Goal: Task Accomplishment & Management: Manage account settings

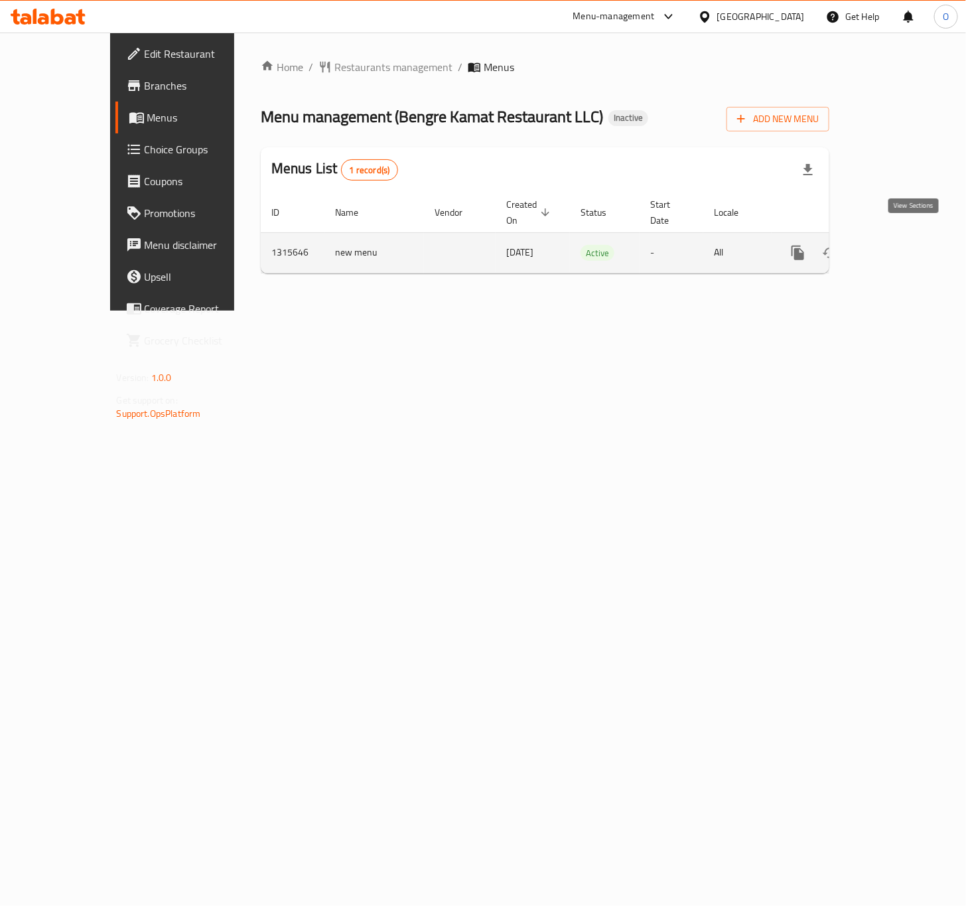
click at [902, 245] on icon "enhanced table" at bounding box center [894, 253] width 16 height 16
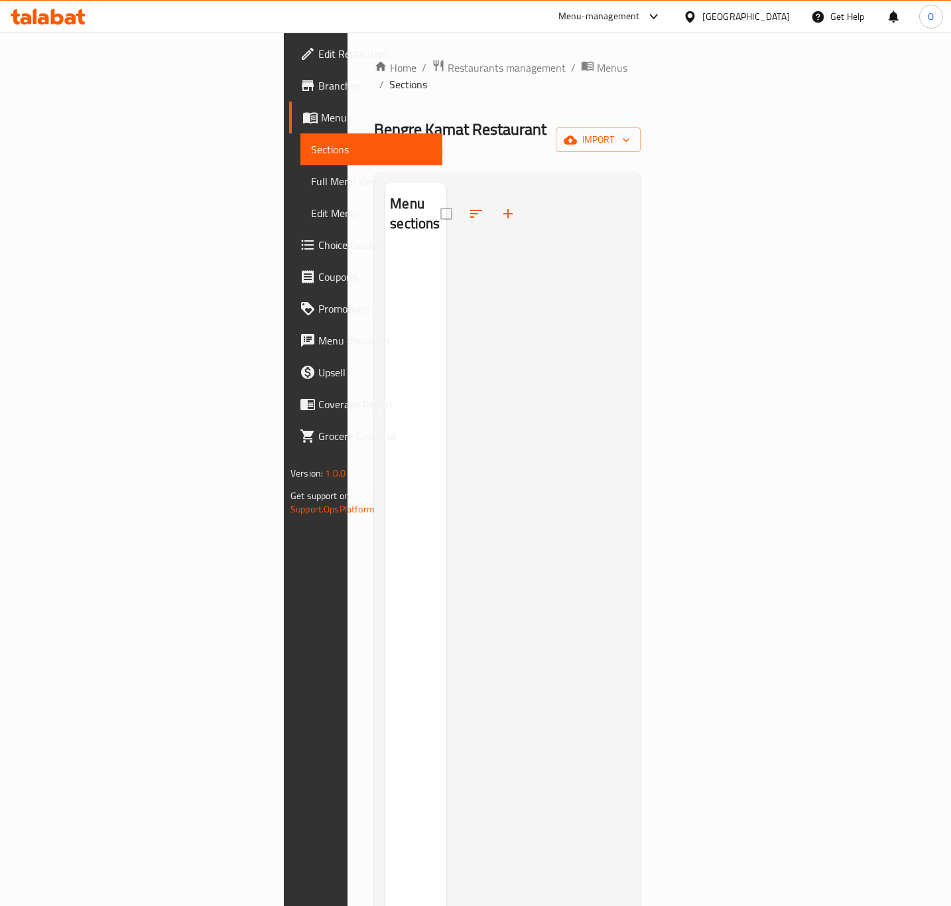
click at [385, 227] on div "Menu sections" at bounding box center [415, 635] width 61 height 906
click at [597, 72] on span "Menus" at bounding box center [612, 68] width 31 height 16
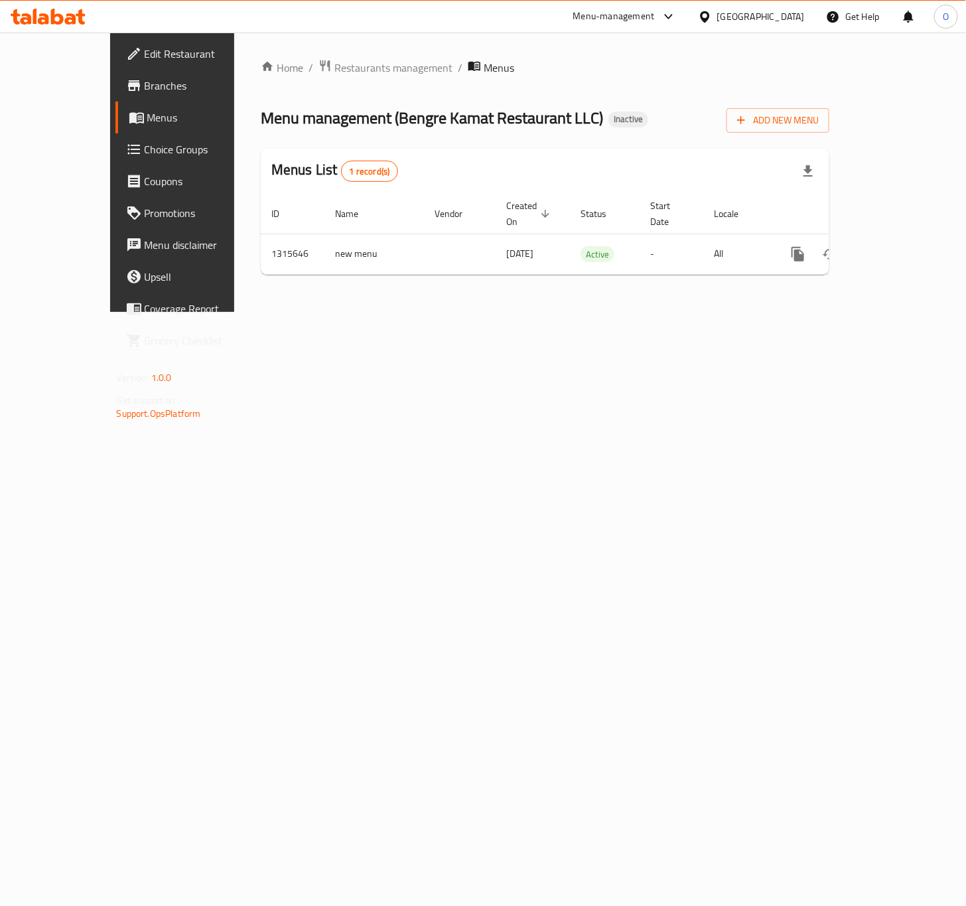
click at [115, 74] on link "Branches" at bounding box center [193, 86] width 156 height 32
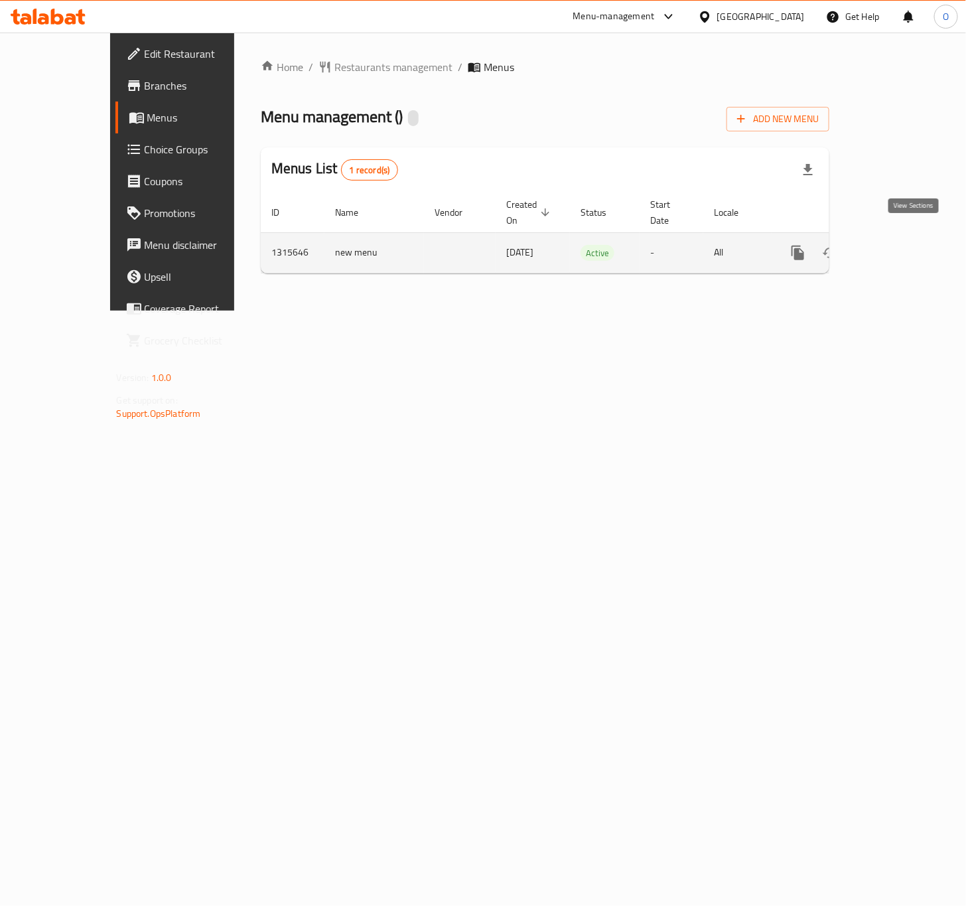
click at [904, 237] on link "enhanced table" at bounding box center [894, 253] width 32 height 32
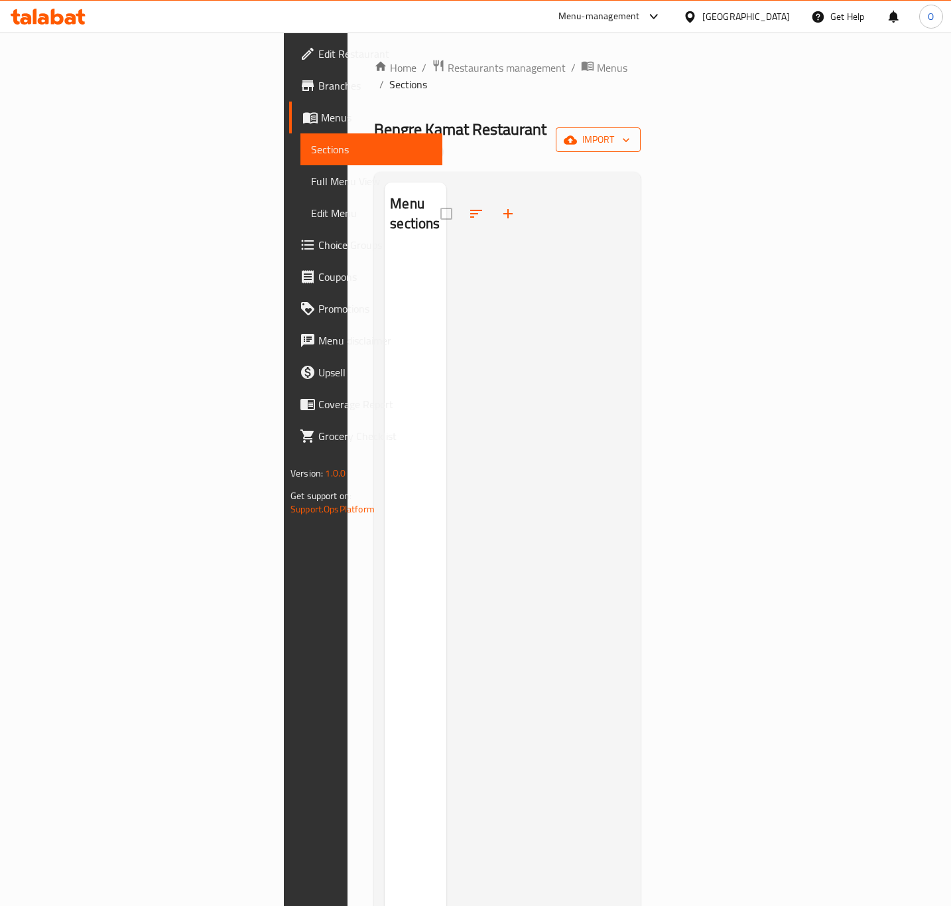
drag, startPoint x: 830, startPoint y: 115, endPoint x: 845, endPoint y: 115, distance: 14.6
click at [641, 119] on div "Bengre Kamat Restaurant LLC Inactive import" at bounding box center [507, 140] width 267 height 42
click at [641, 127] on button "import" at bounding box center [598, 139] width 85 height 25
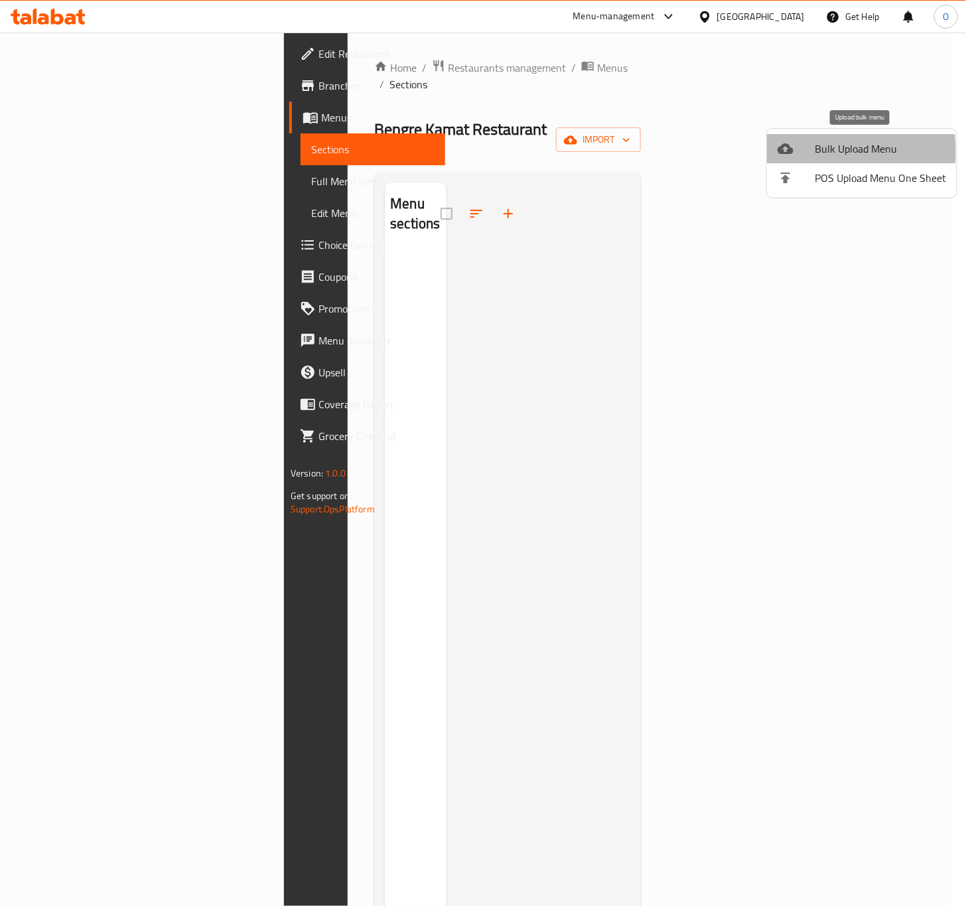
click at [790, 152] on icon at bounding box center [786, 148] width 16 height 11
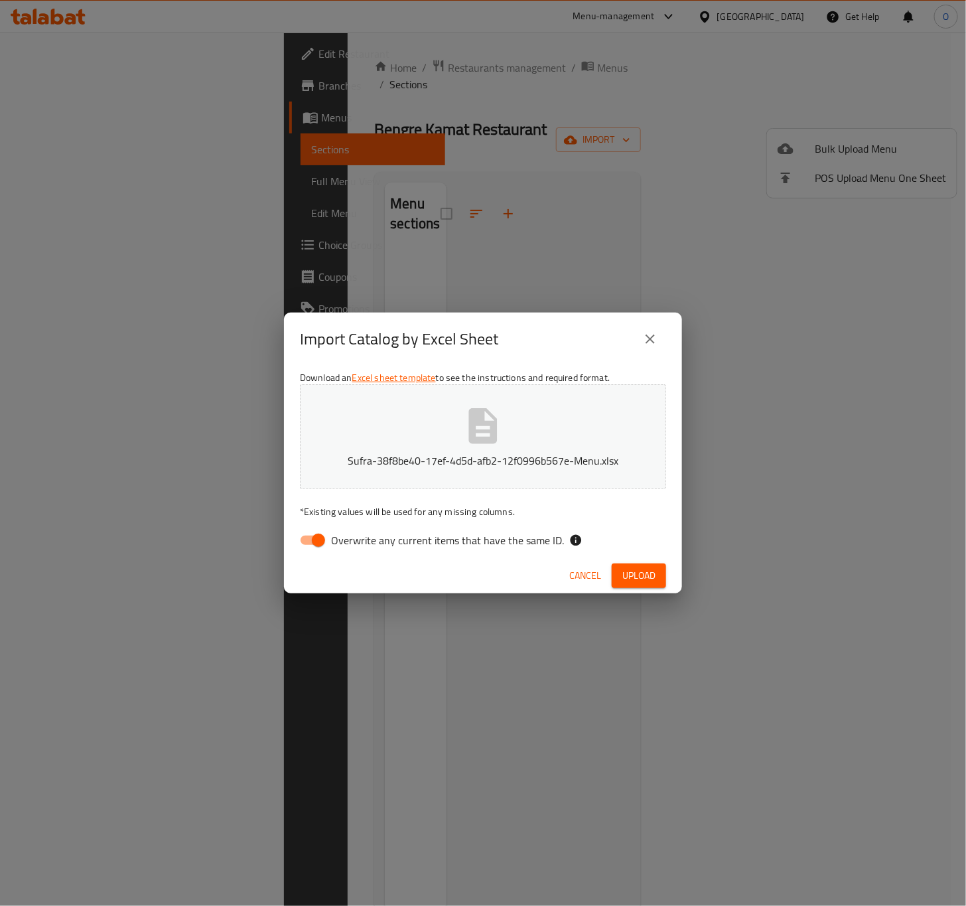
drag, startPoint x: 397, startPoint y: 559, endPoint x: 405, endPoint y: 546, distance: 15.5
click at [398, 558] on div "Cancel Upload" at bounding box center [483, 575] width 398 height 35
click at [405, 546] on span "Overwrite any current items that have the same ID." at bounding box center [447, 540] width 233 height 16
click at [356, 546] on input "Overwrite any current items that have the same ID." at bounding box center [319, 539] width 76 height 25
checkbox input "false"
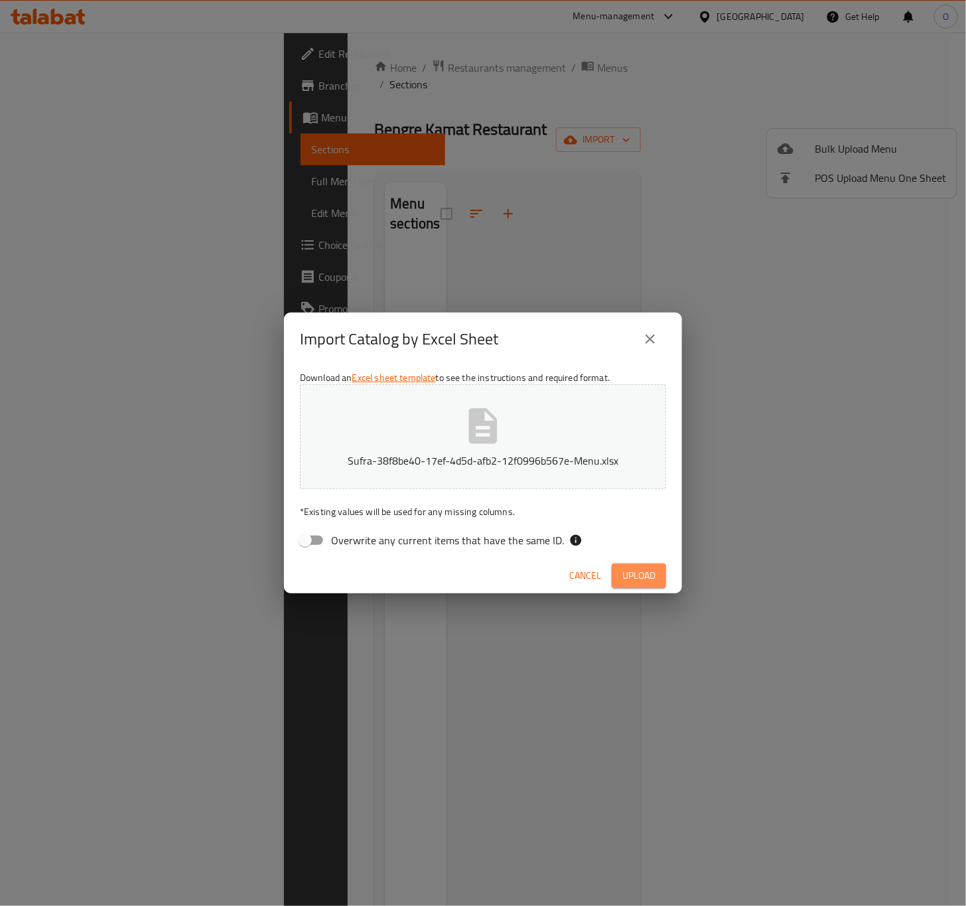
click at [625, 571] on span "Upload" at bounding box center [638, 575] width 33 height 17
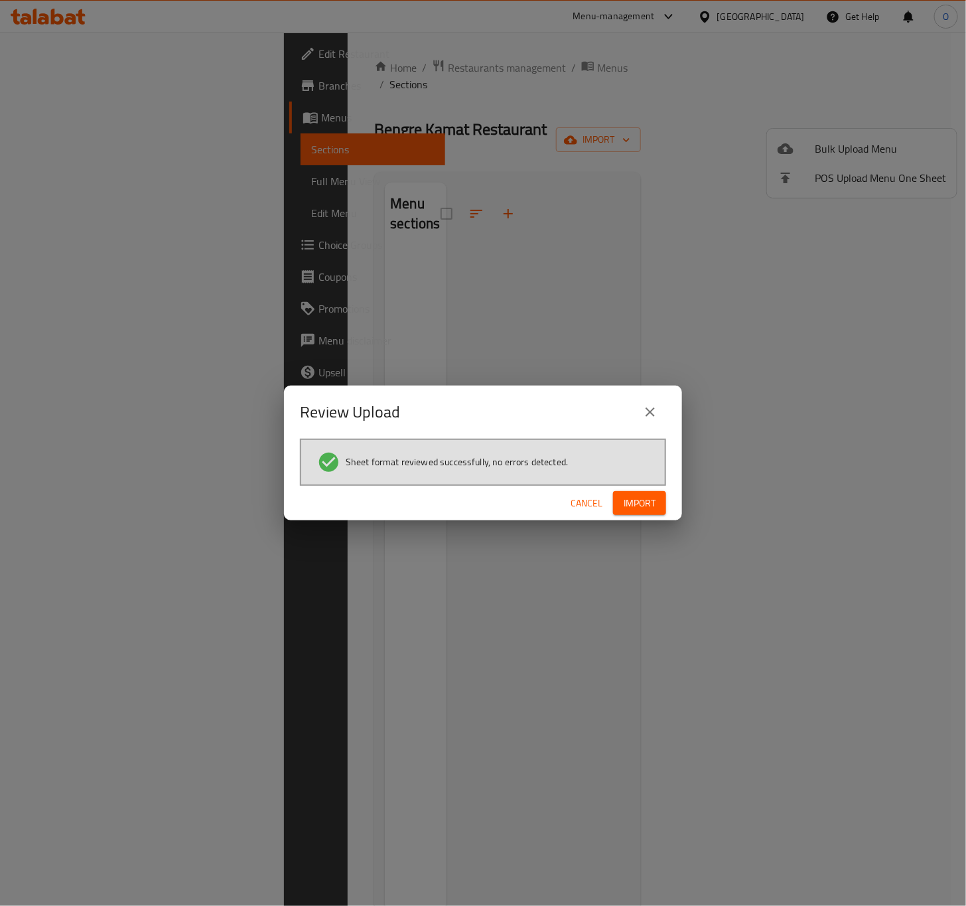
click at [624, 498] on span "Import" at bounding box center [640, 503] width 32 height 17
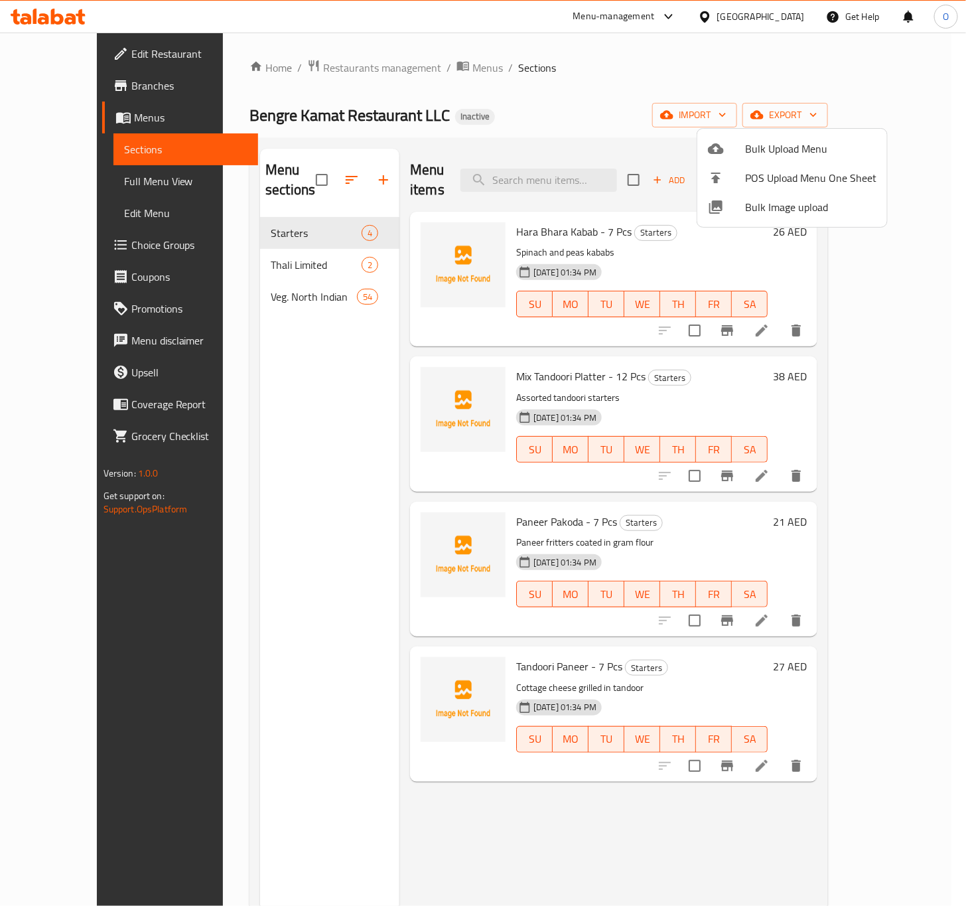
click at [344, 226] on div at bounding box center [483, 453] width 966 height 906
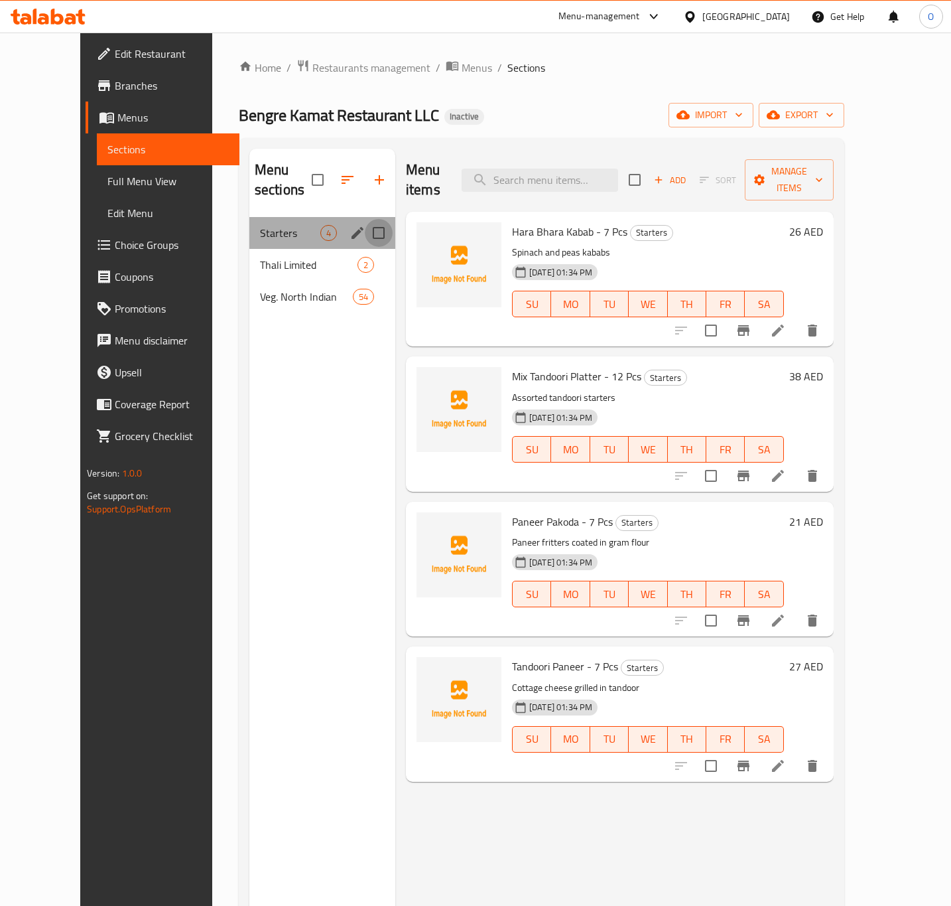
click at [365, 219] on input "Menu sections" at bounding box center [379, 233] width 28 height 28
checkbox input "true"
click at [348, 242] on button "edit" at bounding box center [358, 233] width 20 height 20
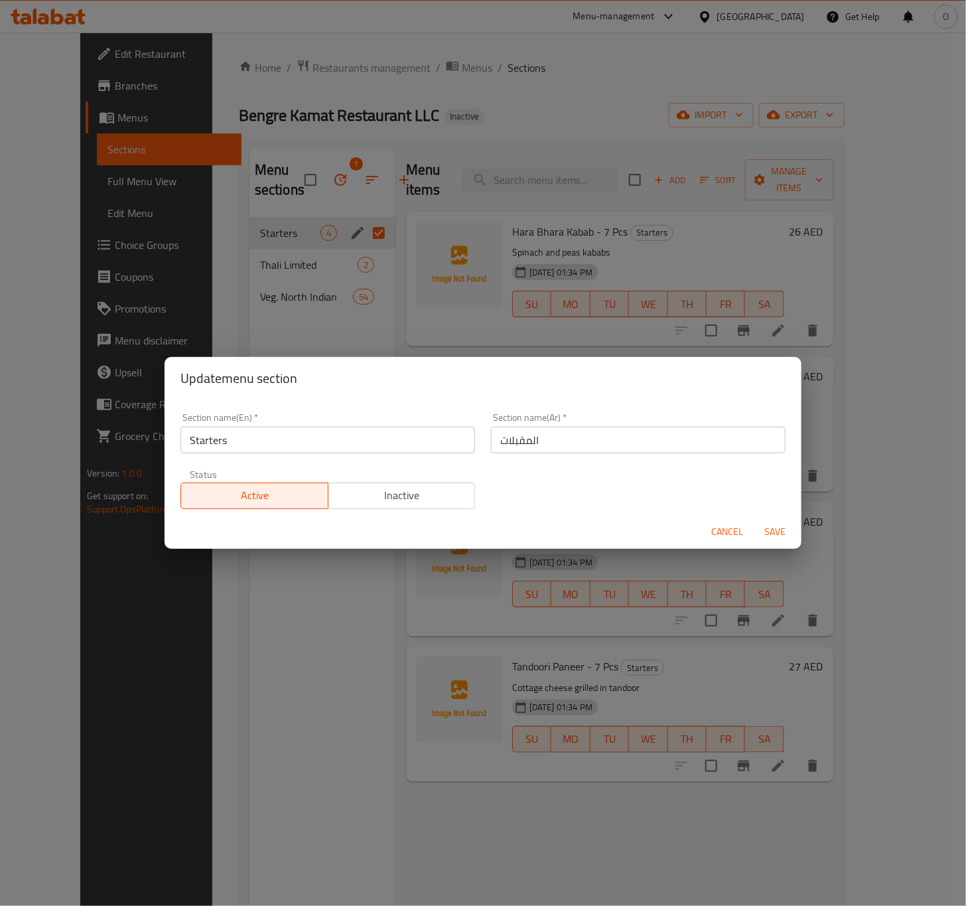
click at [734, 524] on span "Cancel" at bounding box center [727, 531] width 32 height 17
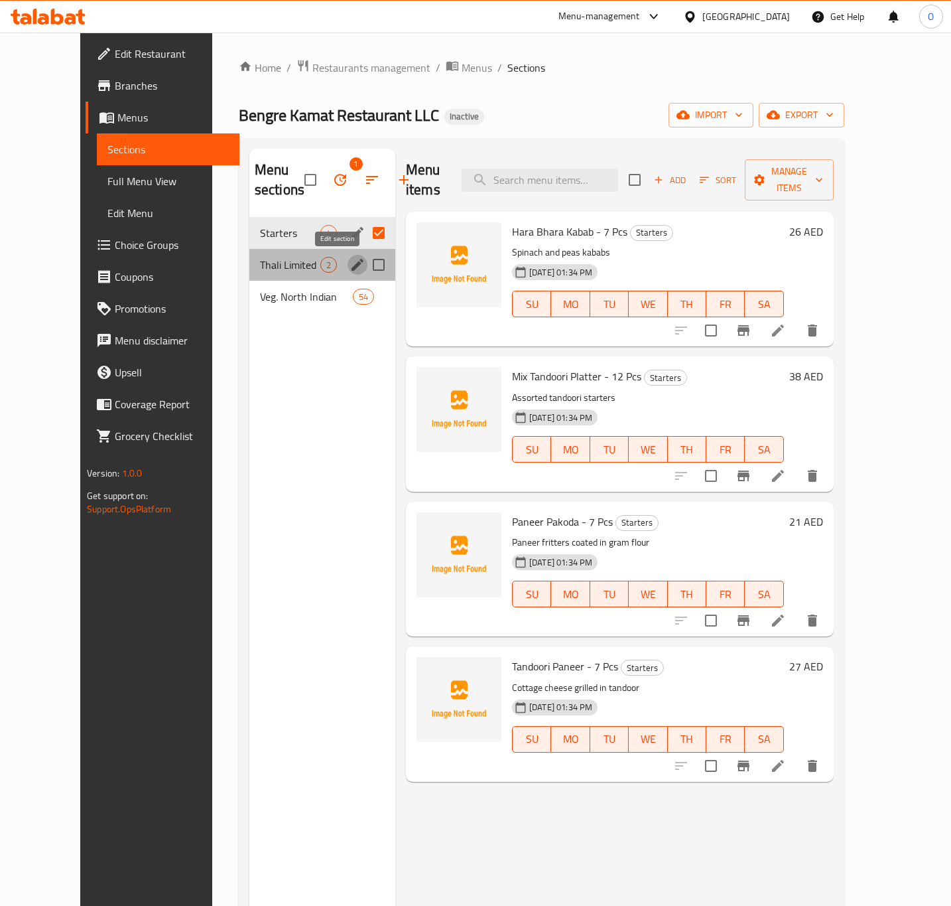
click at [352, 267] on icon "edit" at bounding box center [358, 265] width 12 height 12
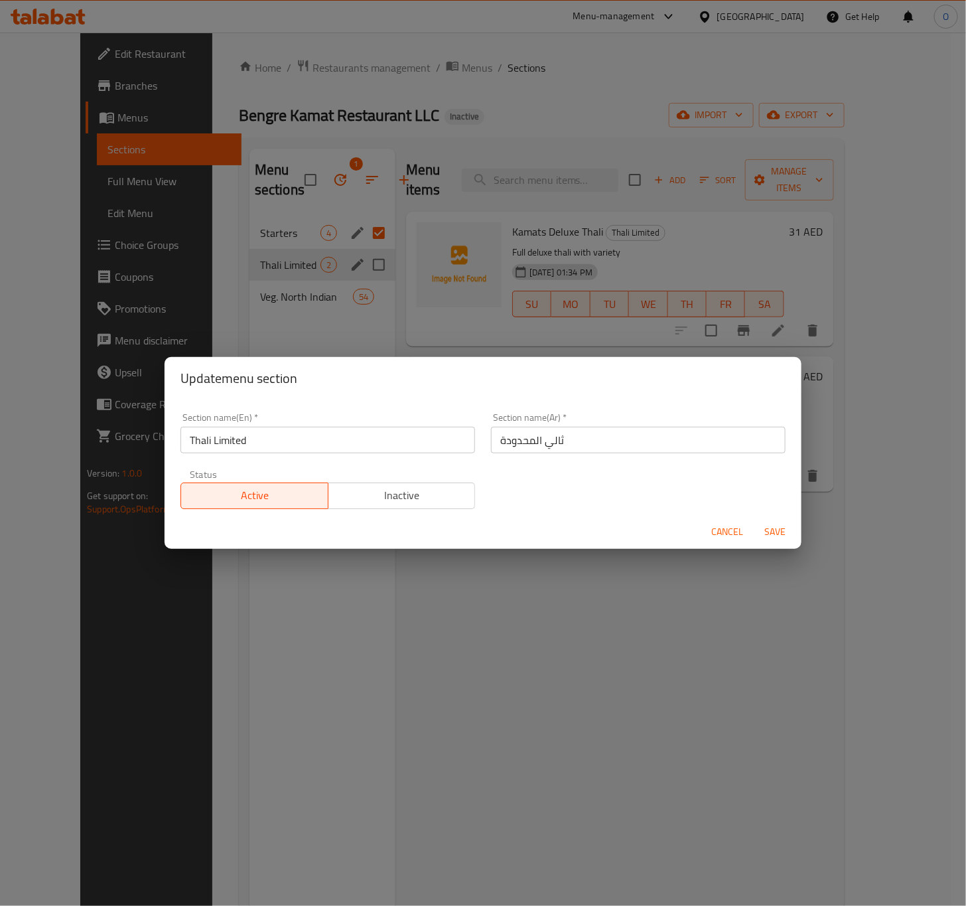
click at [609, 444] on input "ثالي المحدودة" at bounding box center [638, 440] width 295 height 27
type input "ثالي المحدود"
click at [727, 538] on span "Cancel" at bounding box center [727, 531] width 32 height 17
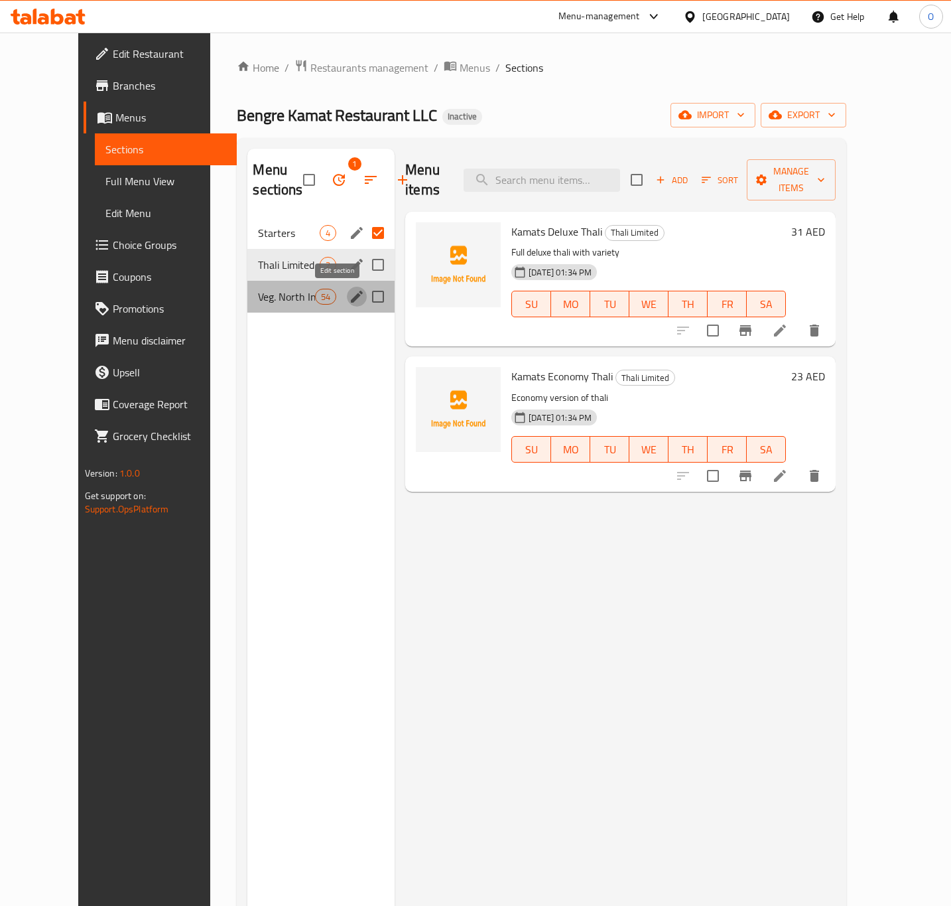
click at [349, 295] on icon "edit" at bounding box center [357, 297] width 16 height 16
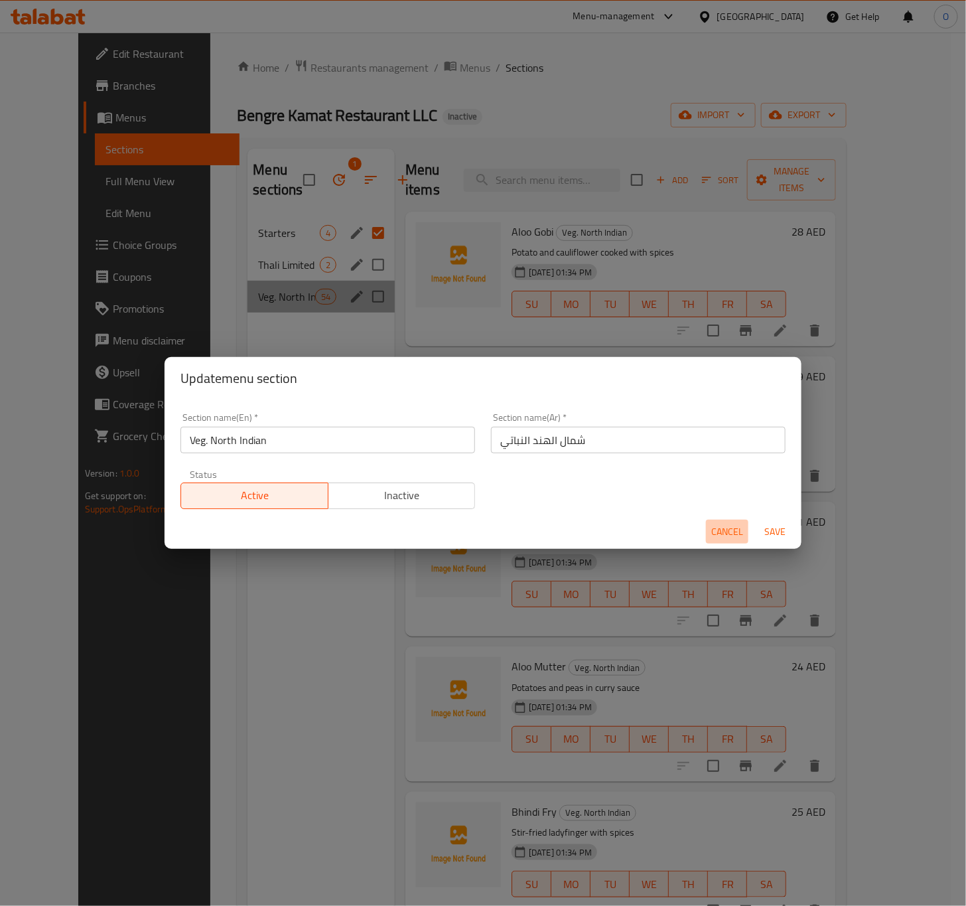
click at [721, 530] on span "Cancel" at bounding box center [727, 531] width 32 height 17
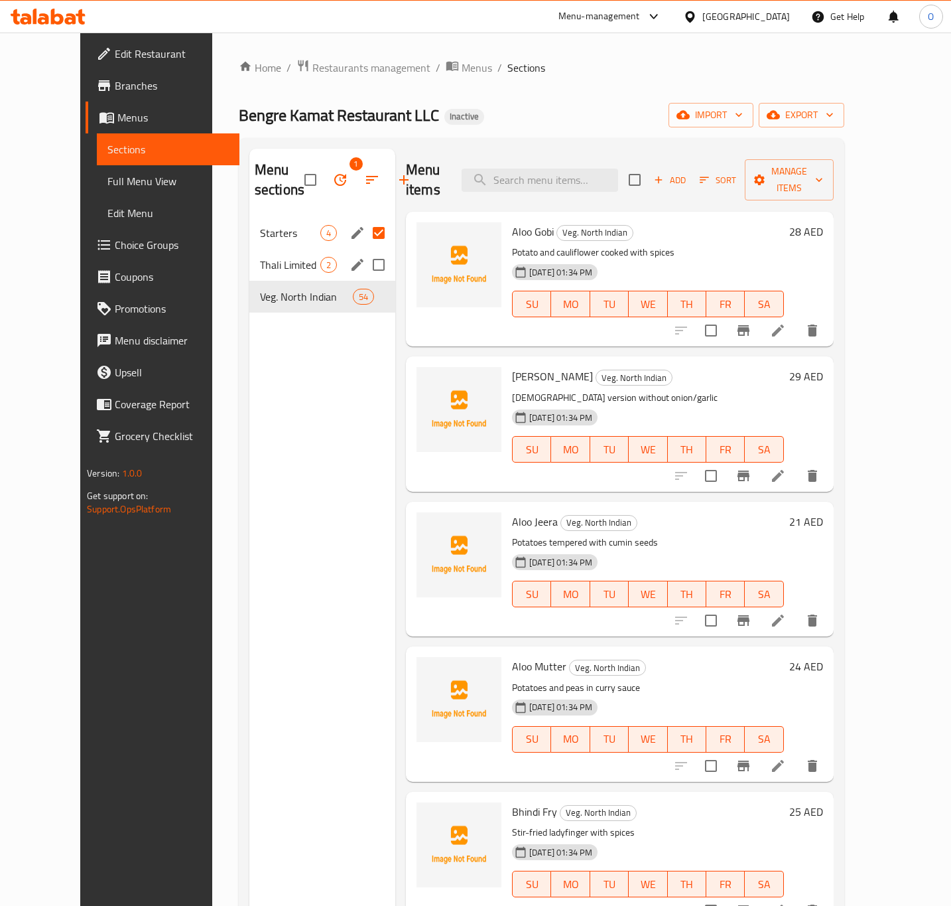
click at [348, 275] on div "Menu sections" at bounding box center [358, 265] width 20 height 20
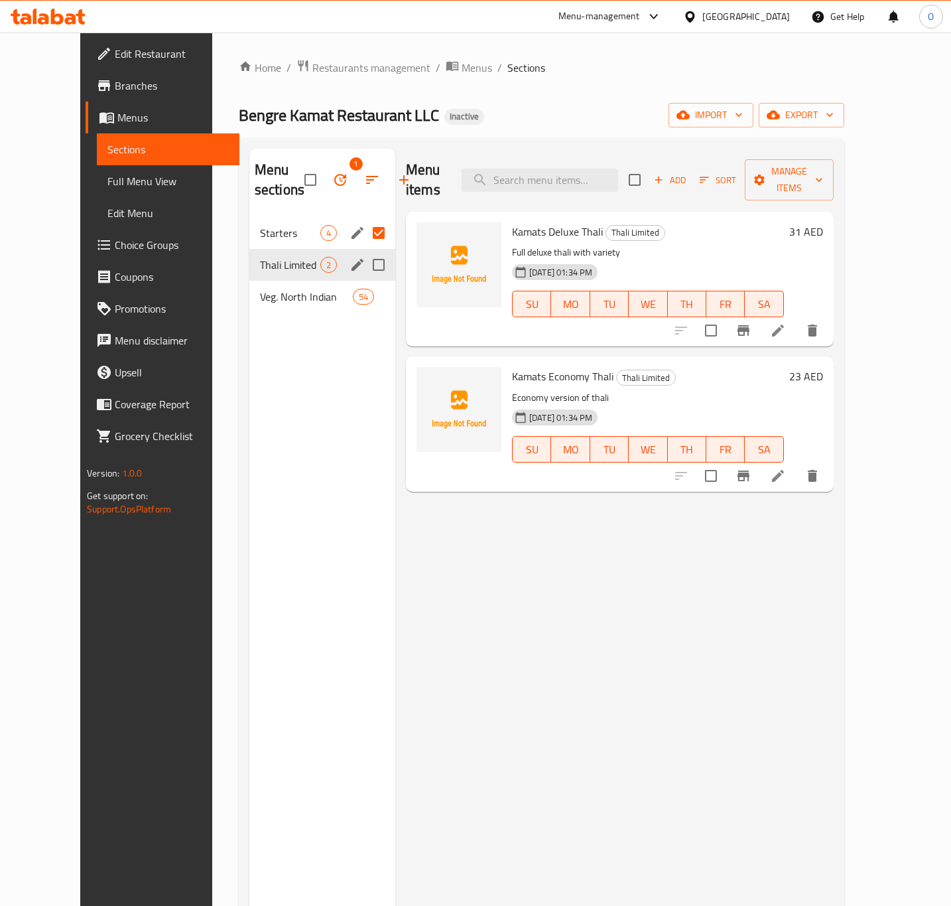
click at [365, 267] on input "Menu sections" at bounding box center [379, 265] width 28 height 28
checkbox input "true"
click at [350, 269] on icon "edit" at bounding box center [358, 265] width 16 height 16
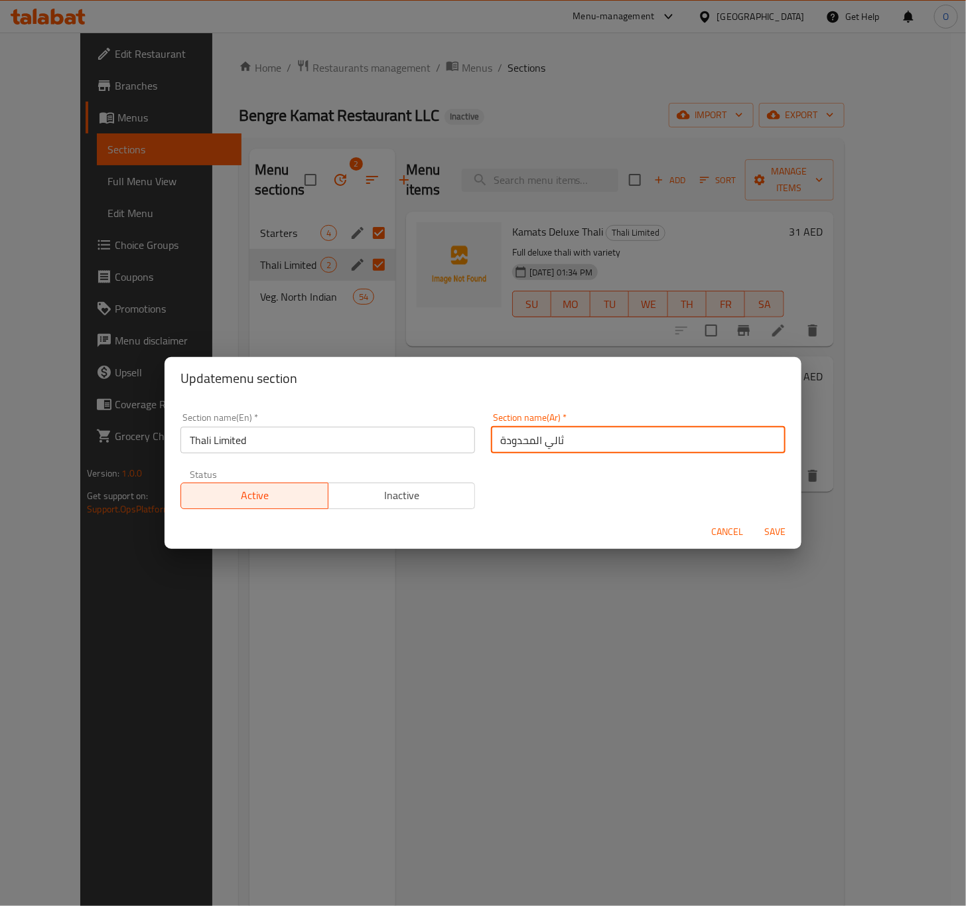
click at [522, 449] on input "ثالي المحدودة" at bounding box center [638, 440] width 295 height 27
type input "تالي ليمتيد"
click at [793, 532] on button "Save" at bounding box center [775, 532] width 42 height 25
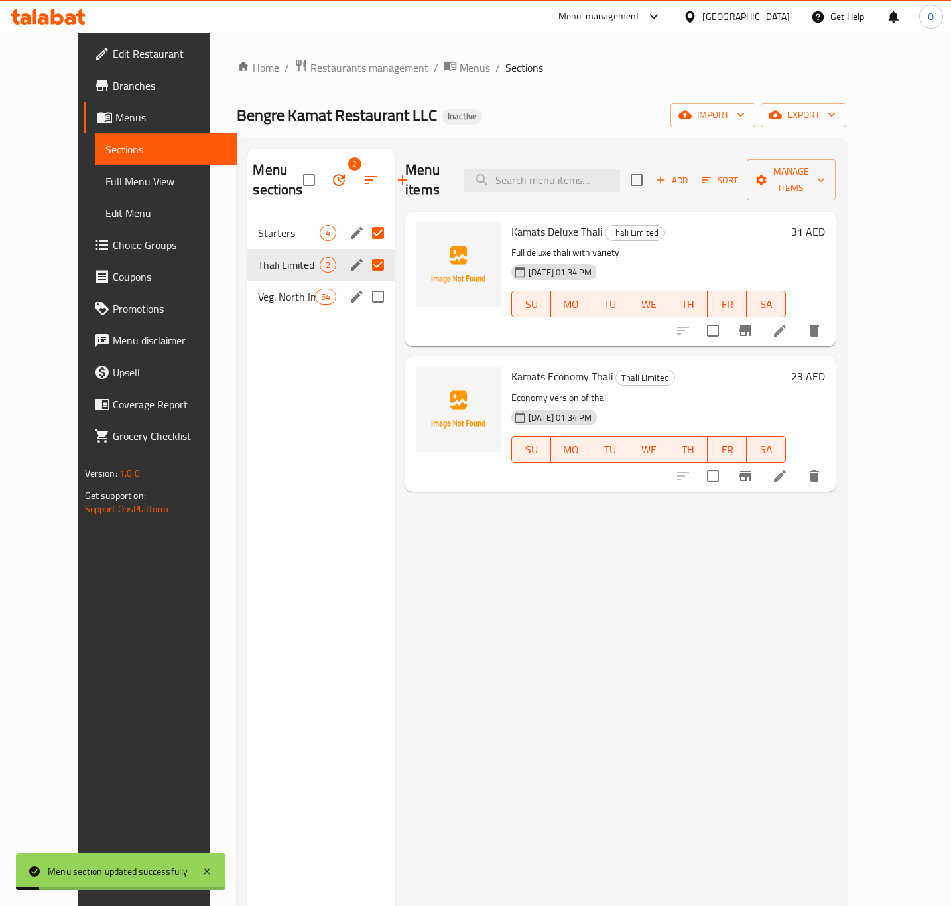
click at [349, 301] on icon "edit" at bounding box center [357, 297] width 16 height 16
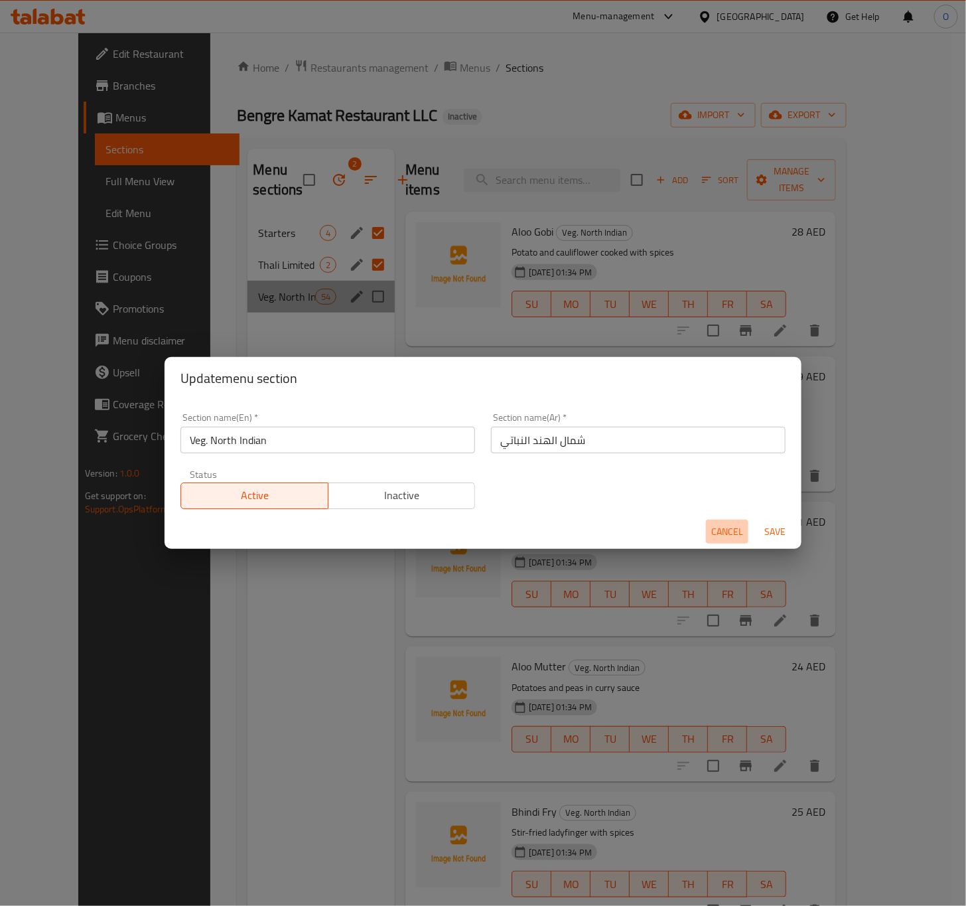
click at [709, 529] on button "Cancel" at bounding box center [727, 532] width 42 height 25
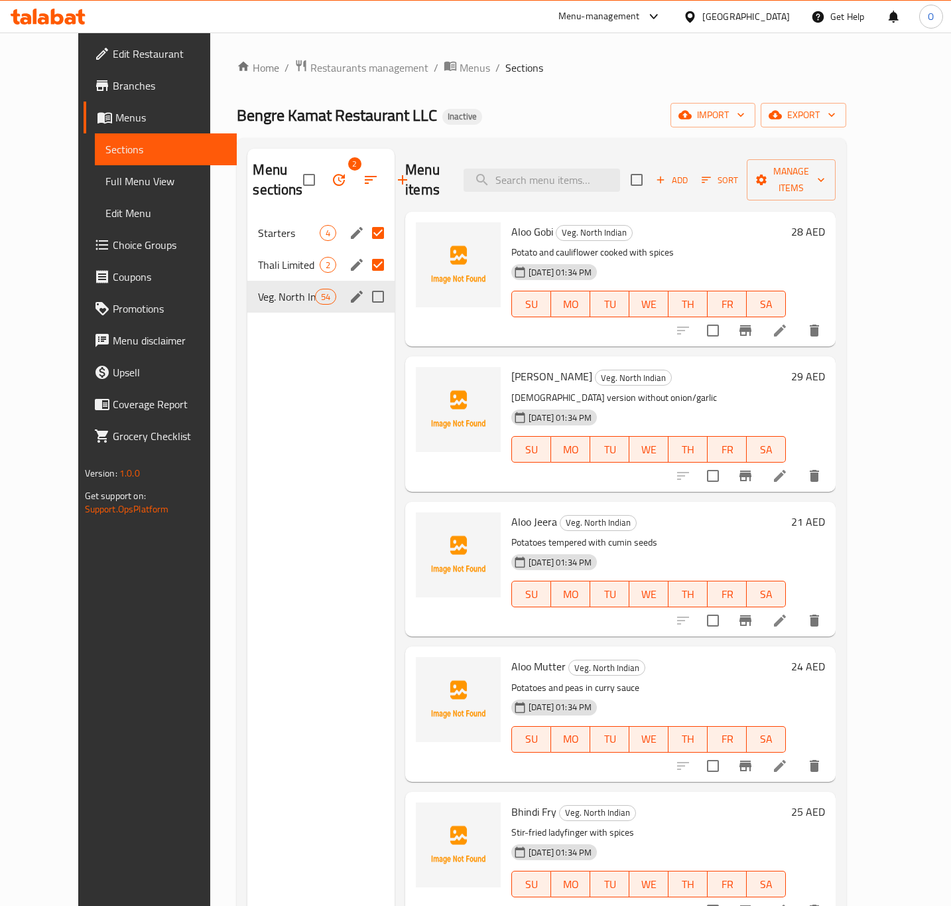
click at [210, 539] on div "Home / Restaurants management / Menus / Sections Bengre Kamat Restaurant LLC In…" at bounding box center [541, 562] width 663 height 1059
click at [323, 445] on div "Menu sections 2 Starters 4 Thali Limited 2 Veg. North Indian 54" at bounding box center [320, 602] width 147 height 906
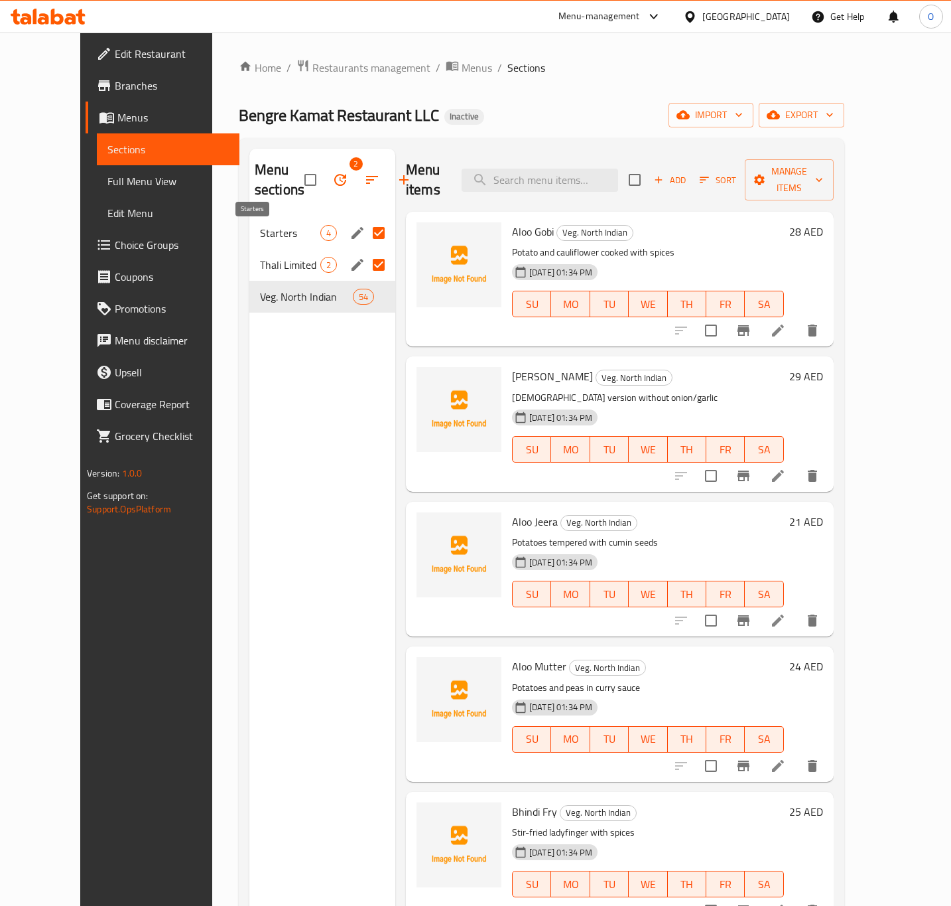
click at [260, 237] on span "Starters" at bounding box center [290, 233] width 60 height 16
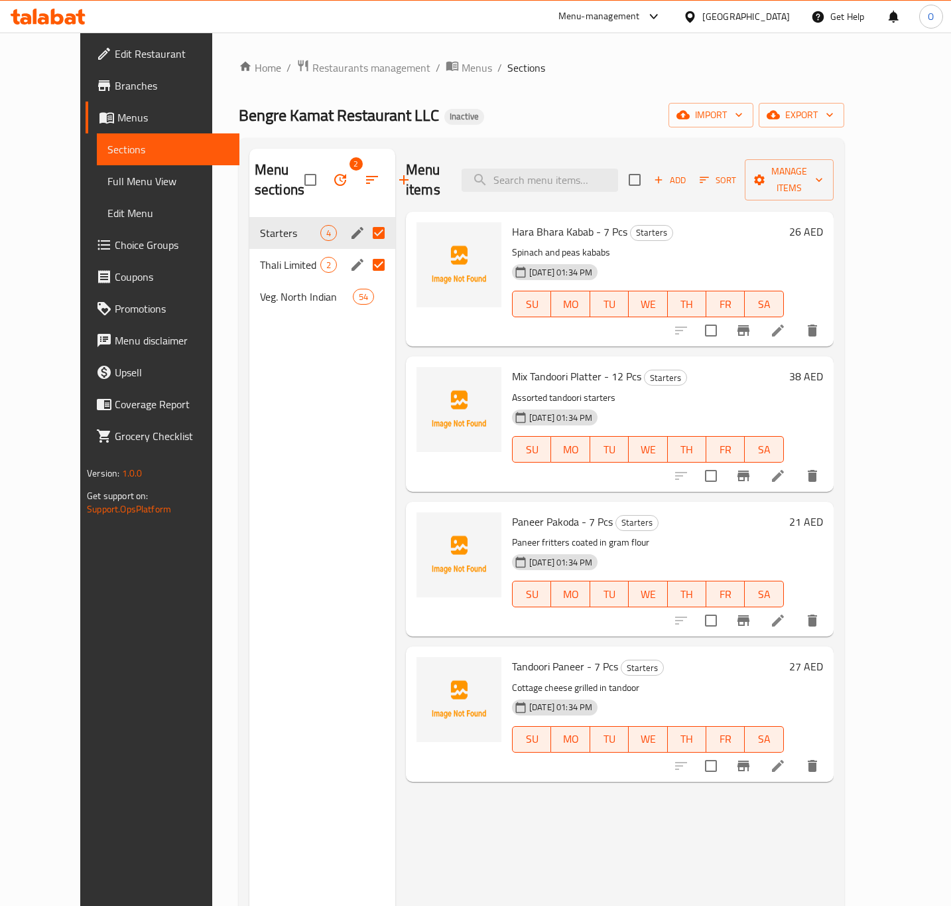
click at [267, 267] on span "Thali Limited" at bounding box center [290, 265] width 60 height 16
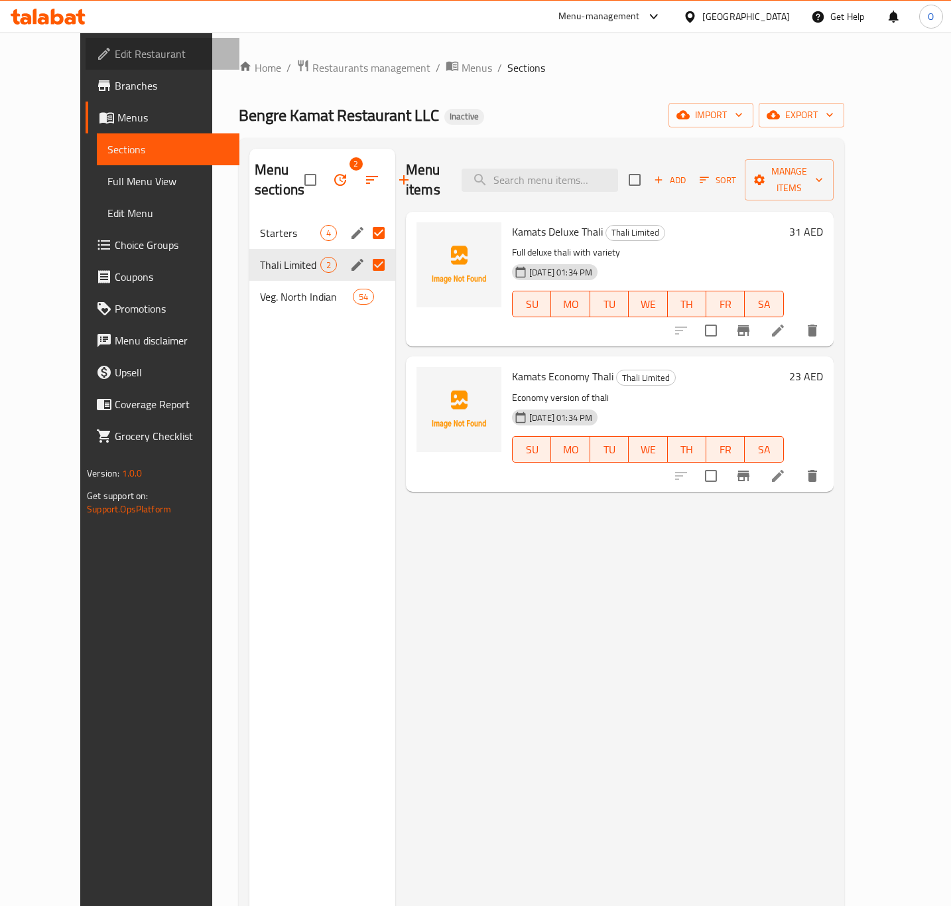
click at [115, 58] on span "Edit Restaurant" at bounding box center [171, 54] width 113 height 16
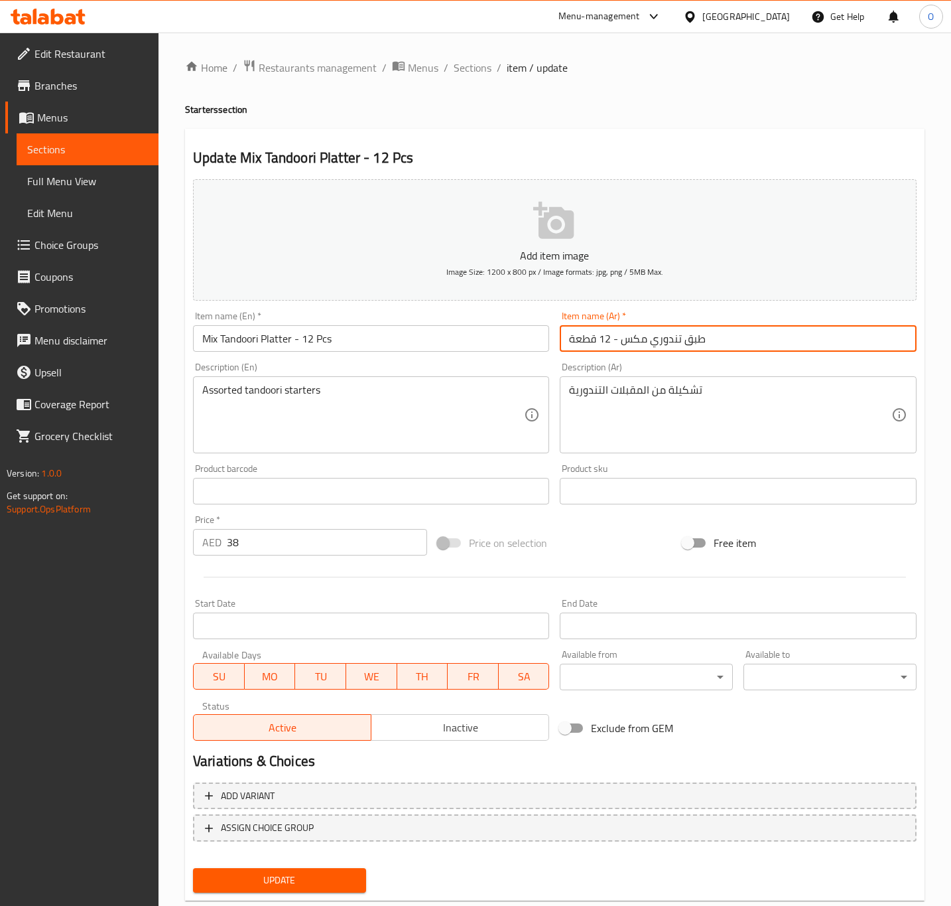
click at [646, 334] on input "طبق تندوري مكس - 12 قطعة" at bounding box center [738, 338] width 356 height 27
type input "طبق تندوري مشكل - 12 قطعة"
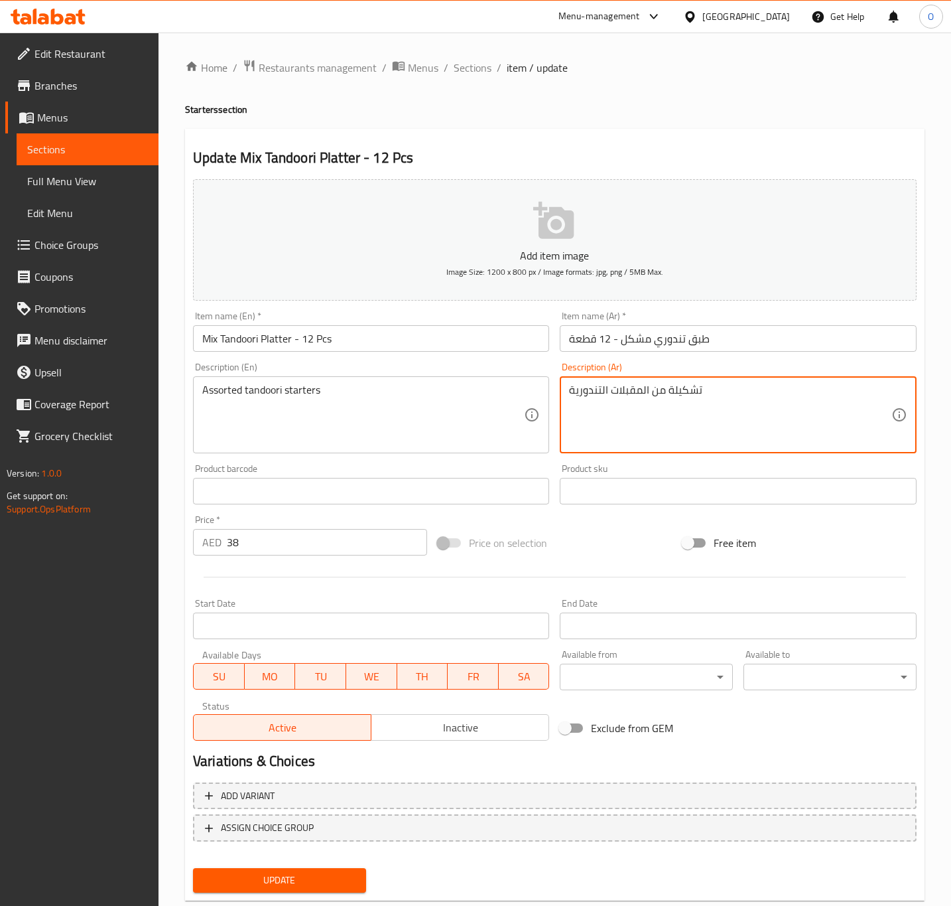
click at [679, 398] on textarea "تشكيلة من المقبلات التندورية" at bounding box center [730, 414] width 322 height 63
click at [681, 398] on textarea "تشكيلة من المقبلات التندورية" at bounding box center [730, 414] width 322 height 63
type textarea "مقبلات تندوري متنوعة"
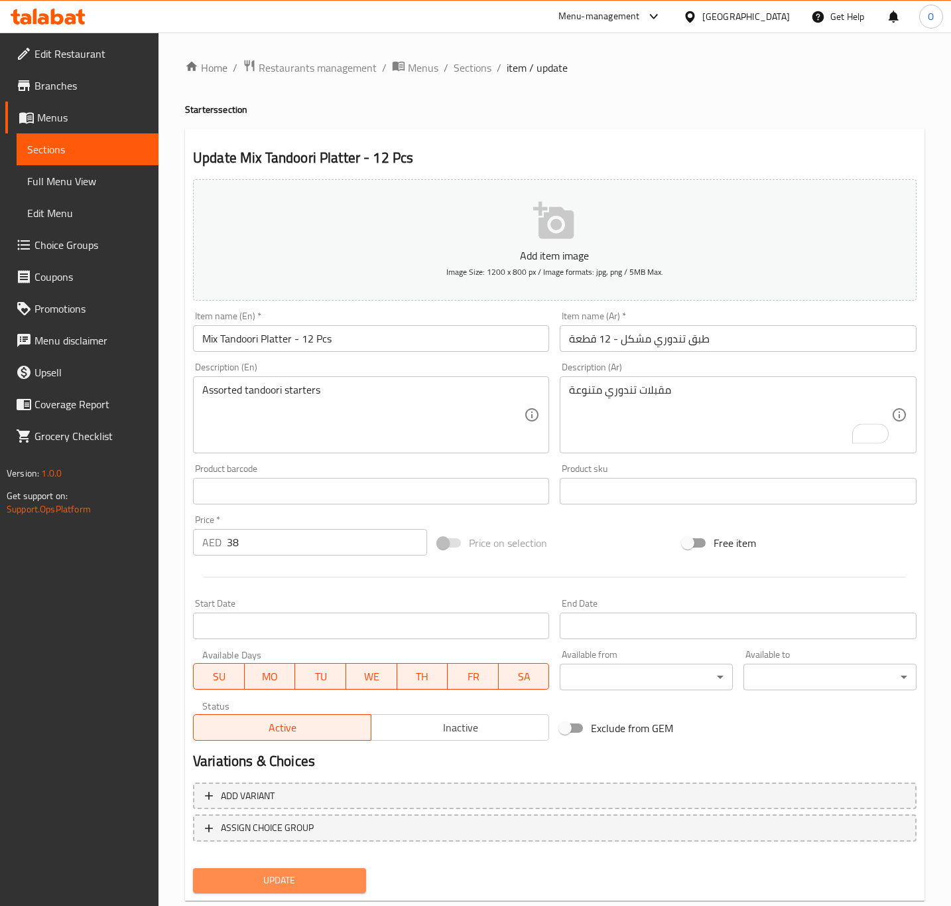
click at [321, 886] on span "Update" at bounding box center [280, 880] width 152 height 17
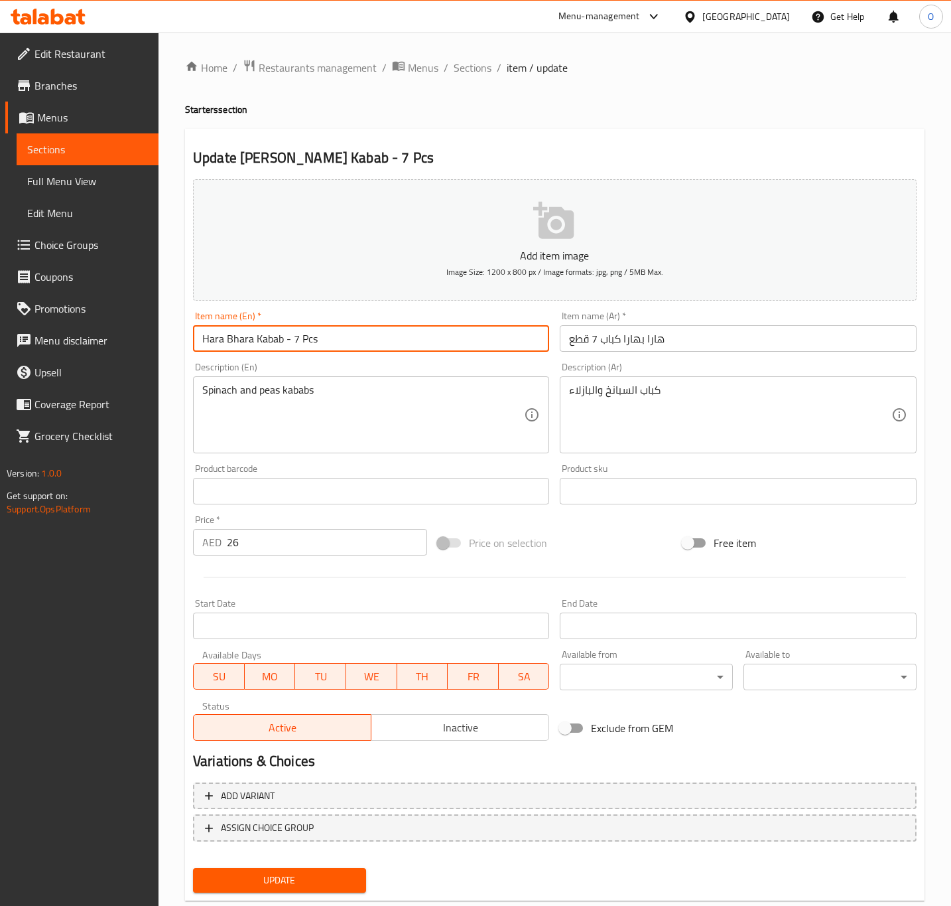
drag, startPoint x: 255, startPoint y: 341, endPoint x: 136, endPoint y: 336, distance: 118.9
click at [136, 336] on div "Edit Restaurant Branches Menus Sections Full Menu View Edit Menu Choice Groups …" at bounding box center [475, 485] width 951 height 905
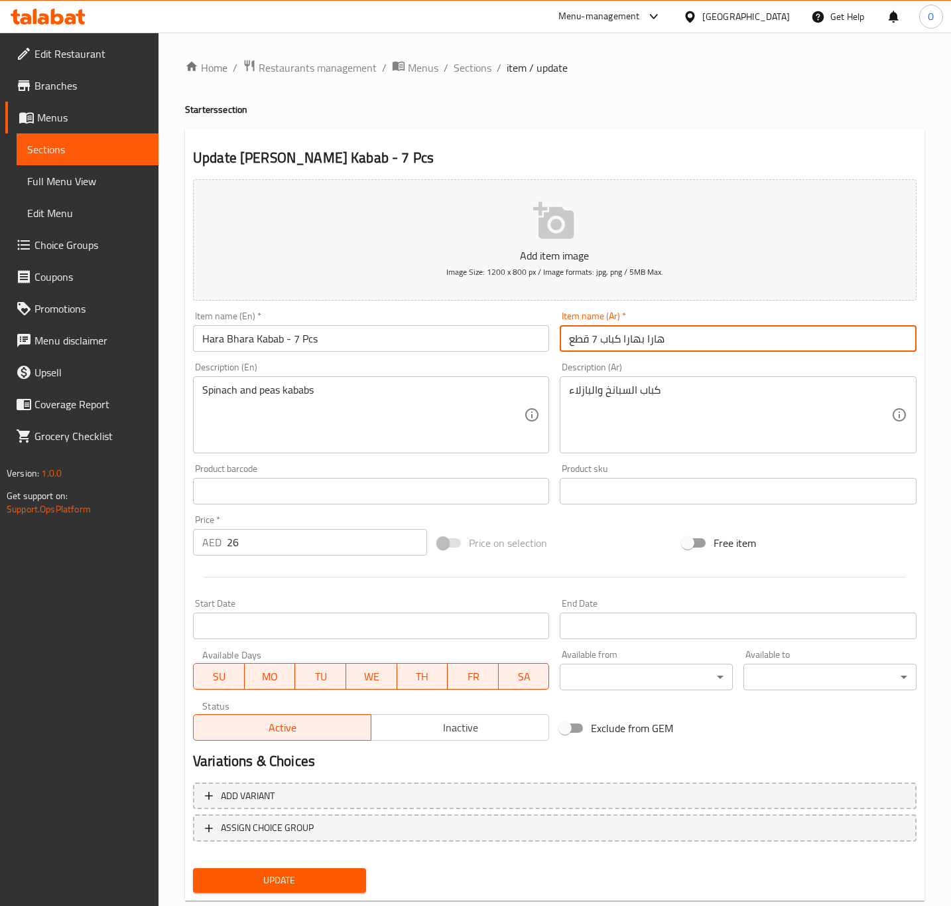
click at [585, 346] on input "هارا بهارا كباب 7 قطع" at bounding box center [738, 338] width 356 height 27
click at [263, 344] on input "Hara Bhara Kabab - 7 Pcs" at bounding box center [371, 338] width 356 height 27
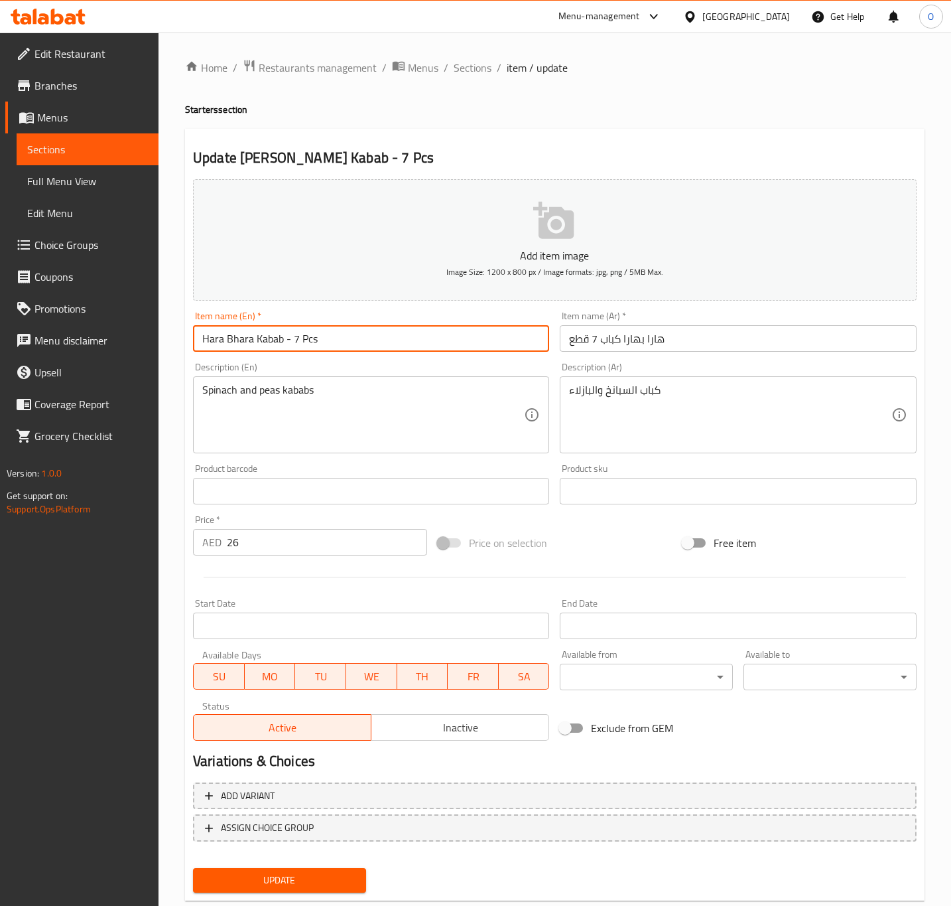
click at [263, 344] on input "Hara Bhara Kabab - 7 Pcs" at bounding box center [371, 338] width 356 height 27
click at [490, 360] on div "Description (En) Spinach and peas kababs Description (En)" at bounding box center [371, 408] width 367 height 102
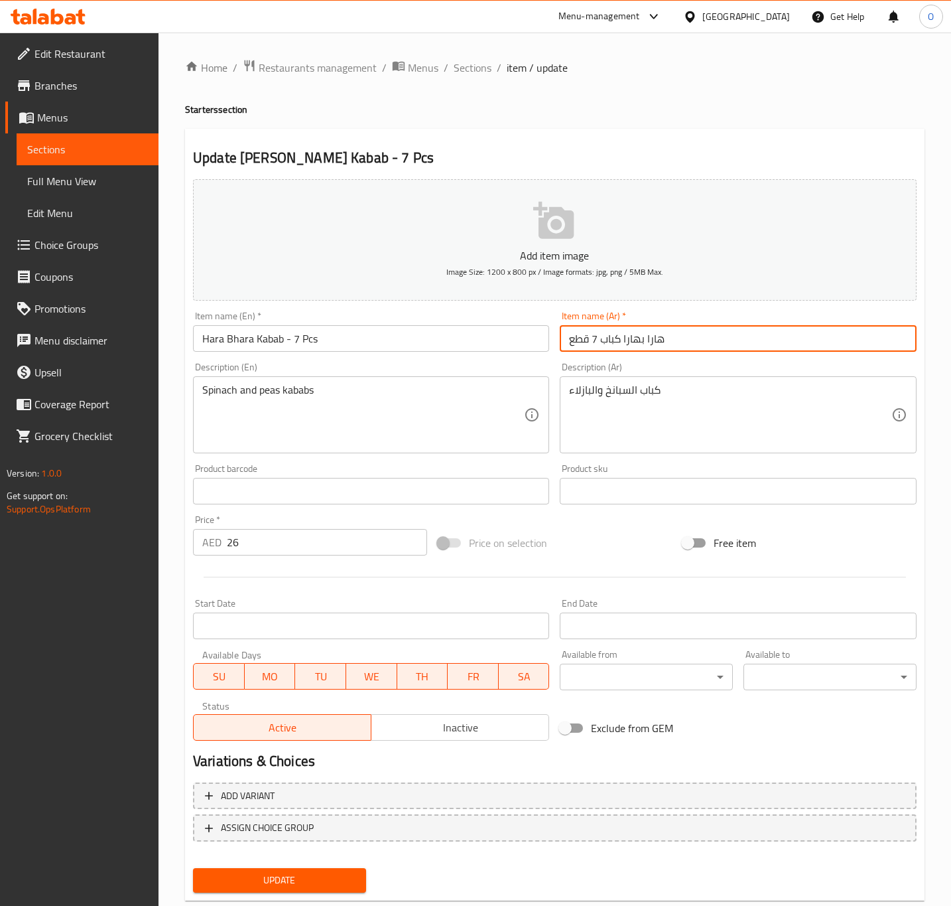
click at [606, 342] on input "هارا بهارا كباب 7 قطع" at bounding box center [738, 338] width 356 height 27
paste input "كباب"
click at [591, 334] on input "كباب هارا بهارا 7 قطع" at bounding box center [738, 338] width 356 height 27
click at [594, 339] on input "كباب هارا بهارا 7 قطع" at bounding box center [738, 338] width 356 height 27
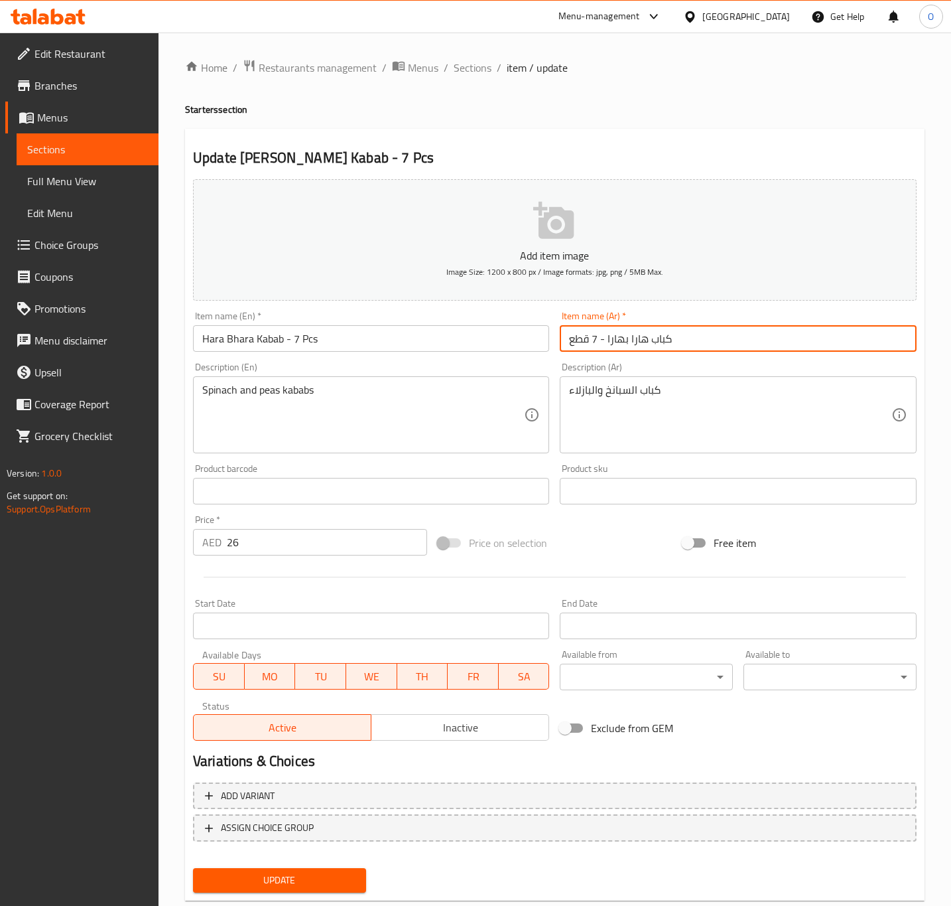
type input "كباب هارا بهارا - 7 قطع"
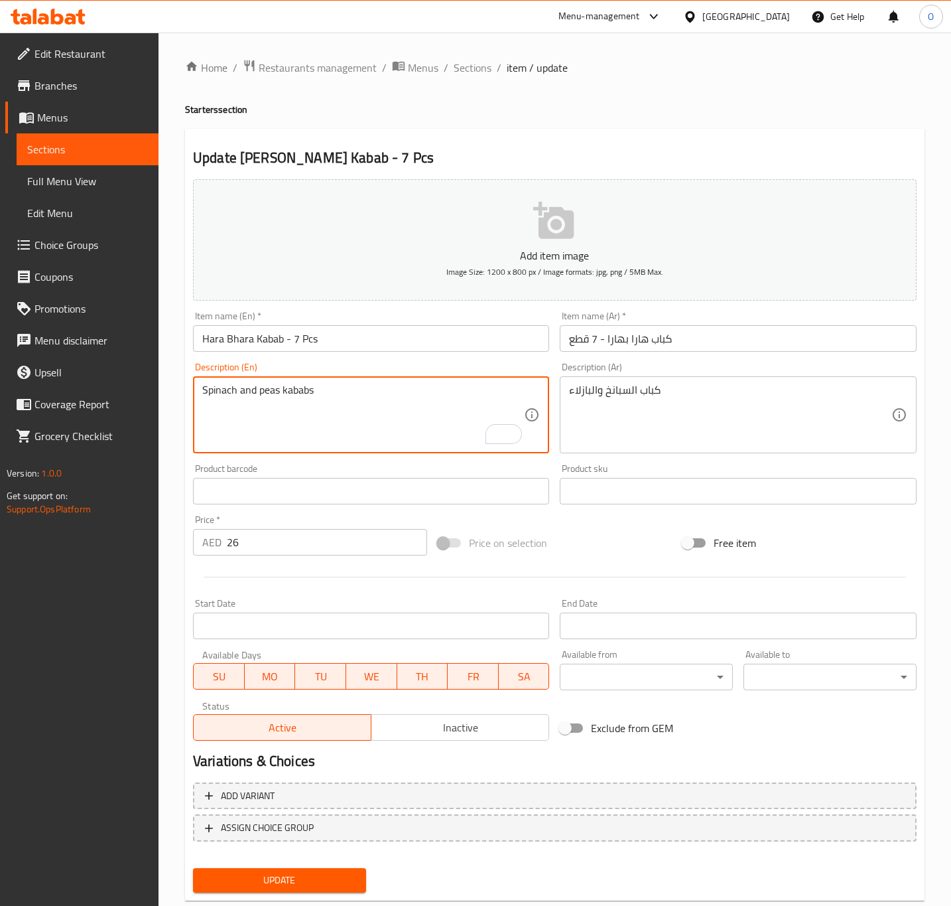
click at [259, 398] on textarea "Spinach and peas kababs" at bounding box center [363, 414] width 322 height 63
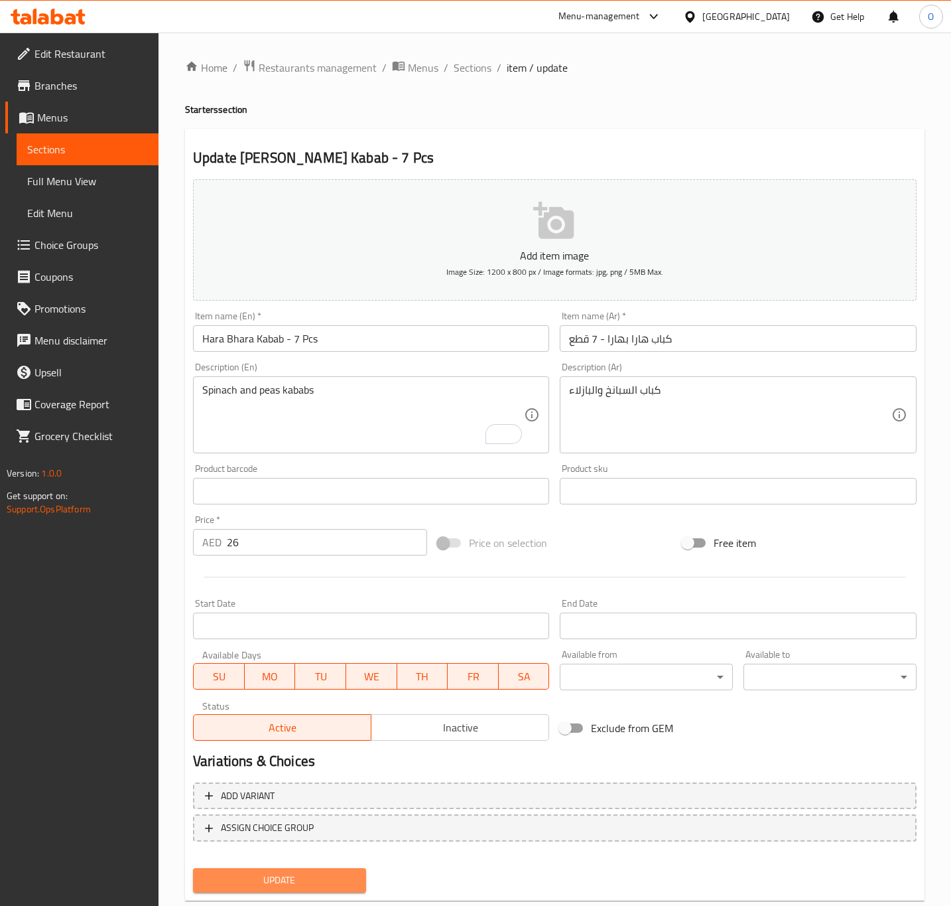
click at [277, 868] on button "Update" at bounding box center [279, 880] width 173 height 25
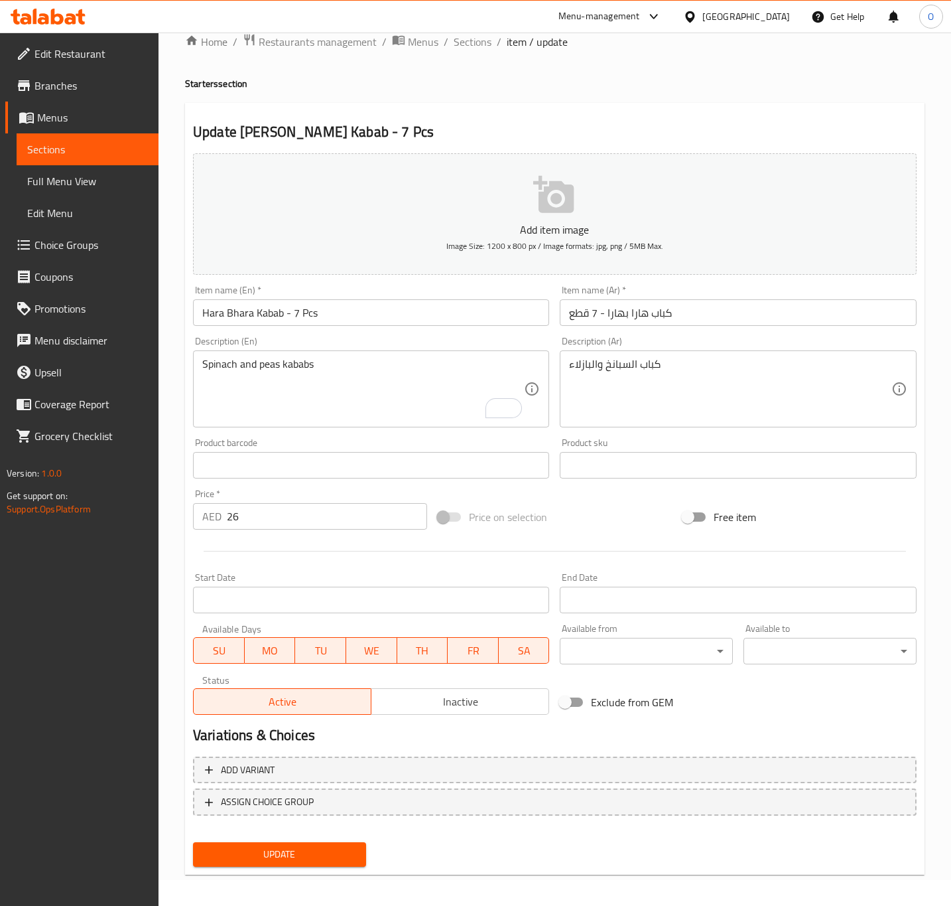
scroll to position [31, 0]
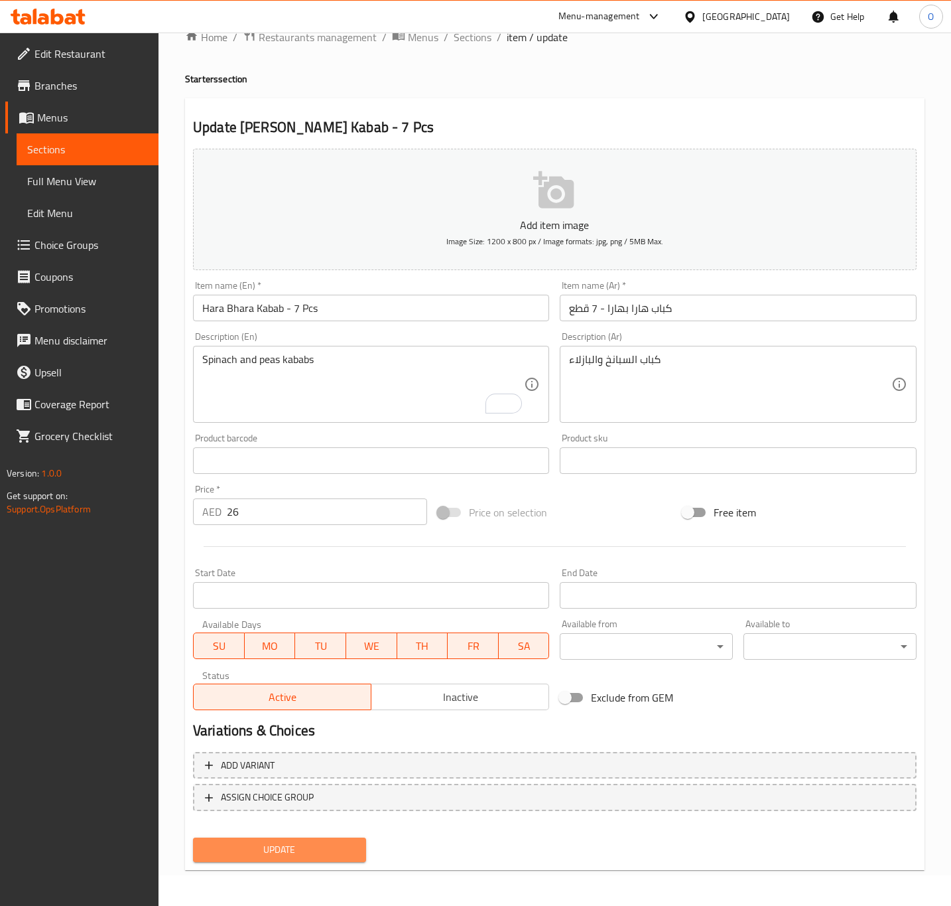
click at [259, 855] on span "Update" at bounding box center [280, 849] width 152 height 17
click at [301, 841] on span "Update" at bounding box center [280, 849] width 152 height 17
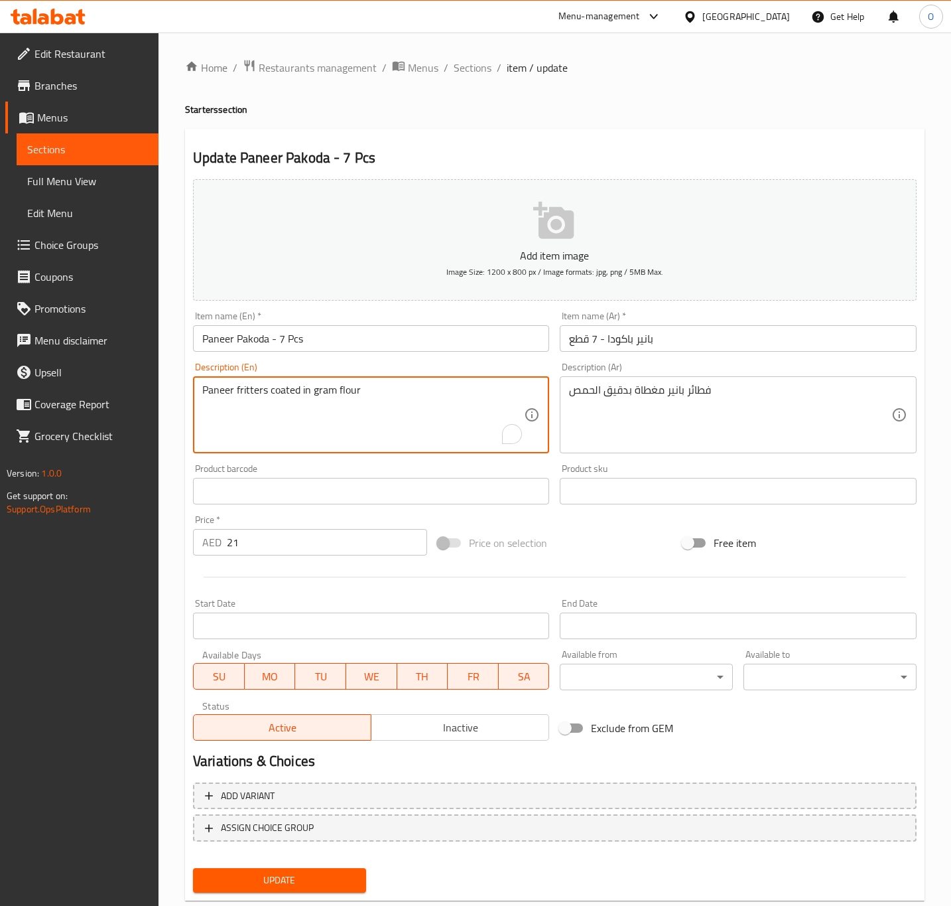
drag, startPoint x: 311, startPoint y: 399, endPoint x: 373, endPoint y: 399, distance: 61.7
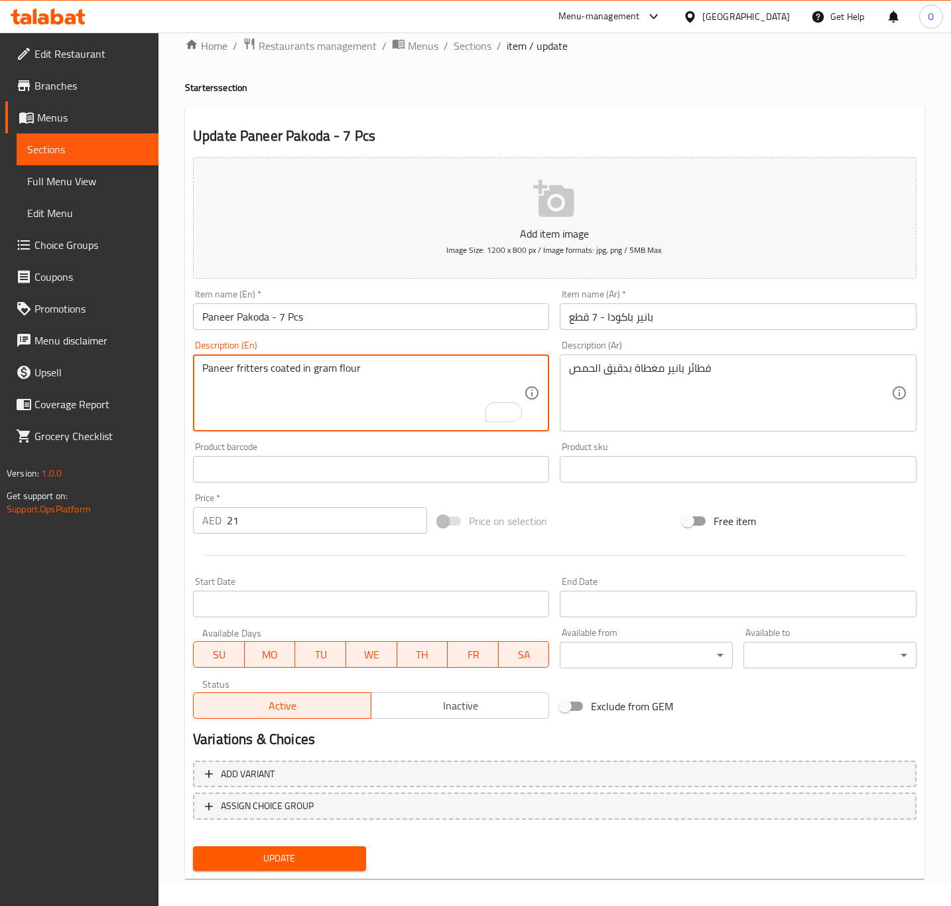
scroll to position [31, 0]
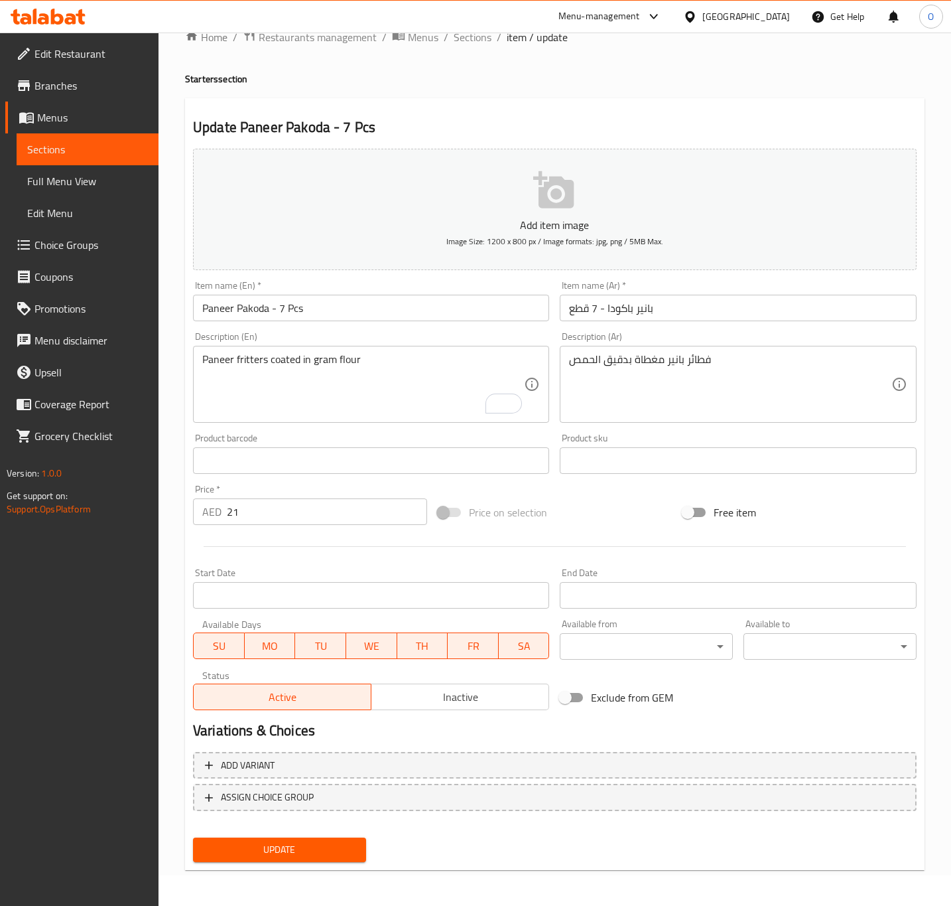
click at [305, 866] on div "Update" at bounding box center [280, 849] width 184 height 35
click at [301, 837] on button "Update" at bounding box center [279, 849] width 173 height 25
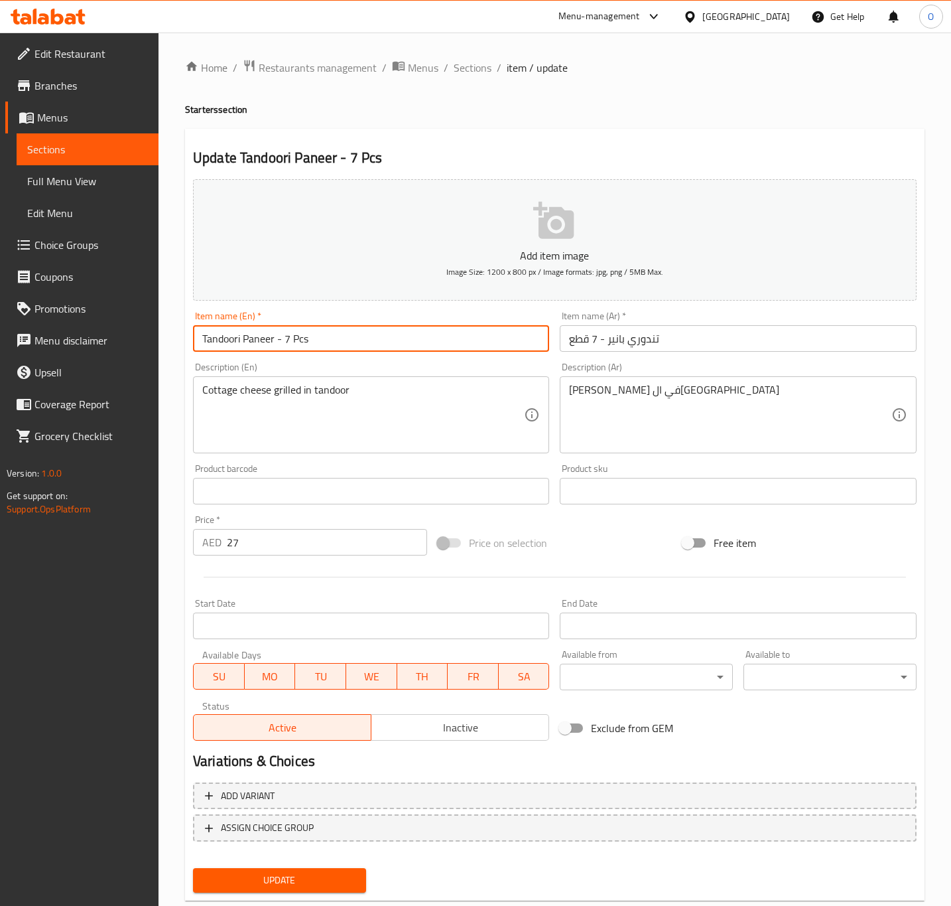
drag, startPoint x: 275, startPoint y: 337, endPoint x: 178, endPoint y: 324, distance: 97.7
click at [178, 324] on div "Home / Restaurants management / Menus / Sections / item / update Starters secti…" at bounding box center [555, 485] width 793 height 905
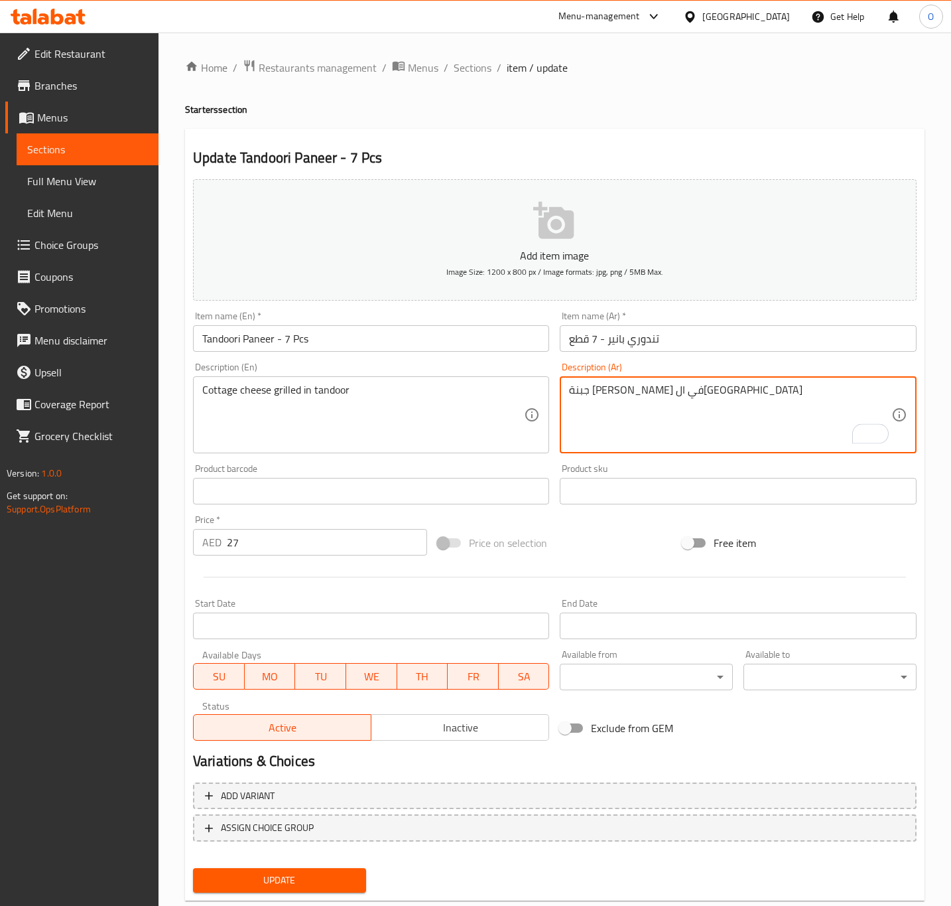
click at [624, 391] on textarea "جبنة [PERSON_NAME] في ال[GEOGRAPHIC_DATA]" at bounding box center [730, 414] width 322 height 63
click at [618, 401] on textarea "جبنة [PERSON_NAME] في ال[GEOGRAPHIC_DATA]" at bounding box center [730, 414] width 322 height 63
type textarea "جبنة قريش مشوية في ال[GEOGRAPHIC_DATA]"
click at [263, 884] on span "Update" at bounding box center [280, 880] width 152 height 17
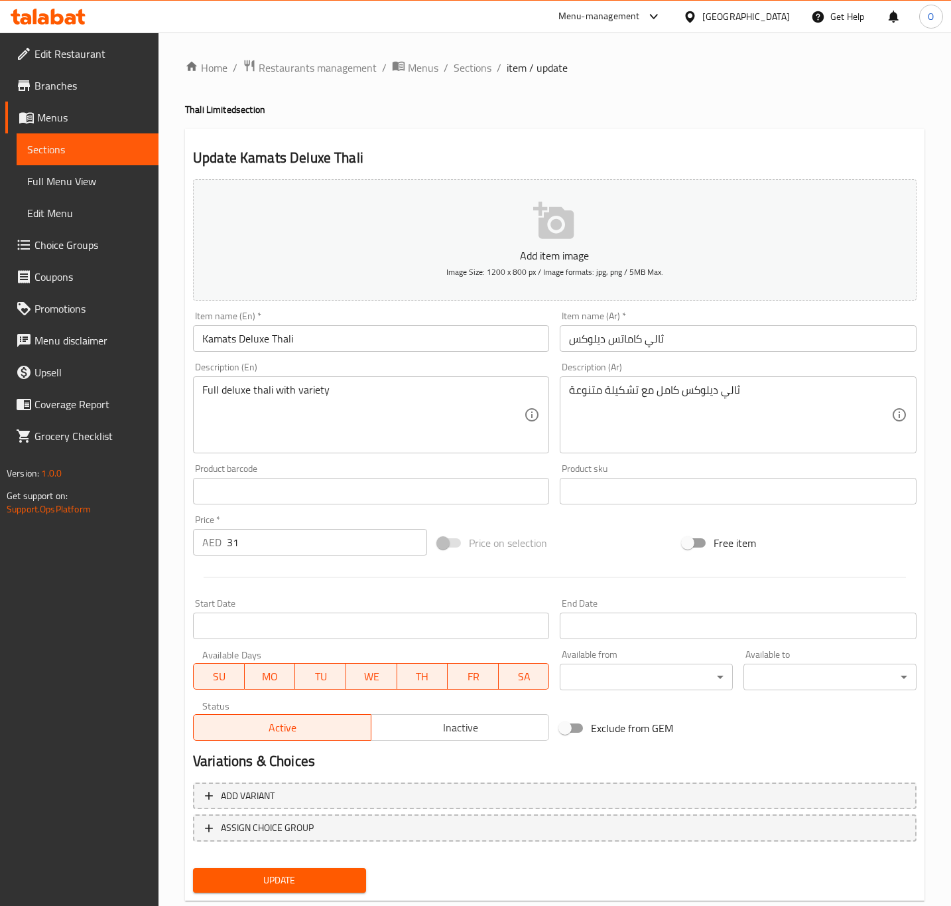
click at [656, 340] on input "ثالي كاماتس ديلوكس" at bounding box center [738, 338] width 356 height 27
click at [613, 343] on input "تالي كاماتس ديلوكس" at bounding box center [738, 338] width 356 height 27
type input "تالي كامات ديلوكس"
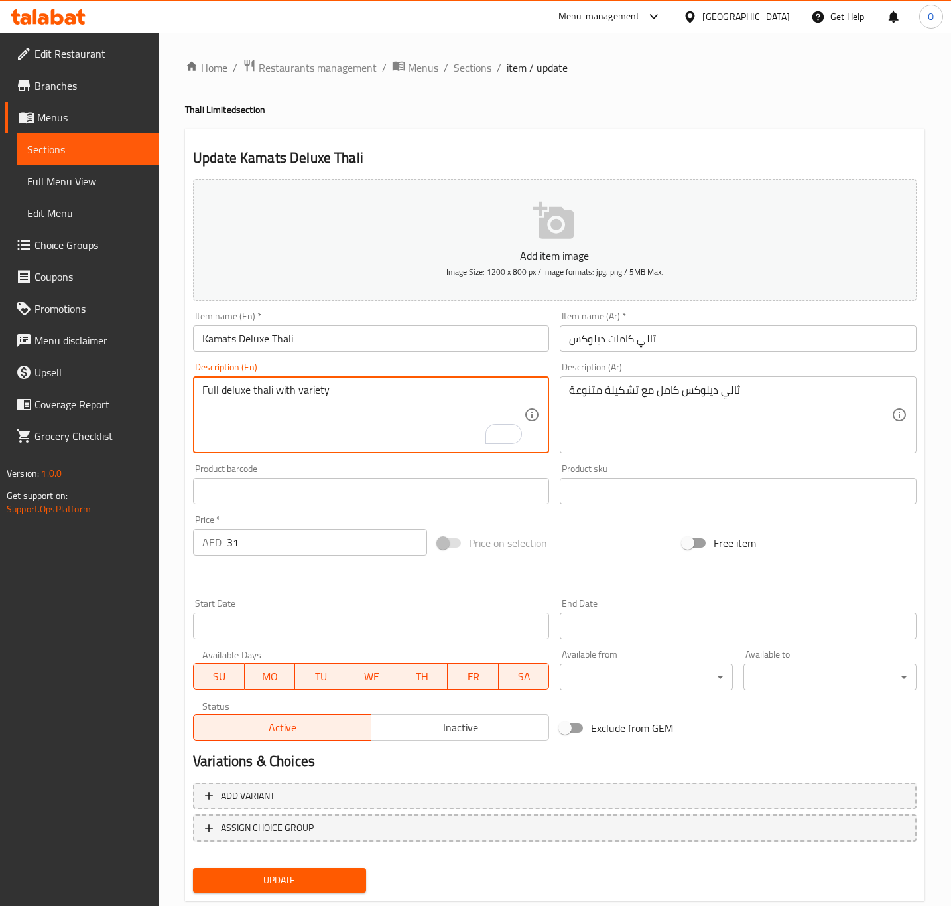
click at [295, 344] on input "Kamats Deluxe Thali" at bounding box center [371, 338] width 356 height 27
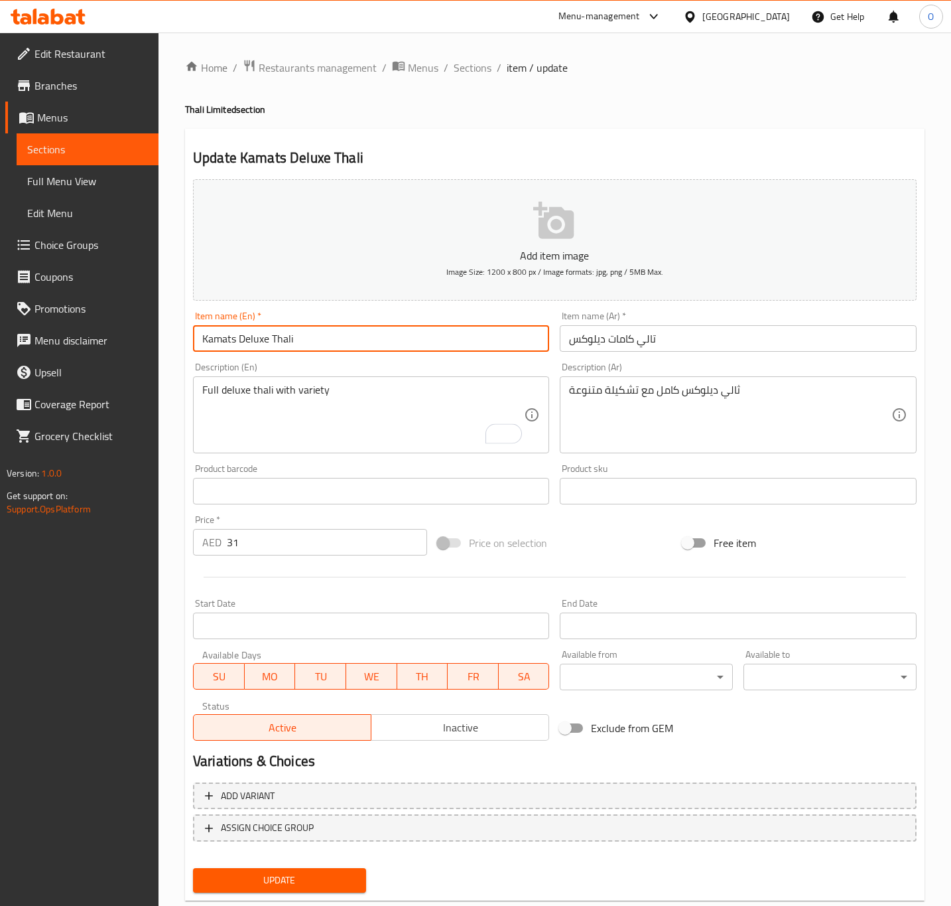
click at [295, 344] on input "Kamats Deluxe Thali" at bounding box center [371, 338] width 356 height 27
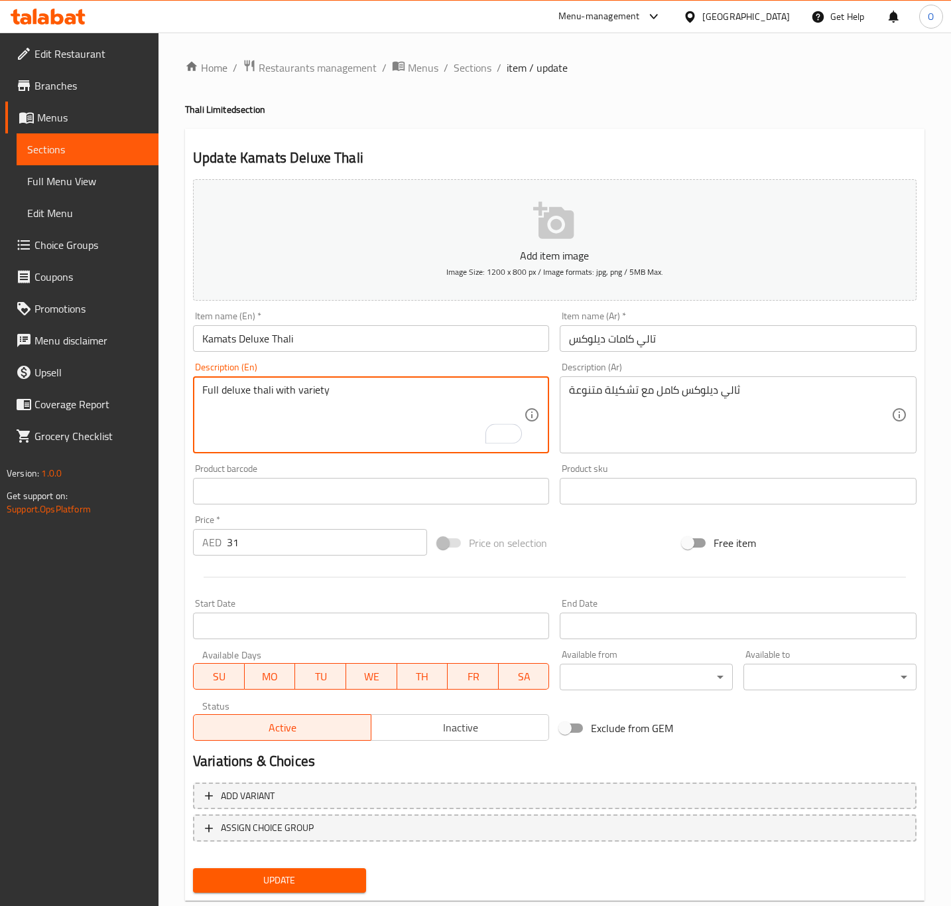
click at [265, 399] on textarea "Full deluxe thali with variety" at bounding box center [363, 414] width 322 height 63
paste textarea "Thali"
type textarea "Full deluxe Thali with variety"
click at [652, 340] on input "تالي كامات ديلوكس" at bounding box center [738, 338] width 356 height 27
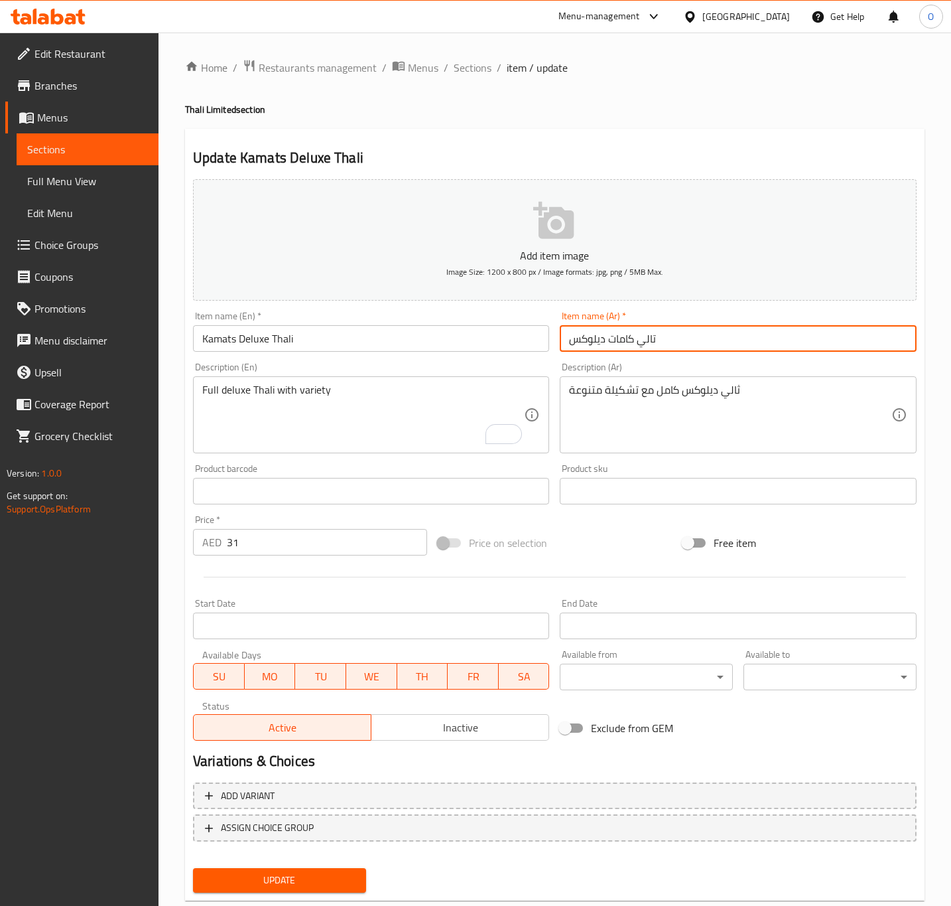
click at [652, 340] on input "تالي كامات ديلوكس" at bounding box center [738, 338] width 356 height 27
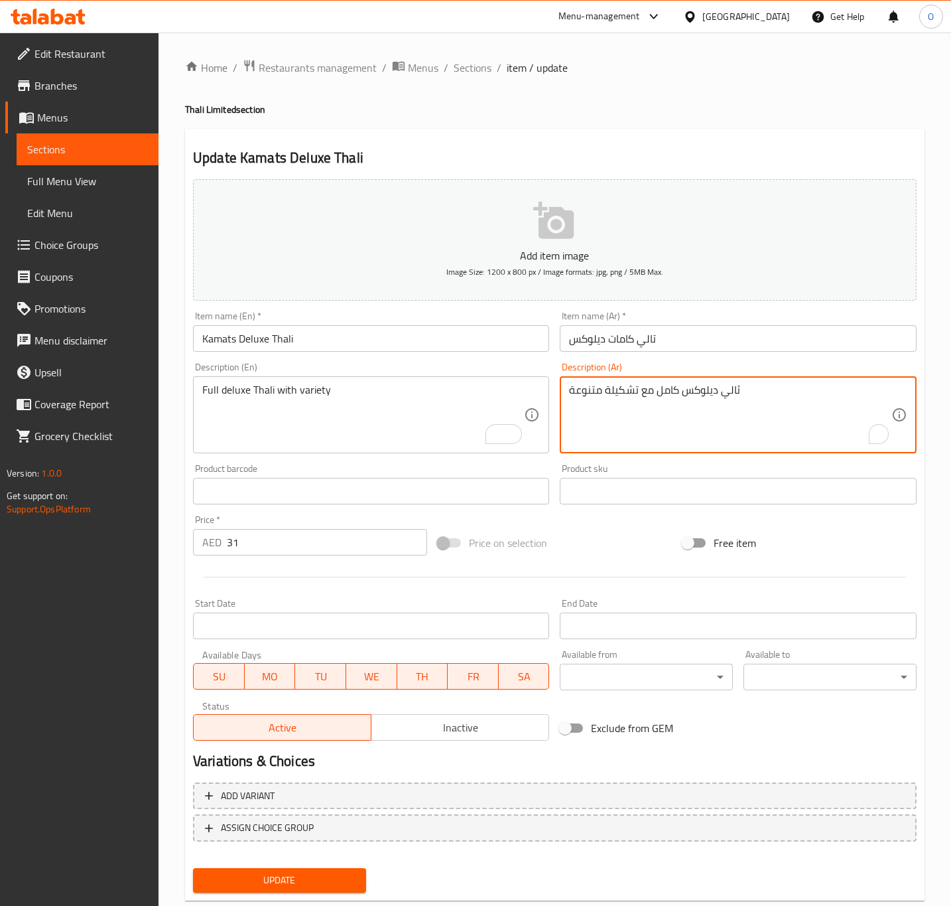
click at [732, 397] on textarea "ثالي ديلوكس كامل مع تشكيلة متنوعة" at bounding box center [730, 414] width 322 height 63
paste textarea "To enrich screen reader interactions, please activate Accessibility in Grammarl…"
type textarea "تالي ديلوكس كامل مع تشكيلة متنوعة"
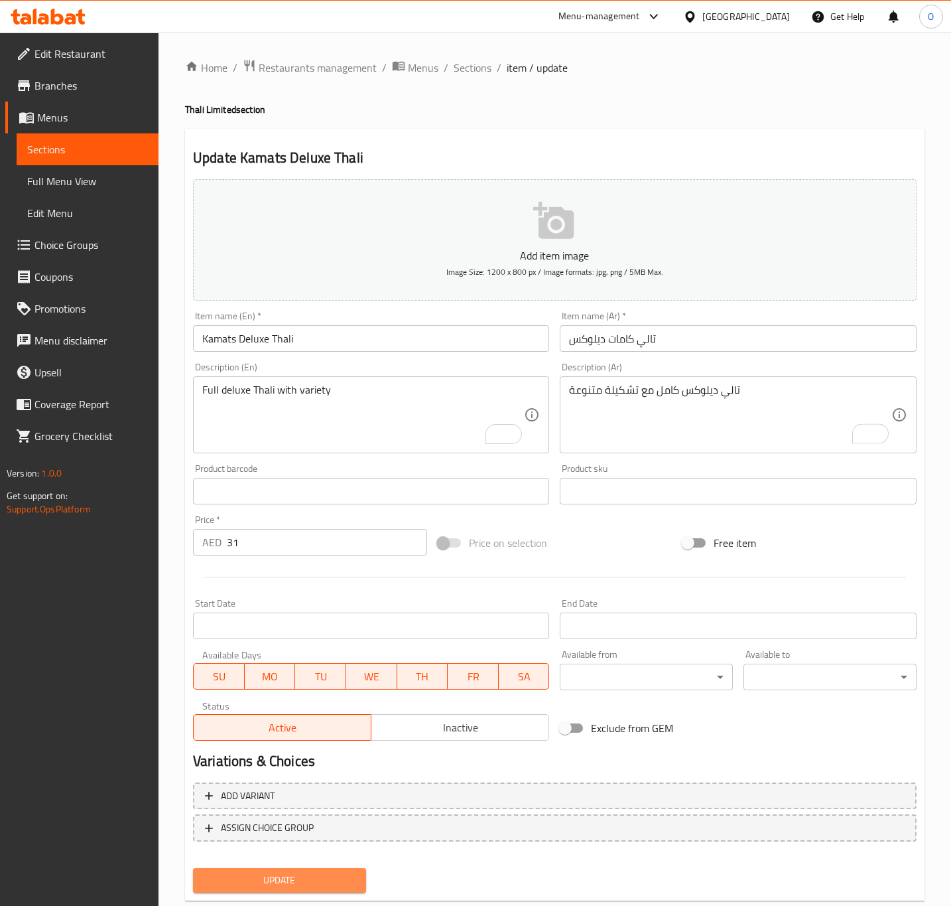
click at [347, 890] on button "Update" at bounding box center [279, 880] width 173 height 25
click at [634, 347] on input "ثالي كاماتس الاقتصادي" at bounding box center [738, 338] width 356 height 27
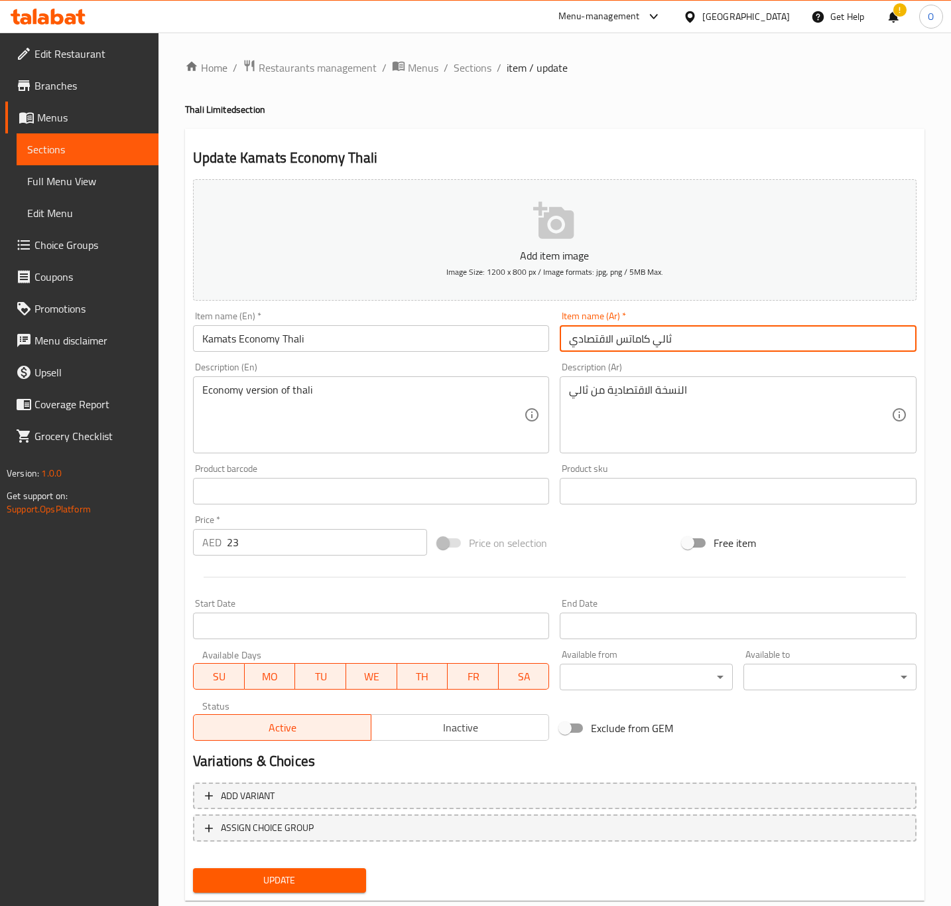
click at [634, 347] on input "ثالي كاماتس الاقتصادي" at bounding box center [738, 338] width 356 height 27
click at [617, 346] on input "تالي كاماتس الاقتصادي" at bounding box center [738, 338] width 356 height 27
click at [606, 343] on input "تالي كامات الاقتصادي" at bounding box center [738, 338] width 356 height 27
click at [634, 348] on input "تالي كامات الإقتصادي" at bounding box center [738, 338] width 356 height 27
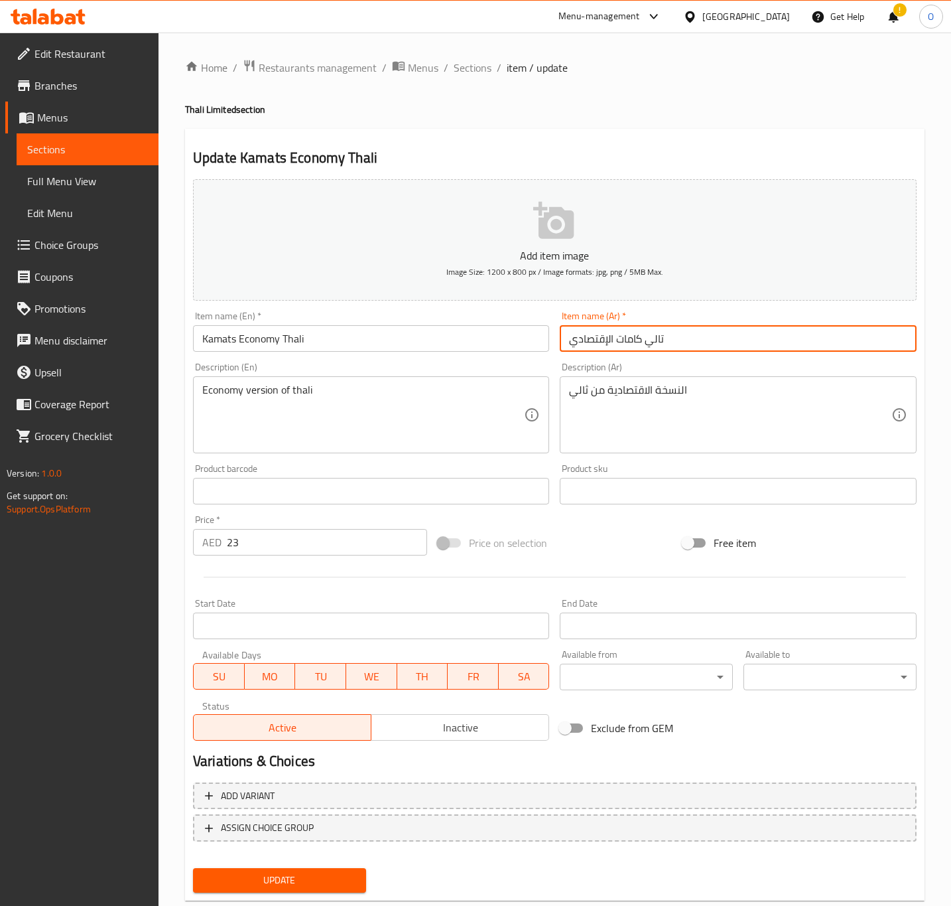
type input "تالي كامات الإقتصادي"
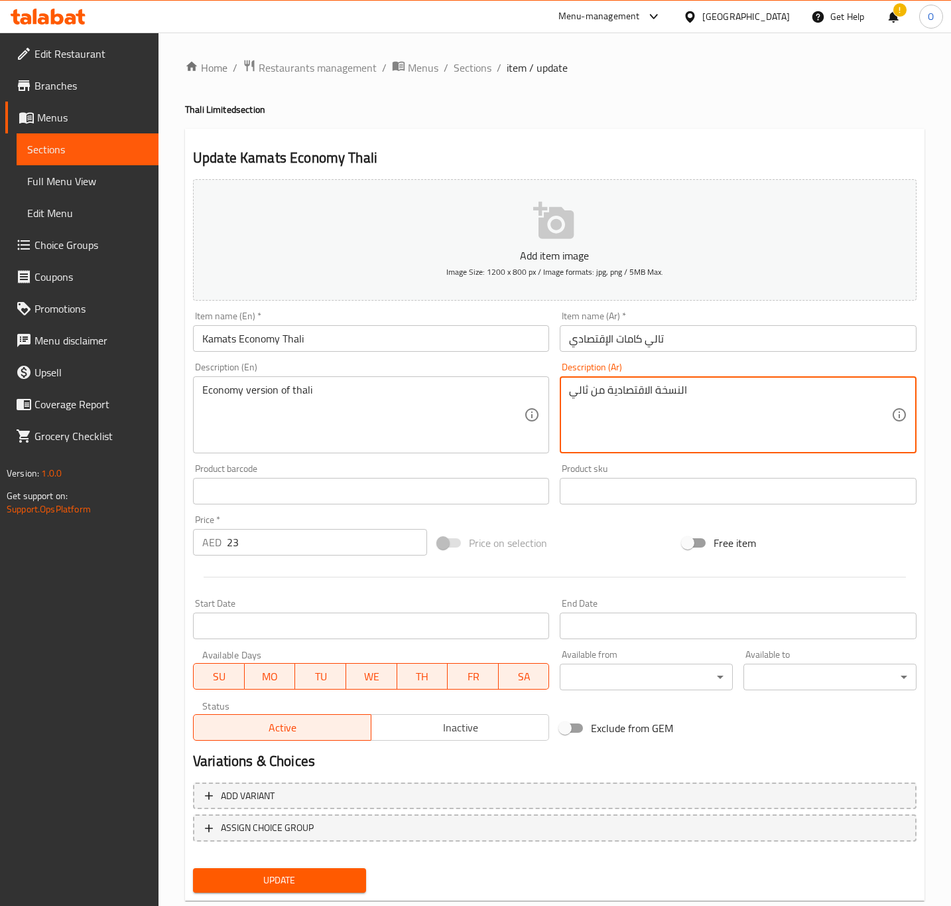
click at [588, 394] on textarea "النسخة الاقتصادية من ثالي" at bounding box center [730, 414] width 322 height 63
paste textarea "الي"
type textarea "النسخة الاقتصادية من تالي"
click at [295, 603] on button "Update" at bounding box center [279, 880] width 173 height 25
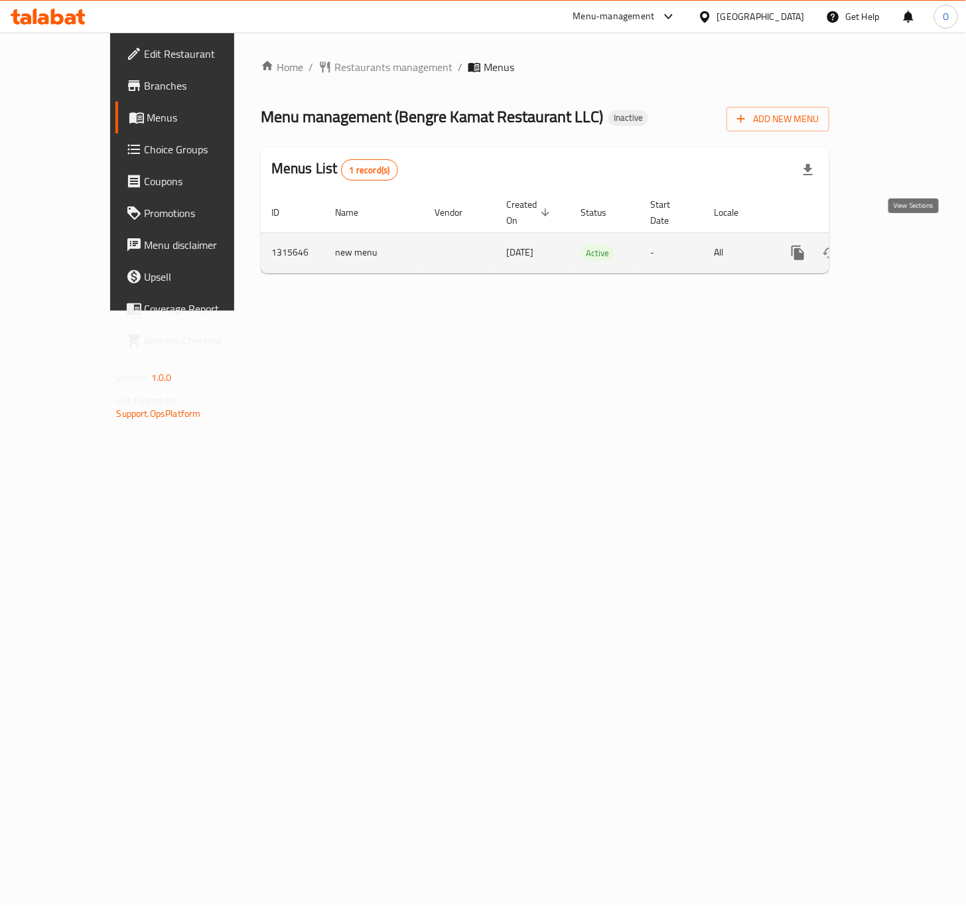
click at [910, 247] on link "enhanced table" at bounding box center [894, 253] width 32 height 32
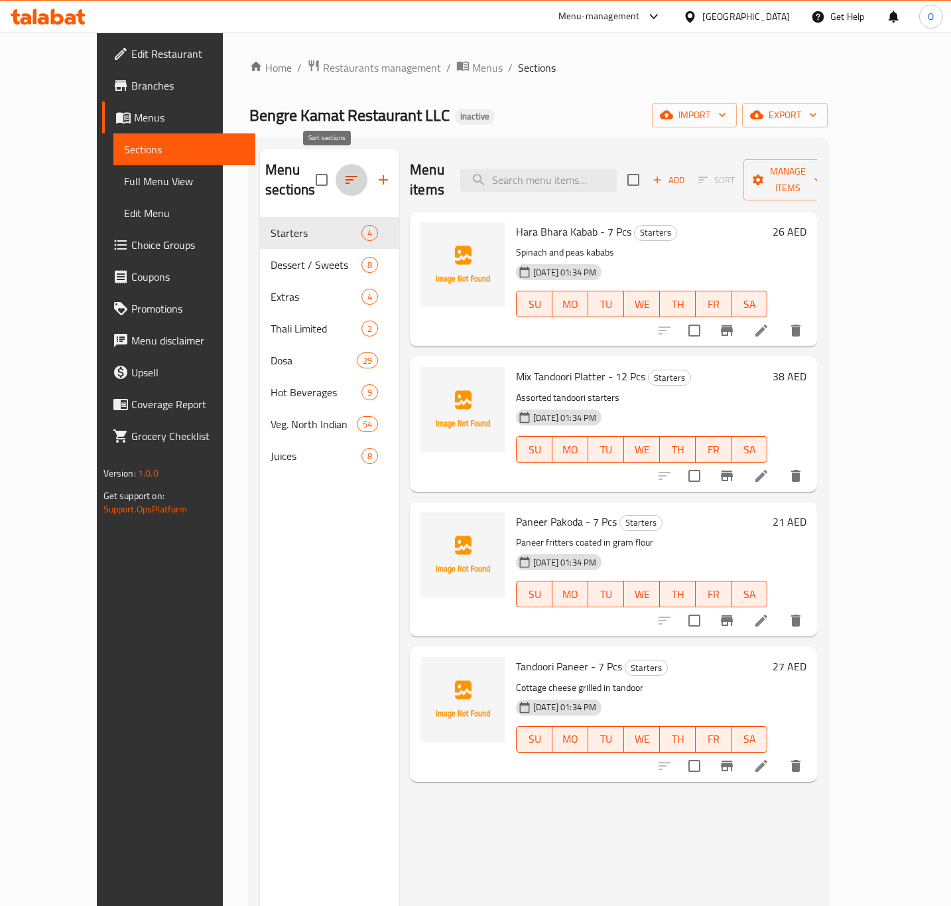
click at [336, 164] on button "button" at bounding box center [352, 180] width 32 height 32
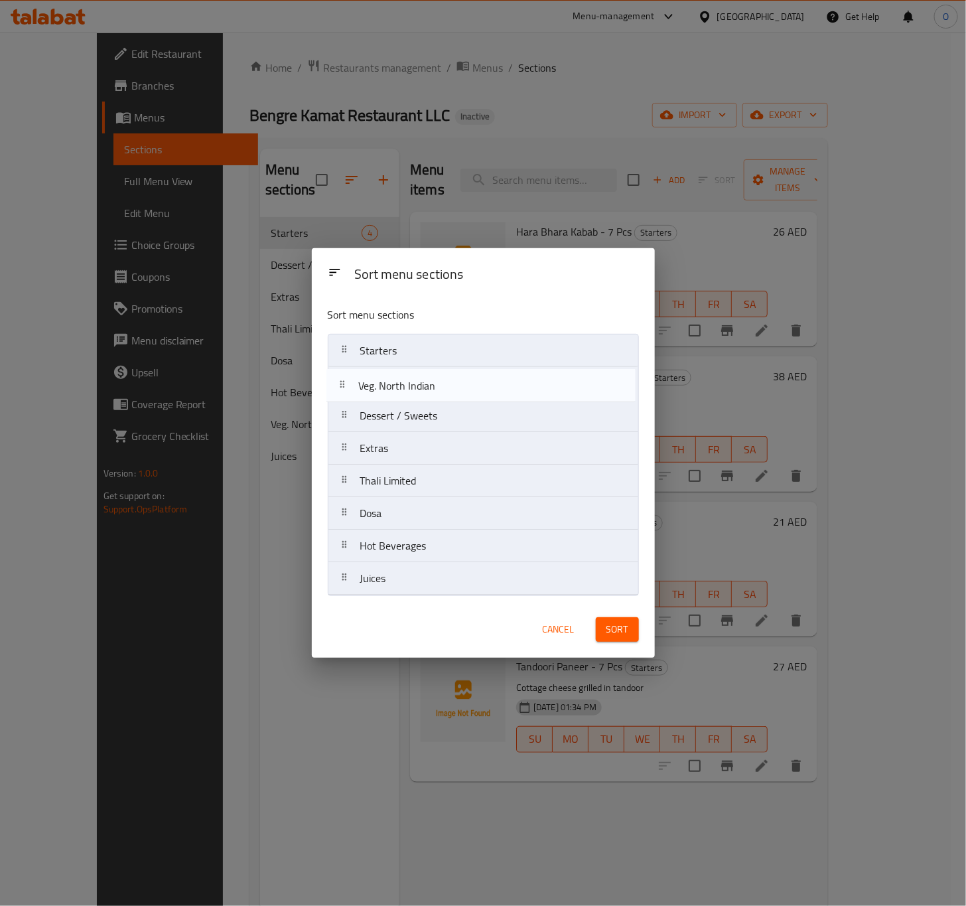
drag, startPoint x: 407, startPoint y: 548, endPoint x: 402, endPoint y: 388, distance: 160.0
click at [402, 388] on nav "Starters Dessert / Sweets Extras Thali Limited Dosa Hot Beverages Veg. North In…" at bounding box center [483, 464] width 311 height 261
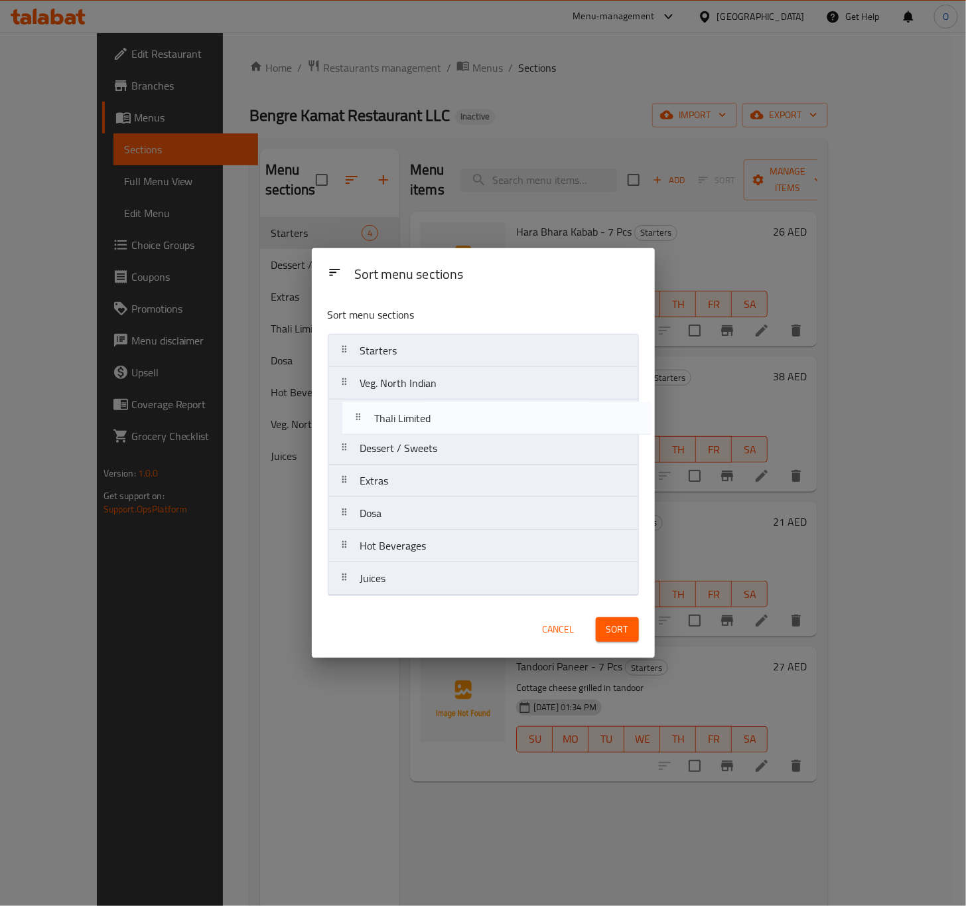
drag, startPoint x: 372, startPoint y: 480, endPoint x: 392, endPoint y: 409, distance: 73.7
click at [392, 409] on nav "Starters Veg. North Indian Dessert / Sweets Extras Thali Limited Dosa Hot Bever…" at bounding box center [483, 464] width 311 height 261
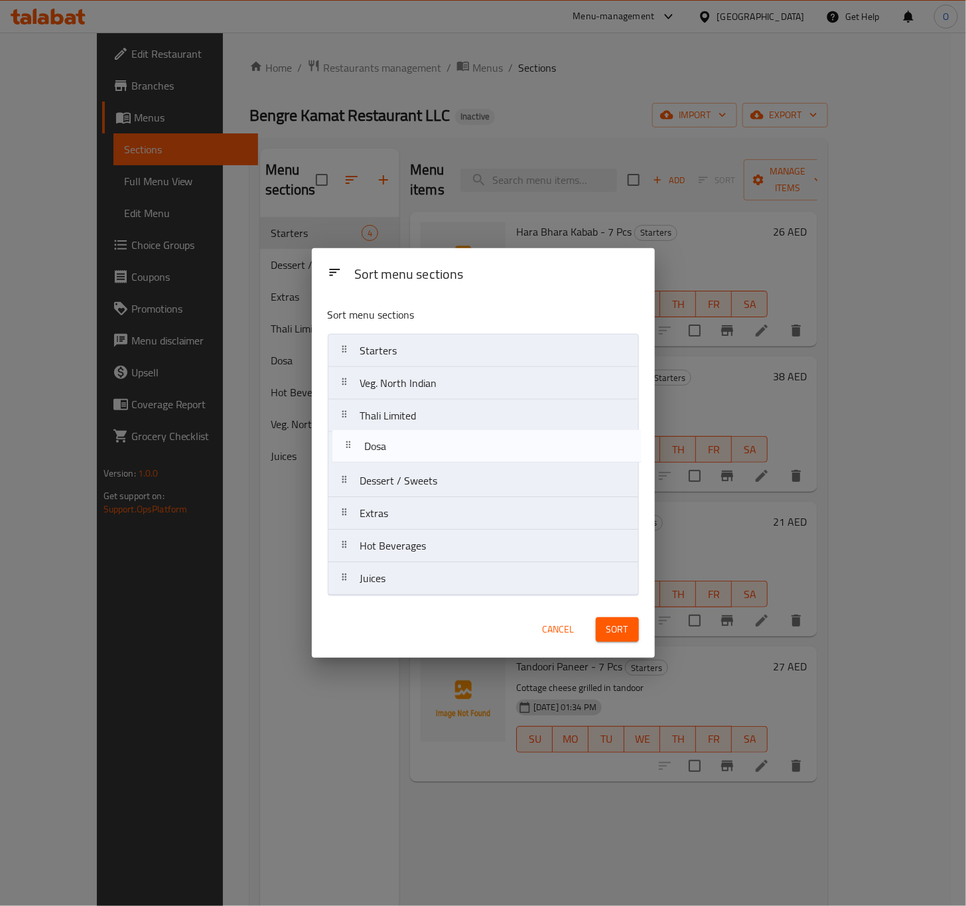
drag, startPoint x: 364, startPoint y: 510, endPoint x: 383, endPoint y: 436, distance: 76.6
click at [383, 436] on nav "Starters Veg. North Indian Thali Limited Dessert / Sweets Extras Dosa Hot Bever…" at bounding box center [483, 464] width 311 height 261
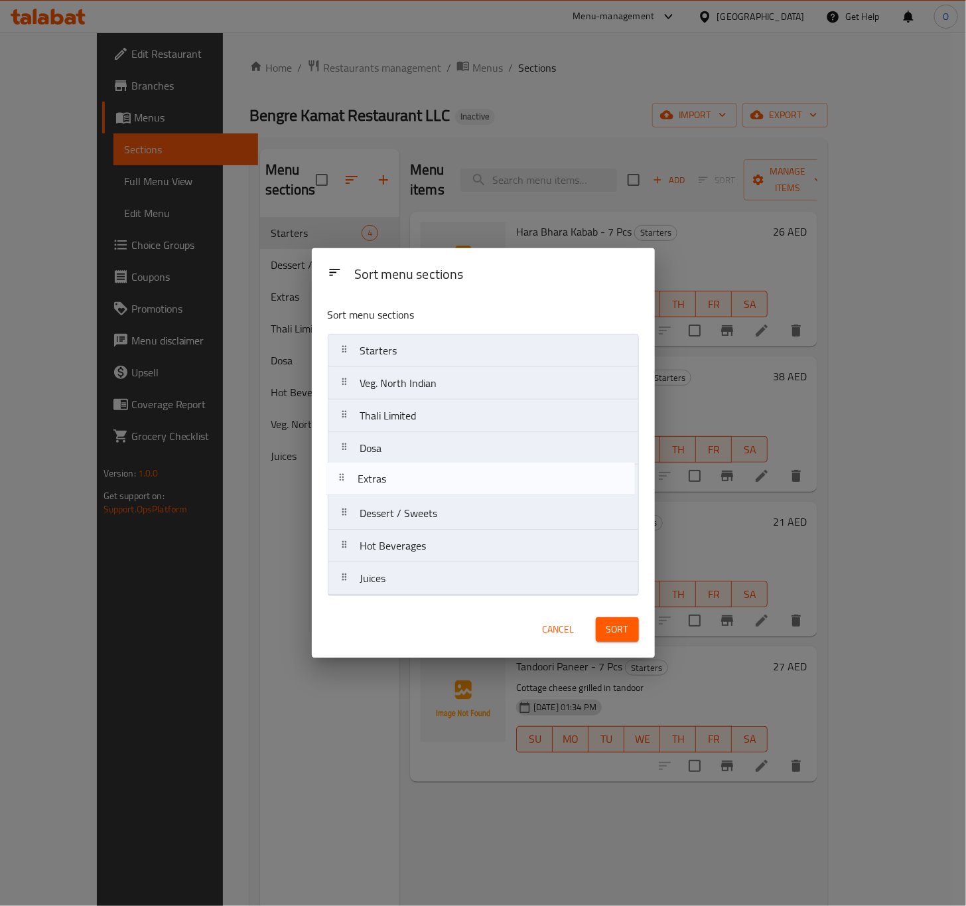
drag, startPoint x: 387, startPoint y: 524, endPoint x: 384, endPoint y: 484, distance: 39.9
click at [384, 484] on nav "Starters Veg. North Indian Thali Limited Dosa Dessert / Sweets Extras Hot Bever…" at bounding box center [483, 464] width 311 height 261
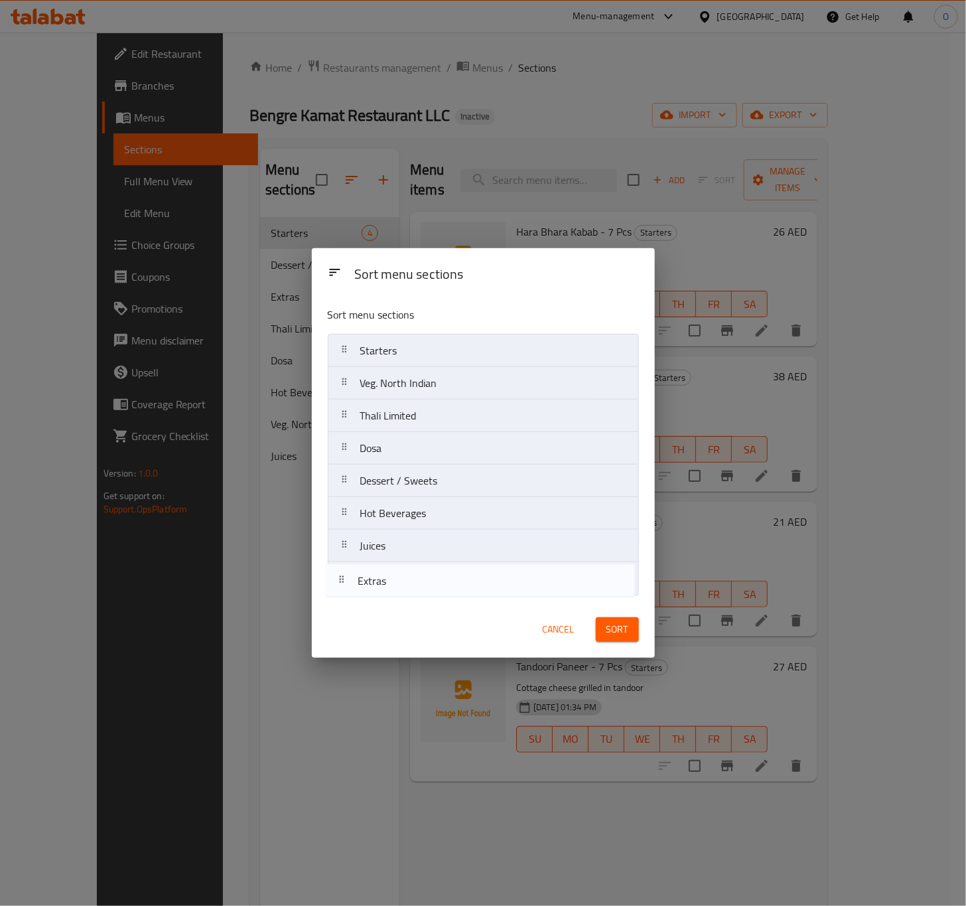
drag, startPoint x: 389, startPoint y: 486, endPoint x: 388, endPoint y: 602, distance: 115.4
click at [388, 602] on div "Sort menu sections Sort menu sections Starters Veg. North Indian Thali Limited …" at bounding box center [483, 452] width 343 height 409
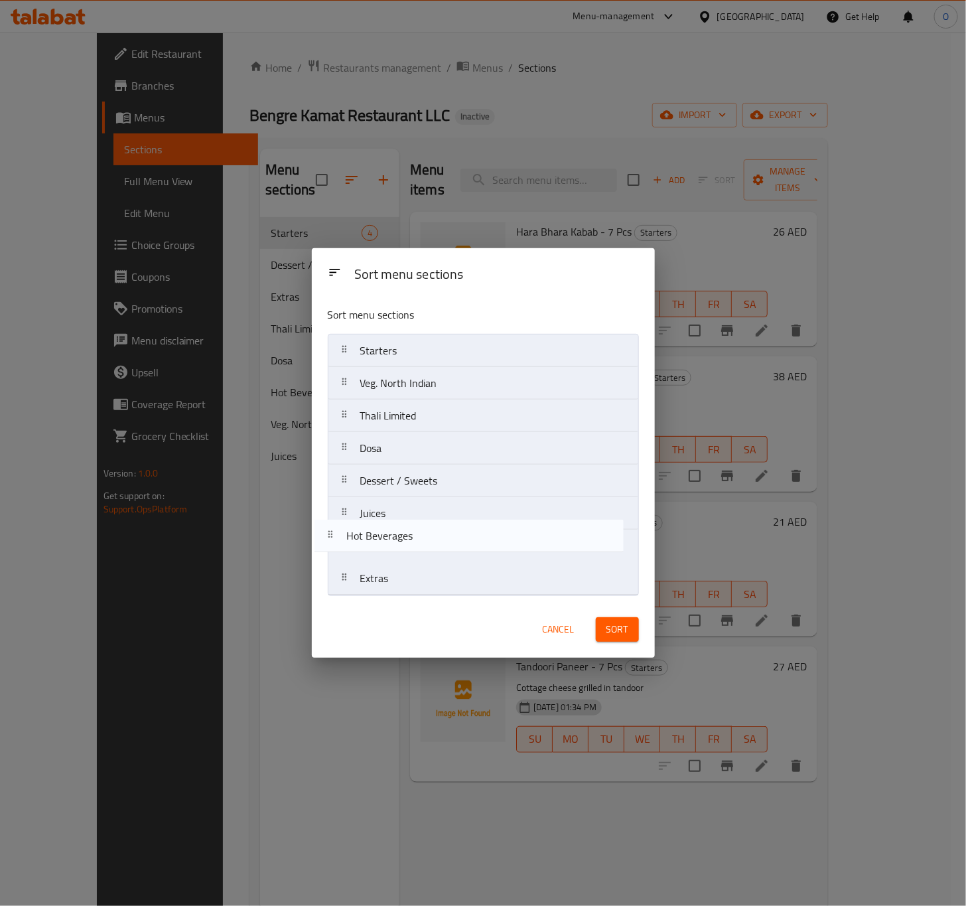
drag, startPoint x: 419, startPoint y: 512, endPoint x: 405, endPoint y: 539, distance: 30.6
click at [405, 539] on nav "Starters Veg. North Indian Thali Limited Dosa Dessert / Sweets Hot Beverages Ju…" at bounding box center [483, 464] width 311 height 261
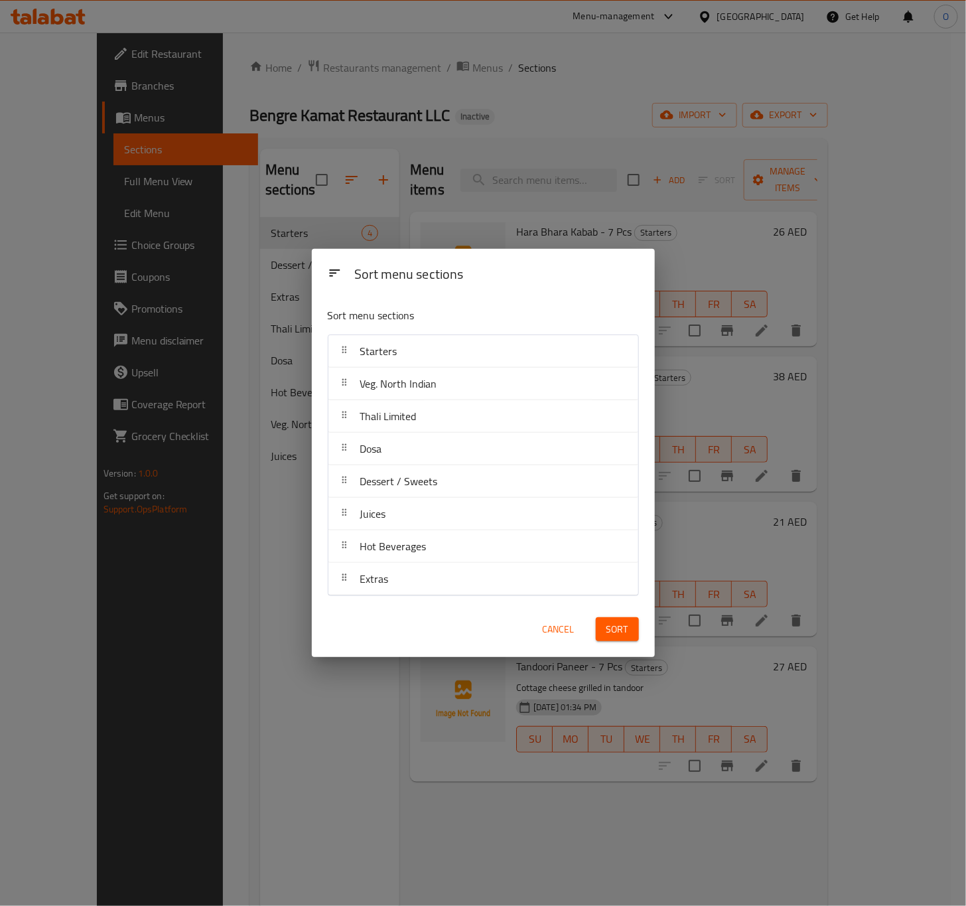
click at [611, 629] on span "Sort" at bounding box center [617, 629] width 22 height 17
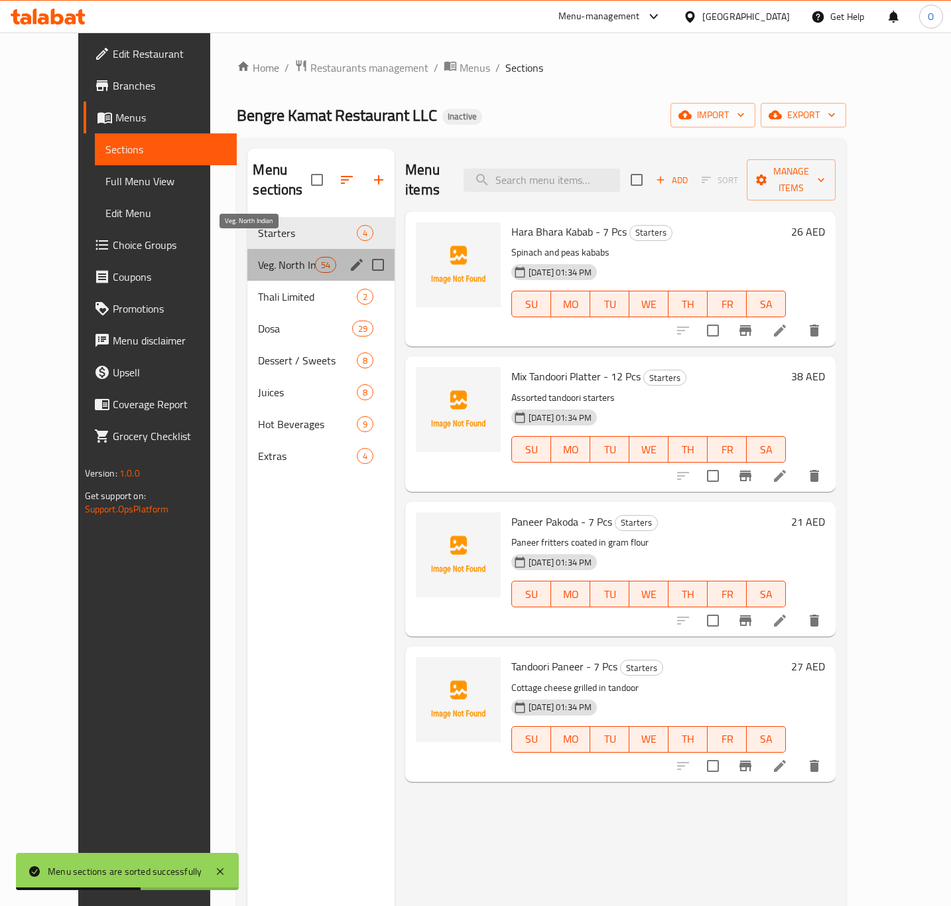
click at [281, 257] on span "Veg. North Indian" at bounding box center [286, 265] width 56 height 16
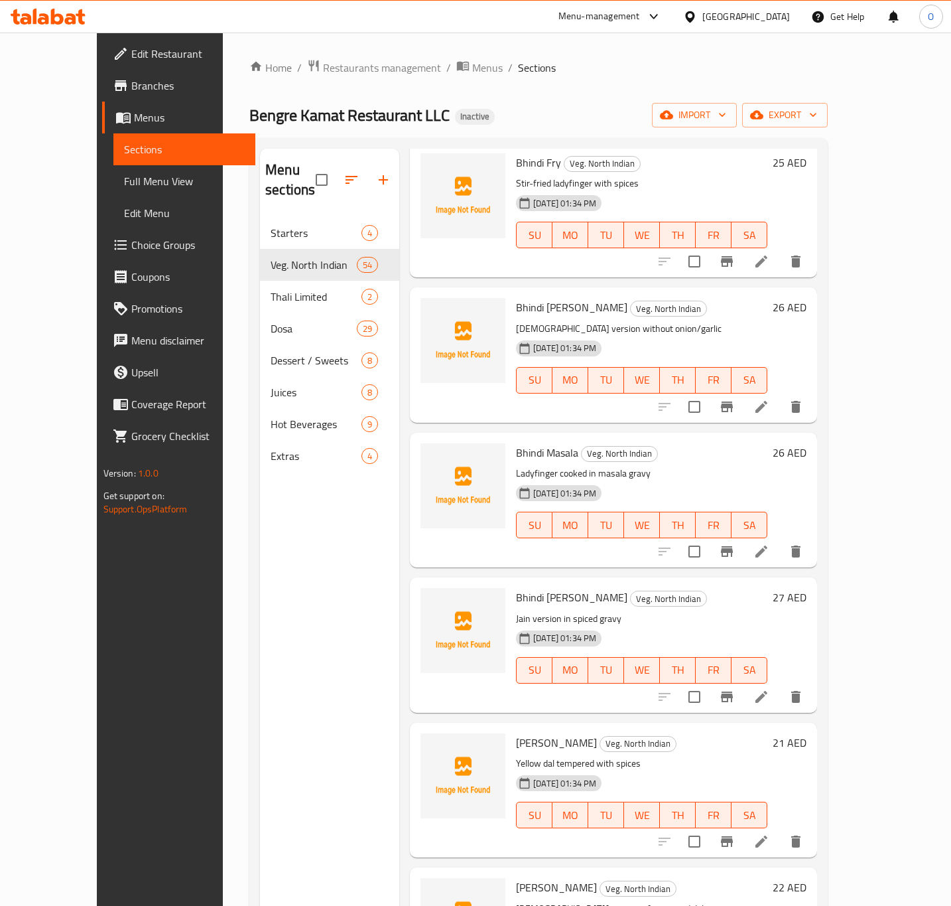
scroll to position [796, 0]
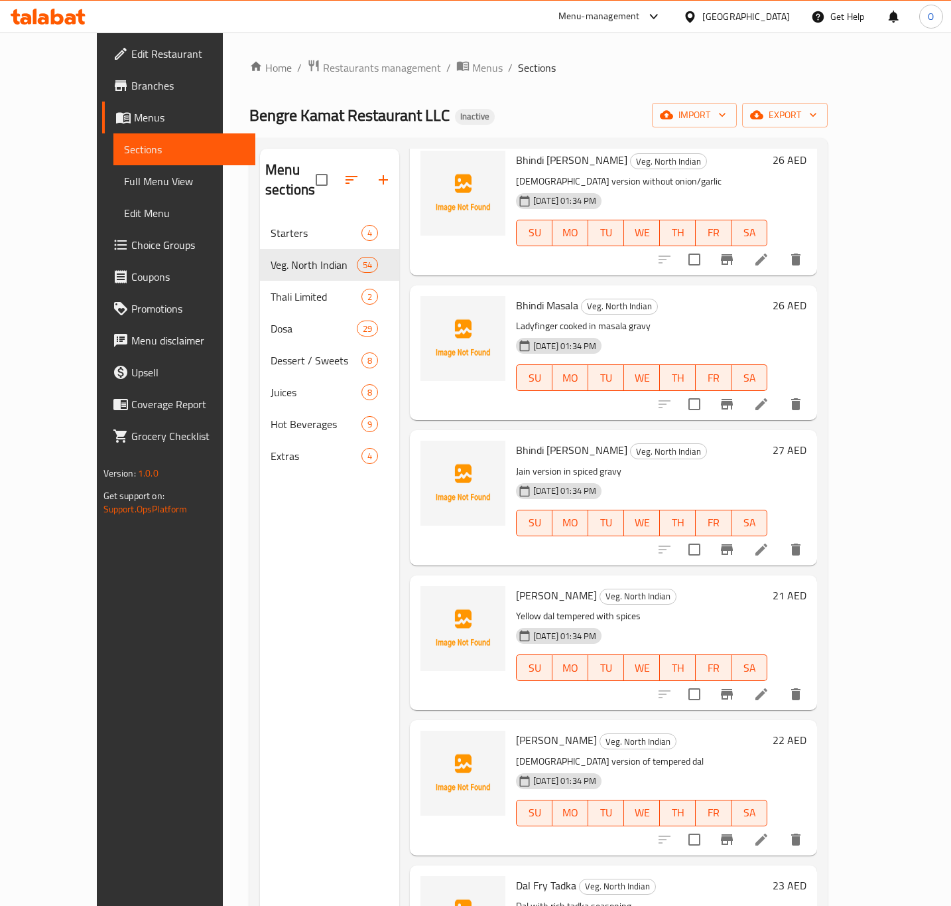
drag, startPoint x: 834, startPoint y: 530, endPoint x: 846, endPoint y: 524, distance: 13.4
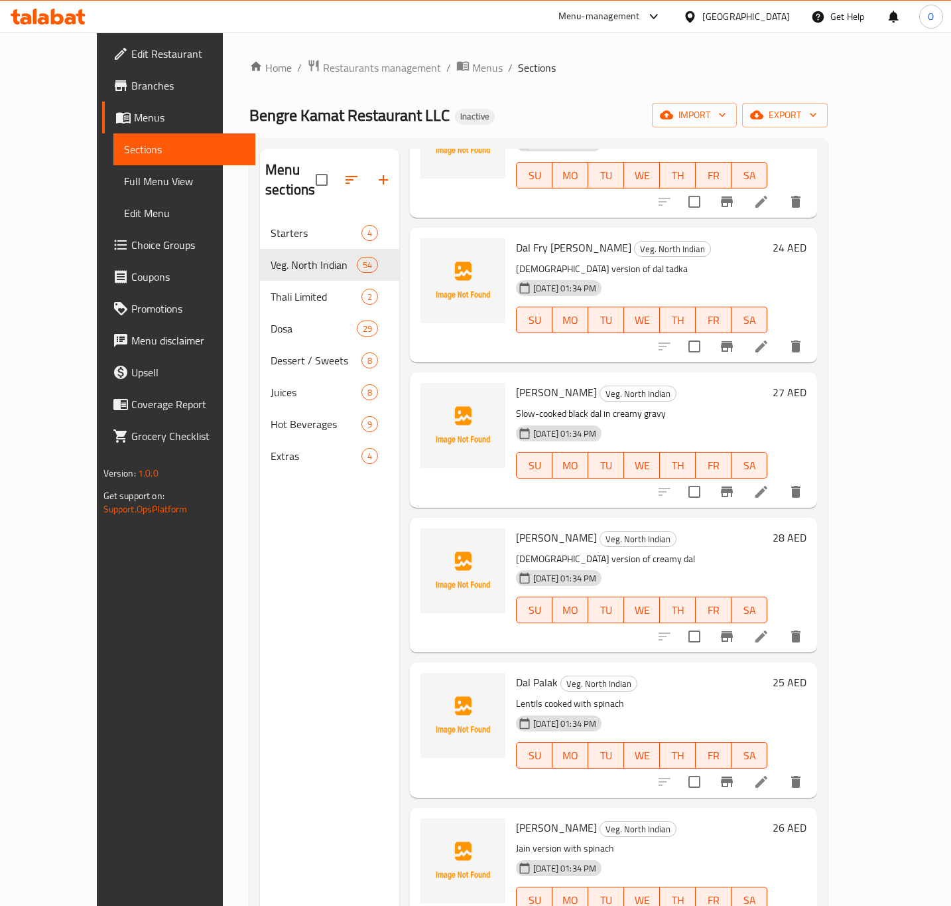
scroll to position [1592, 0]
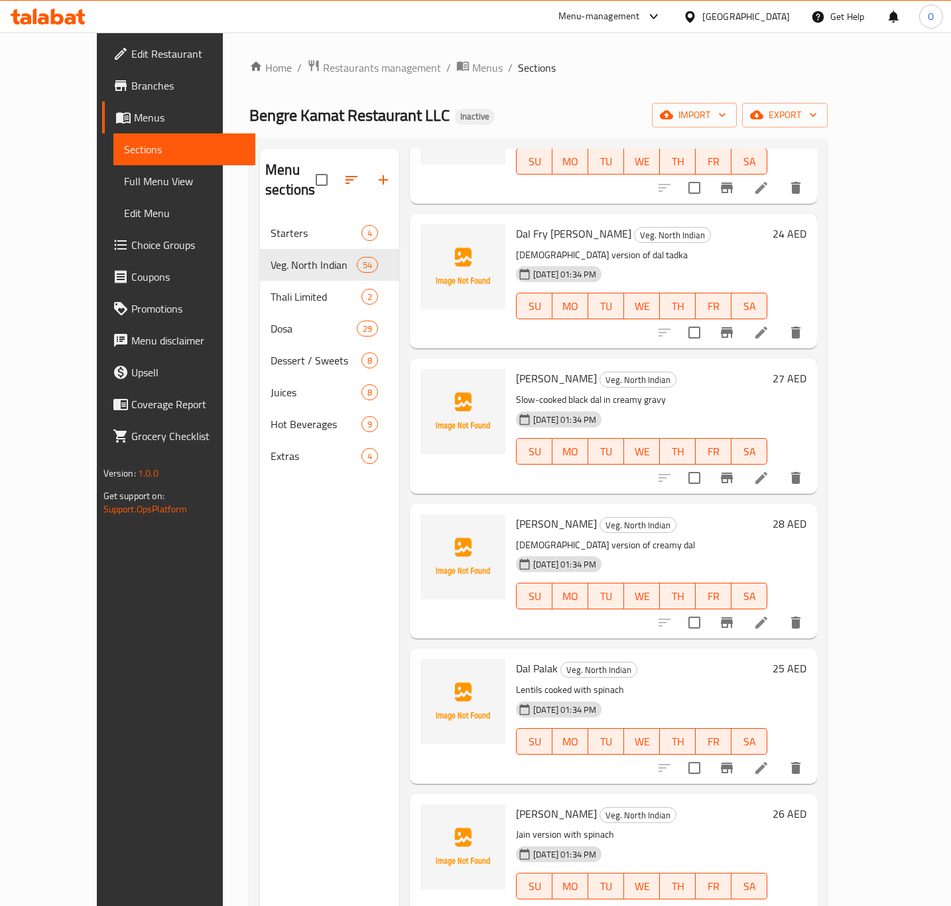
drag, startPoint x: 852, startPoint y: 456, endPoint x: 844, endPoint y: 458, distance: 8.2
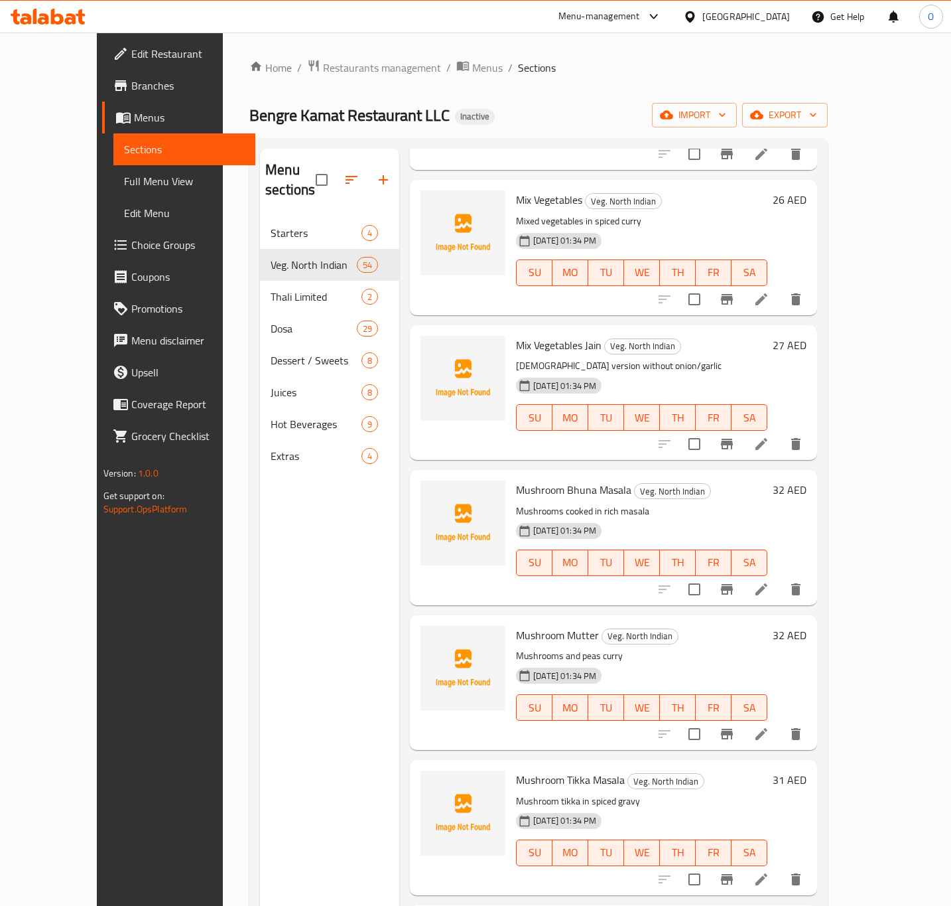
scroll to position [3384, 0]
drag, startPoint x: 845, startPoint y: 558, endPoint x: 847, endPoint y: 548, distance: 10.1
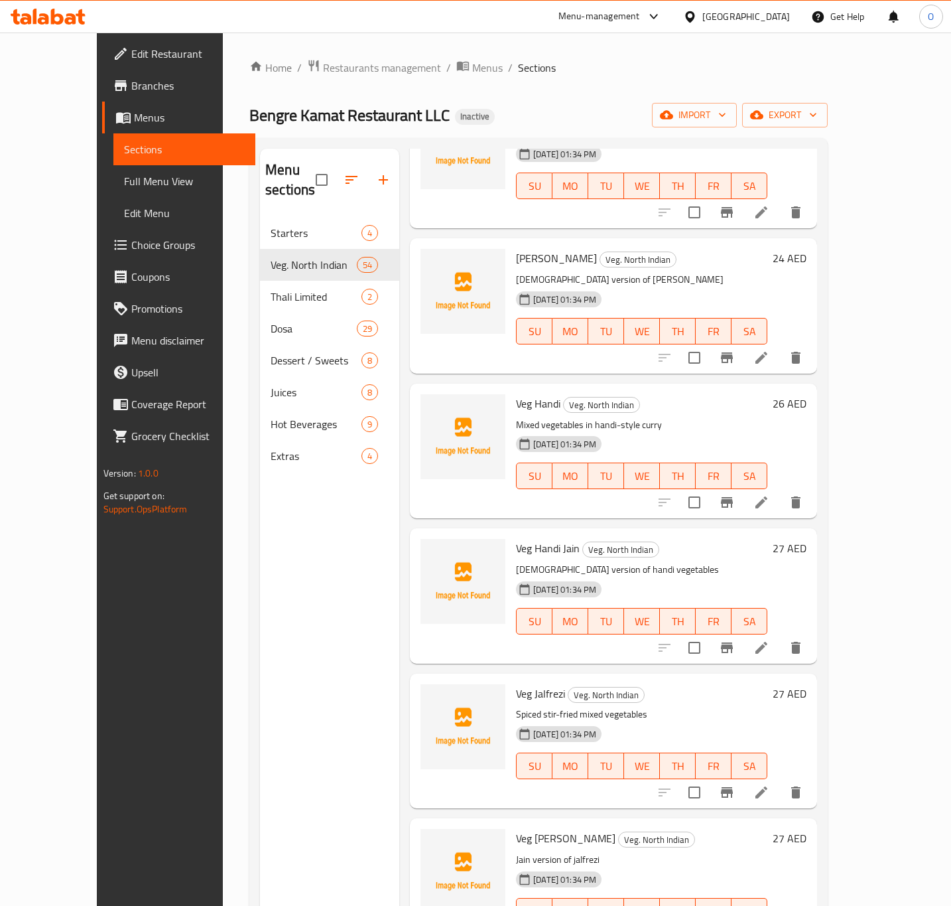
scroll to position [6668, 0]
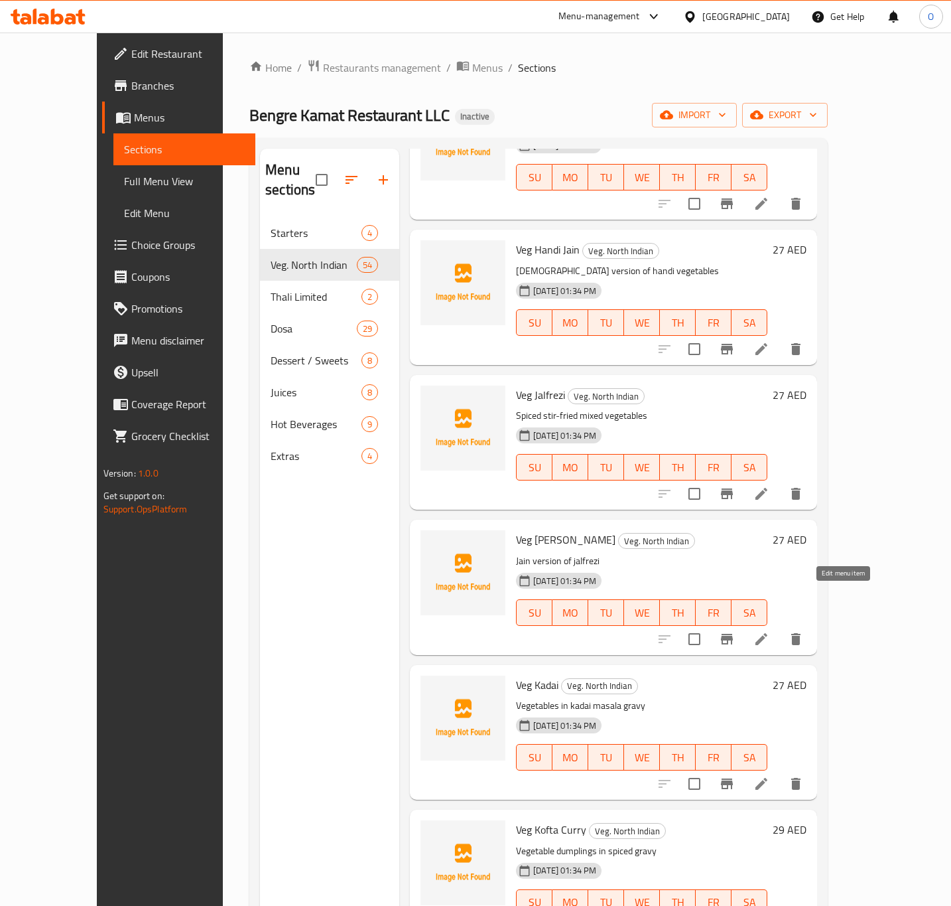
drag, startPoint x: 836, startPoint y: 596, endPoint x: 776, endPoint y: 615, distance: 62.7
click at [779, 614] on div "Menu items Add Sort Manage items Aloo Gobi Veg. North Indian Potato and caulifl…" at bounding box center [608, 602] width 418 height 906
click at [776, 615] on div "Menu items Add Sort Manage items Aloo Gobi Veg. North Indian Potato and caulifl…" at bounding box center [608, 602] width 418 height 906
click at [776, 616] on div "Menu items Add Sort Manage items Aloo Gobi Veg. North Indian Potato and caulifl…" at bounding box center [608, 602] width 418 height 906
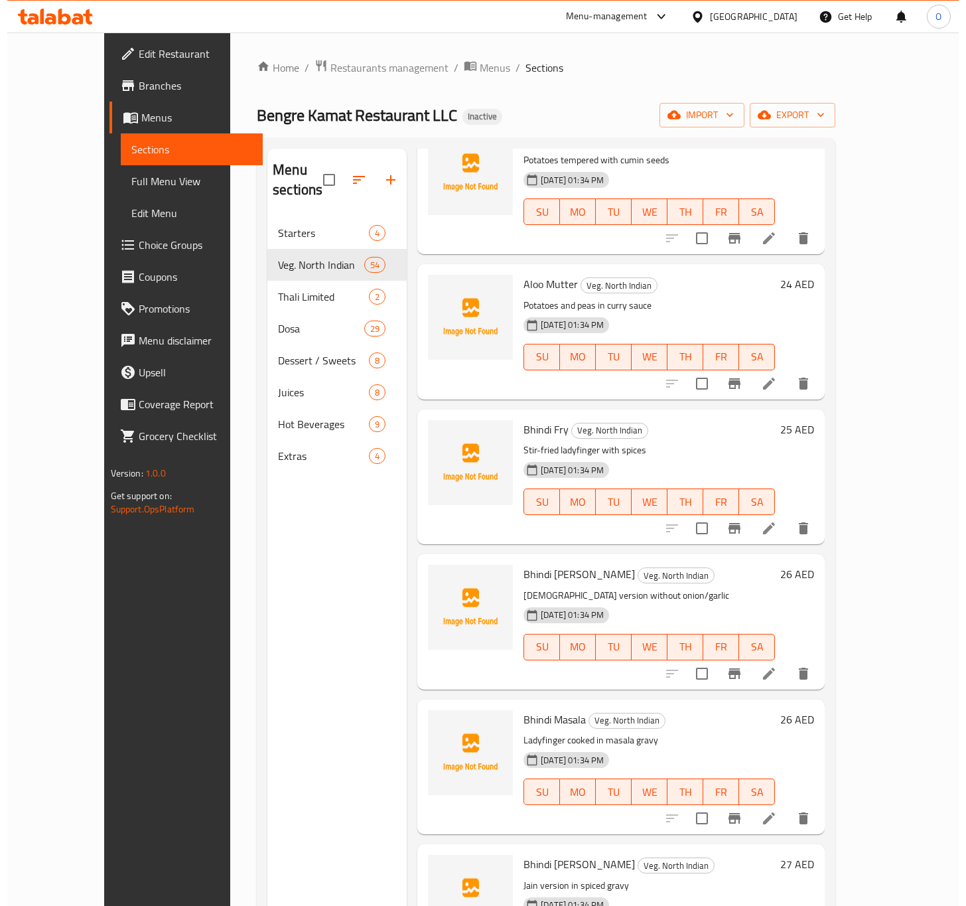
scroll to position [0, 0]
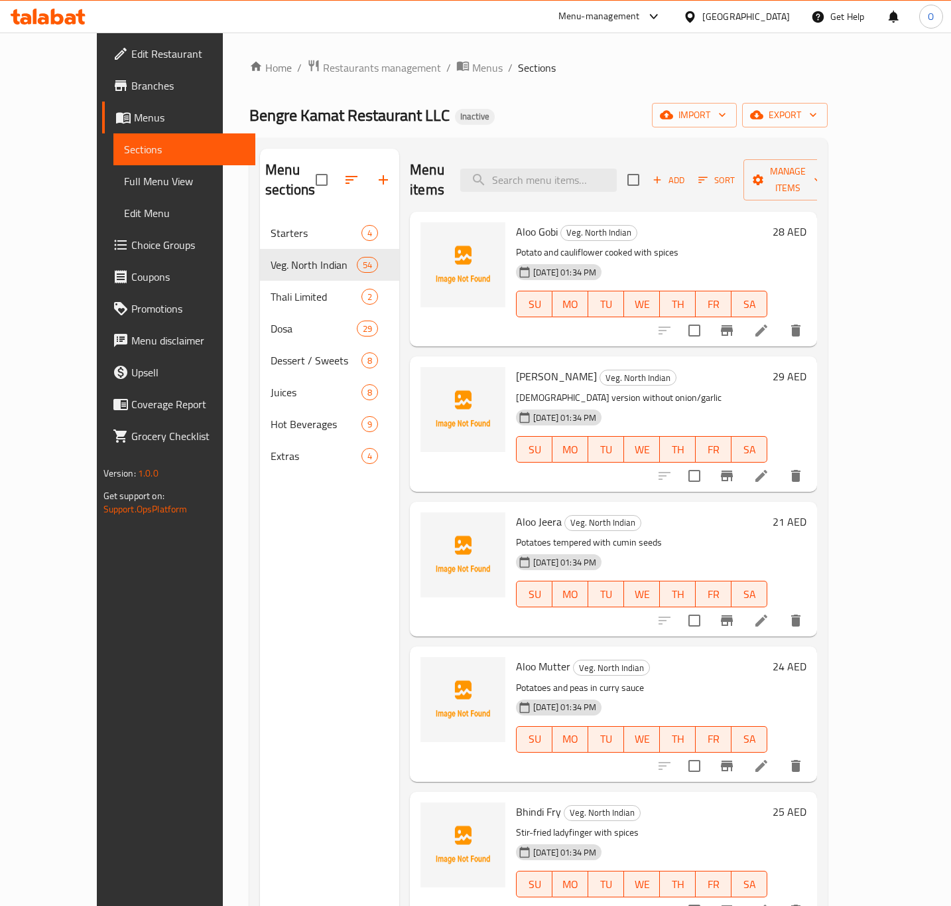
click at [658, 512] on h6 "Aloo Jeera Veg. North Indian" at bounding box center [641, 521] width 251 height 19
click at [770, 612] on icon at bounding box center [762, 620] width 16 height 16
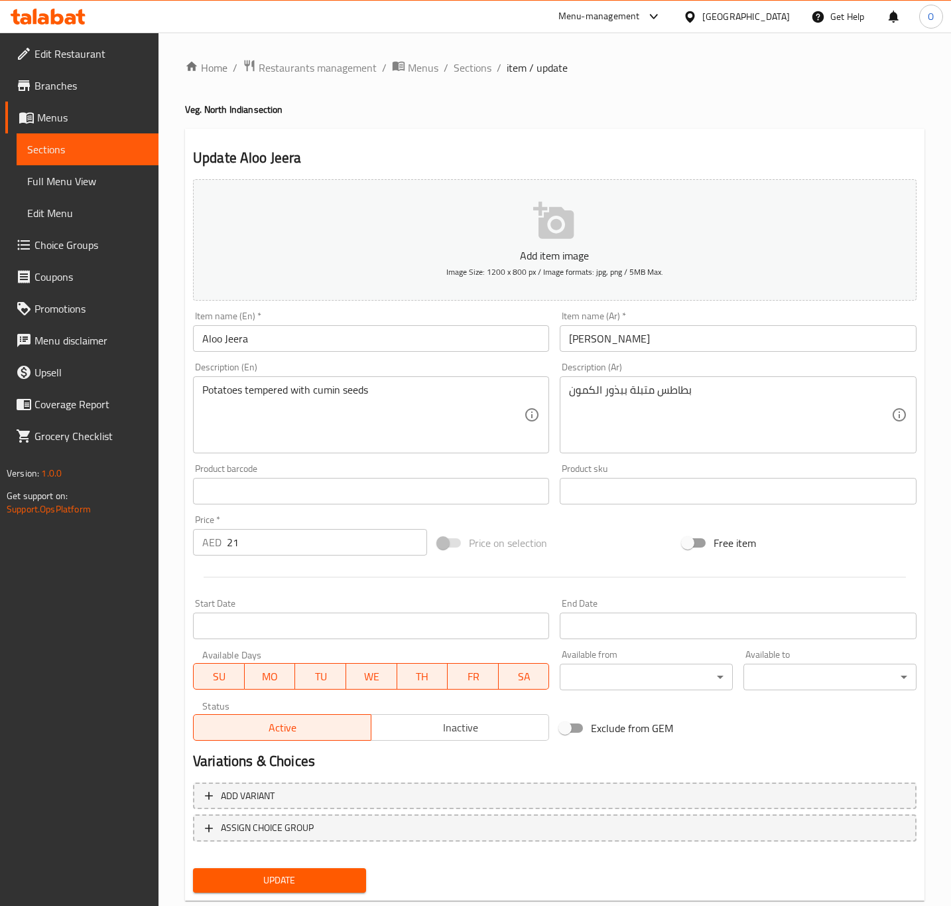
click at [456, 54] on div "Home / Restaurants management / Menus / Sections / item / update Veg. North Ind…" at bounding box center [555, 485] width 793 height 905
click at [456, 70] on span "Sections" at bounding box center [473, 68] width 38 height 16
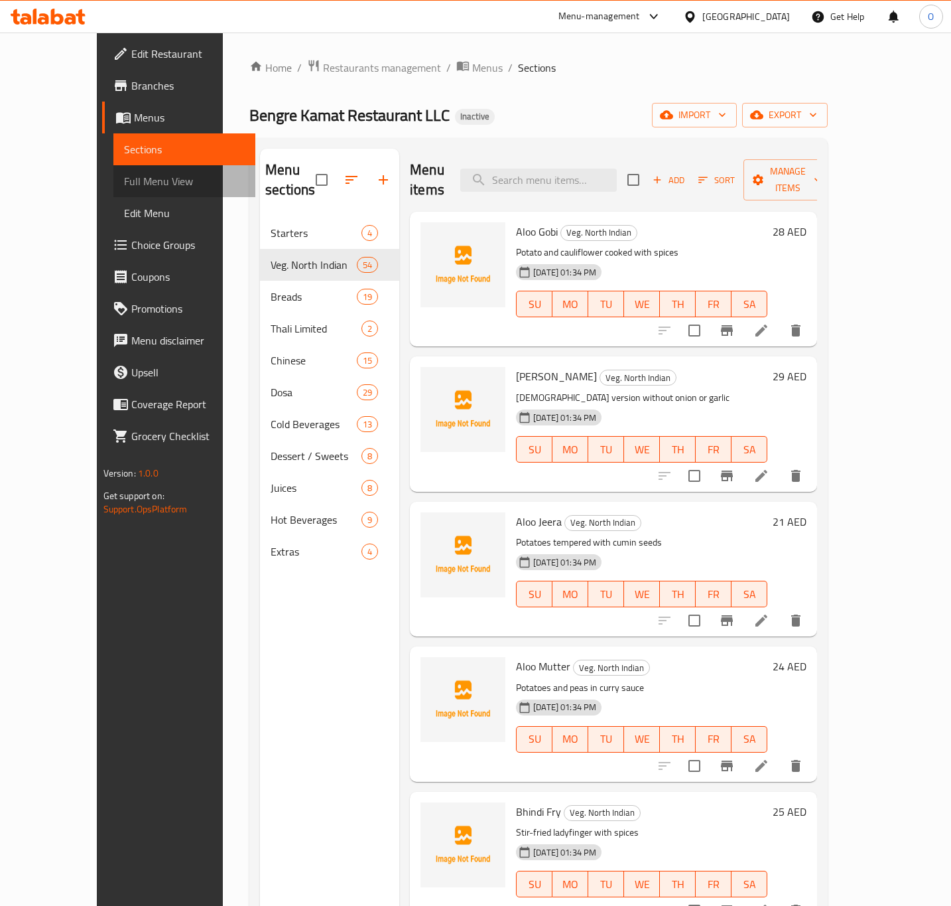
drag, startPoint x: 64, startPoint y: 166, endPoint x: 68, endPoint y: 173, distance: 8.0
click at [113, 166] on link "Full Menu View" at bounding box center [184, 181] width 142 height 32
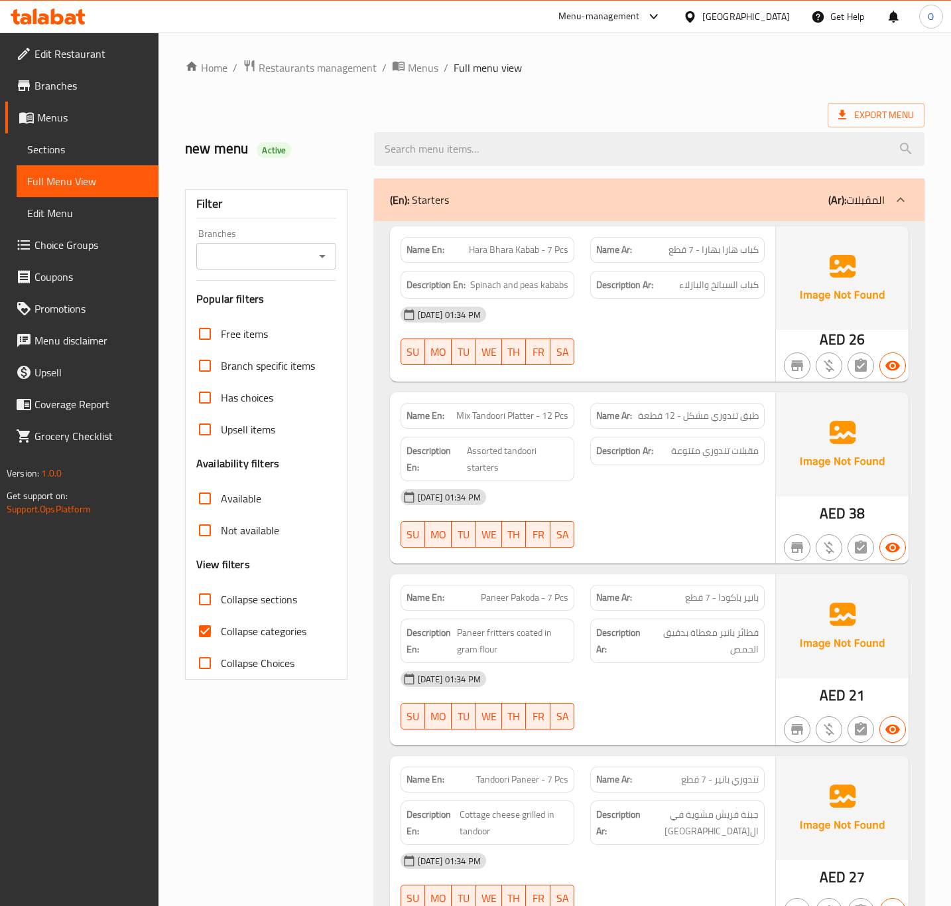
click at [245, 263] on input "Branches" at bounding box center [255, 256] width 110 height 19
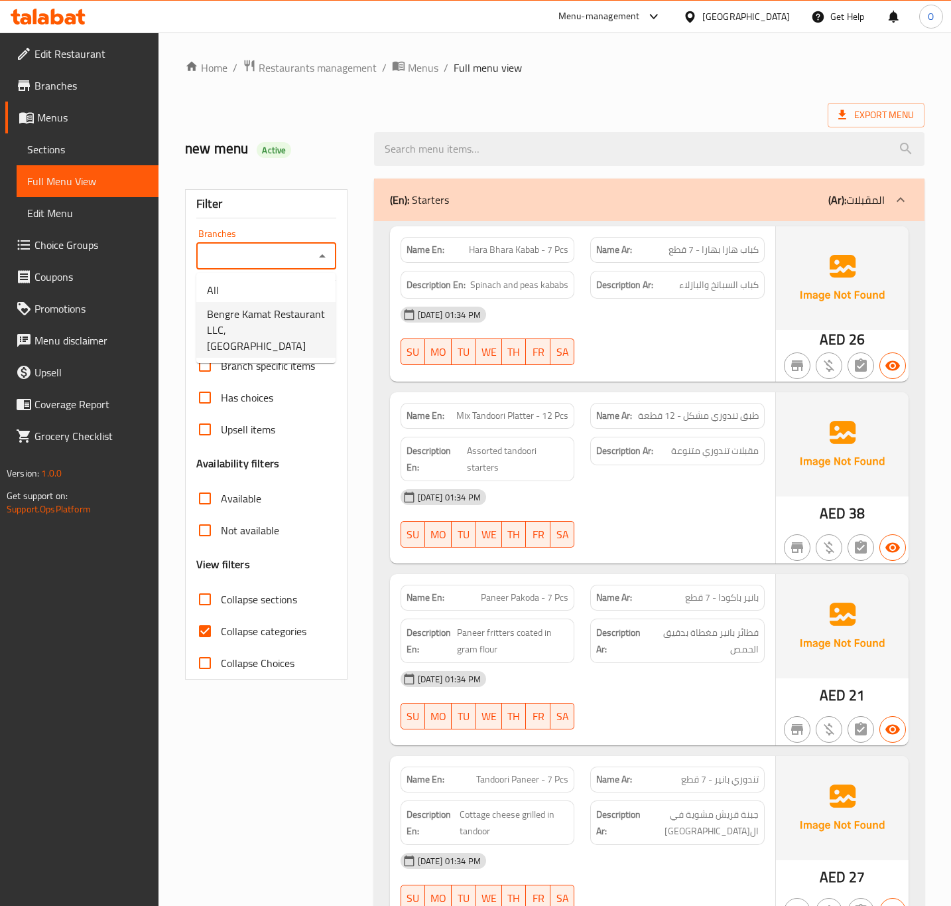
click at [247, 346] on ul "All Bengre Kamat Restaurant LLC, Al Raffa" at bounding box center [265, 318] width 139 height 90
click at [247, 320] on span "Bengre Kamat Restaurant LLC, Al Raffa" at bounding box center [266, 330] width 118 height 48
type input "Bengre Kamat Restaurant LLC, Al Raffa"
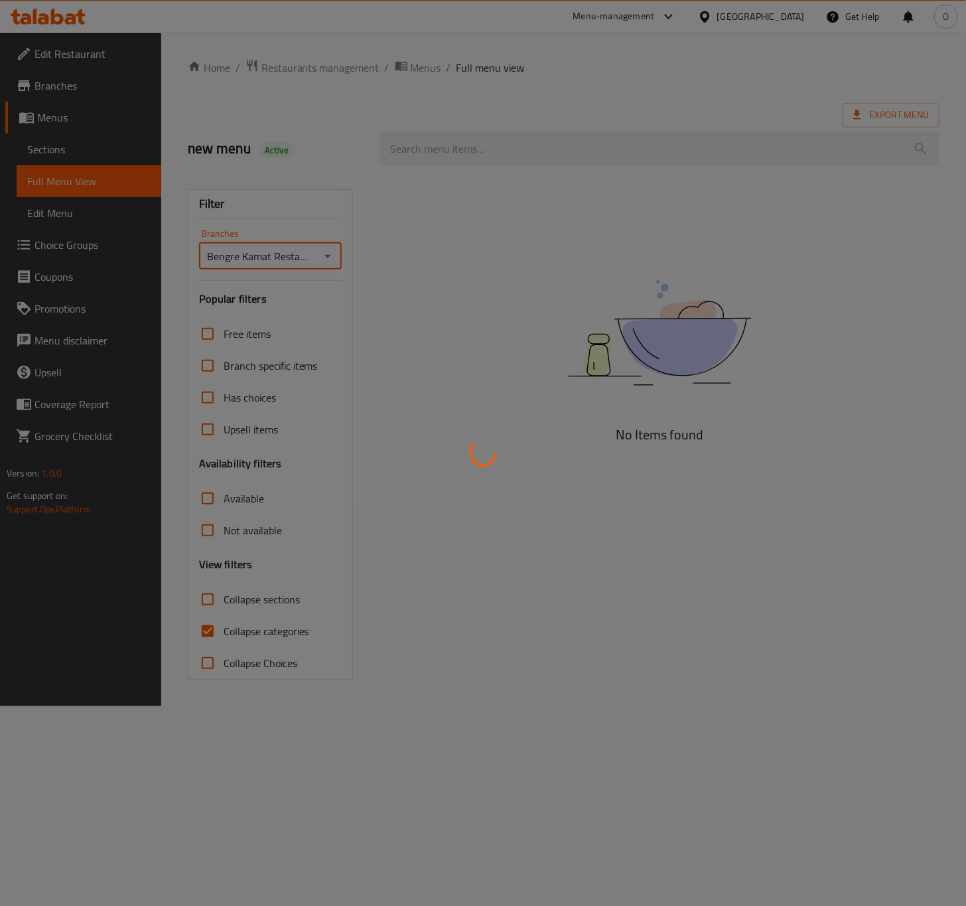
click at [273, 631] on div at bounding box center [483, 453] width 966 height 906
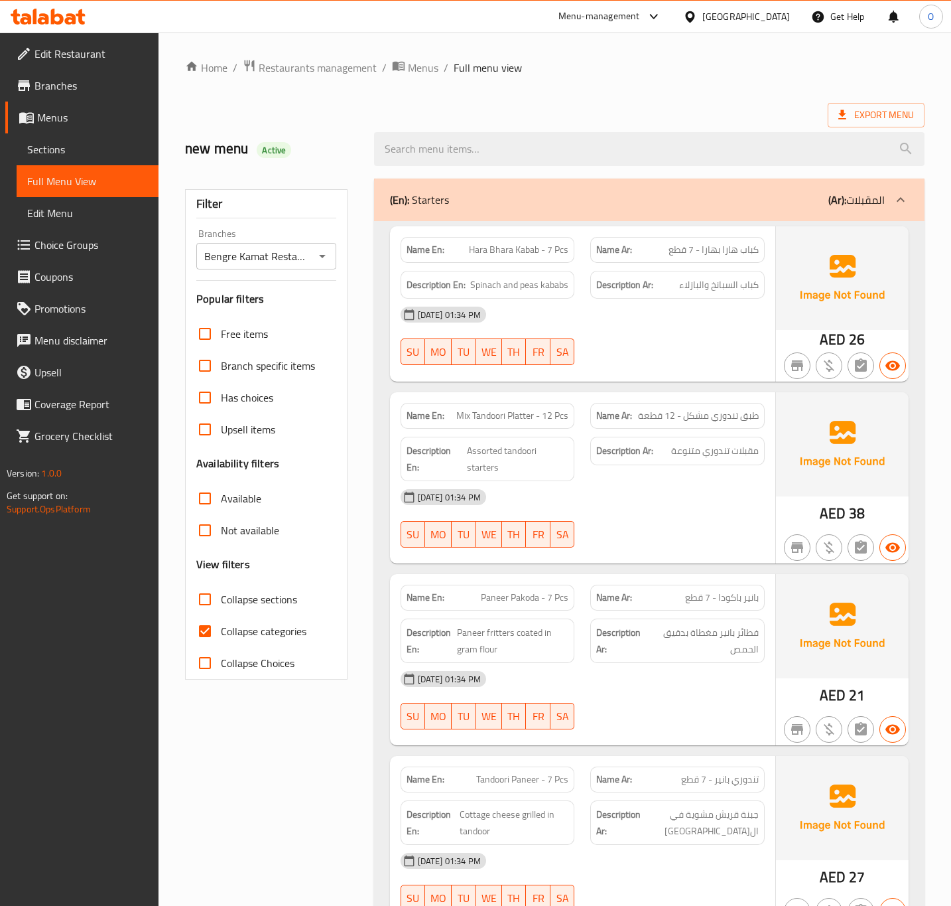
click at [271, 623] on span "Collapse categories" at bounding box center [264, 631] width 86 height 16
click at [221, 622] on input "Collapse categories" at bounding box center [205, 631] width 32 height 32
checkbox input "false"
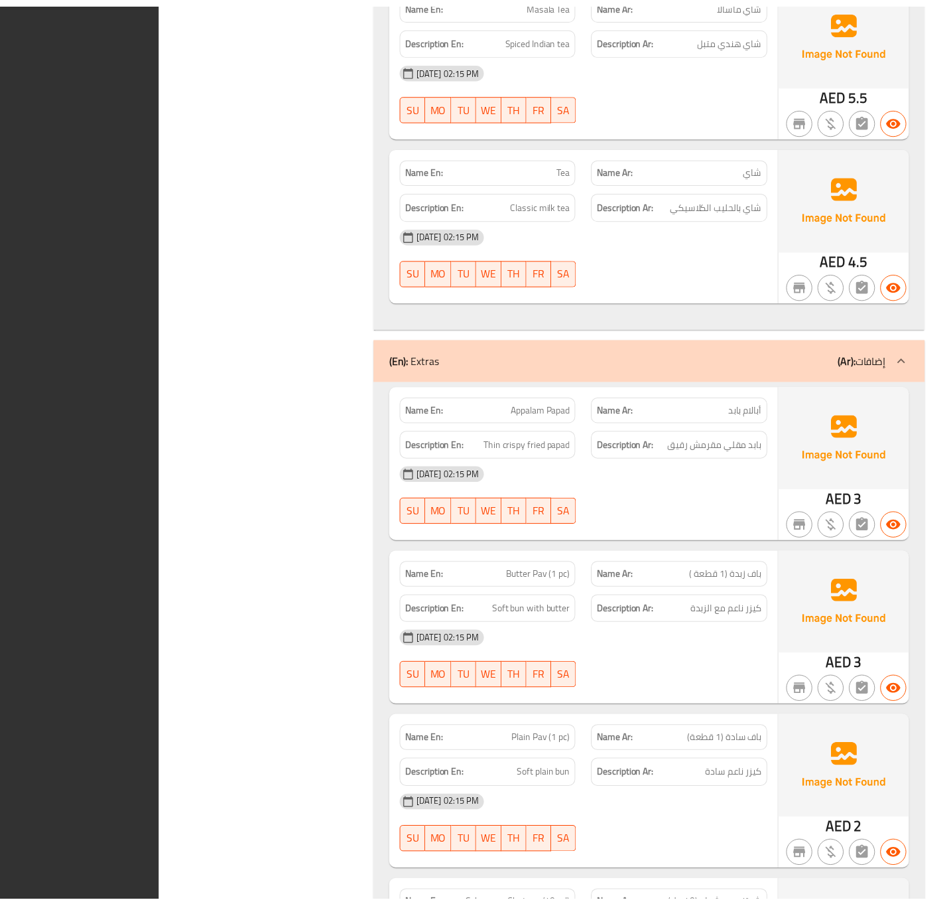
scroll to position [30343, 0]
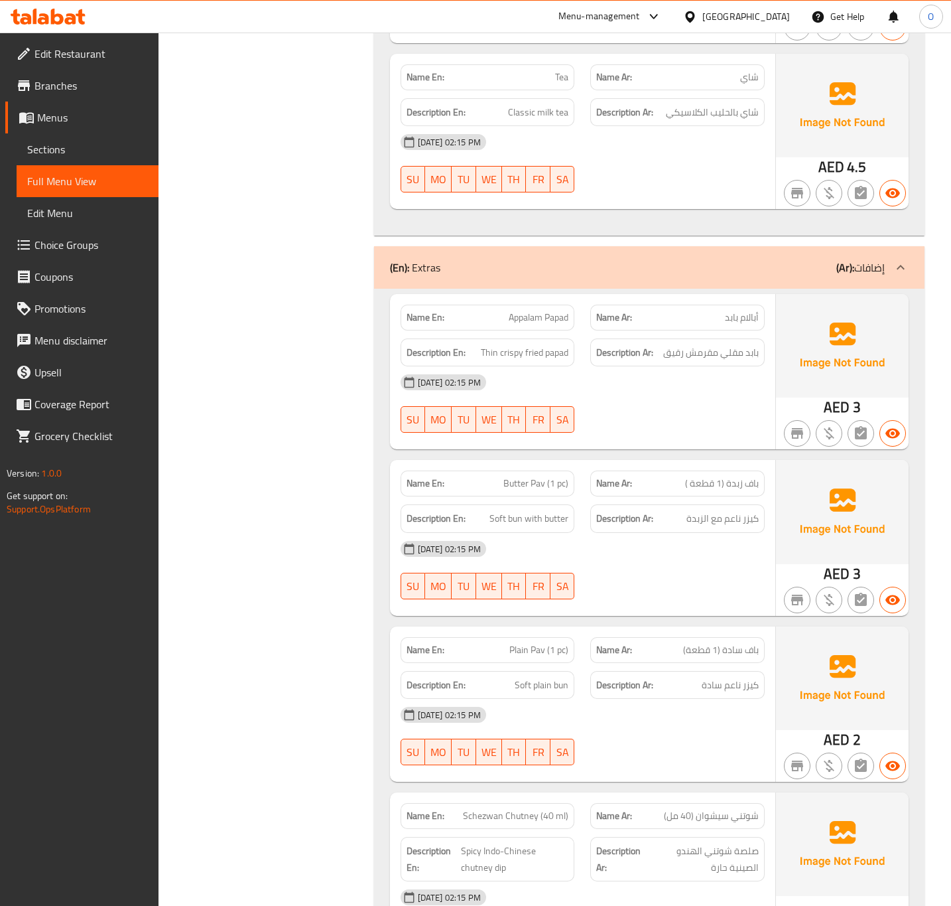
click at [100, 58] on span "Edit Restaurant" at bounding box center [91, 54] width 113 height 16
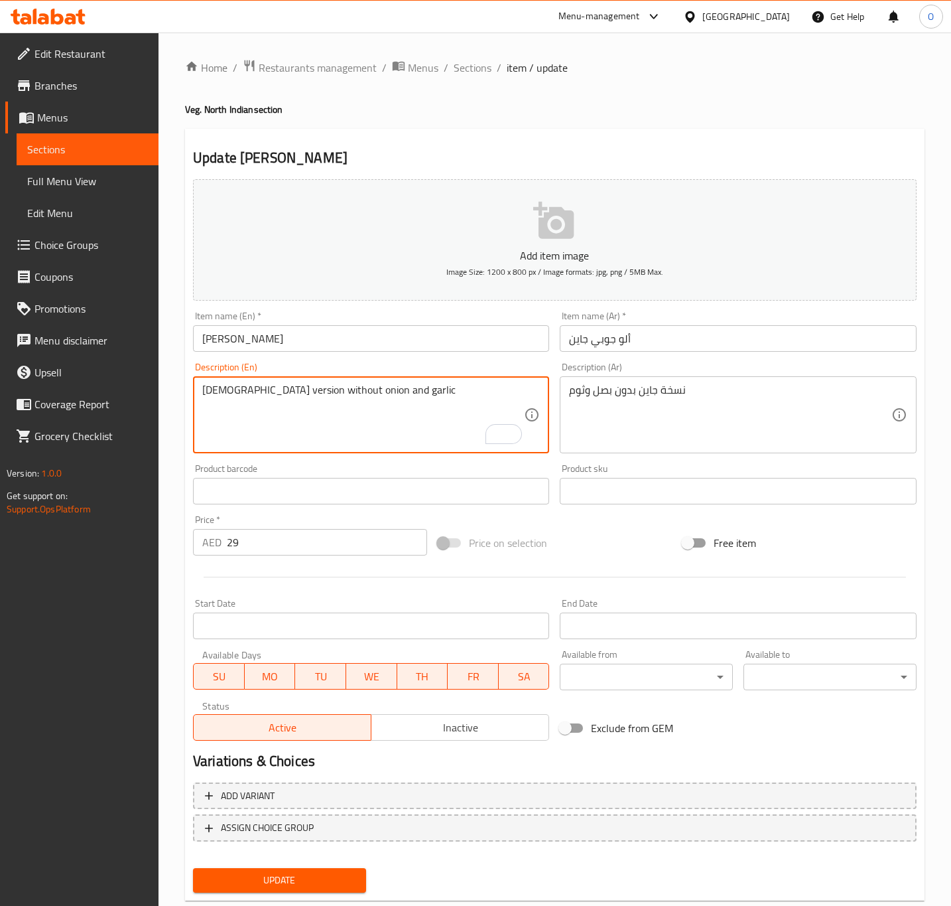
type textarea "[DEMOGRAPHIC_DATA] version without onion and garlic"
click at [331, 872] on span "Update" at bounding box center [280, 880] width 152 height 17
click at [193, 868] on button "Update" at bounding box center [279, 880] width 173 height 25
click at [333, 395] on textarea "[DEMOGRAPHIC_DATA] version without onion and garlic" at bounding box center [363, 414] width 322 height 63
type textarea "[DEMOGRAPHIC_DATA] version without onion or garlic"
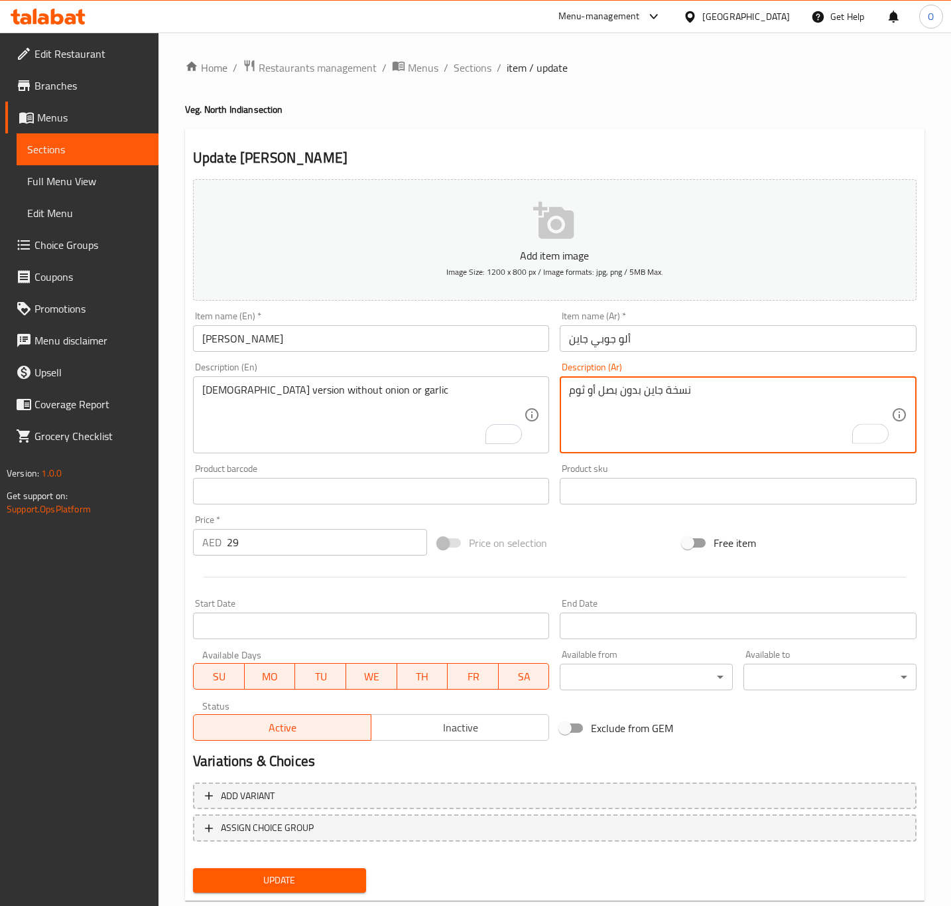
type textarea "نسخة جاين بدون بصل أو ثوم"
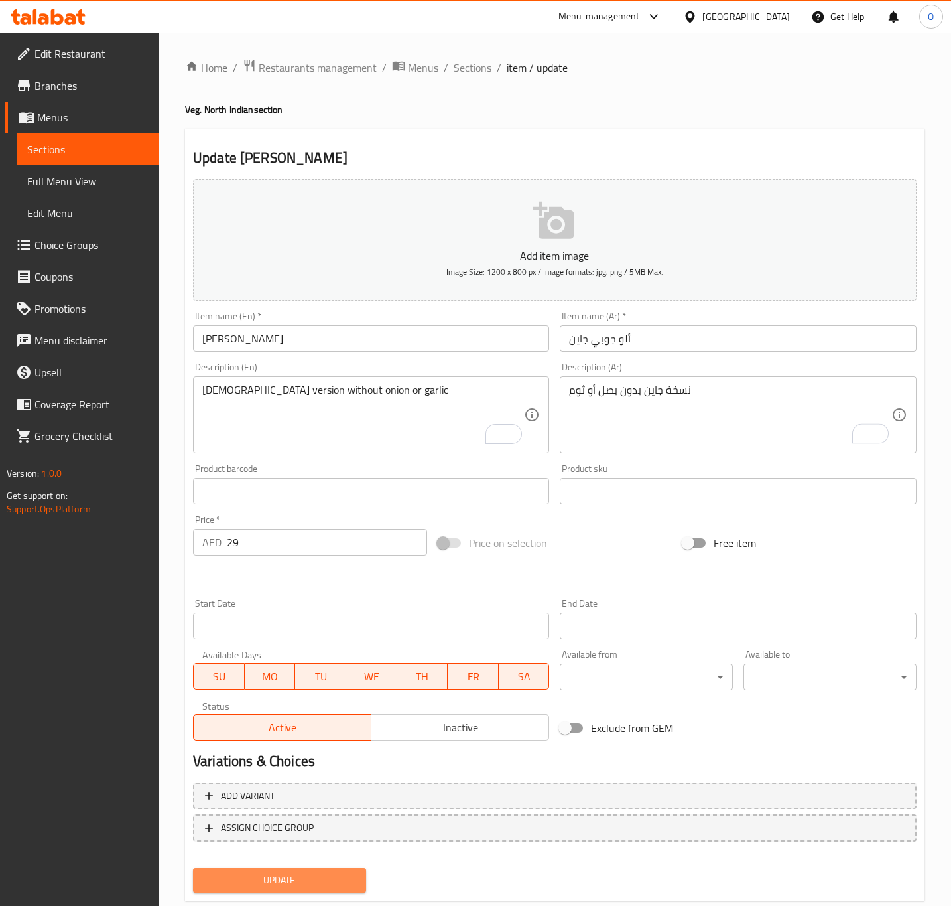
click at [271, 888] on button "Update" at bounding box center [279, 880] width 173 height 25
click at [267, 864] on div "Update" at bounding box center [280, 880] width 184 height 35
click at [267, 878] on span "Update" at bounding box center [280, 880] width 152 height 17
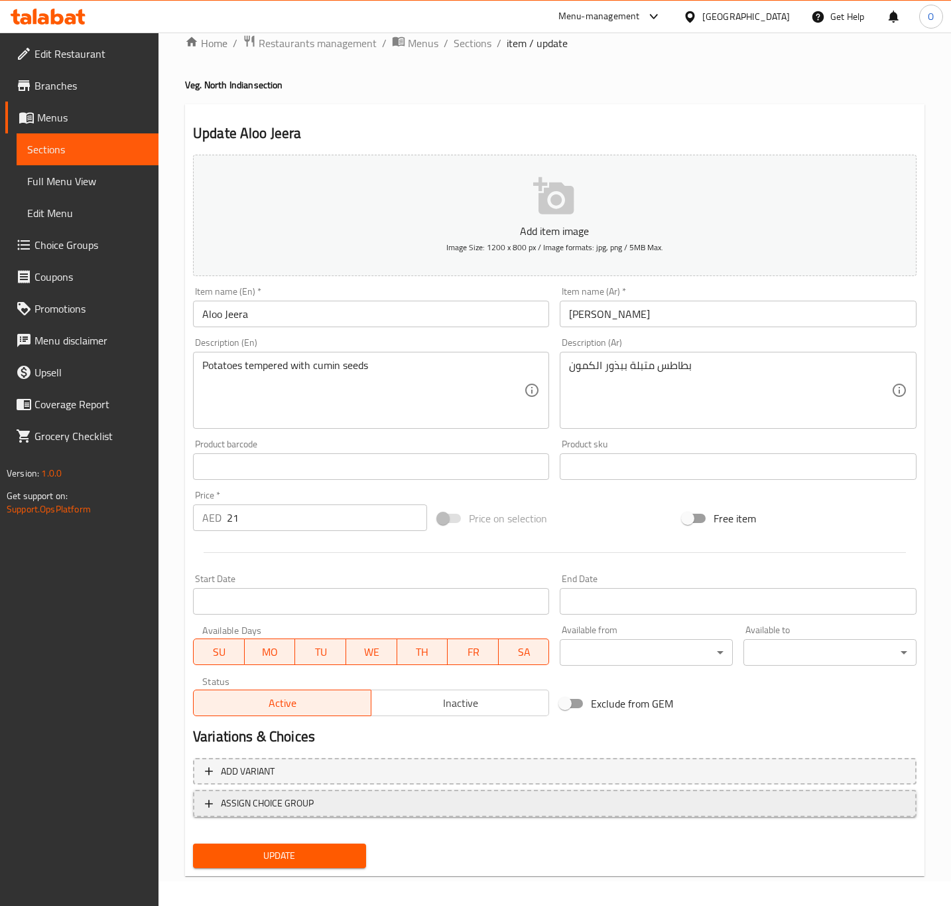
scroll to position [31, 0]
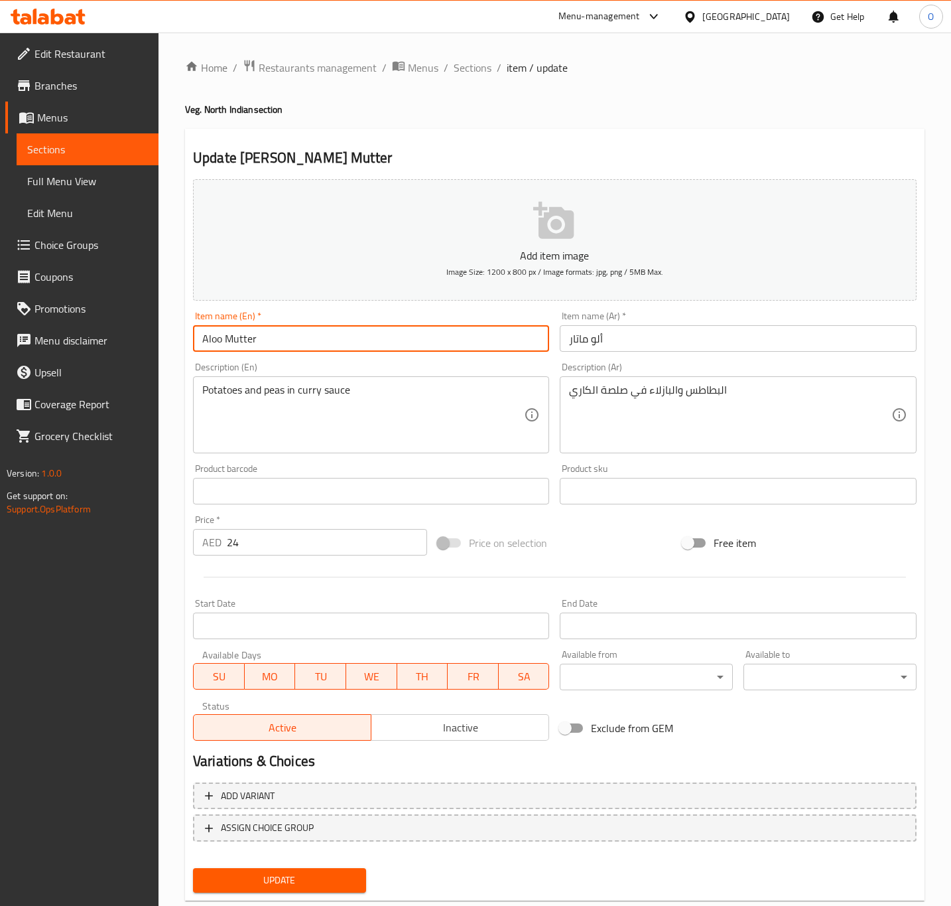
click at [253, 340] on input "Aloo Mutter" at bounding box center [371, 338] width 356 height 27
click at [220, 343] on input "Bhindi Fry" at bounding box center [371, 338] width 356 height 27
click at [591, 361] on div "Description (Ar) ليدي فينجر مقلية بالتوابل Description (Ar)" at bounding box center [738, 408] width 367 height 102
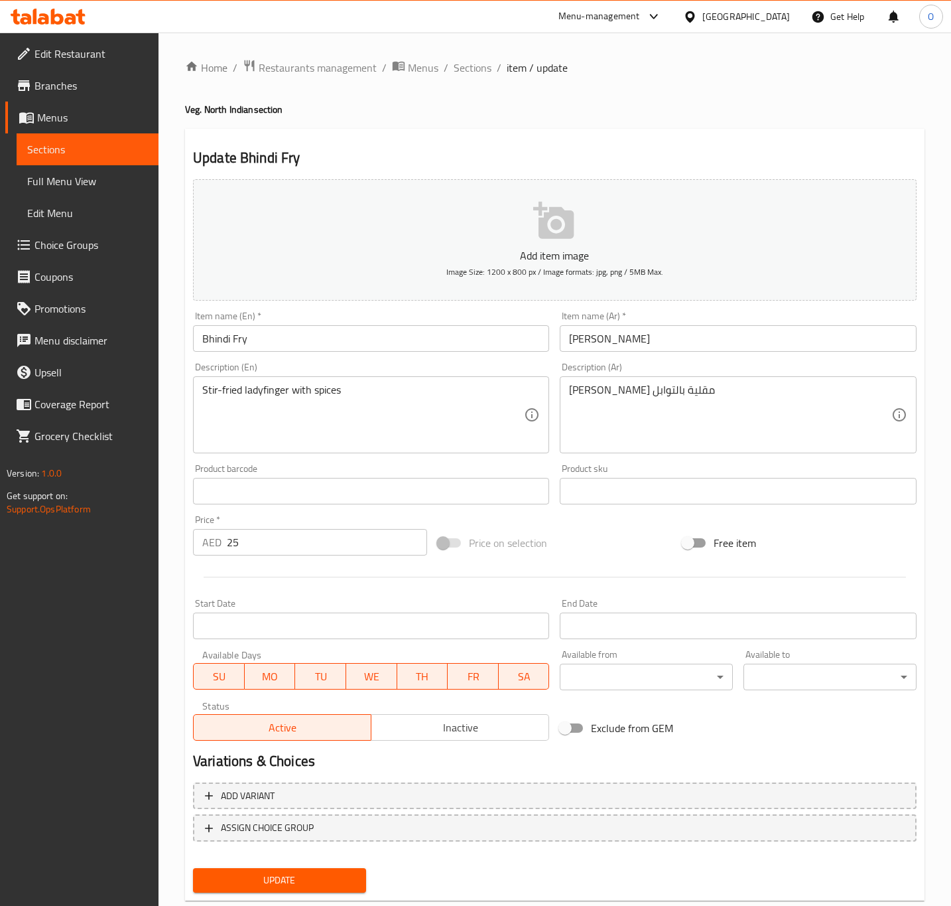
click at [623, 340] on input "بهيندي فراي" at bounding box center [738, 338] width 356 height 27
paste input "text"
type input "بهندي فراي"
click at [253, 344] on input "Bhindi Fry" at bounding box center [371, 338] width 356 height 27
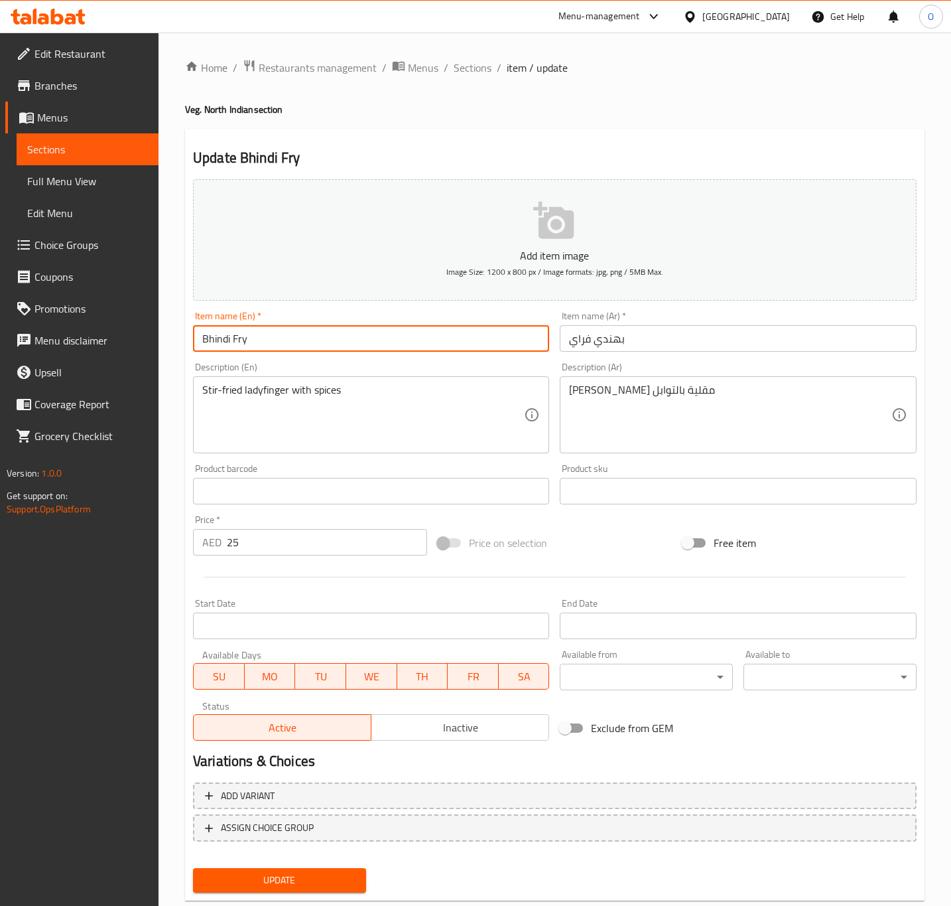
click at [253, 344] on input "Bhindi Fry" at bounding box center [371, 338] width 356 height 27
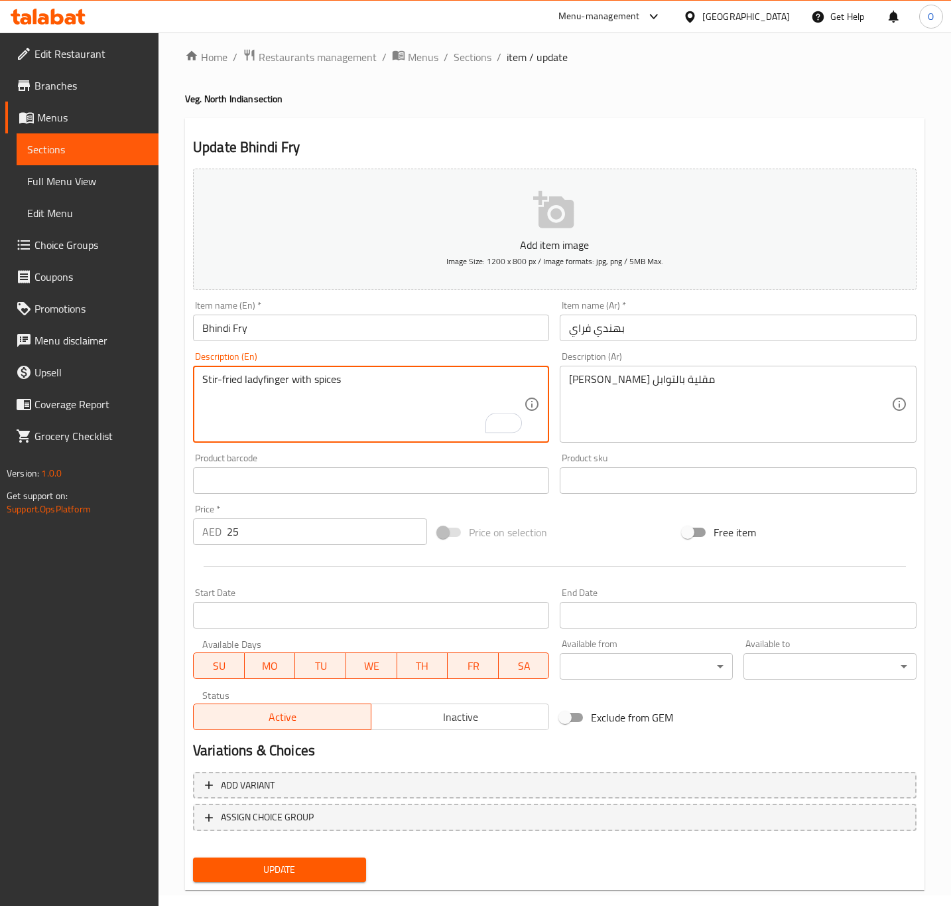
scroll to position [31, 0]
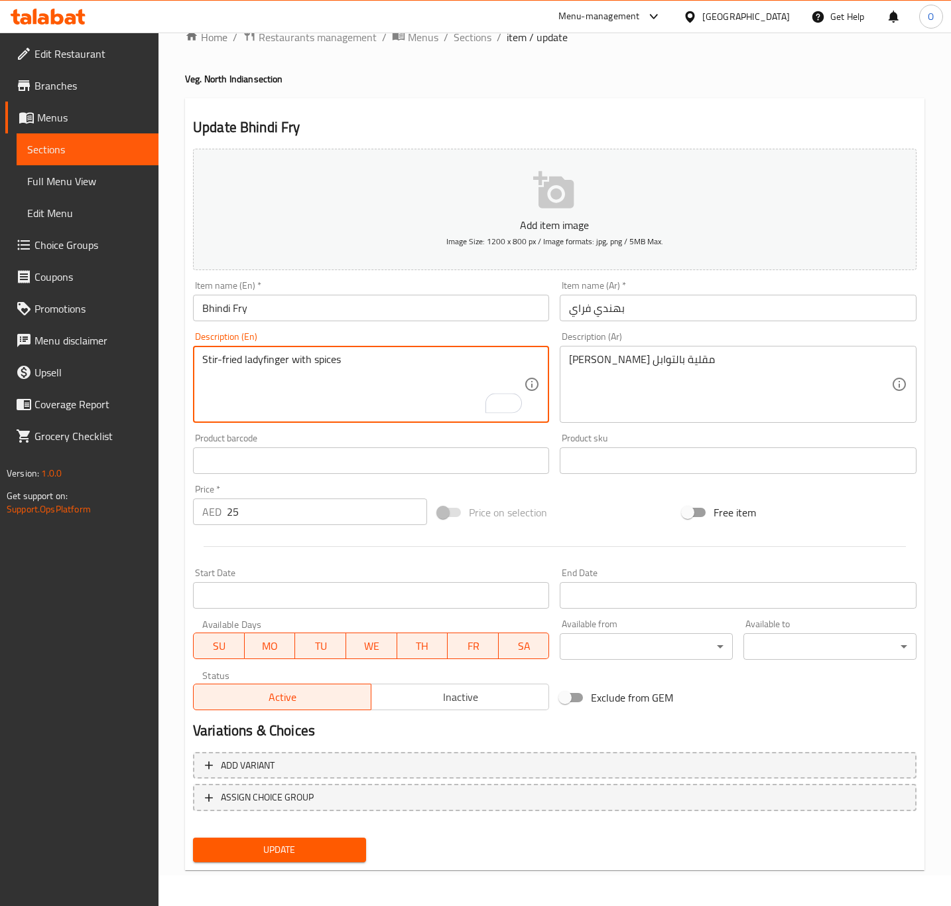
click at [320, 854] on span "Update" at bounding box center [280, 849] width 152 height 17
click at [320, 841] on span "Update" at bounding box center [280, 849] width 152 height 17
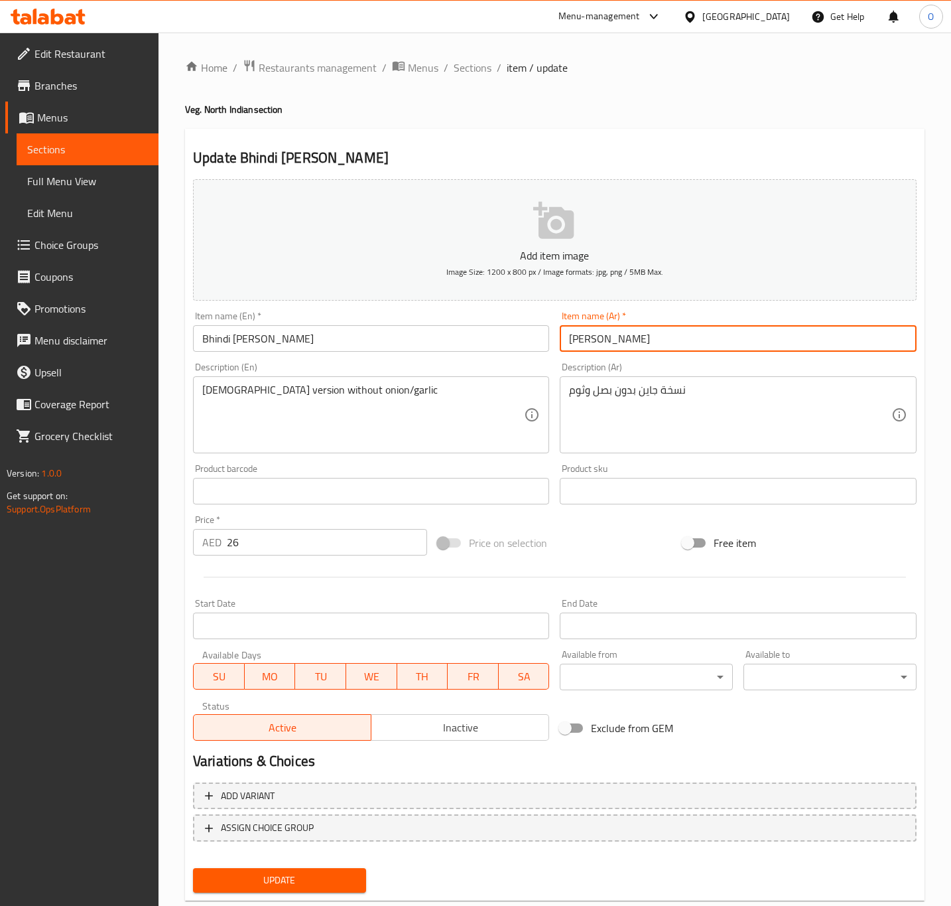
click at [640, 343] on input "[PERSON_NAME]" at bounding box center [738, 338] width 356 height 27
paste input "Fry"
click at [626, 338] on input "[PERSON_NAME]" at bounding box center [738, 338] width 356 height 27
click at [643, 337] on input "[PERSON_NAME]" at bounding box center [738, 338] width 356 height 27
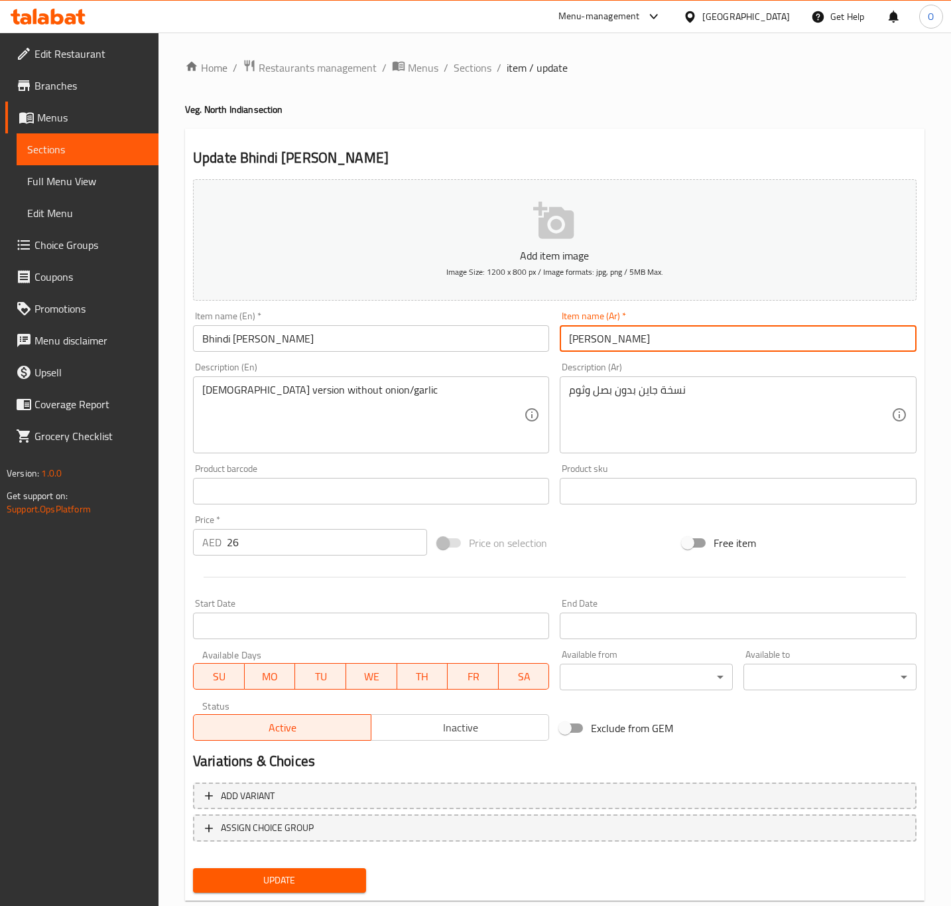
click at [643, 337] on input "[PERSON_NAME]" at bounding box center [738, 338] width 356 height 27
paste input "text"
type input "بهندي [PERSON_NAME]"
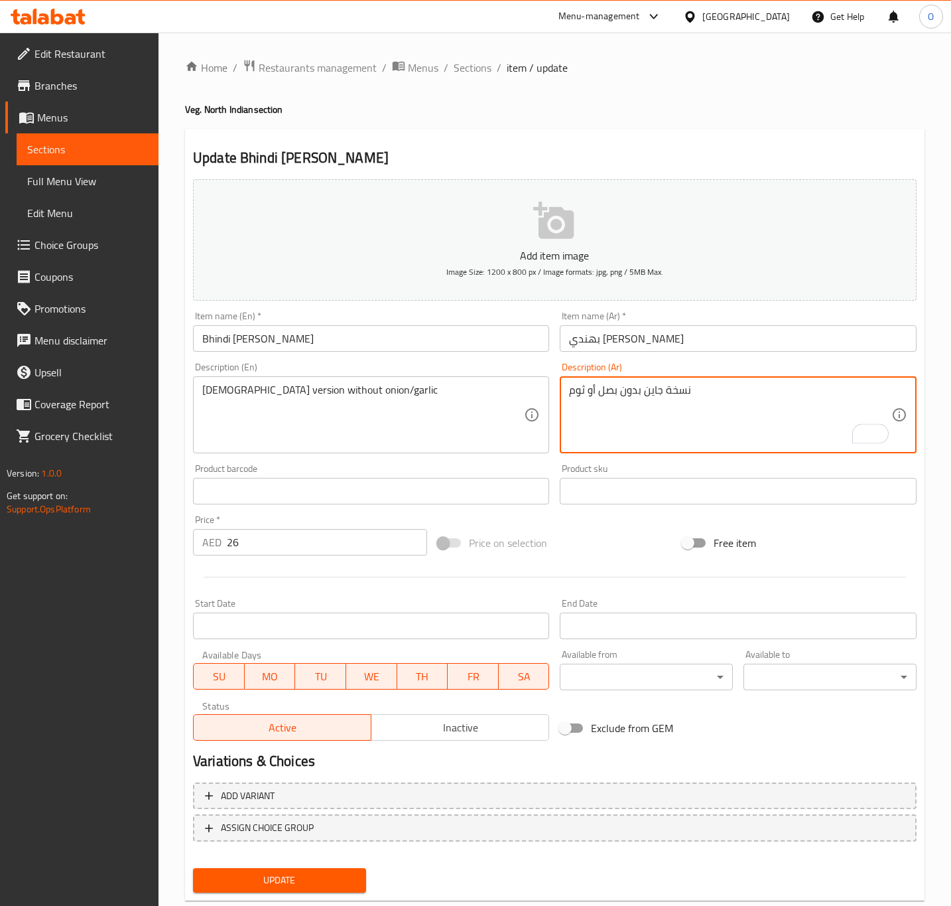
type textarea "نسخة جاين بدون بصل أو ثوم"
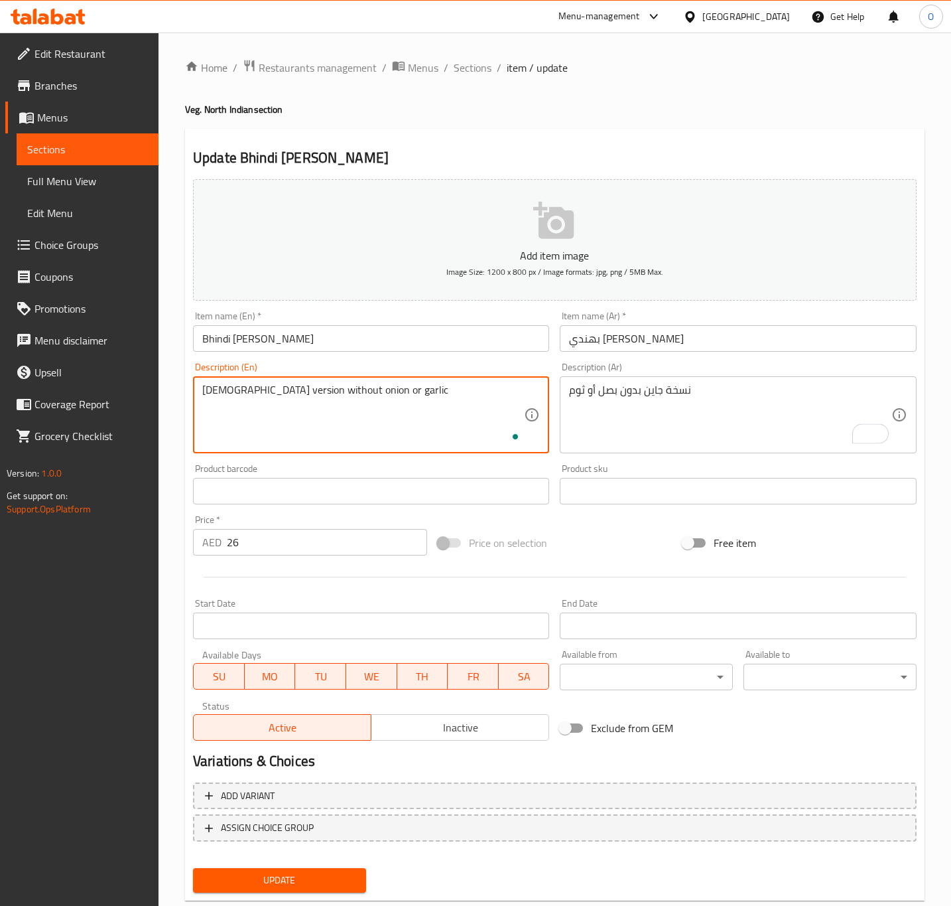
type textarea "Jain version without onion or garlic"
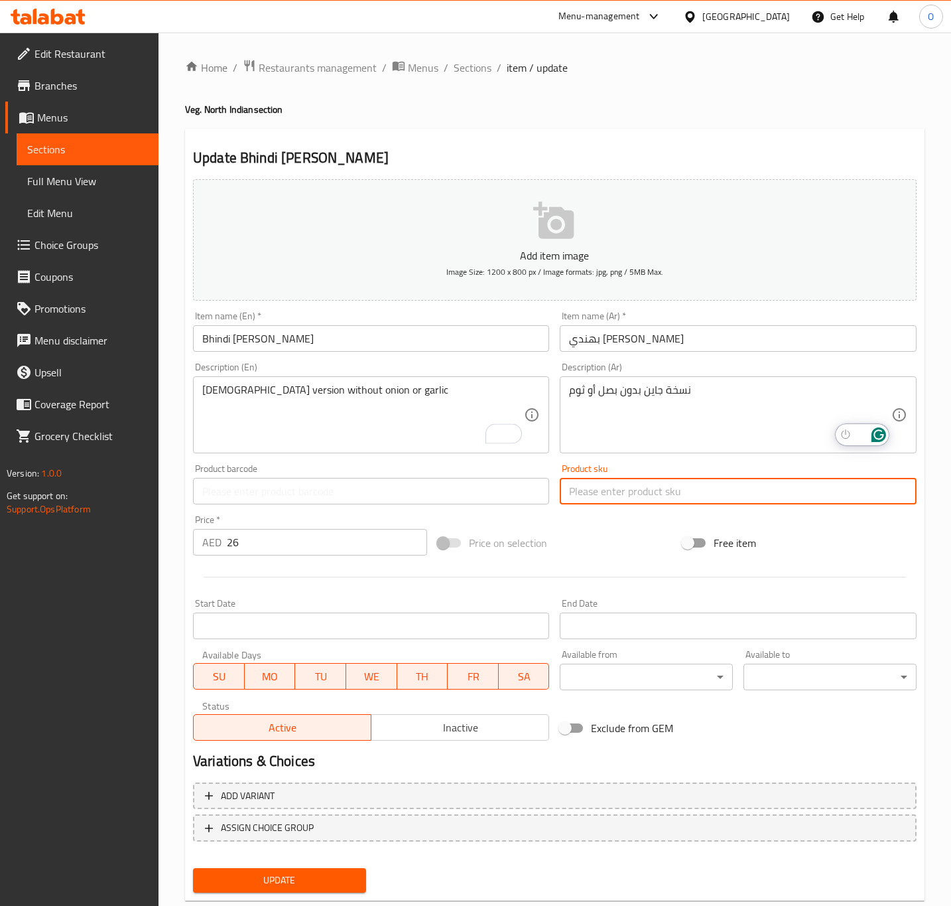
click at [193, 868] on button "Update" at bounding box center [279, 880] width 173 height 25
type input "+"
click at [193, 868] on button "Update" at bounding box center [279, 880] width 173 height 25
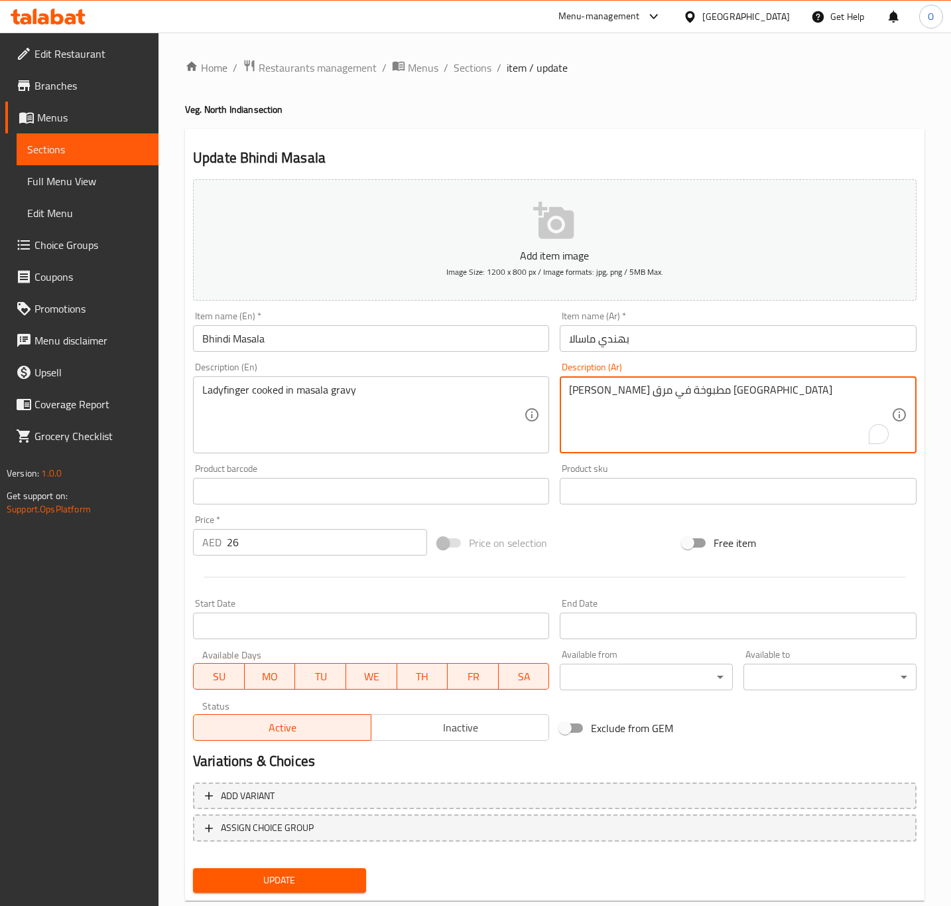
drag, startPoint x: 613, startPoint y: 391, endPoint x: 624, endPoint y: 391, distance: 10.6
click at [615, 391] on textarea "ليدي فينجر مطبوخة في مرق ماسالا" at bounding box center [730, 414] width 322 height 63
type textarea "ليدي فينجر مطبوخة في <ريفي ماسالا"
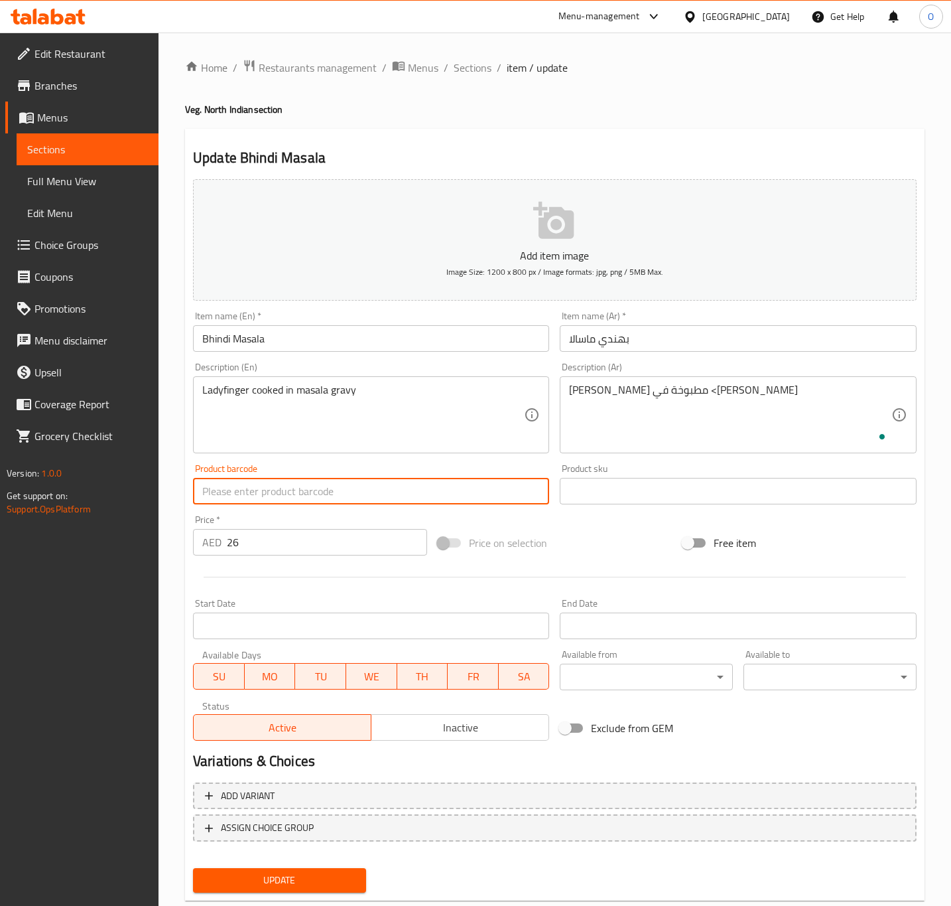
click at [193, 868] on button "Update" at bounding box center [279, 880] width 173 height 25
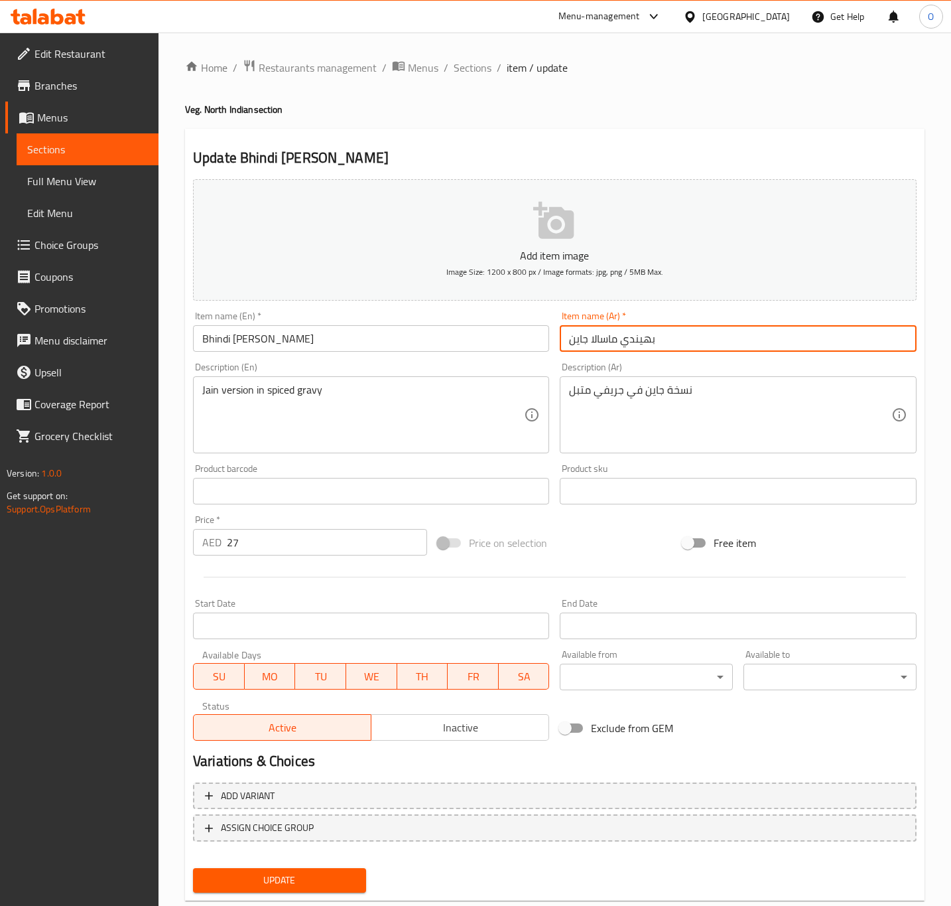
click at [636, 335] on input "بهيندي ماسالا جاين" at bounding box center [738, 338] width 356 height 27
type input "بهندي ماسالا جاين"
click at [307, 888] on button "Update" at bounding box center [279, 880] width 173 height 25
click at [193, 868] on button "Update" at bounding box center [279, 880] width 173 height 25
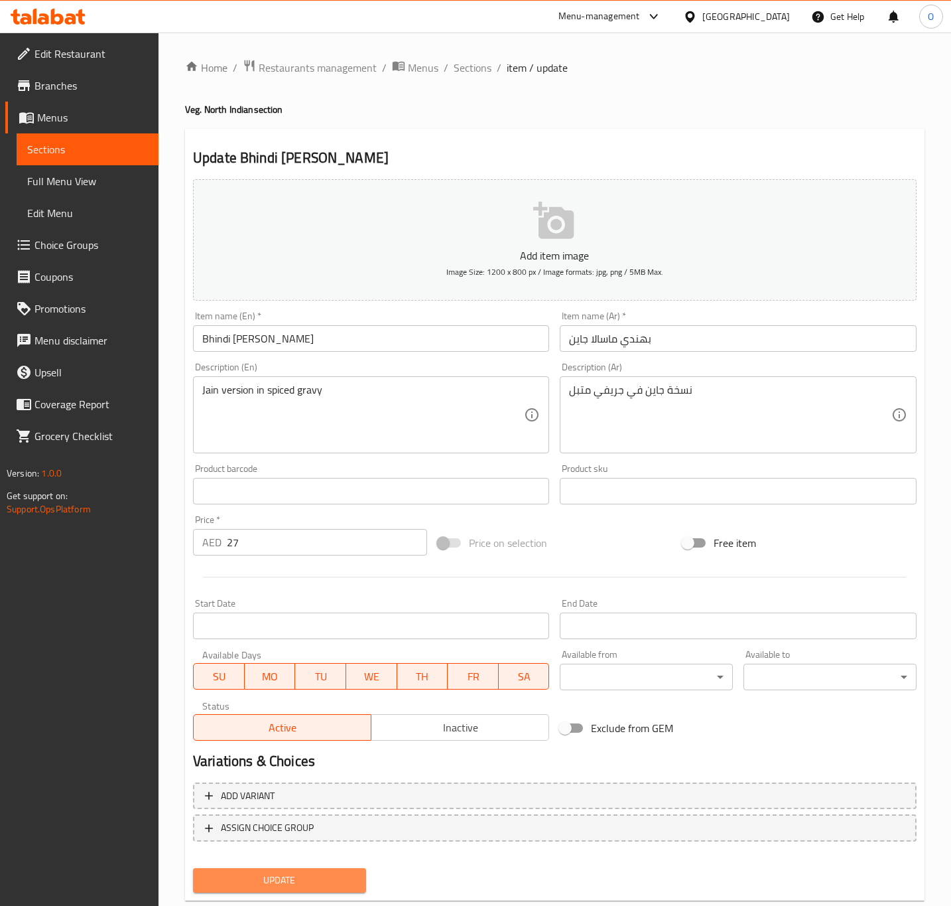
click at [305, 876] on span "Update" at bounding box center [280, 880] width 152 height 17
click at [486, 122] on div "Home / Restaurants management / Menus / Sections / item / update Veg. North Ind…" at bounding box center [555, 485] width 740 height 852
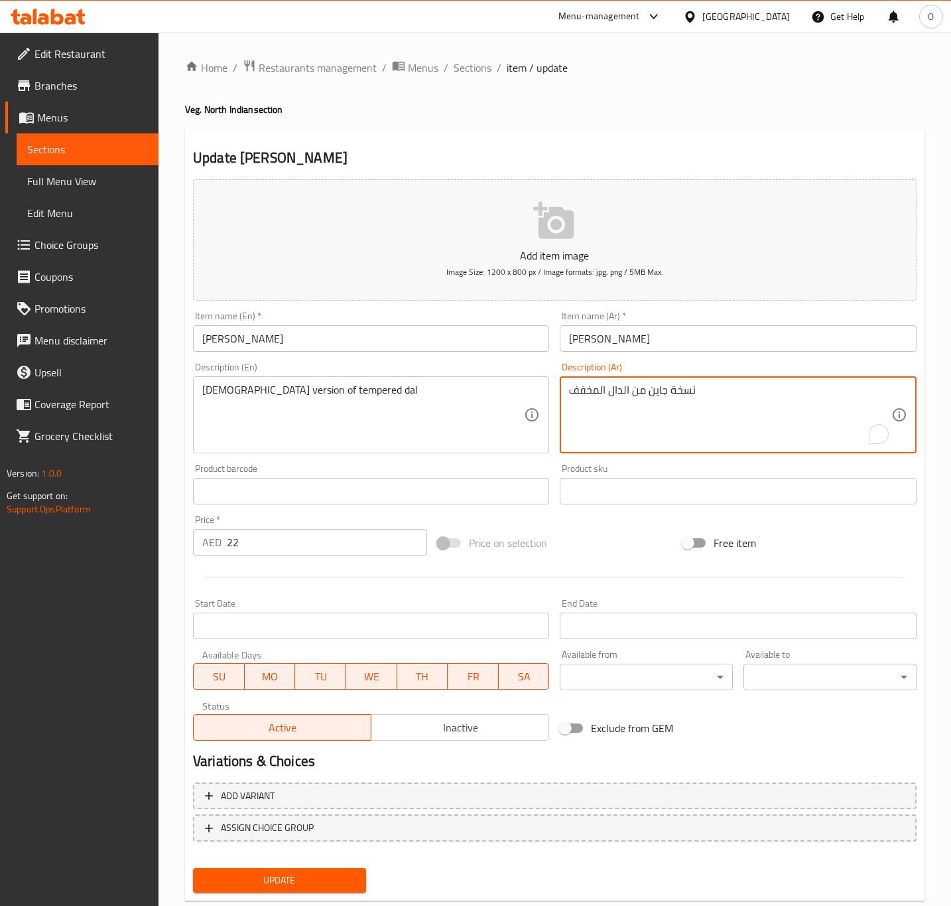
click at [624, 397] on textarea "نسخة جاين من الدال المخفف" at bounding box center [730, 414] width 322 height 63
click at [599, 382] on div "نسخة جاين من دال المخفف Description (Ar)" at bounding box center [738, 414] width 356 height 77
click at [592, 395] on textarea "نسخة جاين من دال المخفف" at bounding box center [730, 414] width 322 height 63
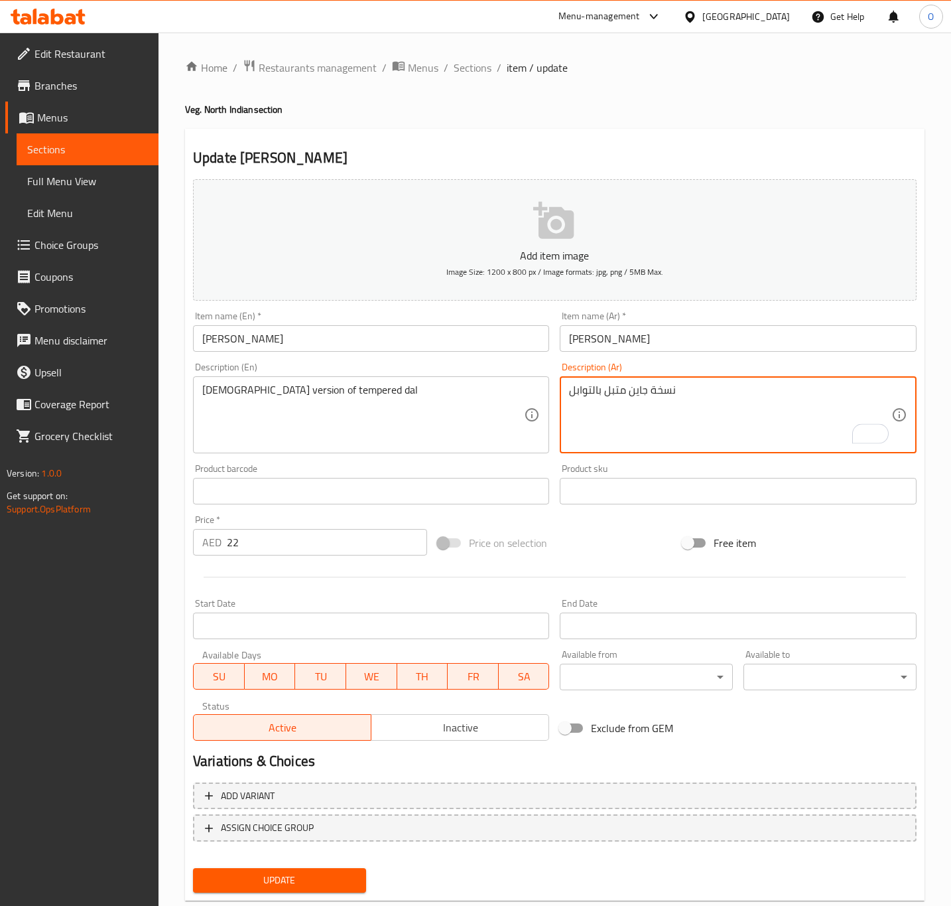
click at [281, 890] on button "Update" at bounding box center [279, 880] width 173 height 25
click at [592, 386] on textarea "نسخة جاين متبل بالتوابل" at bounding box center [730, 414] width 322 height 63
type textarea "نسخة جاين متبل بالدال"
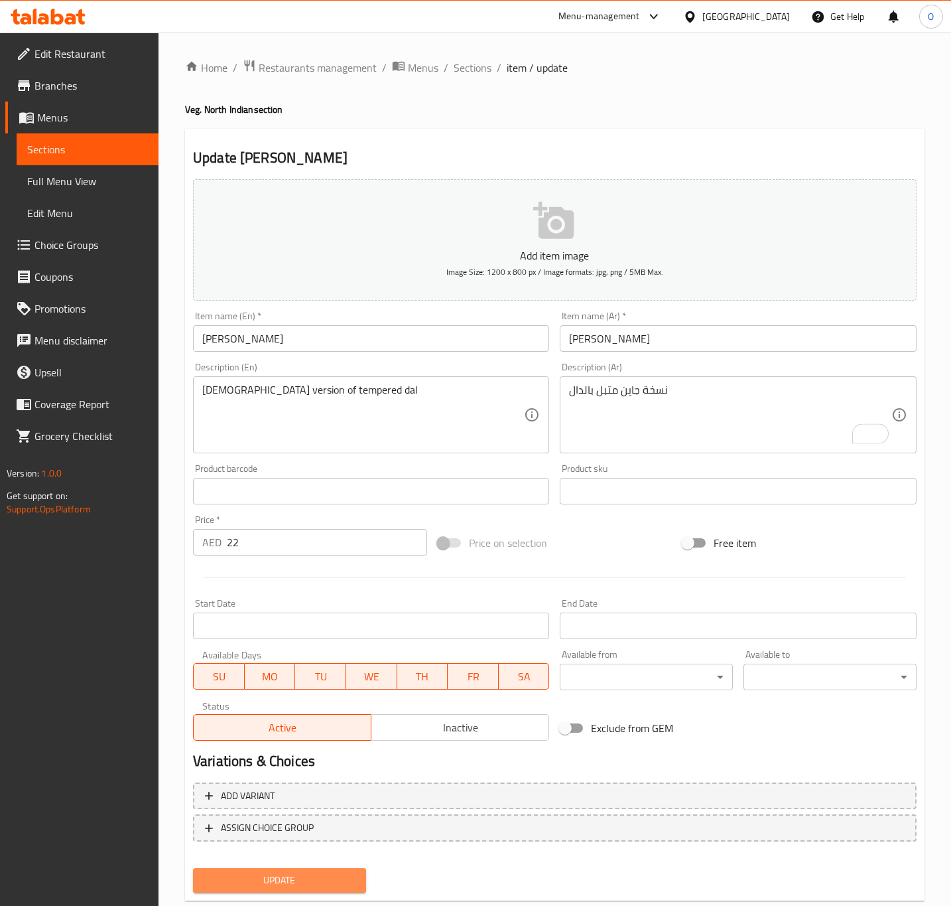
click at [287, 888] on button "Update" at bounding box center [279, 880] width 173 height 25
click at [586, 339] on input "دال فراي [PERSON_NAME]" at bounding box center [738, 338] width 356 height 27
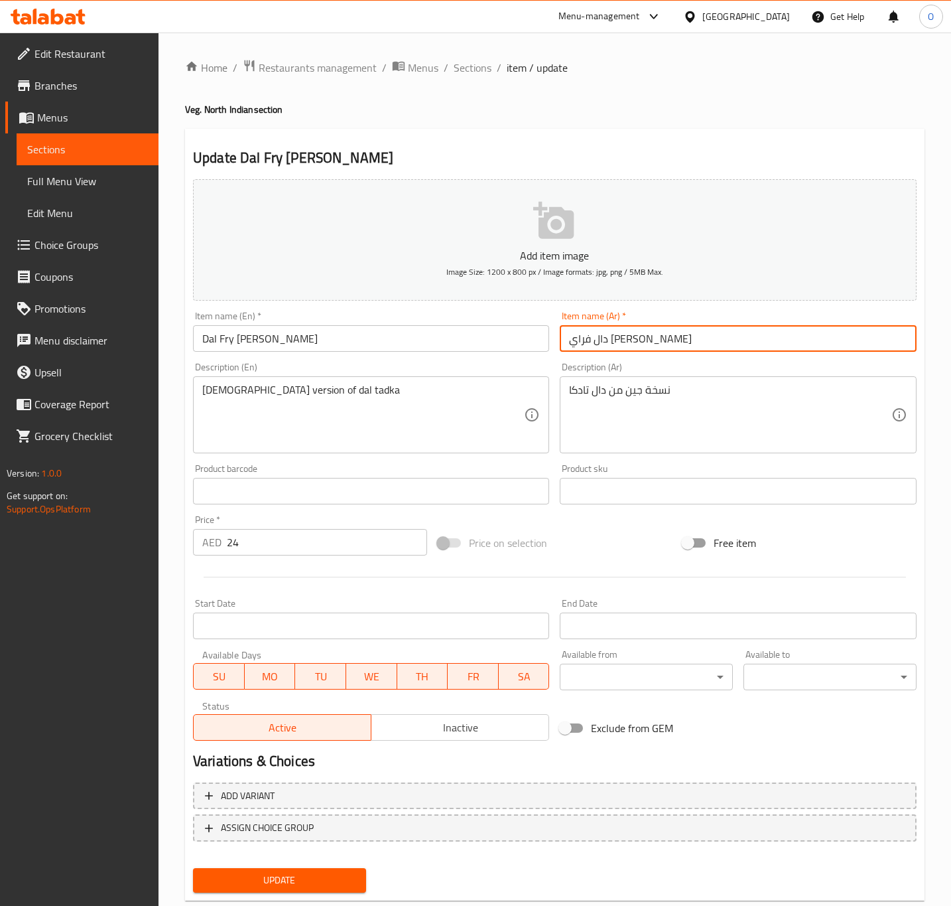
click at [586, 339] on input "دال فراي [PERSON_NAME]" at bounding box center [738, 338] width 356 height 27
type input "دال فراي [PERSON_NAME]"
click at [637, 382] on div "نسخة جين من دال تادكا Description (Ar)" at bounding box center [738, 414] width 356 height 77
click at [637, 381] on div "نسخة جين من دال تادكا Description (Ar)" at bounding box center [738, 414] width 356 height 77
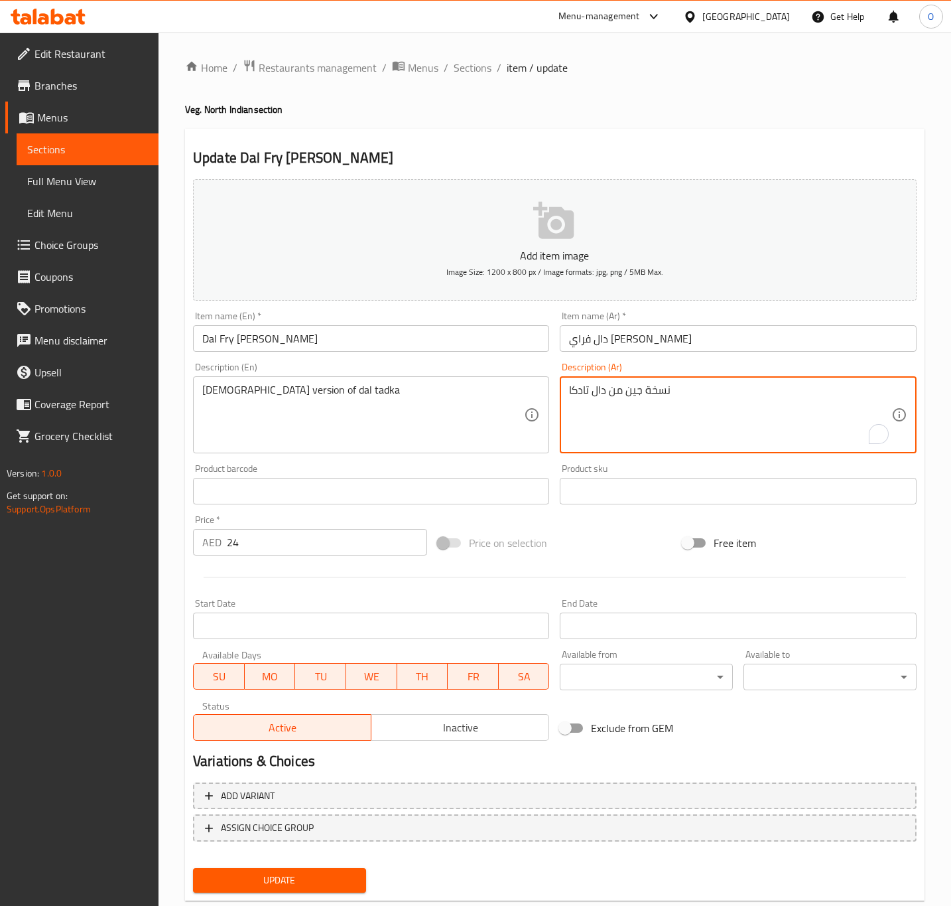
click at [644, 404] on textarea "نسخة جين من دال تادكا" at bounding box center [730, 414] width 322 height 63
click at [638, 396] on textarea "نسخة جين من دال تادكا" at bounding box center [730, 414] width 322 height 63
type textarea "نسخة جاين من دال تادكا"
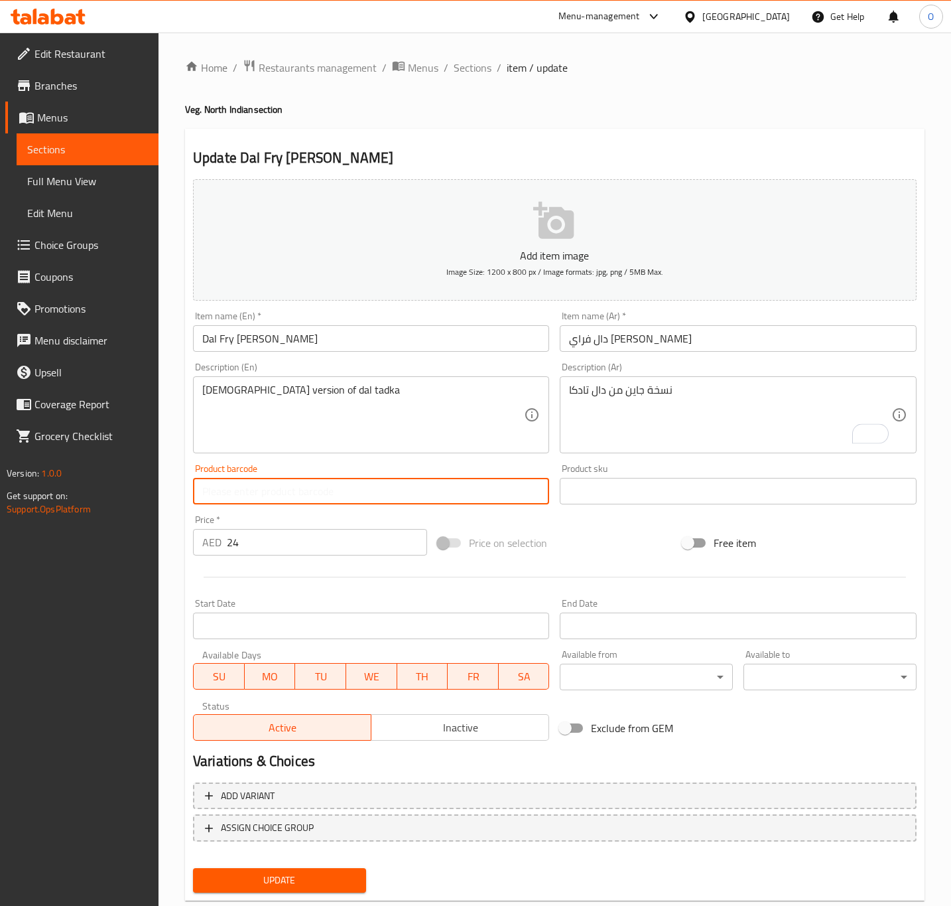
click at [193, 868] on button "Update" at bounding box center [279, 880] width 173 height 25
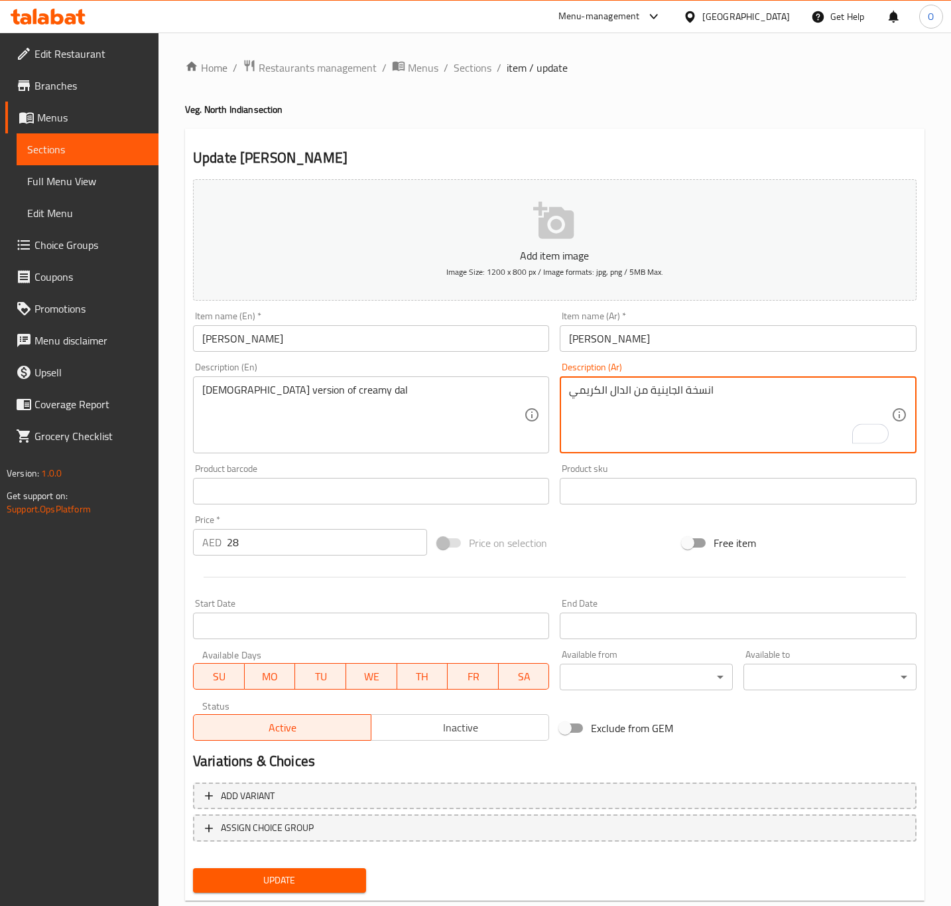
type textarea "نسخة الجاينية من الدال الكريمي"
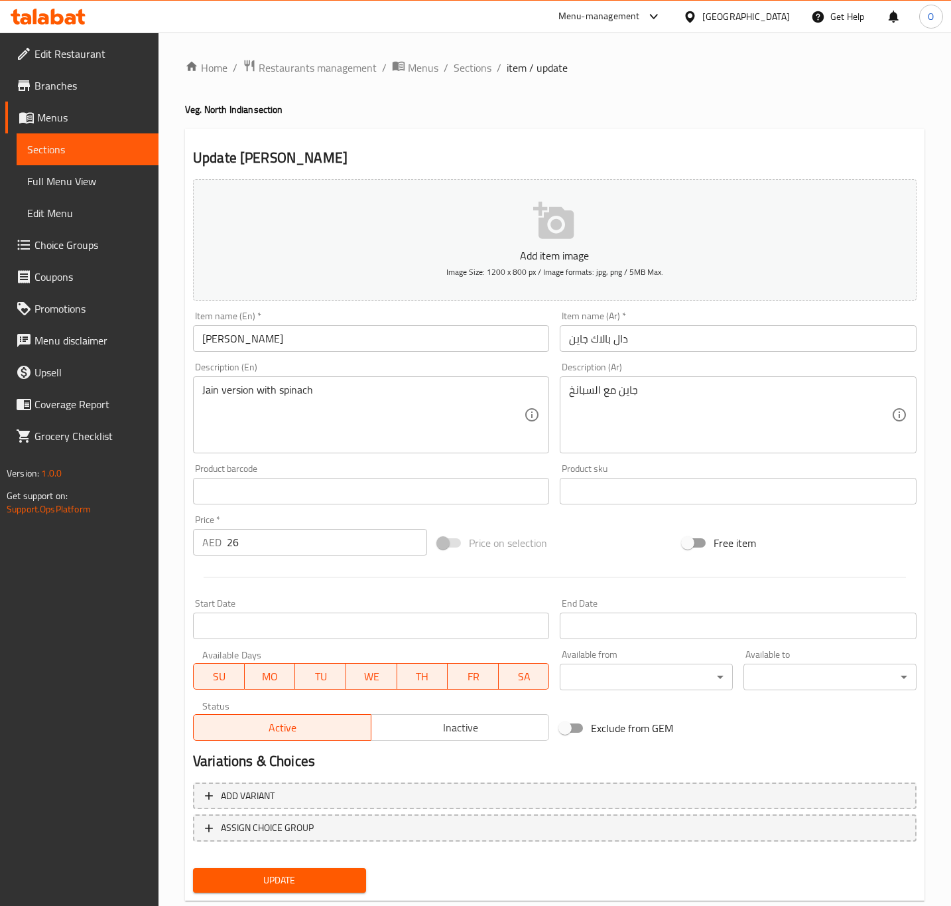
click at [562, 396] on div "جاين مع السبانخ Description (Ar)" at bounding box center [738, 414] width 356 height 77
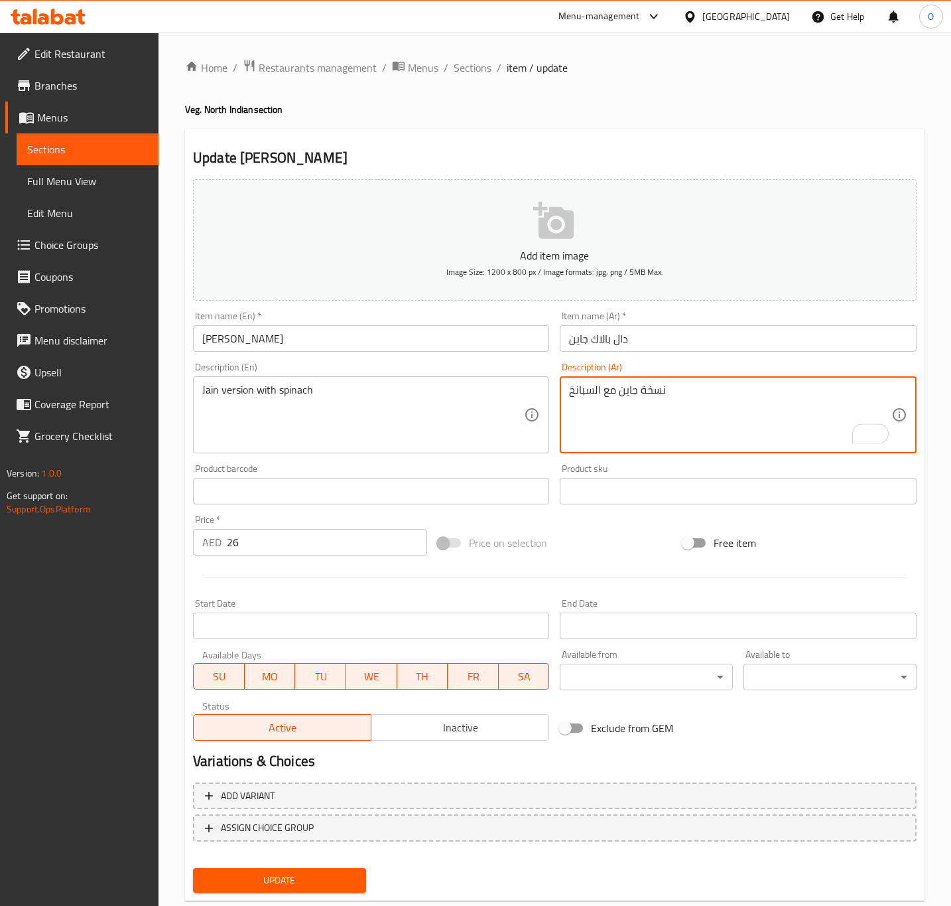
type textarea "نسخة جاين مع السبانخ"
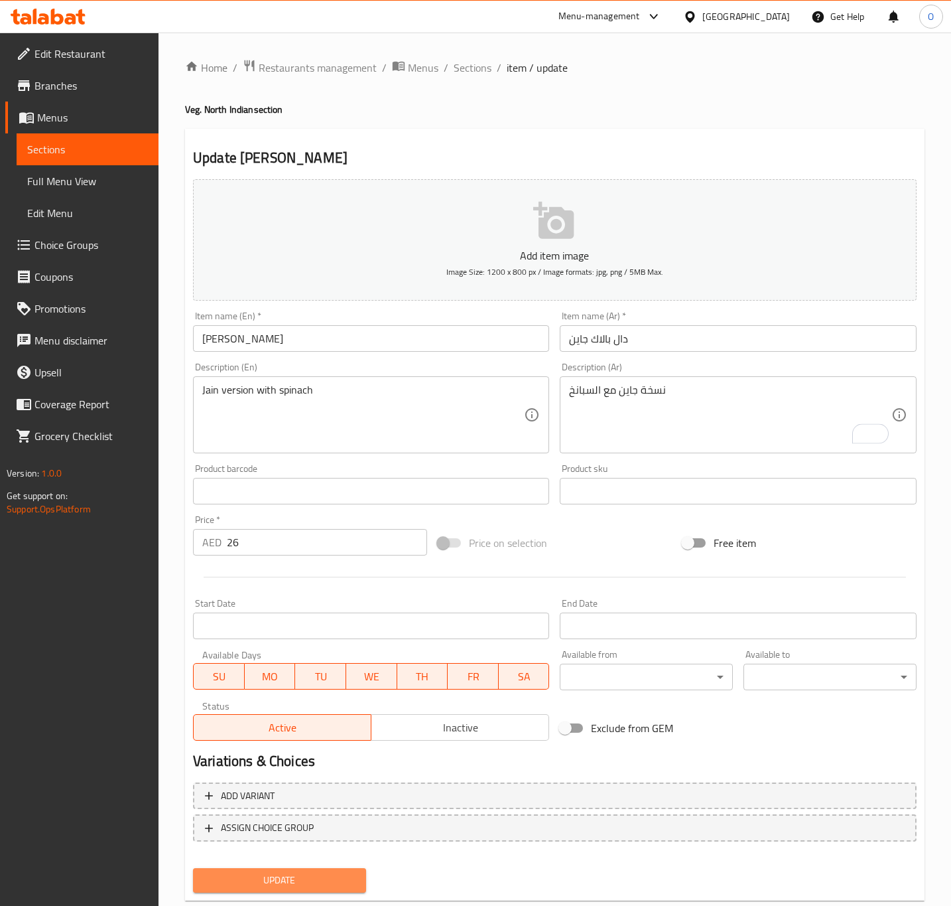
click at [323, 890] on button "Update" at bounding box center [279, 880] width 173 height 25
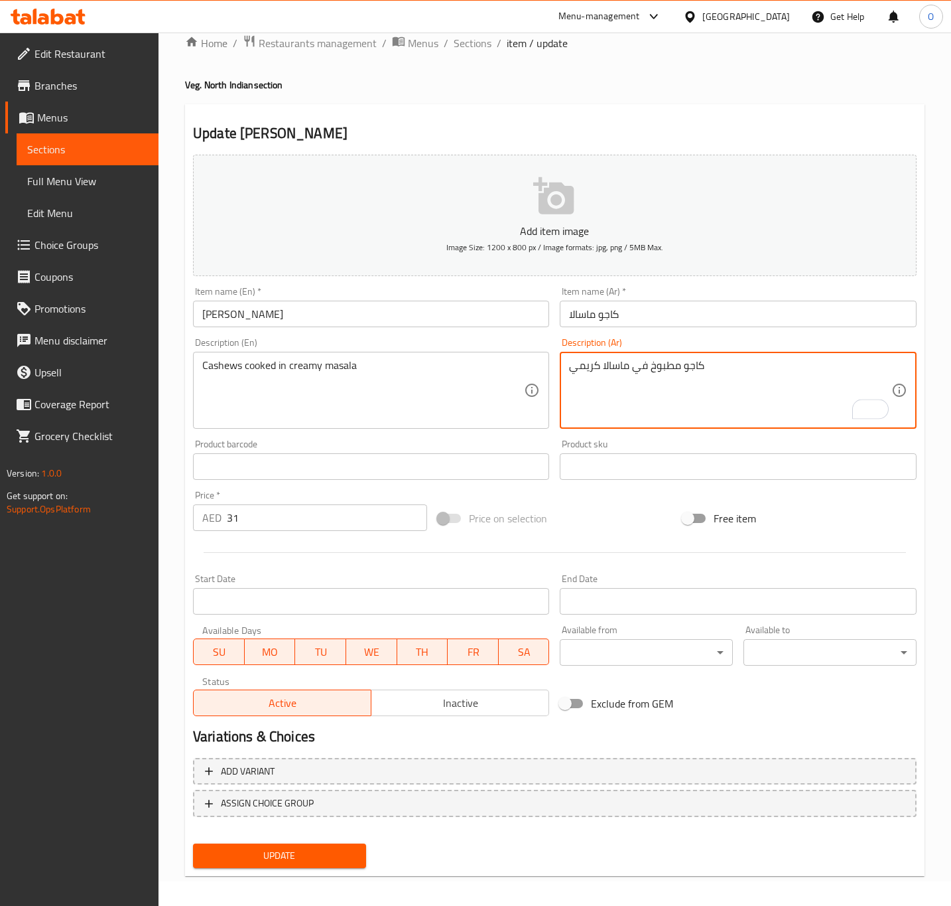
scroll to position [31, 0]
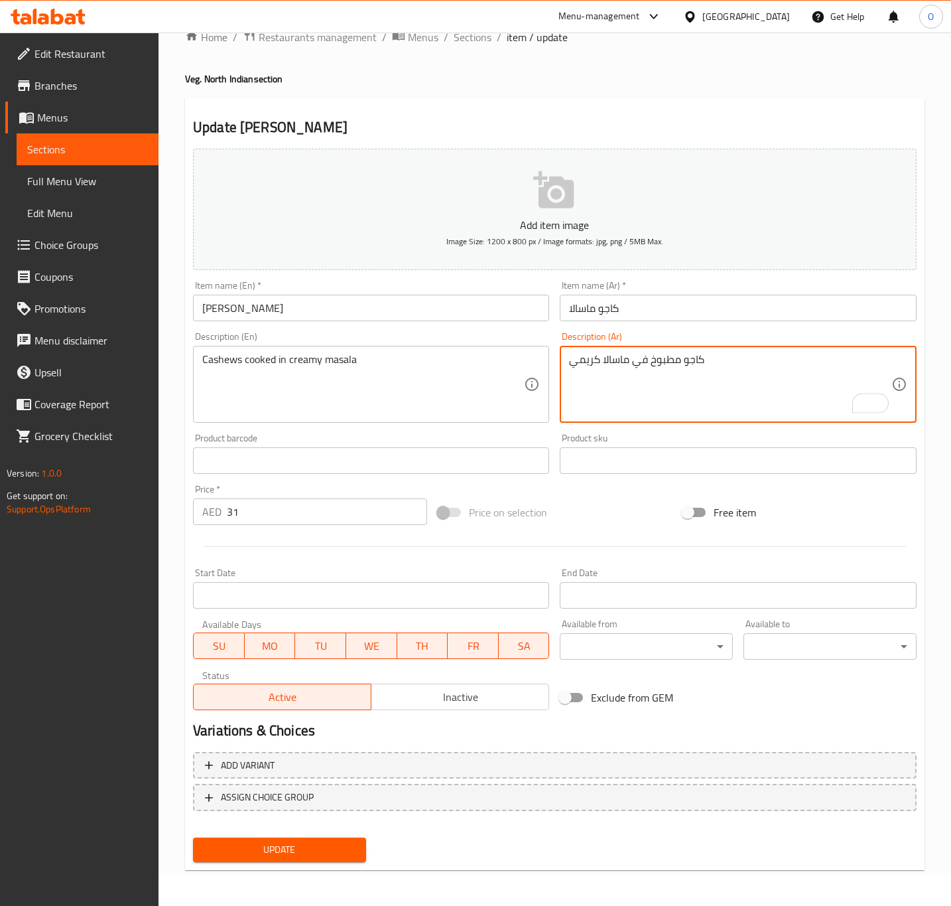
type textarea "كاجو مطبوخ في ماسالا كريمي"
click at [323, 859] on div "Update" at bounding box center [280, 849] width 184 height 35
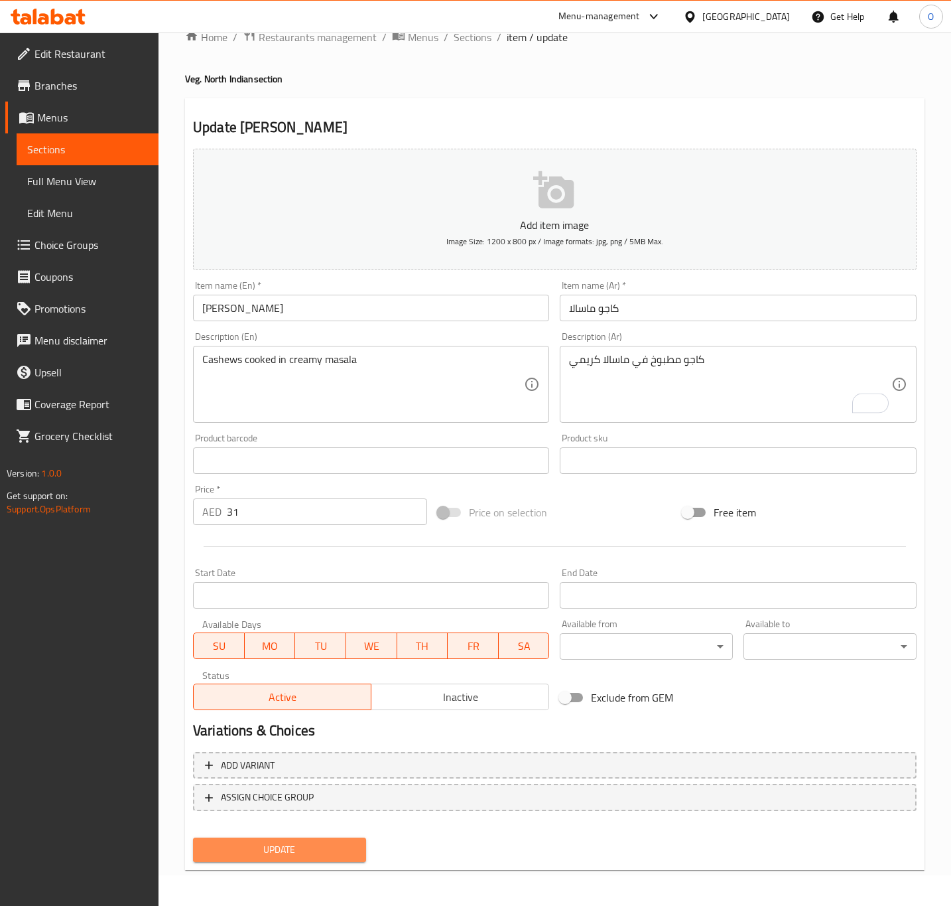
click at [321, 857] on button "Update" at bounding box center [279, 849] width 173 height 25
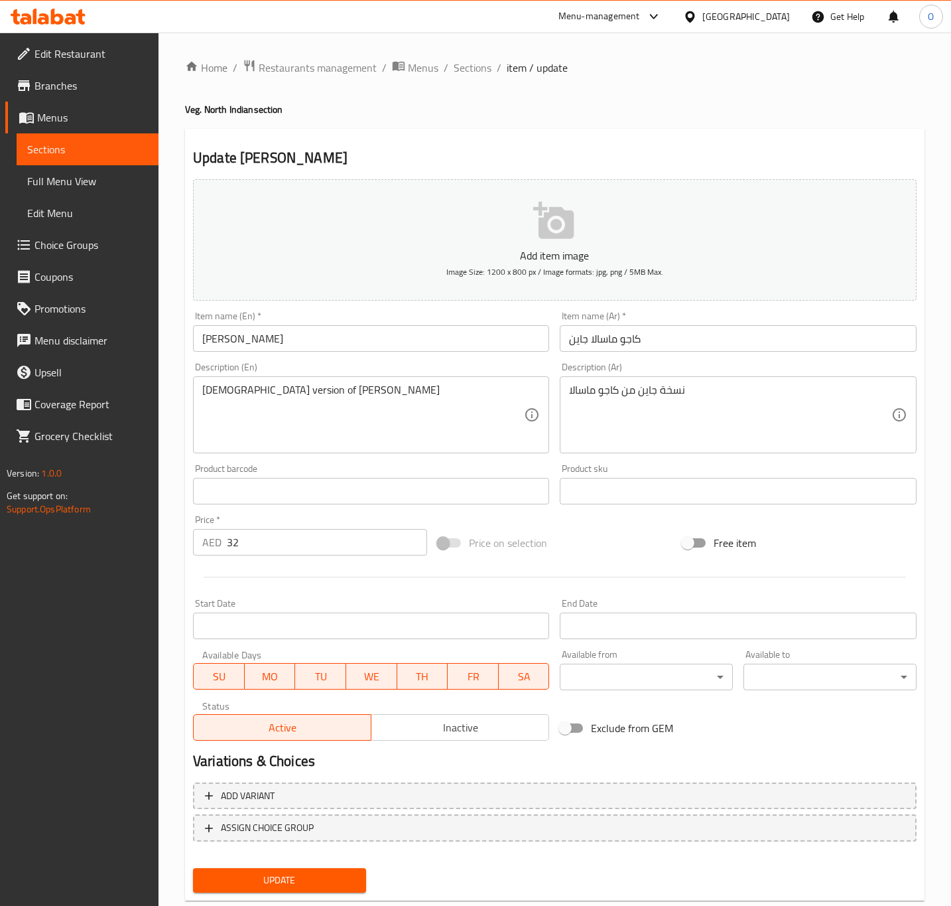
click at [352, 870] on button "Update" at bounding box center [279, 880] width 173 height 25
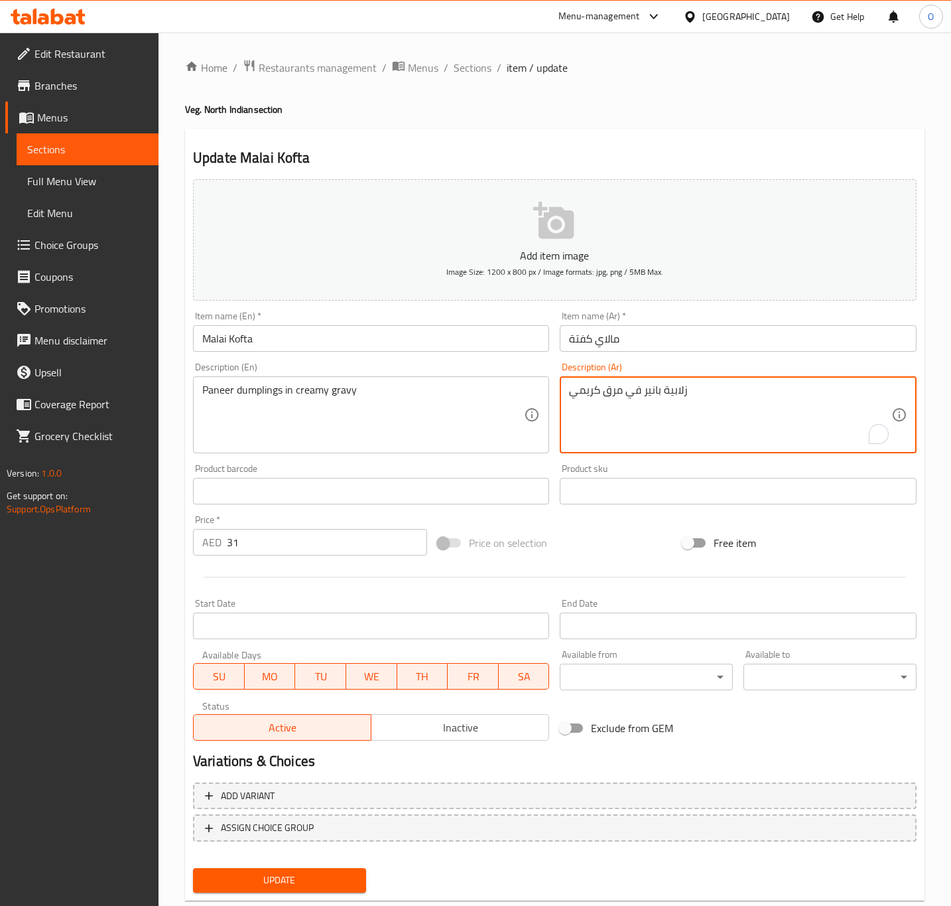
click at [671, 384] on textarea "زلابية بانير في مرق كريمي" at bounding box center [730, 414] width 322 height 63
click at [614, 392] on textarea "دامبلينج بانير في مرق كريمي" at bounding box center [730, 414] width 322 height 63
type textarea "دامبلينج بانير في جريفي كريمي"
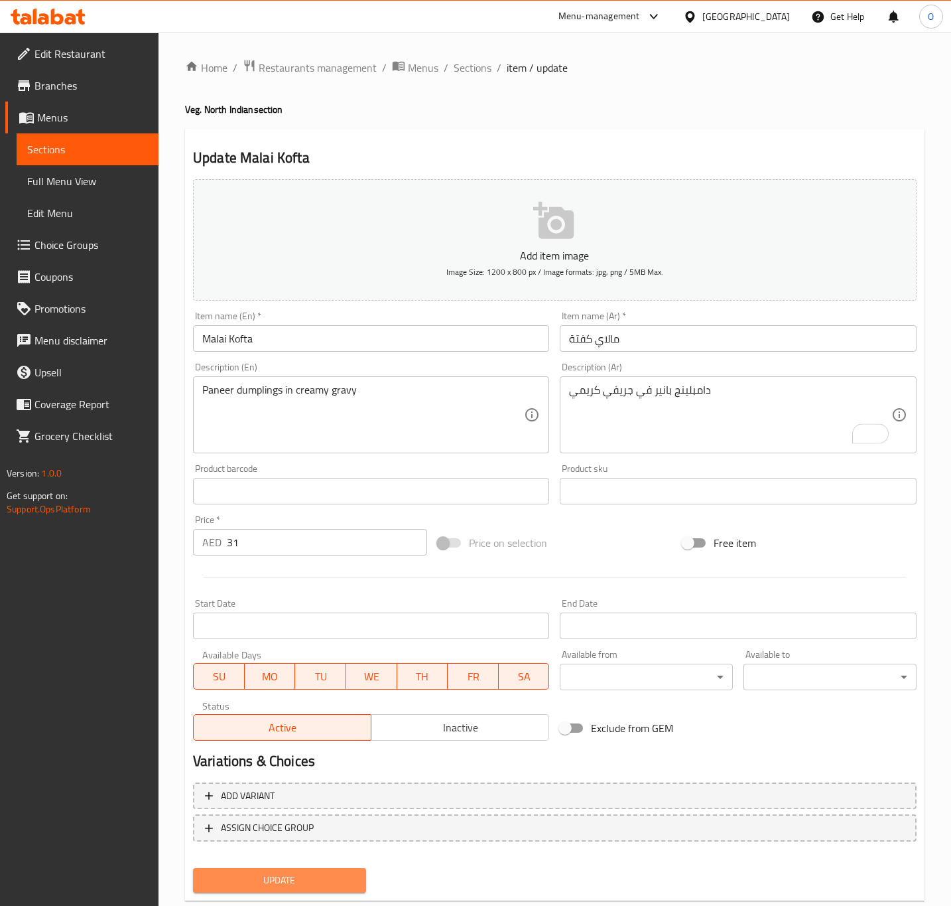
click at [287, 890] on button "Update" at bounding box center [279, 880] width 173 height 25
click at [344, 864] on div "Update" at bounding box center [280, 880] width 184 height 35
click at [342, 876] on span "Update" at bounding box center [280, 880] width 152 height 17
click at [291, 890] on button "Update" at bounding box center [279, 880] width 173 height 25
click at [421, 322] on div "Item name (En)   * Dal Fry Item name (En) *" at bounding box center [371, 331] width 356 height 40
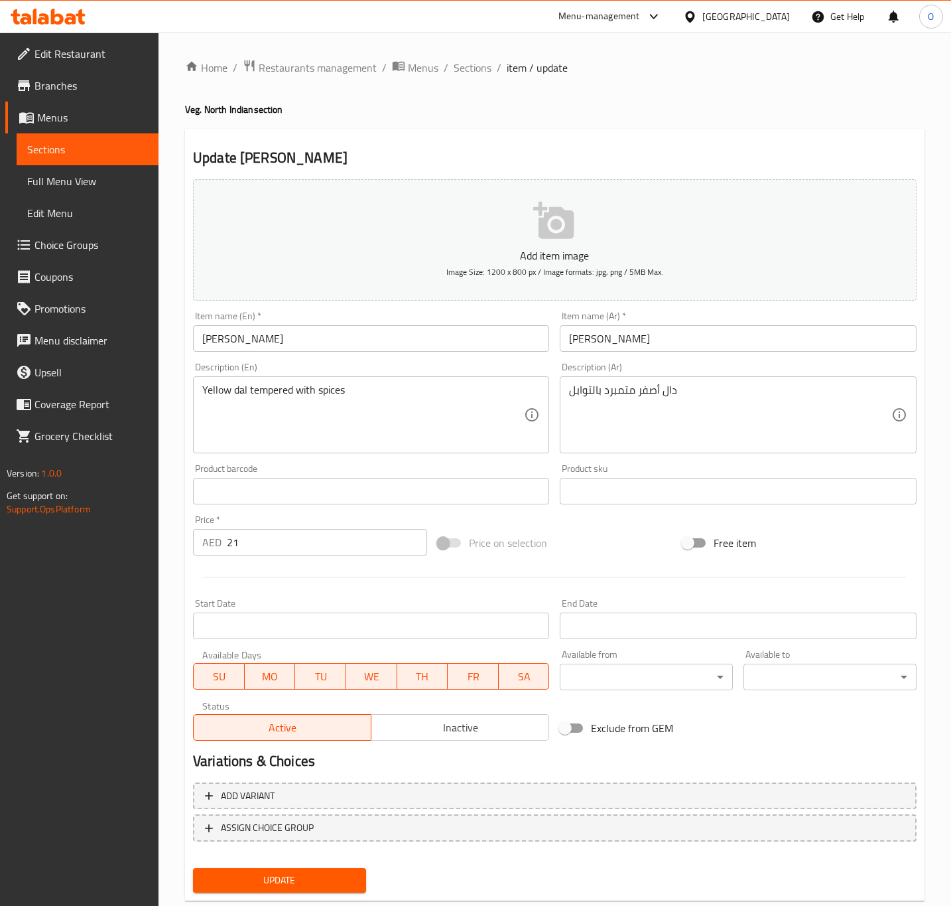
click at [421, 322] on div "Item name (En)   * Dal Fry Item name (En) *" at bounding box center [371, 331] width 356 height 40
click at [411, 353] on div "Item name (En)   * Dal Fry Item name (En) *" at bounding box center [371, 331] width 367 height 51
click at [408, 346] on input "Dal Fry" at bounding box center [371, 338] width 356 height 27
click at [407, 345] on input "Dal Fry" at bounding box center [371, 338] width 356 height 27
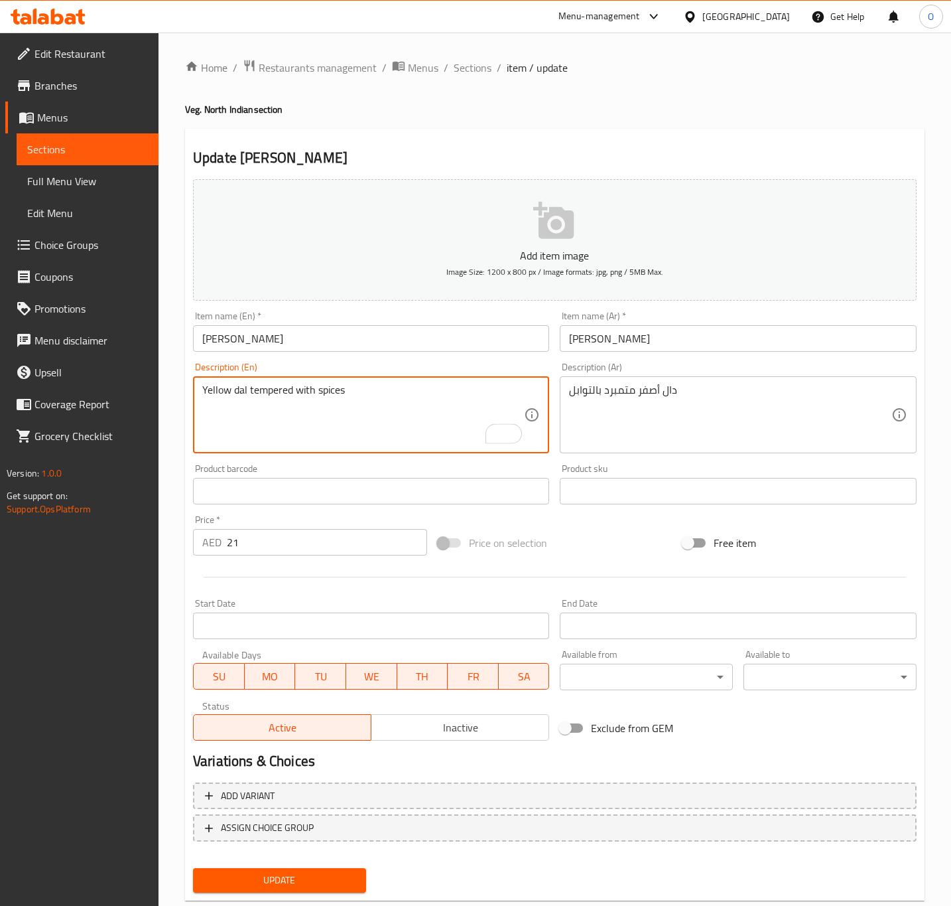
click at [307, 396] on textarea "Yellow dal tempered with spices" at bounding box center [363, 414] width 322 height 63
click at [275, 395] on textarea "Yellow dal tempered with spices" at bounding box center [363, 414] width 322 height 63
click at [279, 388] on textarea "Yellow dal tempered with spices" at bounding box center [363, 414] width 322 height 63
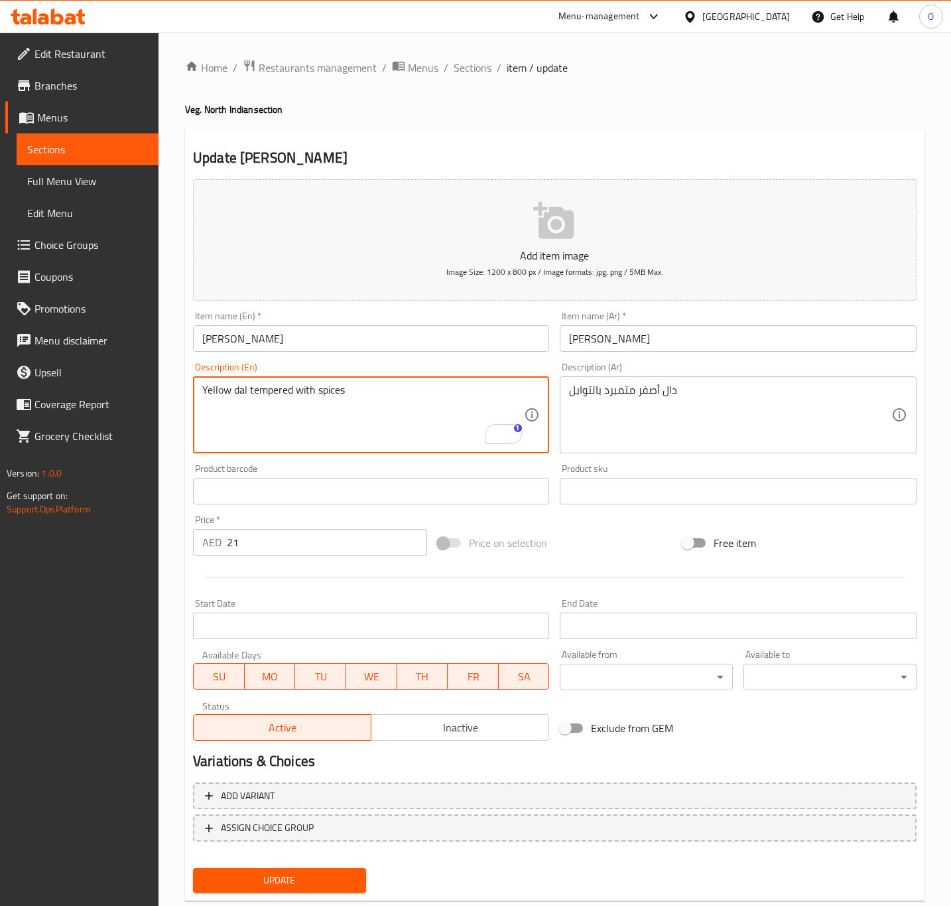
click at [279, 388] on textarea "Yellow dal tempered with spices" at bounding box center [363, 414] width 322 height 63
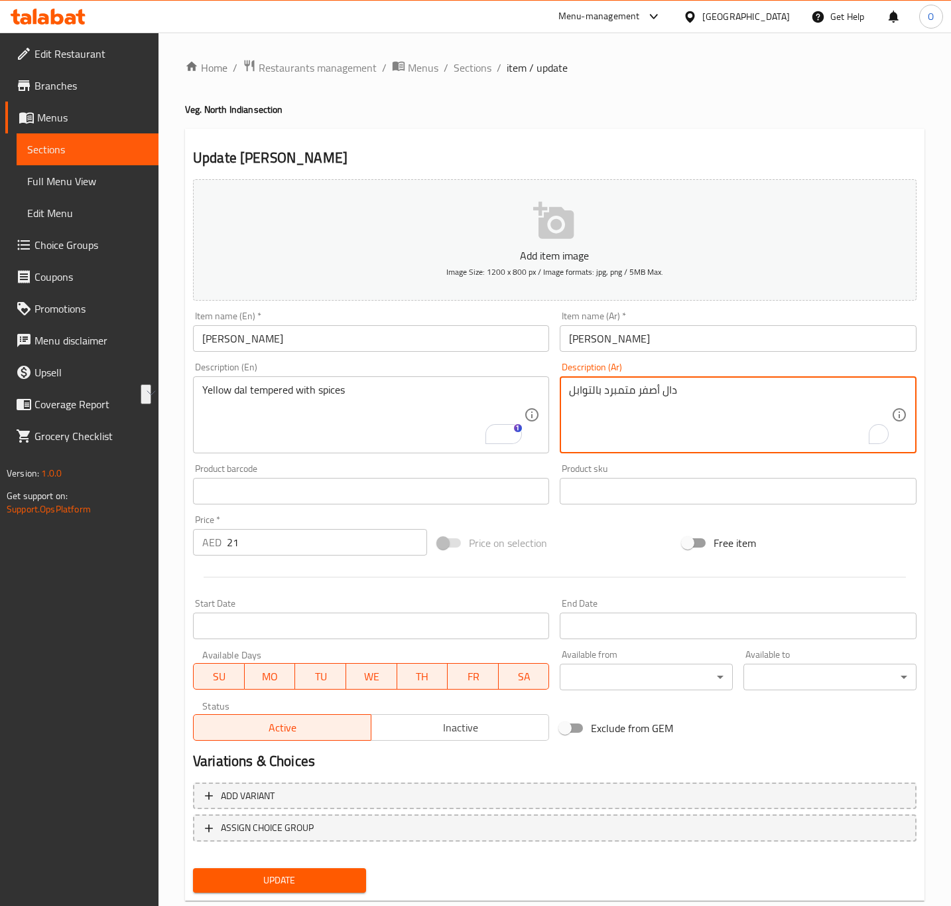
click at [625, 391] on textarea "دال أصفر متمبرد بالتوابل" at bounding box center [730, 414] width 322 height 63
click at [585, 394] on textarea "دال أصفر متبل بالتوابل" at bounding box center [730, 414] width 322 height 63
type textarea "دال أصفر متبل بالتوابل"
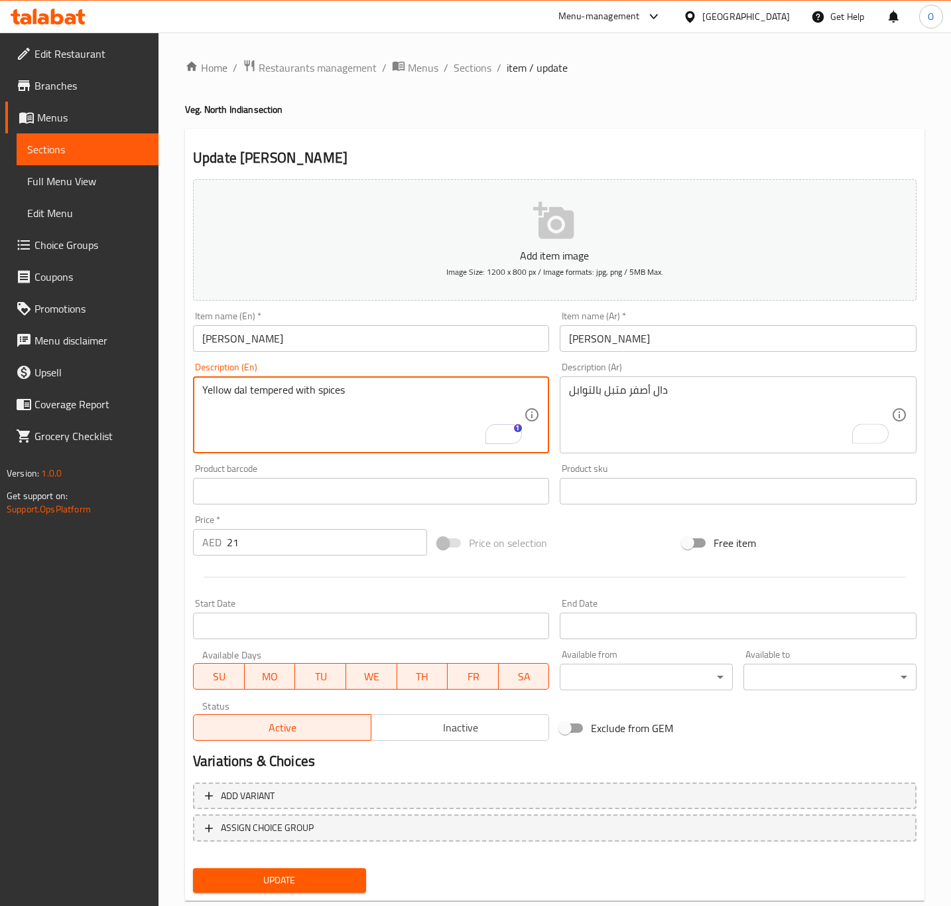
click at [334, 390] on textarea "Yellow dal tempered with spices" at bounding box center [363, 414] width 322 height 63
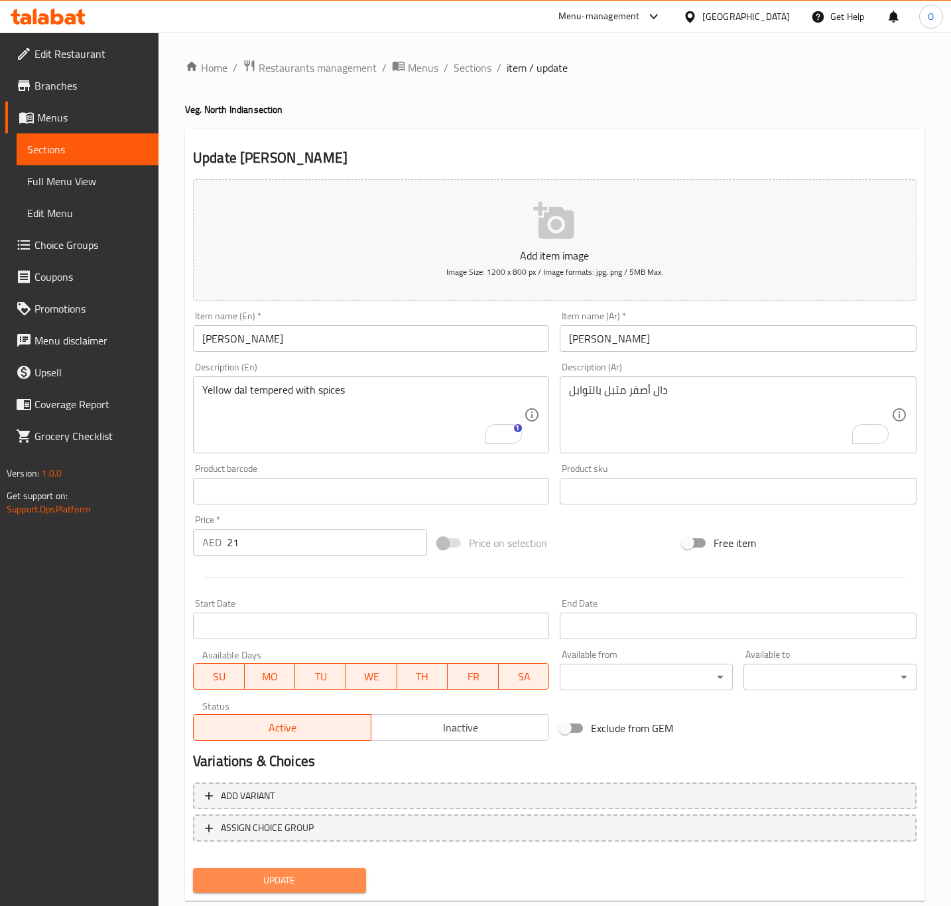
click at [327, 878] on span "Update" at bounding box center [280, 880] width 152 height 17
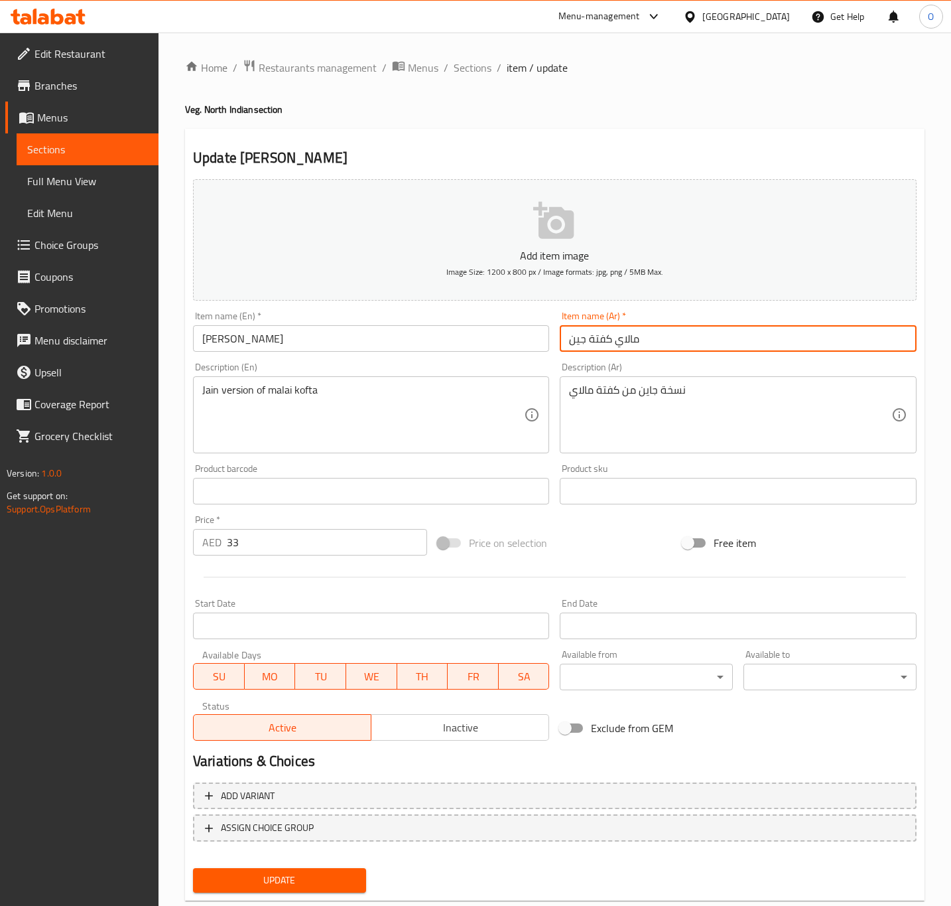
click at [584, 335] on input "مالاي كفتة جين" at bounding box center [738, 338] width 356 height 27
click at [605, 346] on input "مالاي كفتة جاين" at bounding box center [738, 338] width 356 height 27
paste input "كفتة"
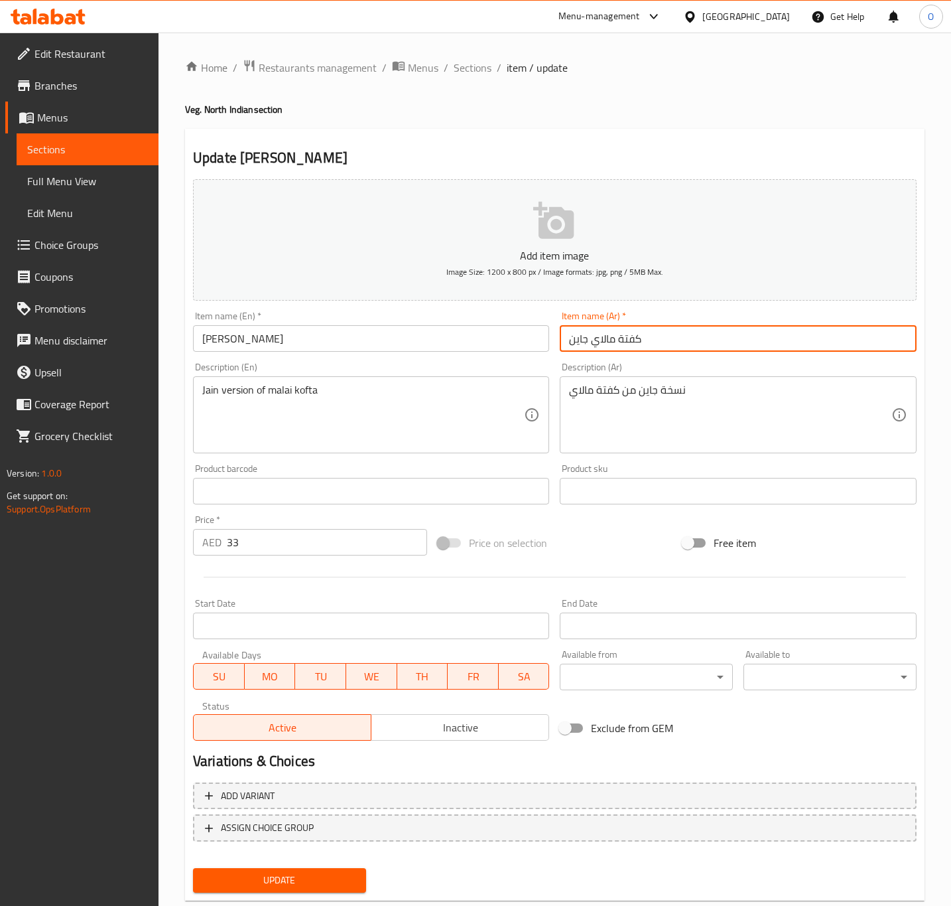
type input "كفتة مالاي جاين"
click at [193, 868] on button "Update" at bounding box center [279, 880] width 173 height 25
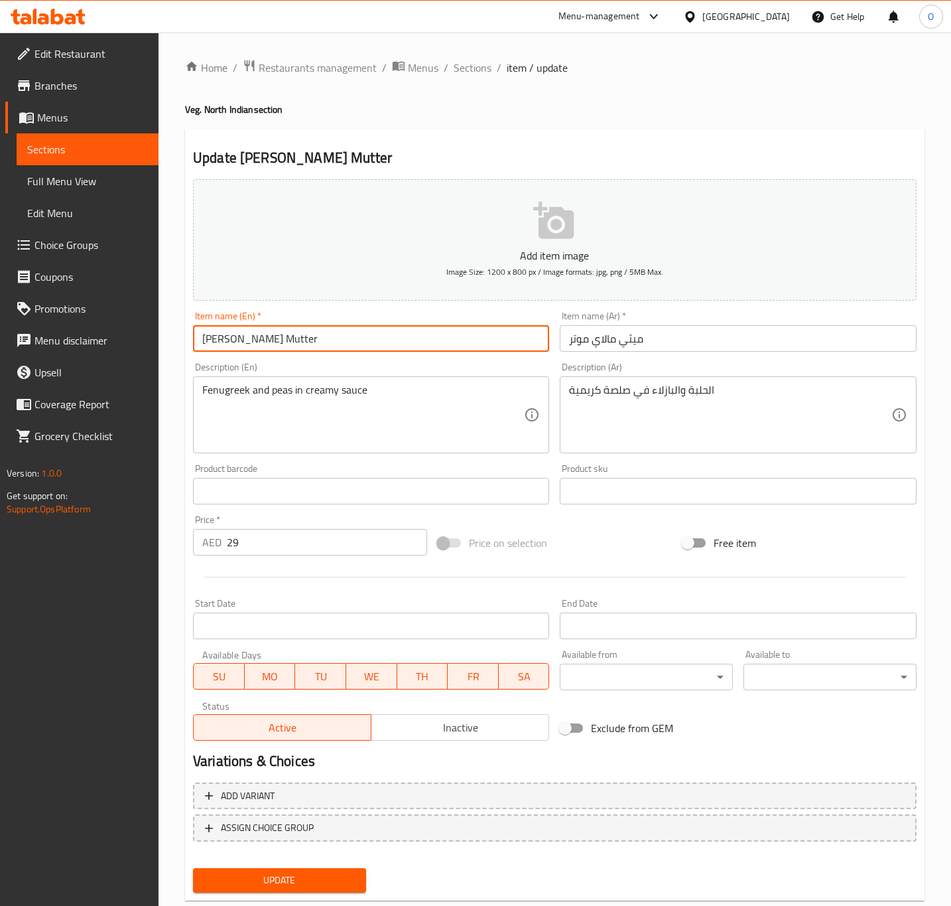
click at [263, 337] on input "[PERSON_NAME] Mutter" at bounding box center [371, 338] width 356 height 27
click at [583, 335] on input "ميثي مالاي موتر" at bounding box center [738, 338] width 356 height 27
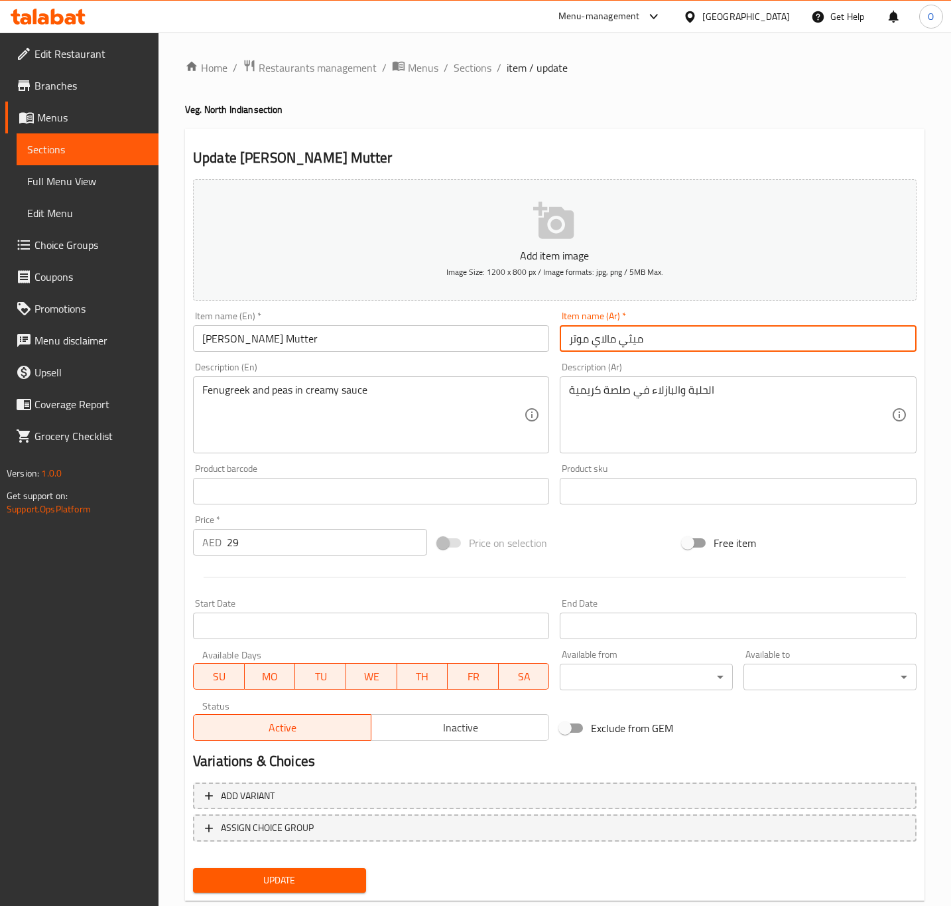
click at [583, 335] on input "ميثي مالاي موتر" at bounding box center [738, 338] width 356 height 27
paste input "موتر"
click at [585, 350] on input "ميثي مالاي موتر" at bounding box center [738, 338] width 356 height 27
paste input "اتا"
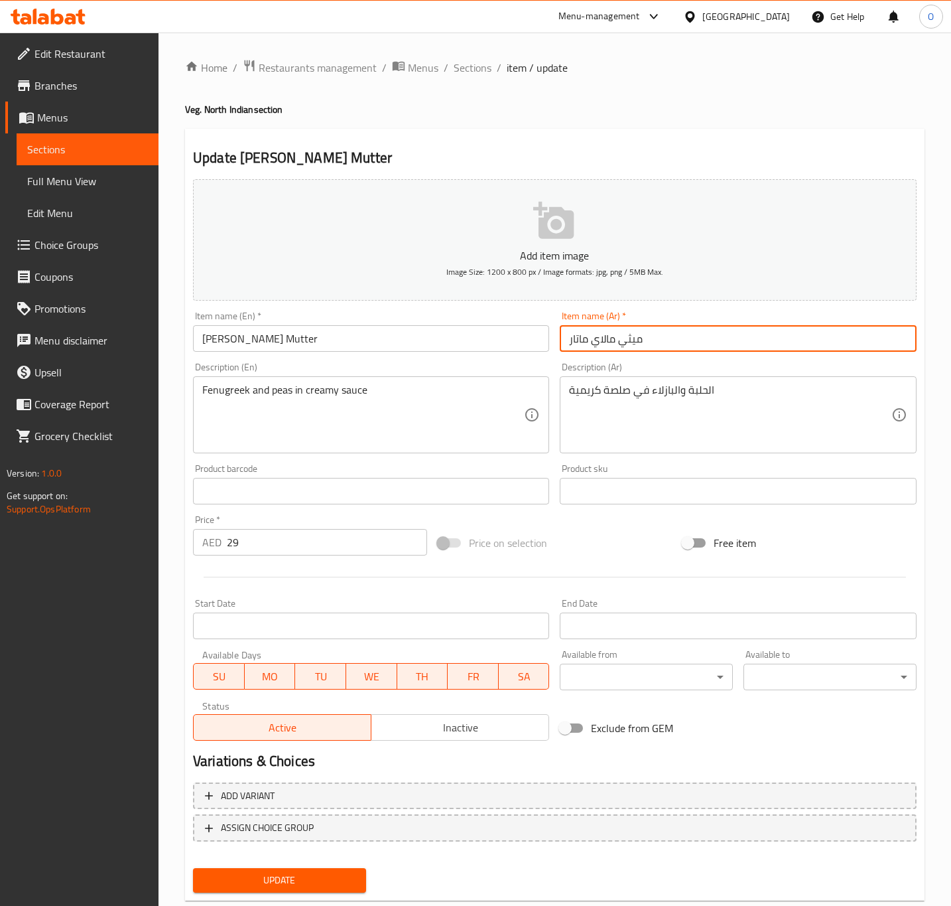
type input "ميثي مالاي ماتار"
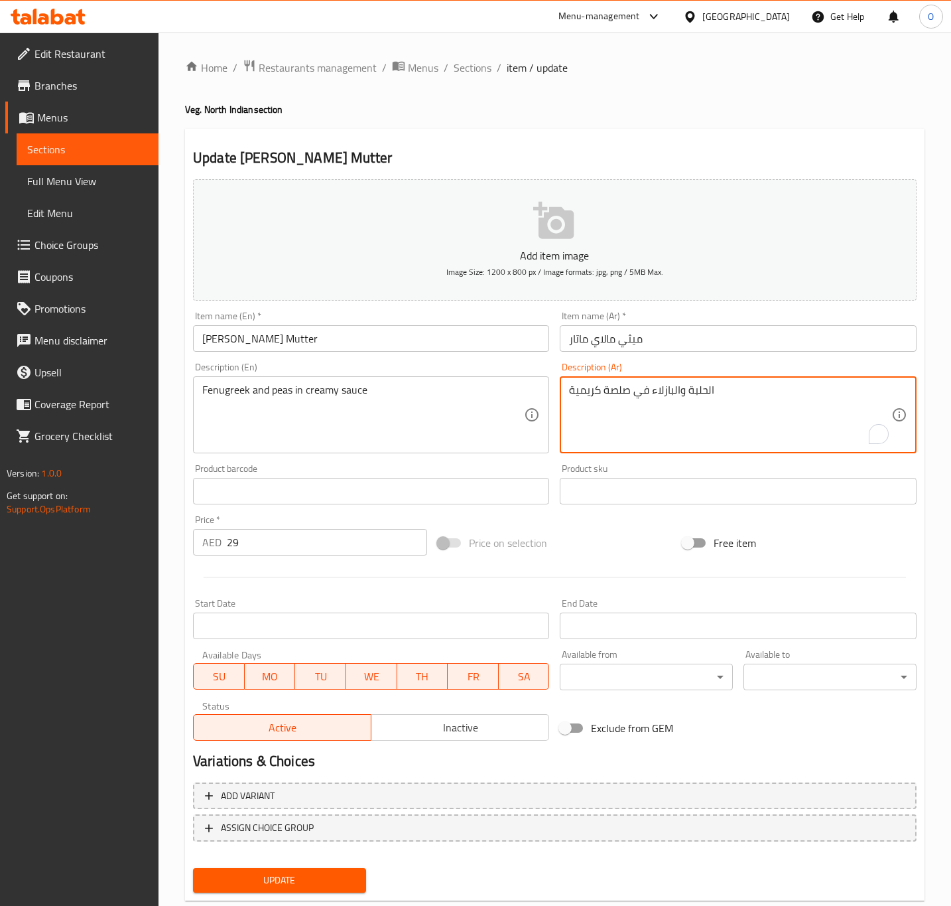
click at [609, 398] on textarea "الحلبة والبازلاء في صلصة كريمية" at bounding box center [730, 414] width 322 height 63
drag, startPoint x: 579, startPoint y: 389, endPoint x: 564, endPoint y: 381, distance: 17.2
click at [564, 381] on div "الحلبة والبازلاء في صوص كريمية Description (Ar)" at bounding box center [738, 414] width 356 height 77
type textarea "الحلبة والبازلاء في صوص كريمي"
click at [225, 382] on div "Fenugreek and peas in creamy sauce Description (En)" at bounding box center [371, 414] width 356 height 77
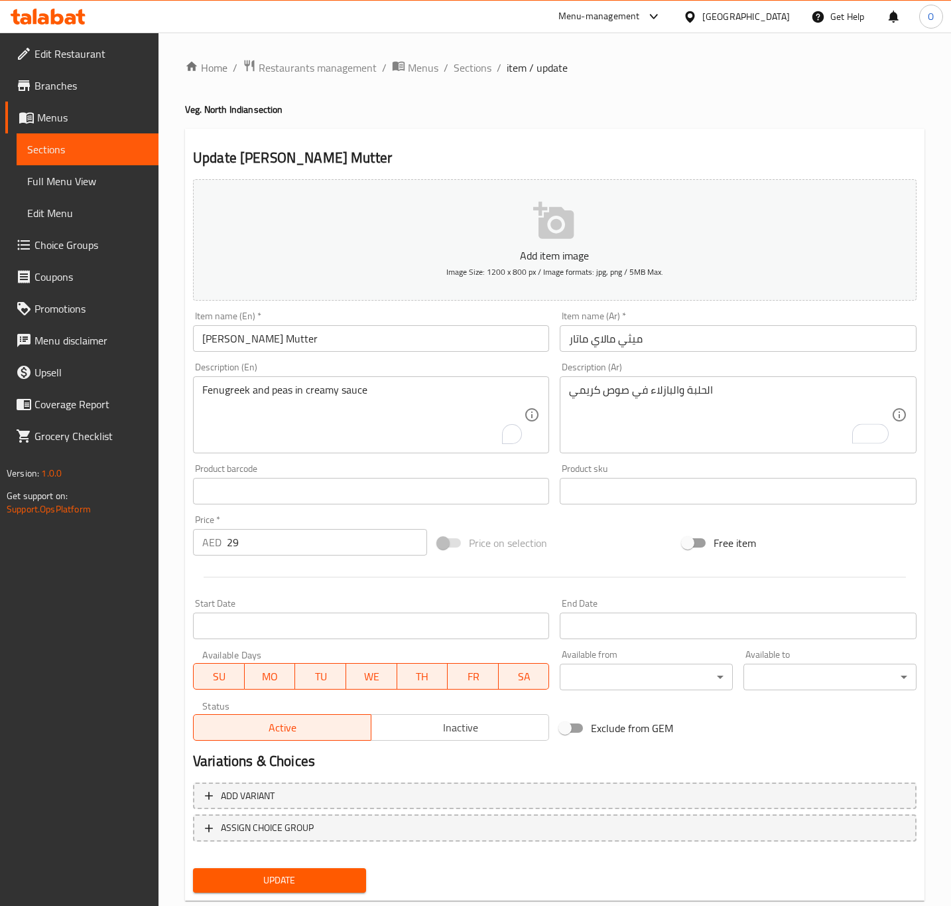
click at [225, 382] on div "Fenugreek and peas in creamy sauce Description (En)" at bounding box center [371, 414] width 356 height 77
drag, startPoint x: 225, startPoint y: 382, endPoint x: 220, endPoint y: 391, distance: 10.1
click at [220, 391] on textarea "Fenugreek and peas in creamy sauce" at bounding box center [363, 414] width 322 height 63
click at [703, 392] on textarea "الحلبة والبازلاء في صوص كريمي" at bounding box center [730, 414] width 322 height 63
click at [703, 400] on textarea "الحلبة والبازلاء في صوص كريمي" at bounding box center [730, 414] width 322 height 63
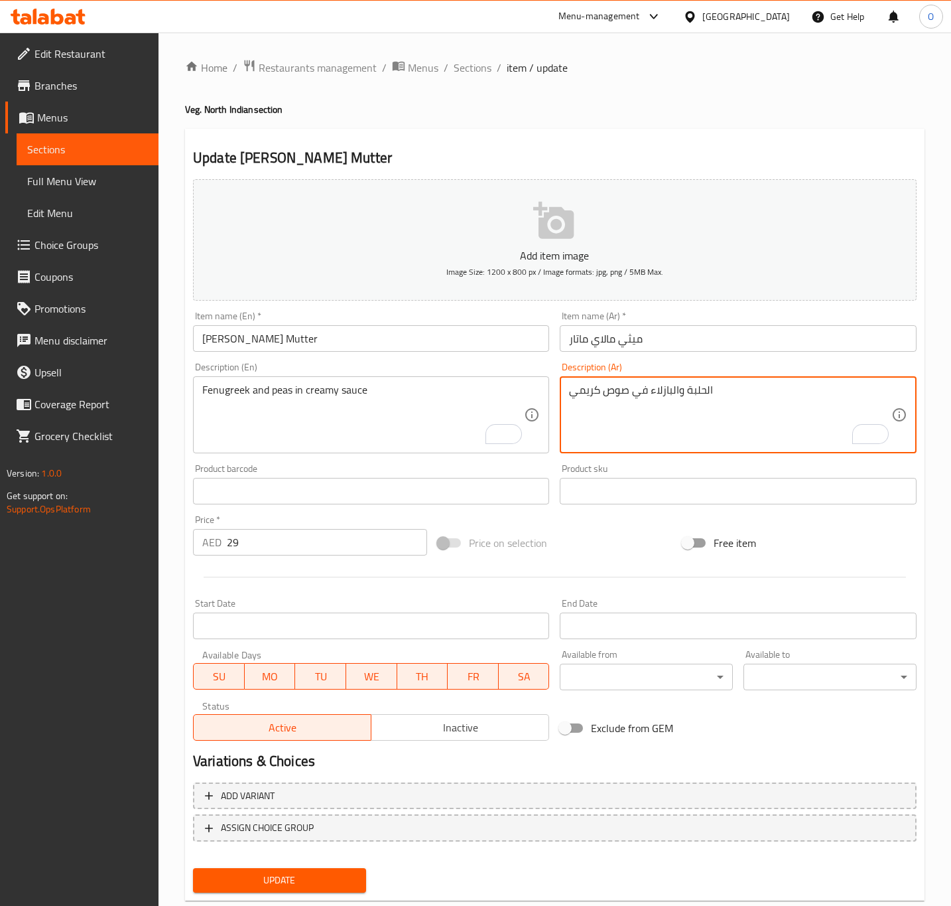
drag, startPoint x: 693, startPoint y: 395, endPoint x: 683, endPoint y: 441, distance: 46.9
click at [683, 441] on textarea "الحلبة والبازلاء في صوص كريمي" at bounding box center [730, 414] width 322 height 63
click at [705, 397] on textarea "الحلبة والبازلاء في صوص كريمي" at bounding box center [730, 414] width 322 height 63
click at [320, 884] on span "Update" at bounding box center [280, 880] width 152 height 17
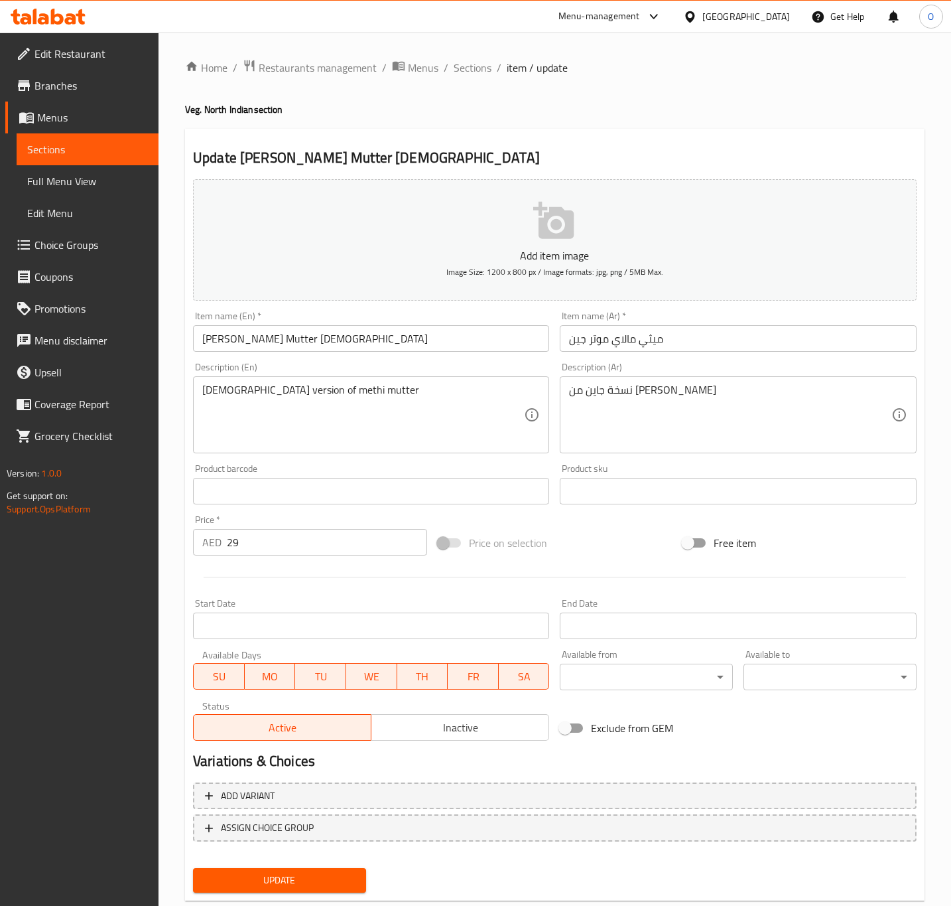
click at [219, 349] on input "[PERSON_NAME] Mutter [DEMOGRAPHIC_DATA]" at bounding box center [371, 338] width 356 height 27
paste input "تار مالاي"
drag, startPoint x: 617, startPoint y: 338, endPoint x: 669, endPoint y: 345, distance: 52.8
click at [669, 345] on input "[PERSON_NAME] مالاي جاين" at bounding box center [738, 338] width 356 height 27
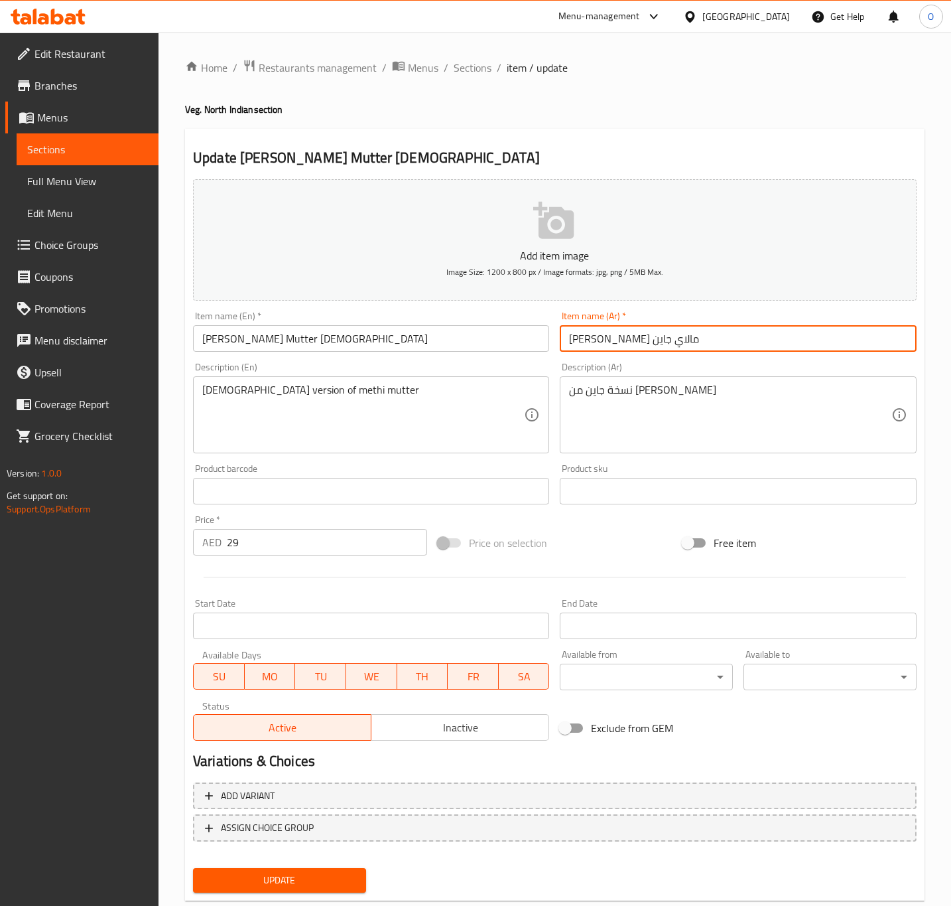
type input "[PERSON_NAME] مالاي جاين"
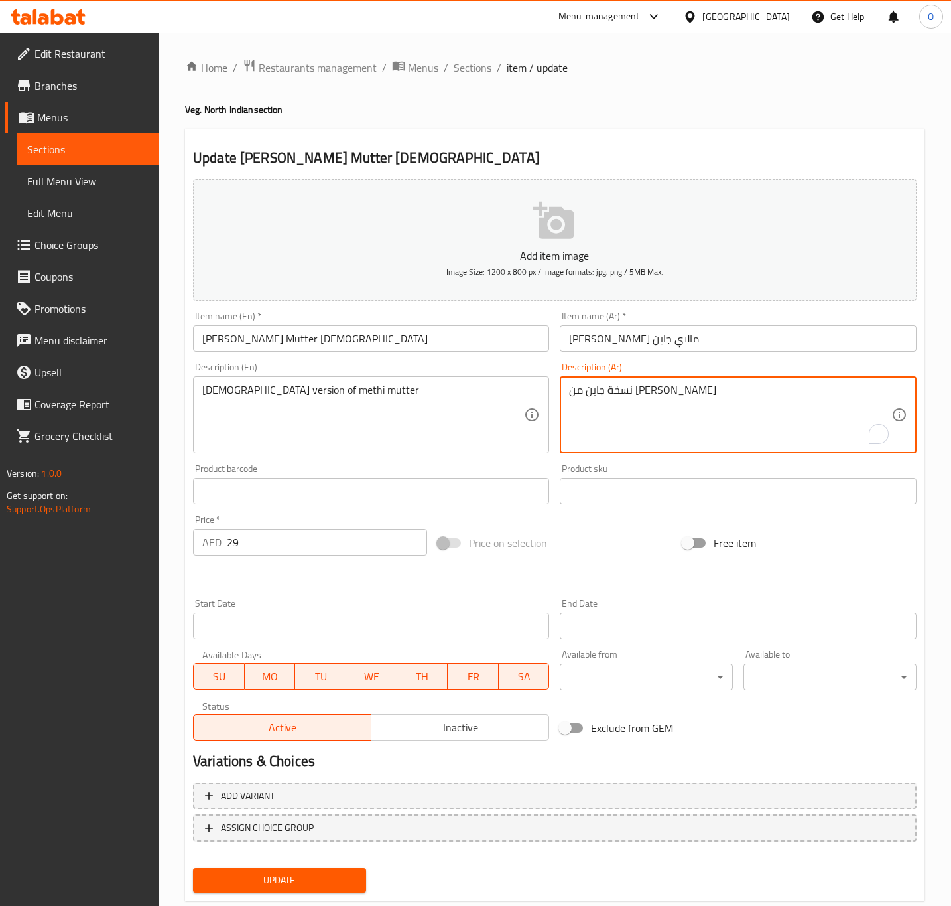
drag, startPoint x: 614, startPoint y: 392, endPoint x: 572, endPoint y: 392, distance: 41.8
click at [572, 392] on textarea "نسخة جاين من [PERSON_NAME]" at bounding box center [730, 414] width 322 height 63
drag, startPoint x: 571, startPoint y: 392, endPoint x: 614, endPoint y: 392, distance: 42.5
click at [614, 392] on textarea "نسخة جاين من [PERSON_NAME]" at bounding box center [730, 414] width 322 height 63
paste textarea "اتا"
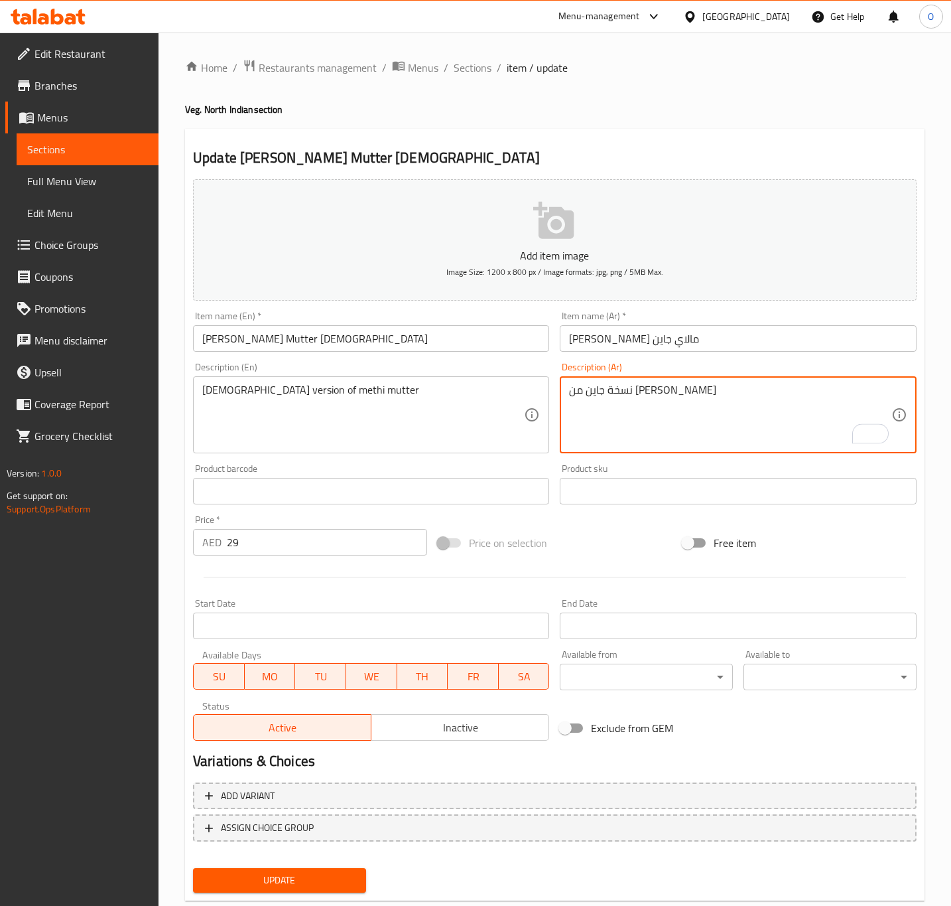
type textarea "نسخة جاين من [PERSON_NAME]"
click at [299, 876] on span "Update" at bounding box center [280, 880] width 152 height 17
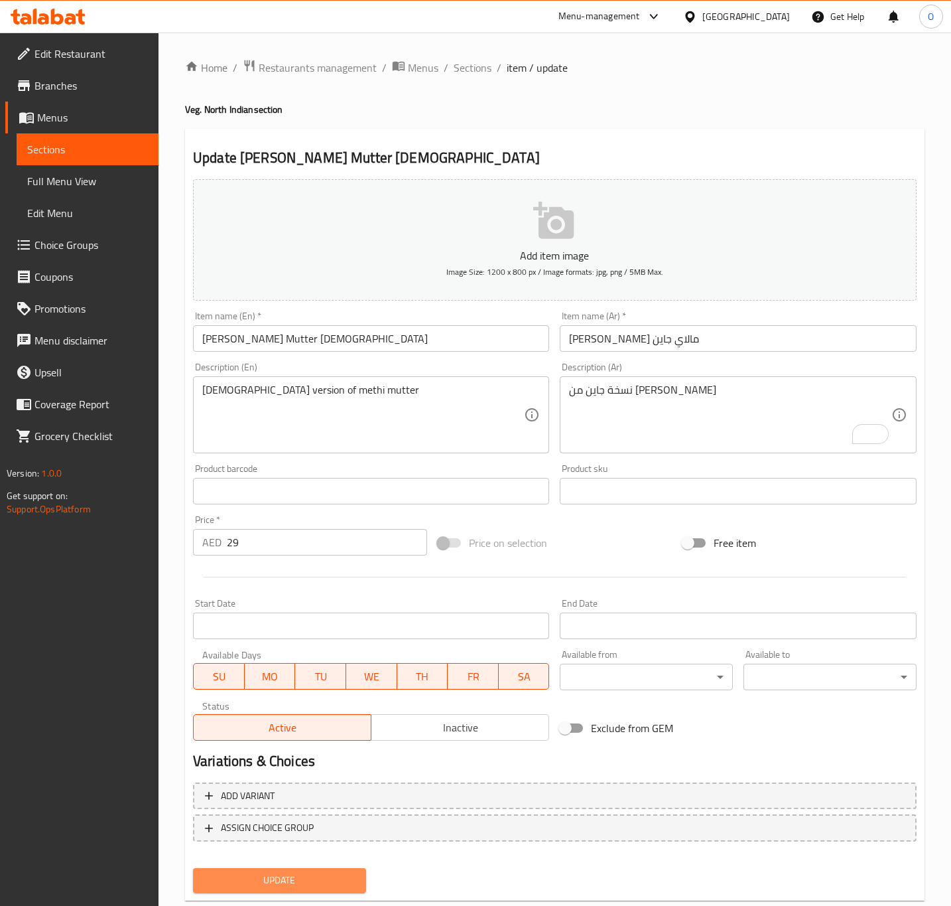
click at [257, 878] on span "Update" at bounding box center [280, 880] width 152 height 17
click at [313, 868] on button "Update" at bounding box center [279, 880] width 173 height 25
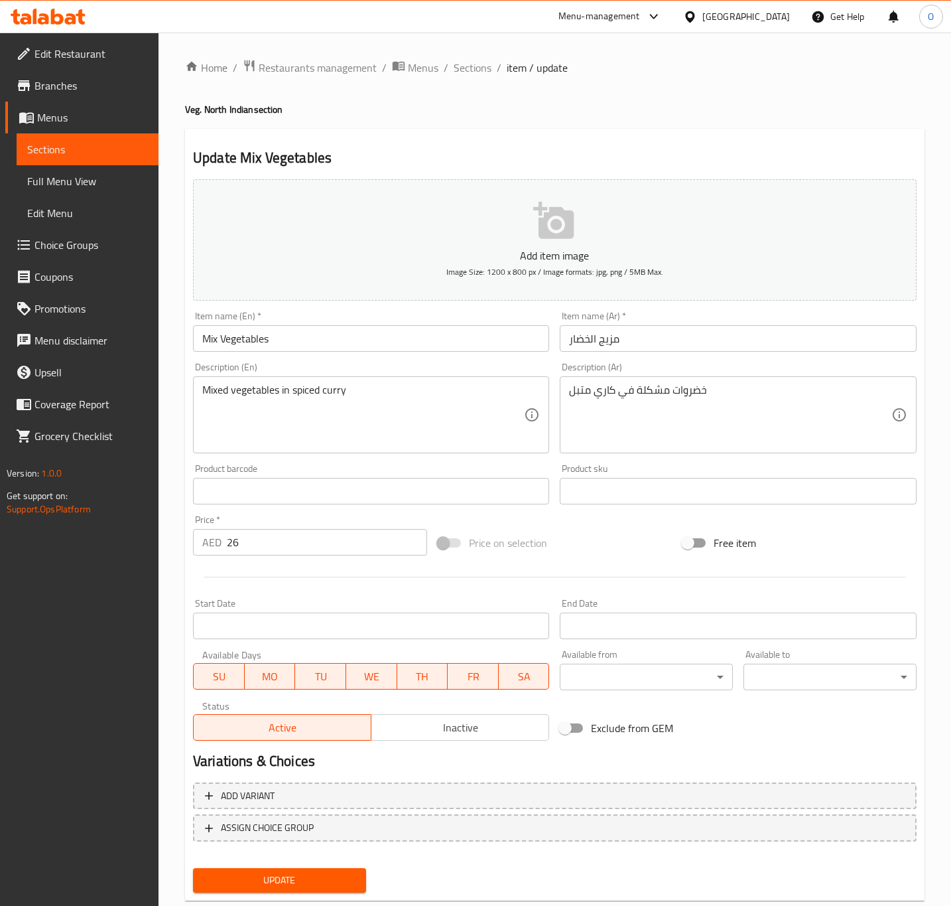
click at [625, 342] on input "مزيج الخضار" at bounding box center [738, 338] width 356 height 27
type input "خضروات مشكلة"
click at [311, 882] on span "Update" at bounding box center [280, 880] width 152 height 17
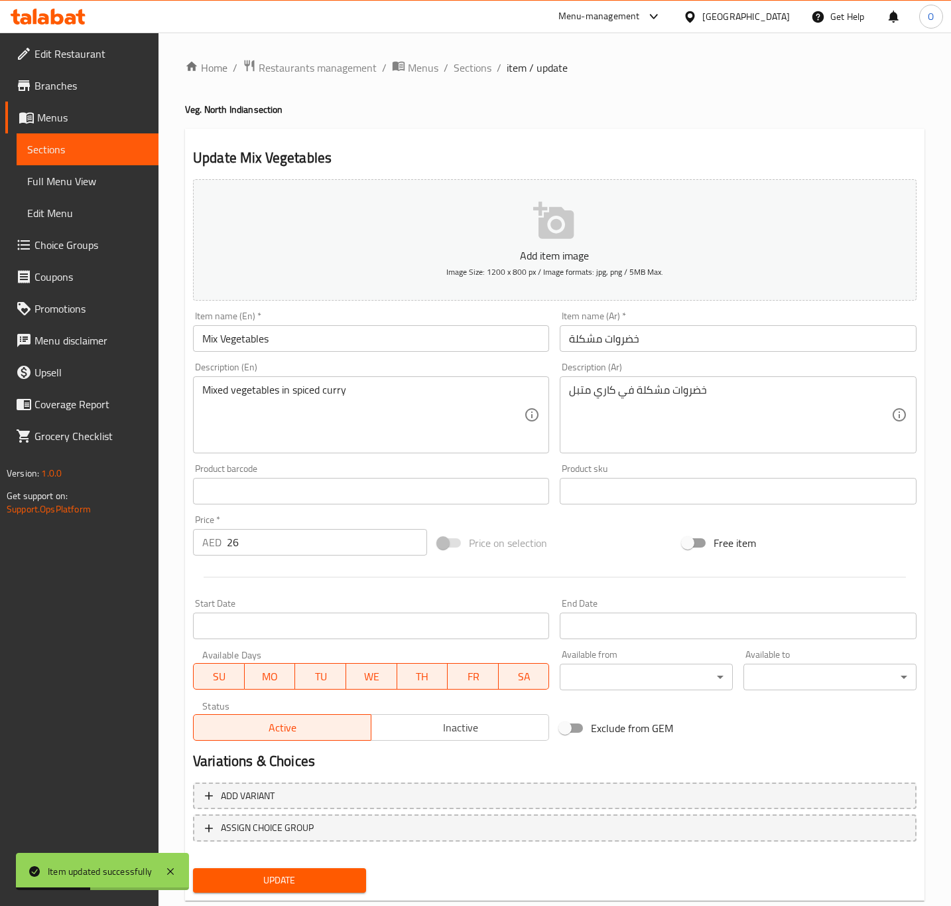
click at [614, 347] on input "خضروات مشكلة" at bounding box center [738, 338] width 356 height 27
click at [615, 347] on input "خضروات مشكلة" at bounding box center [738, 338] width 356 height 27
drag, startPoint x: 615, startPoint y: 347, endPoint x: 609, endPoint y: 340, distance: 8.9
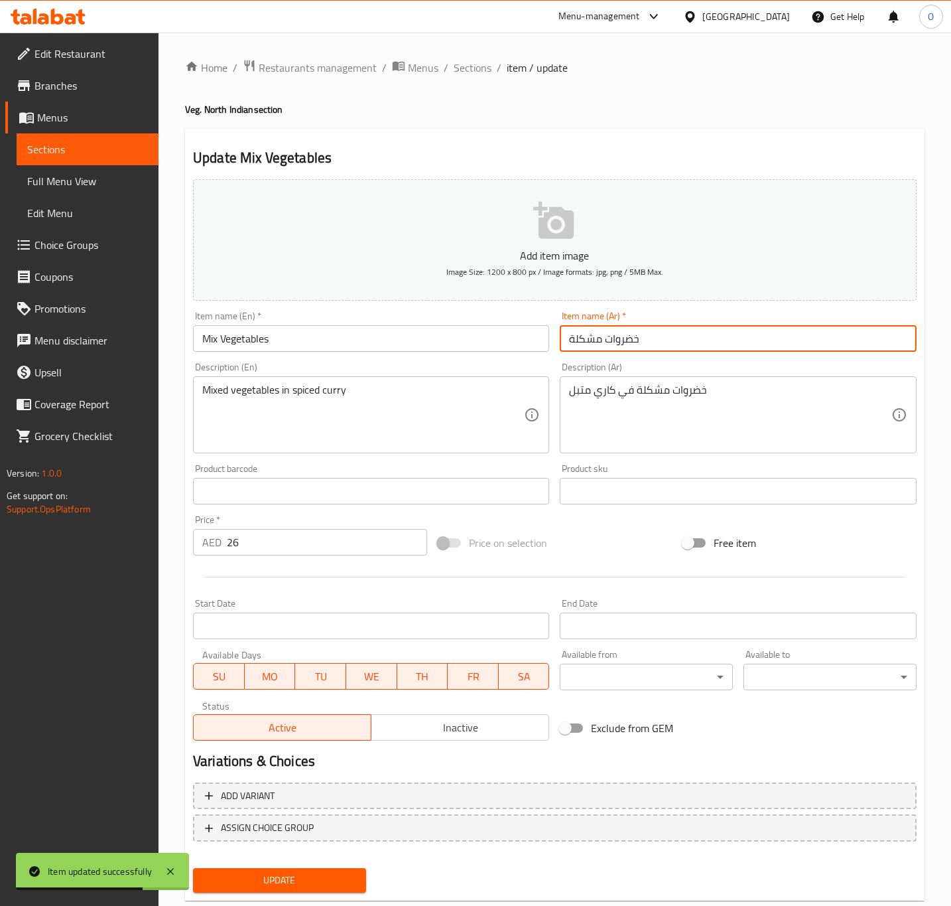
click at [609, 340] on input "خضروات مشكلة" at bounding box center [738, 338] width 356 height 27
click at [625, 343] on input "خضروات مشكلة" at bounding box center [738, 338] width 356 height 27
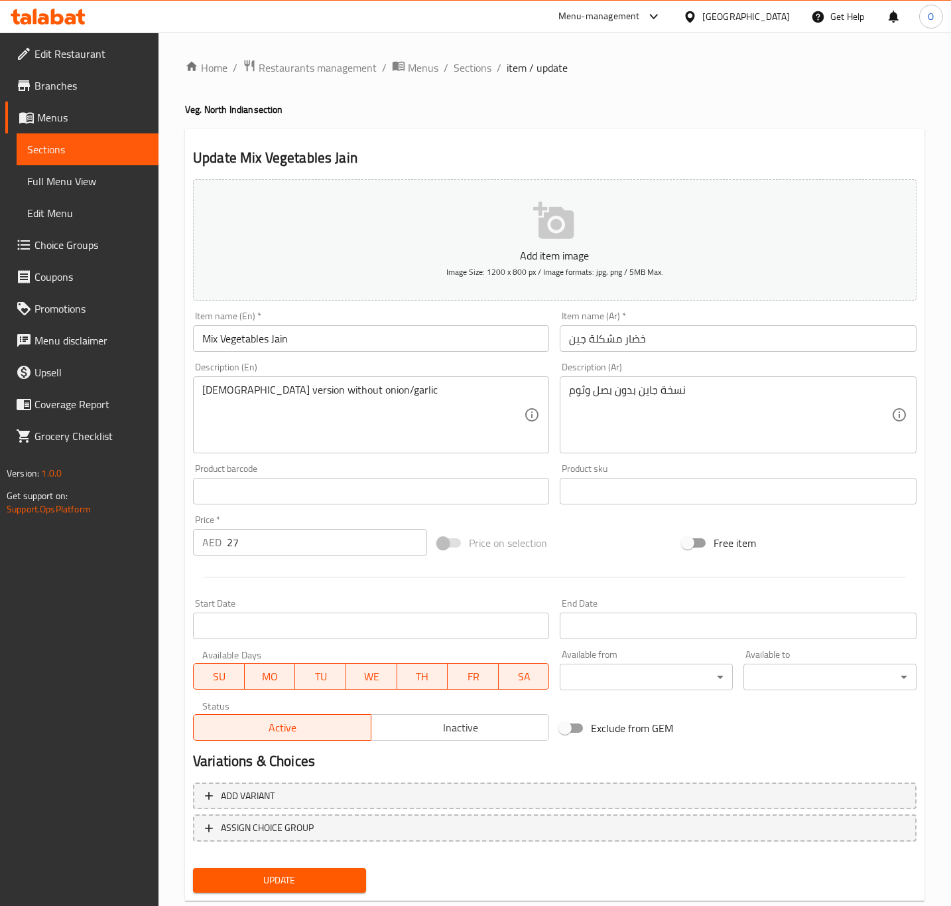
click at [641, 343] on input "خضار مشكلة جين" at bounding box center [738, 338] width 356 height 27
click at [642, 337] on input "خضار مشكلة جين" at bounding box center [738, 338] width 356 height 27
paste input "وات"
click at [605, 357] on div "Description (Ar) نسخة جاين بدون بصل وثوم Description (Ar)" at bounding box center [738, 408] width 367 height 102
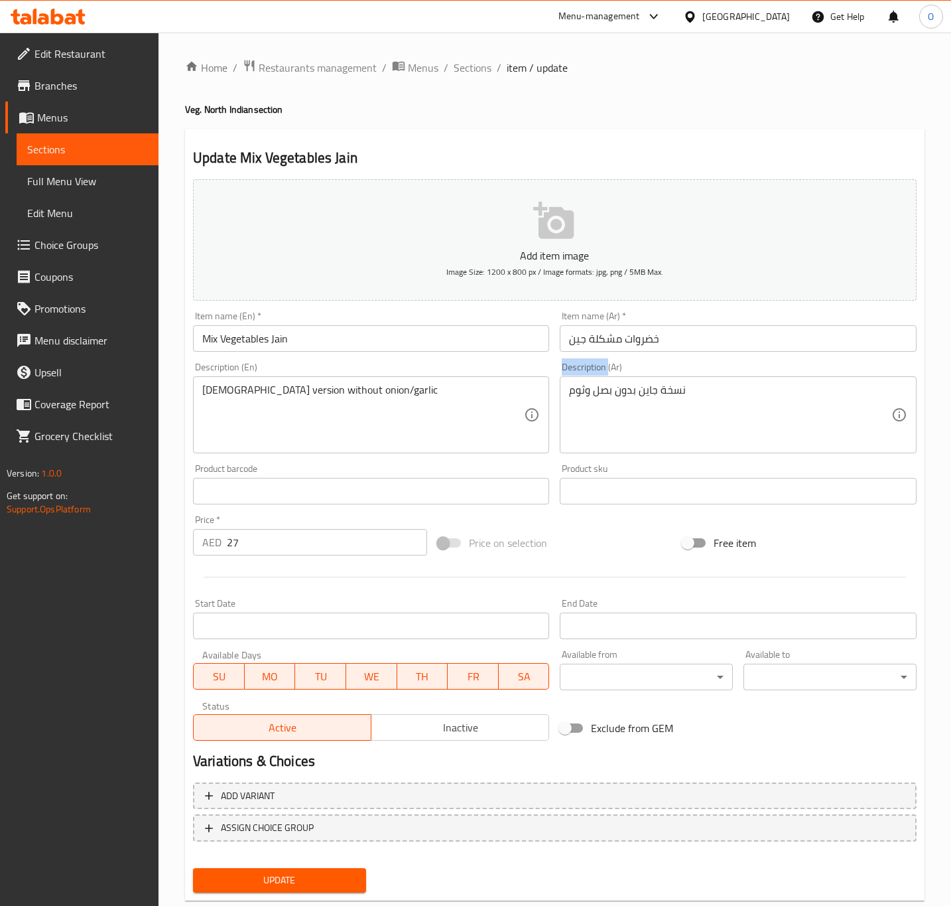
click at [605, 357] on div "Description (Ar) نسخة جاين بدون بصل وثوم Description (Ar)" at bounding box center [738, 408] width 367 height 102
click at [577, 347] on input "خضروات مشكلة جين" at bounding box center [738, 338] width 356 height 27
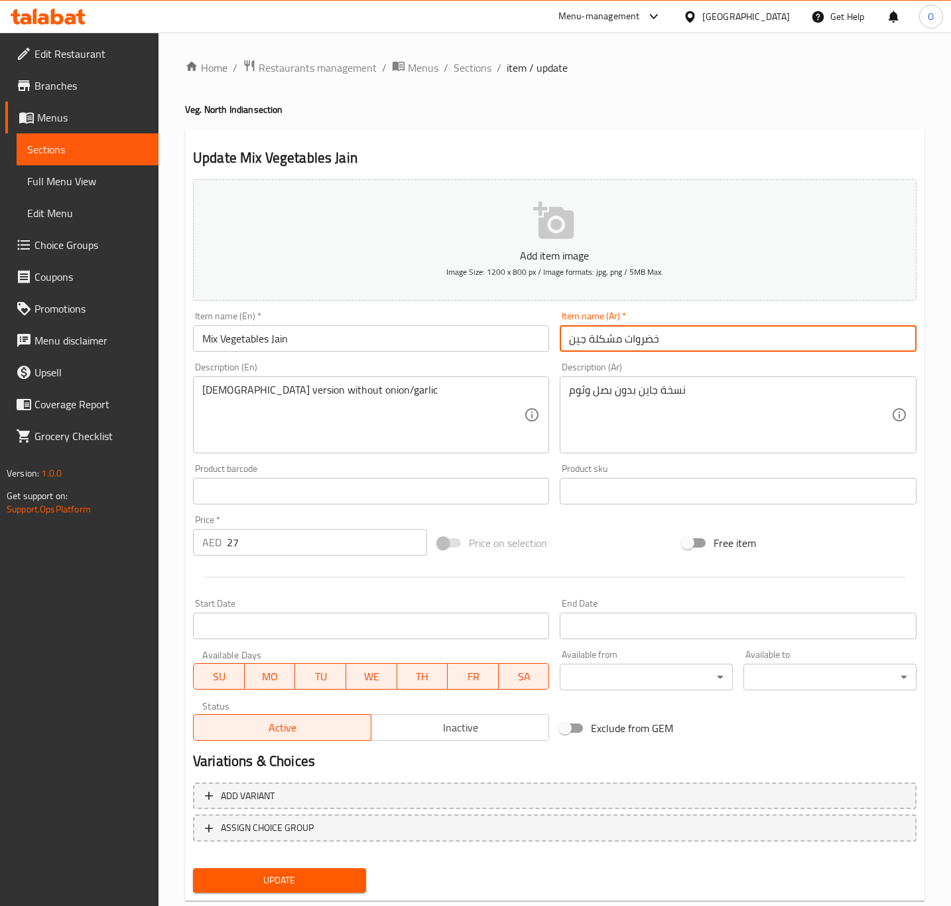
click at [577, 347] on input "خضروات مشكلة جين" at bounding box center [738, 338] width 356 height 27
type input "خضروات مشكلة جاين"
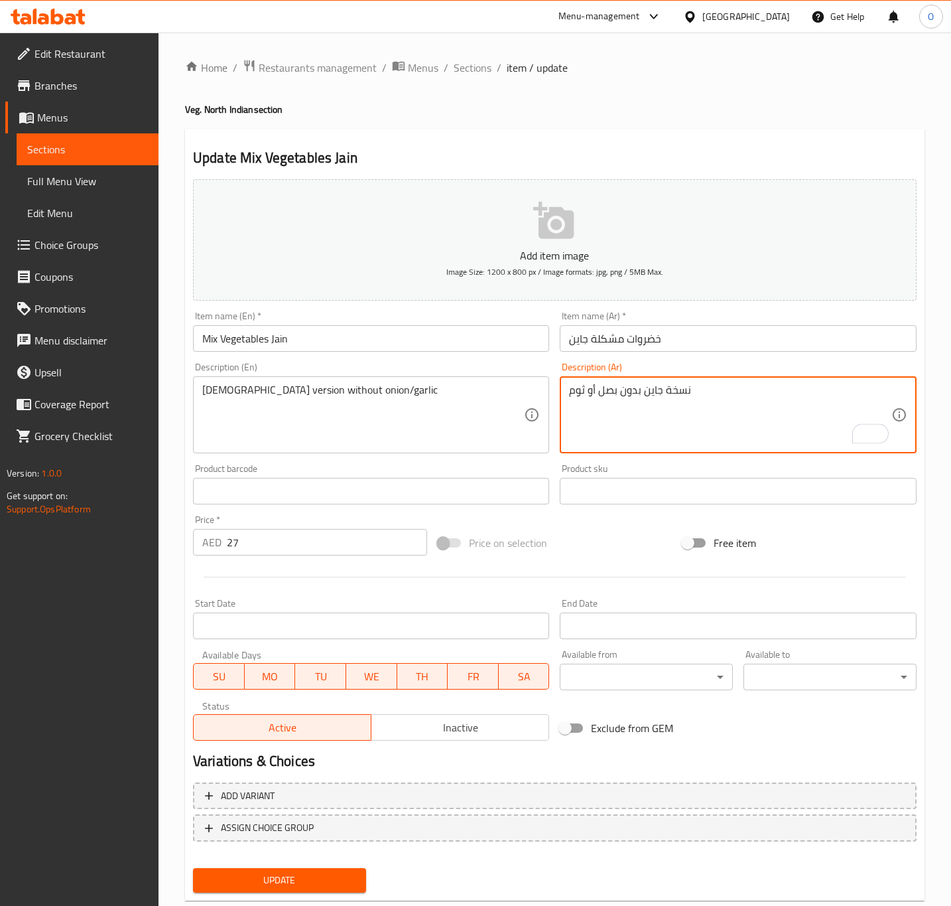
type textarea "نسخة جاين بدون بصل أو ثوم"
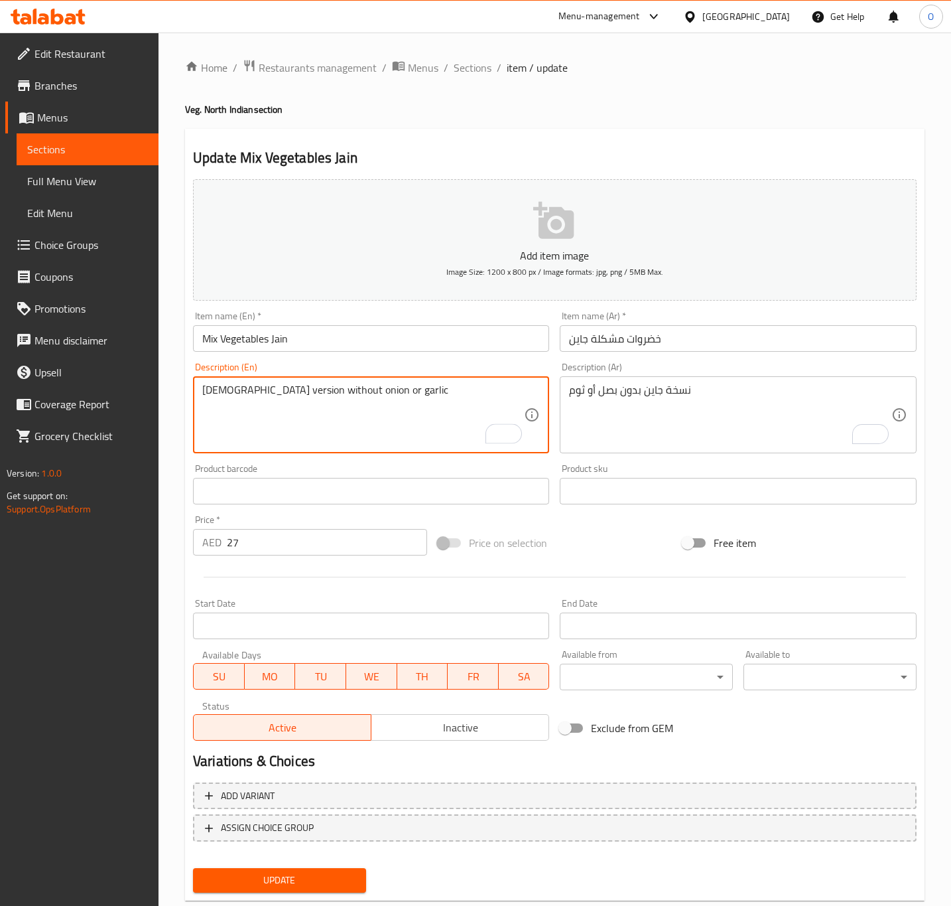
type textarea "[DEMOGRAPHIC_DATA] version without onion or garlic"
click at [337, 876] on span "Update" at bounding box center [280, 880] width 152 height 17
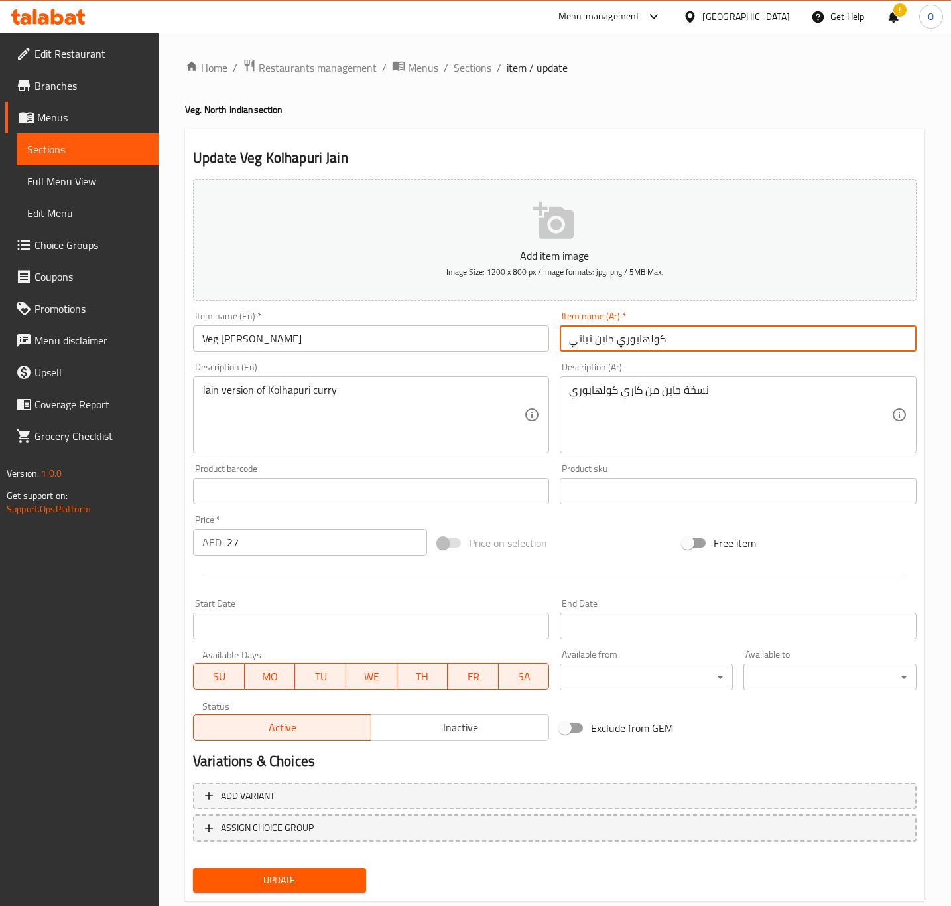
click at [607, 342] on input "كولهابوري جاين نباتي" at bounding box center [738, 338] width 356 height 27
click at [325, 369] on div "Description (En) Jain version of Kolhapuri [PERSON_NAME] Description (En)" at bounding box center [371, 407] width 356 height 91
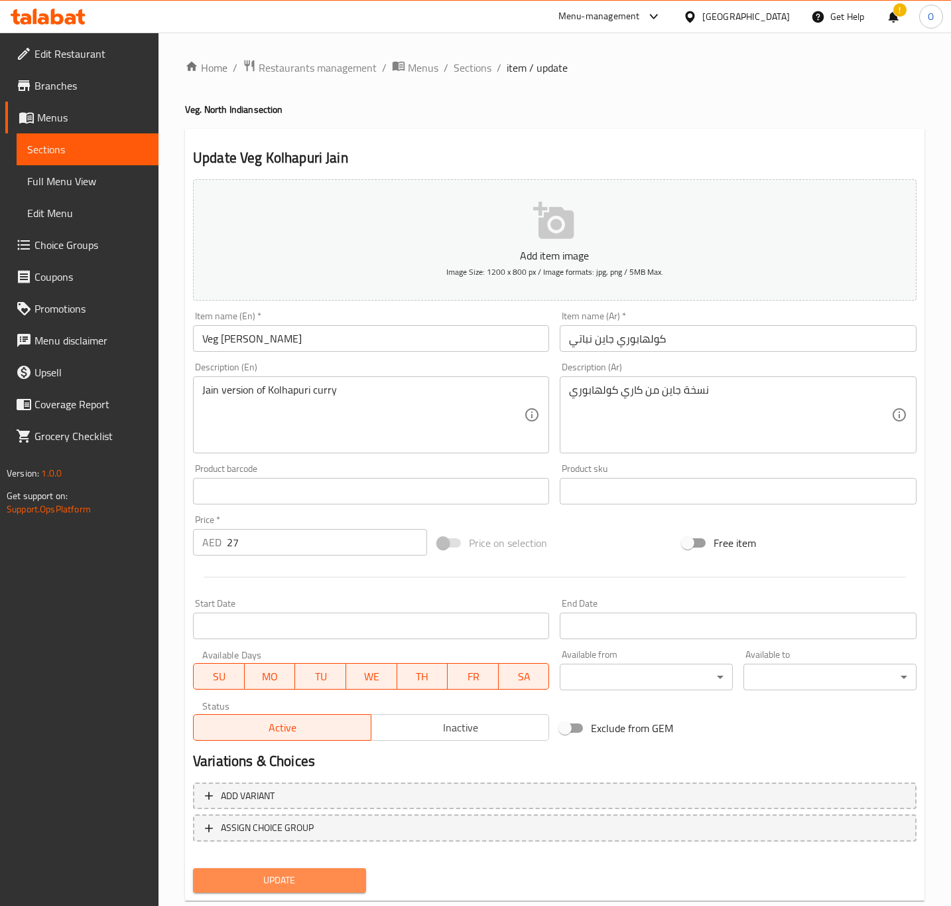
click at [347, 882] on span "Update" at bounding box center [280, 880] width 152 height 17
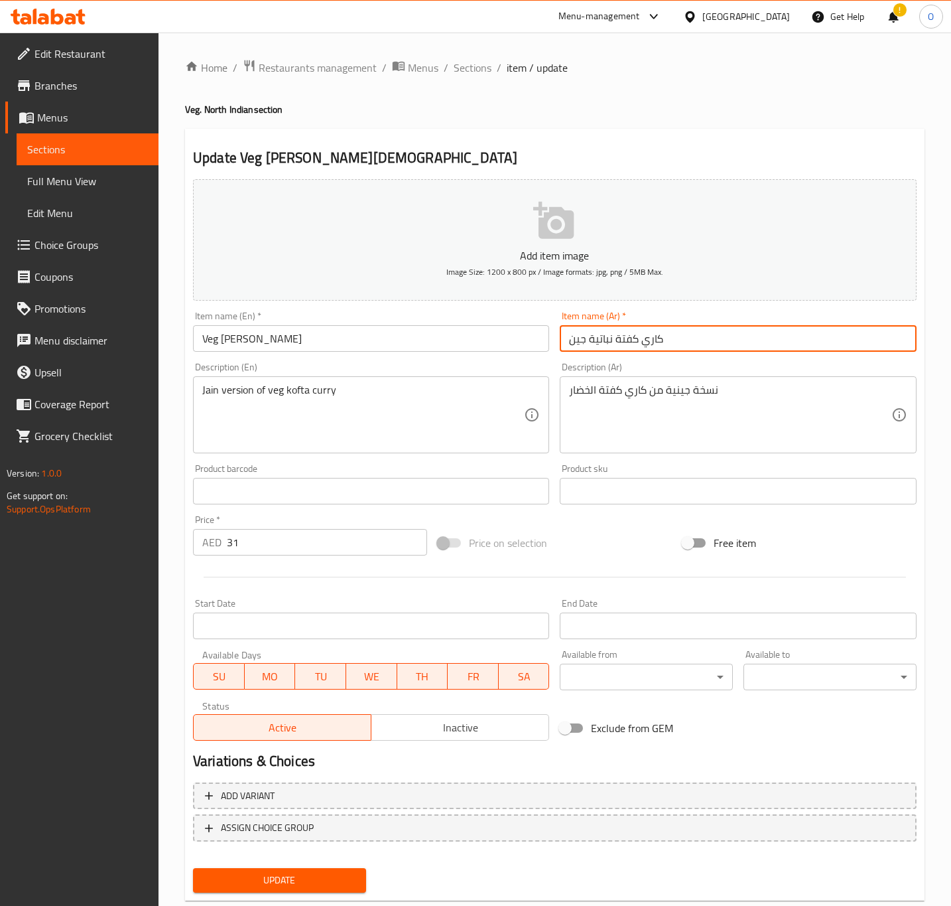
click at [584, 332] on input "كاري كفتة نباتية جين" at bounding box center [738, 338] width 356 height 27
click at [584, 345] on input "كاري كفتة نباتية جين" at bounding box center [738, 338] width 356 height 27
type input "كاري كفتة نباتية جاين"
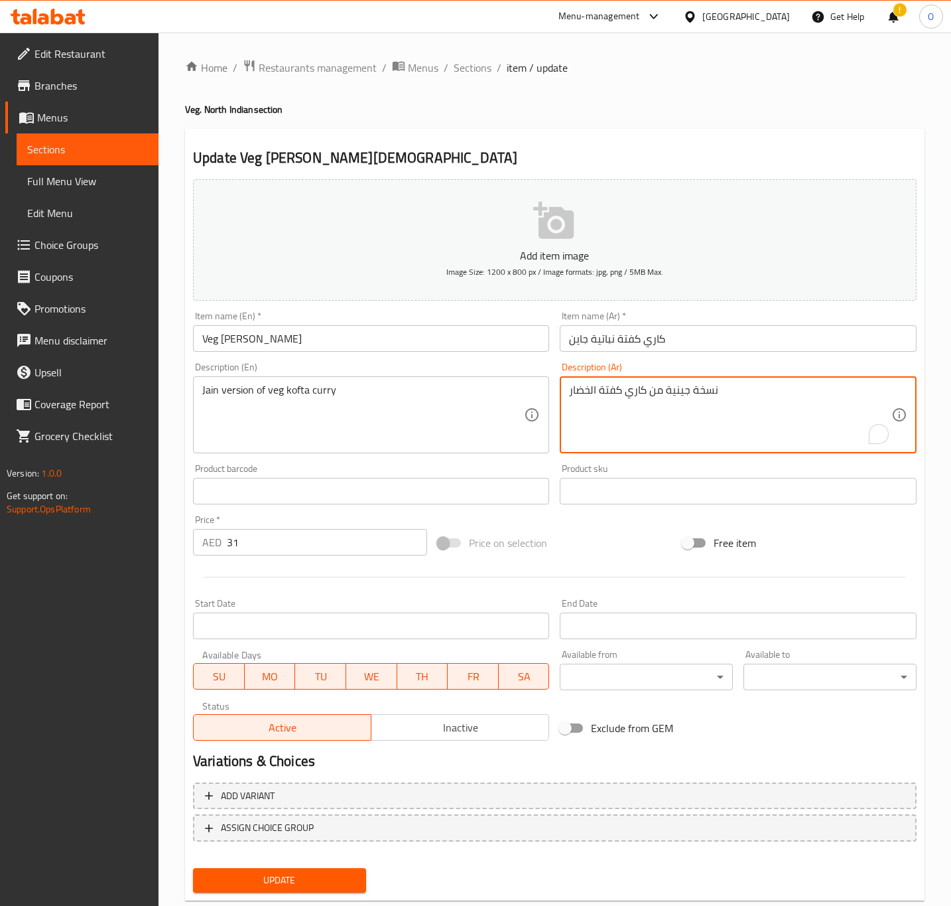
click at [677, 398] on textarea "نسخة جينية من كاري كفتة الخضار" at bounding box center [730, 414] width 322 height 63
click at [582, 387] on textarea "نسخة جاين من كاري كفتة الخضار" at bounding box center [730, 414] width 322 height 63
type textarea "نسخة جاين من كاري كفتة نباتية"
click at [307, 872] on span "Update" at bounding box center [280, 880] width 152 height 17
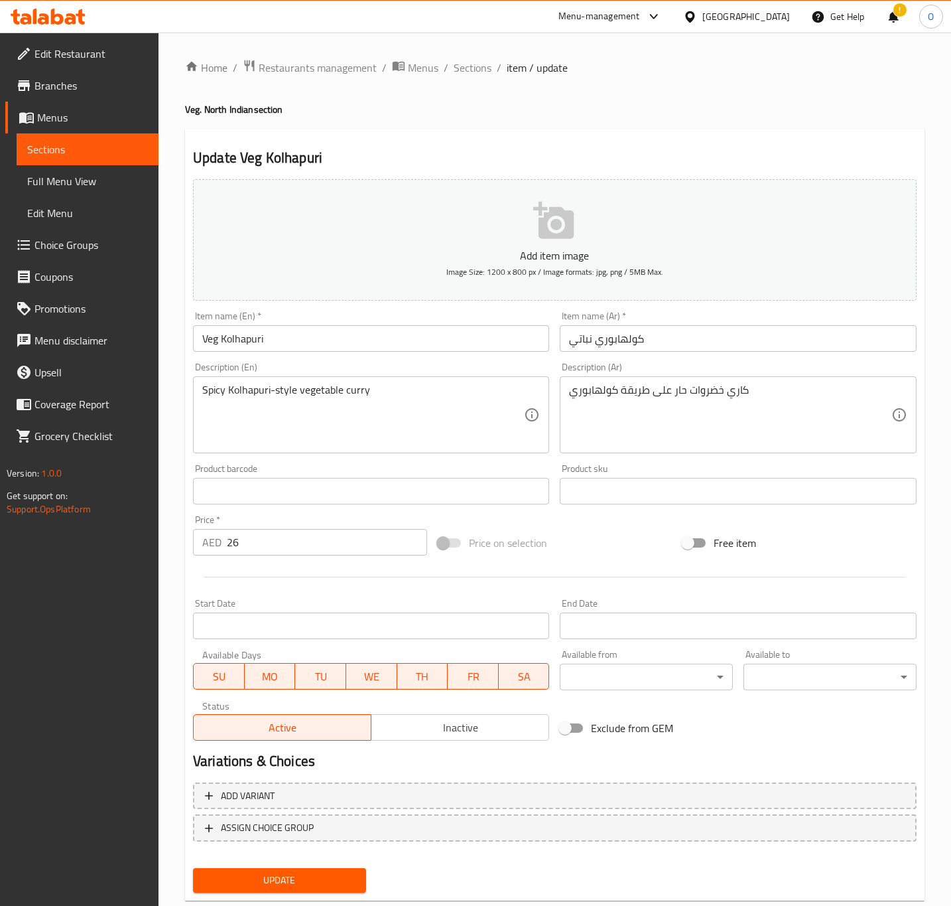
click at [311, 872] on span "Update" at bounding box center [280, 880] width 152 height 17
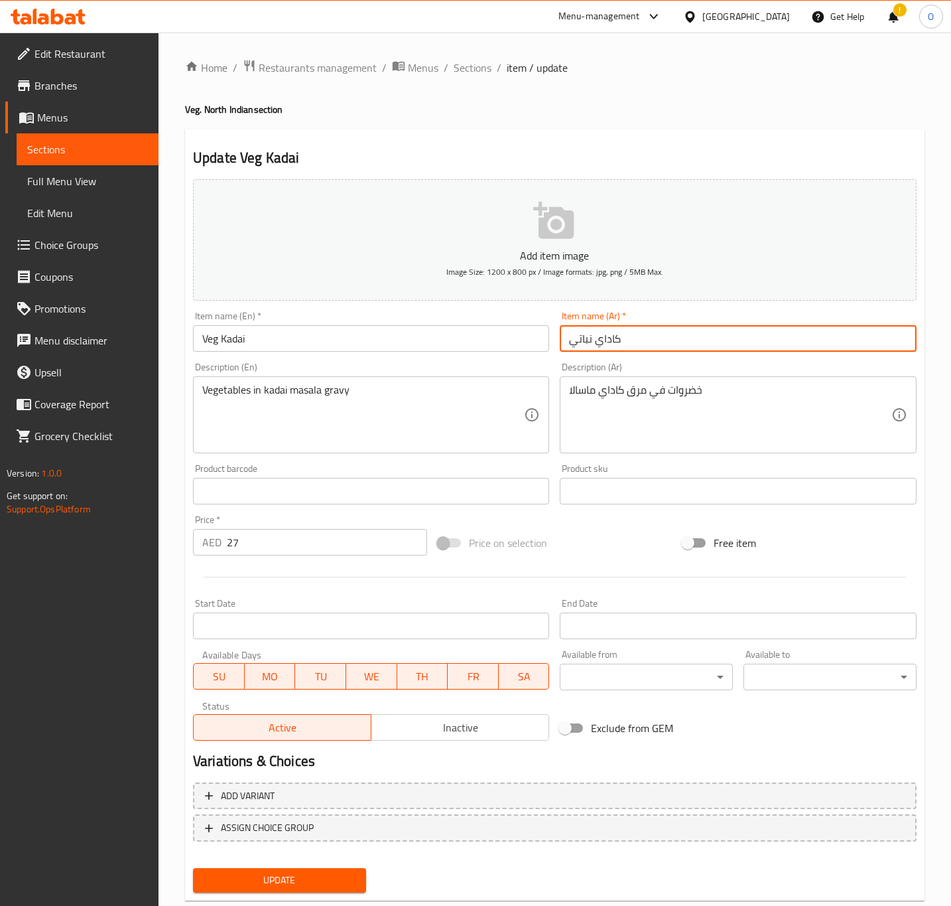
click at [599, 345] on input "كاداي نباتي" at bounding box center [738, 338] width 356 height 27
click at [610, 345] on input "كاداي نباتي" at bounding box center [738, 338] width 356 height 27
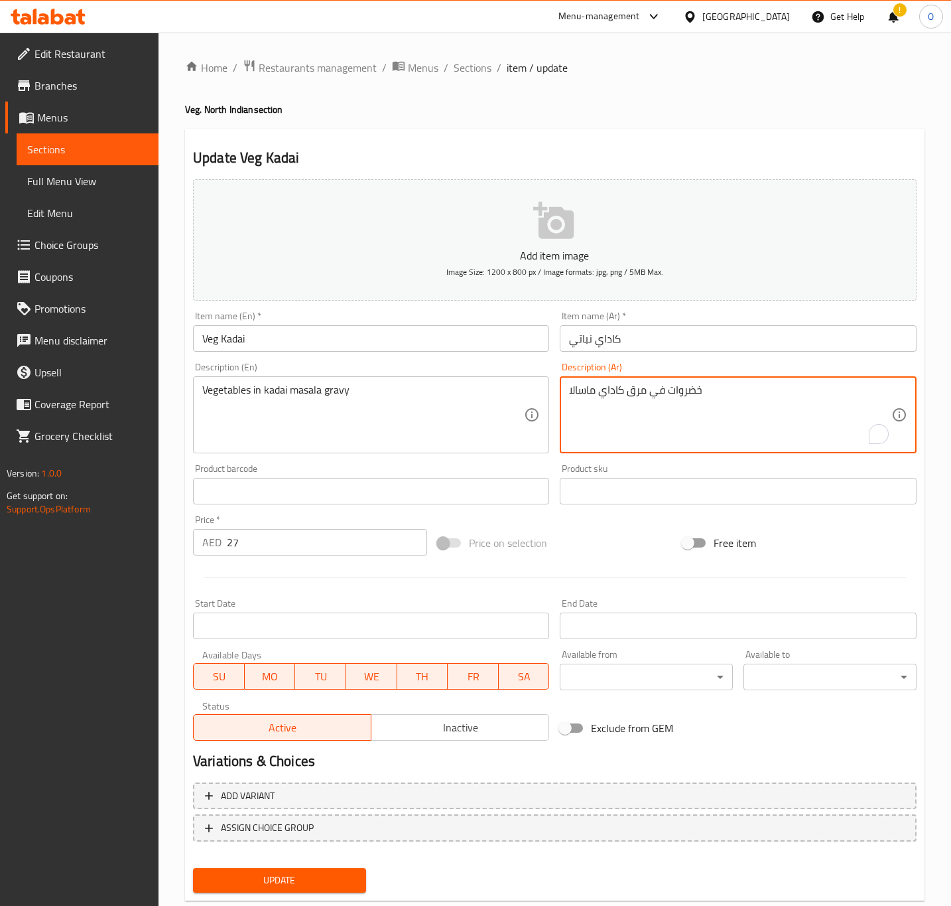
drag, startPoint x: 631, startPoint y: 400, endPoint x: 640, endPoint y: 389, distance: 14.2
click at [631, 399] on textarea "خضروات في مرق كاداي ماسالا" at bounding box center [730, 414] width 322 height 63
click at [642, 388] on textarea "خضروات في مرق كاداي ماسالا" at bounding box center [730, 414] width 322 height 63
click at [640, 391] on textarea "خضروات في مرق كاداي ماسالا" at bounding box center [730, 414] width 322 height 63
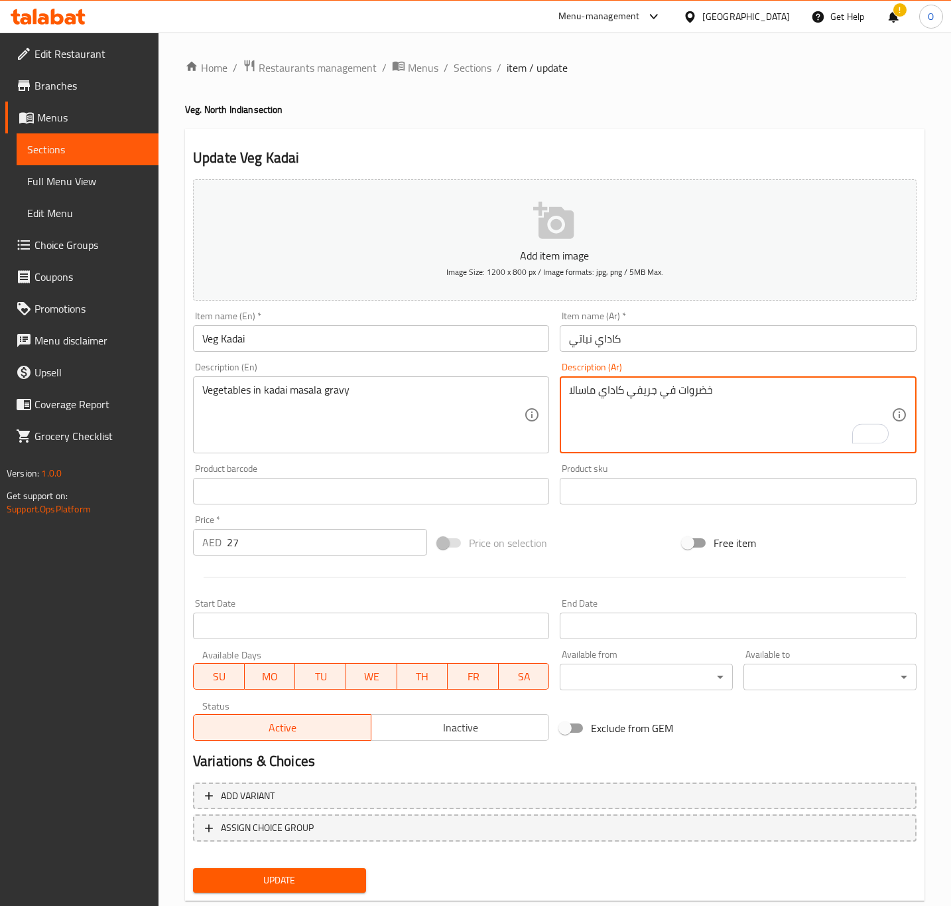
type textarea "خضروات في جريفي كاداي ماسالا"
click at [319, 880] on span "Update" at bounding box center [280, 880] width 152 height 17
click at [285, 872] on span "Update" at bounding box center [280, 880] width 152 height 17
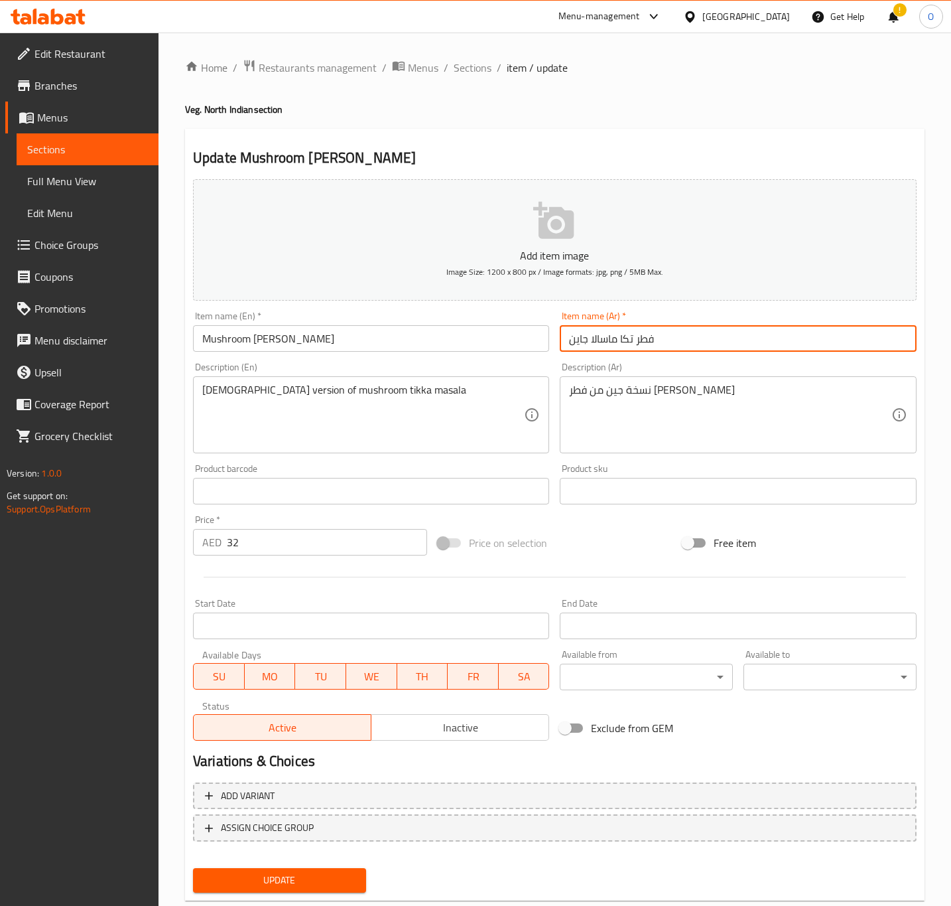
click at [643, 341] on input "فطر تكا ماسالا جاين" at bounding box center [738, 338] width 356 height 27
paste input "شروم"
click at [585, 332] on input "مشروم تكا ماسالا جاين" at bounding box center [738, 338] width 356 height 27
click at [581, 344] on input "مشروم تكا ماسالا جاين" at bounding box center [738, 338] width 356 height 27
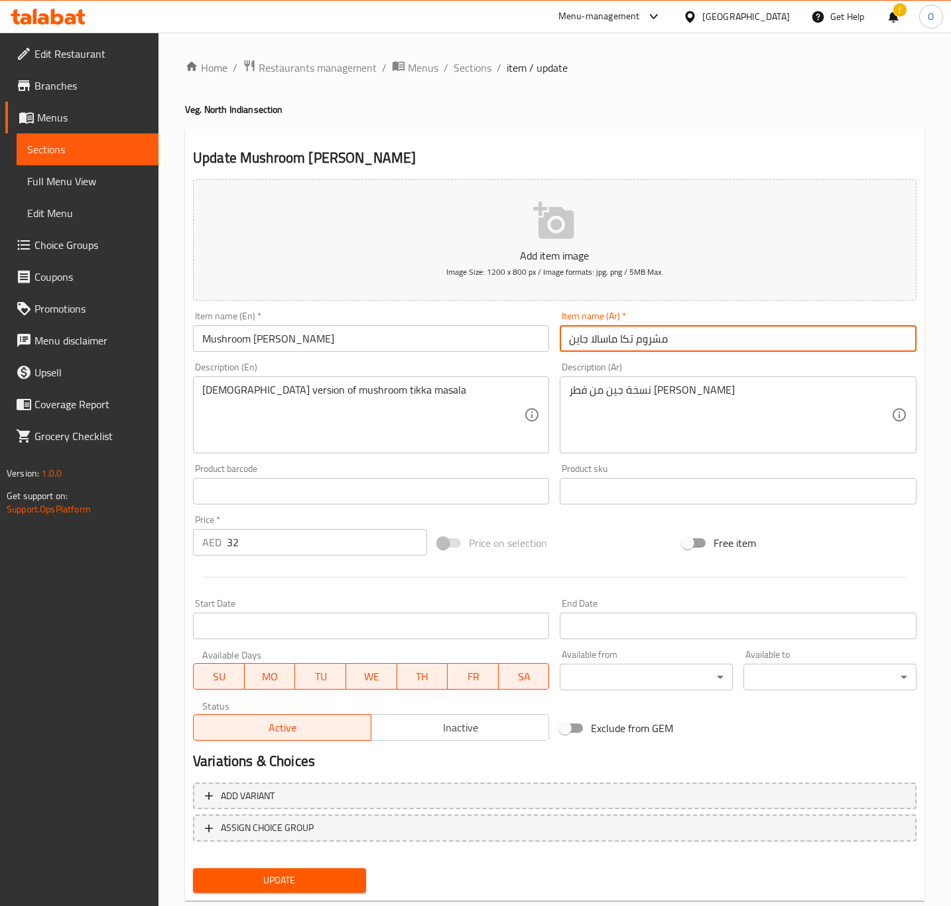
click at [581, 344] on input "مشروم تكا ماسالا جاين" at bounding box center [738, 338] width 356 height 27
type input "مشروم تكا ماسالا جاين"
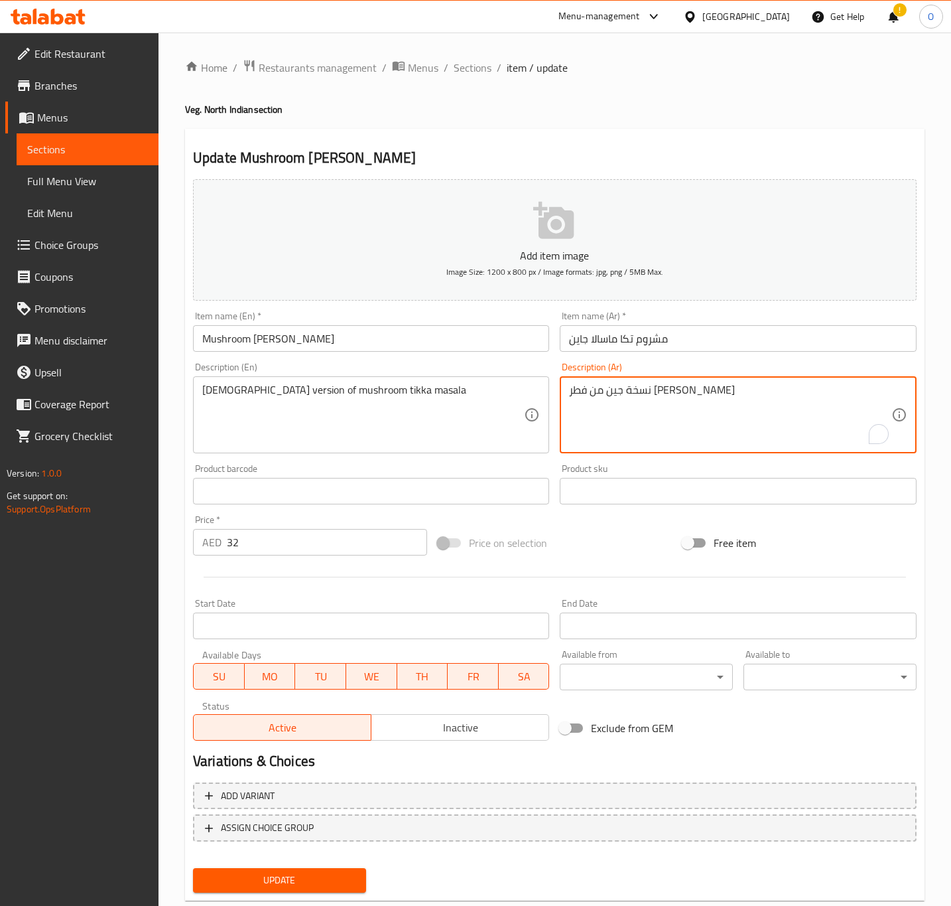
click at [665, 396] on textarea "نسخة جين من فطر [PERSON_NAME]" at bounding box center [730, 414] width 322 height 63
paste textarea "اين"
click at [623, 388] on textarea "نسخة جاين من فطر [PERSON_NAME]" at bounding box center [730, 414] width 322 height 63
paste textarea "جاين"
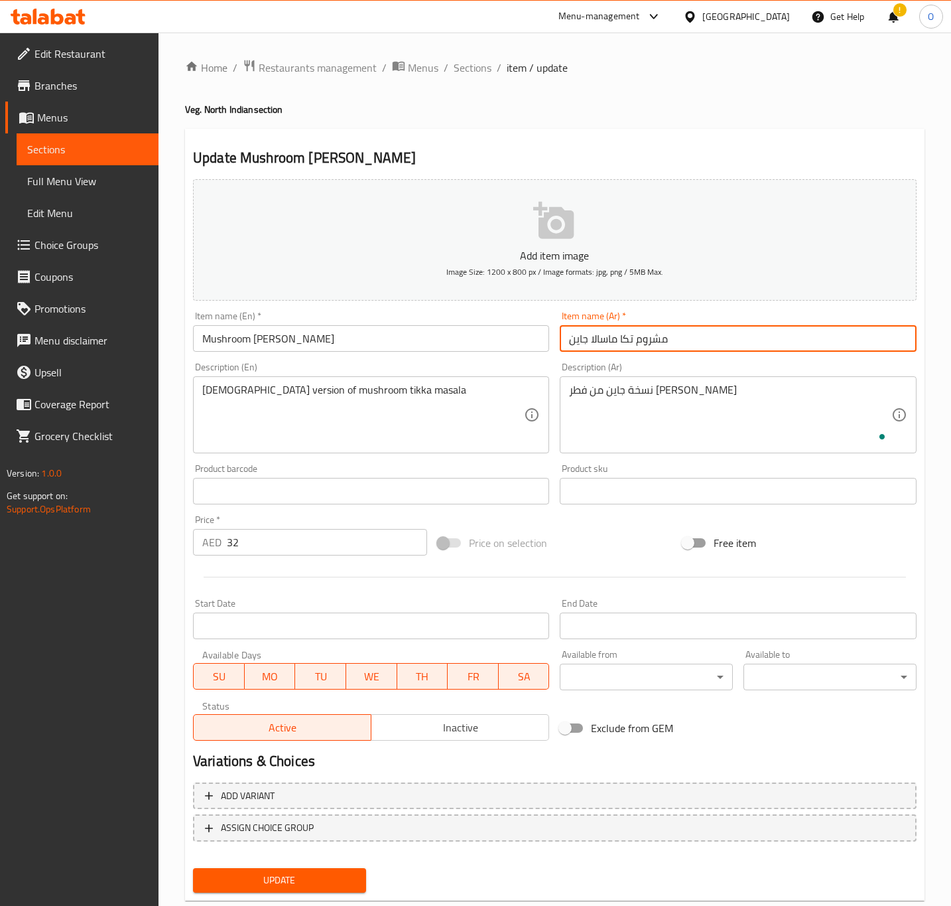
click at [652, 344] on input "مشروم تكا ماسالا جاين" at bounding box center [738, 338] width 356 height 27
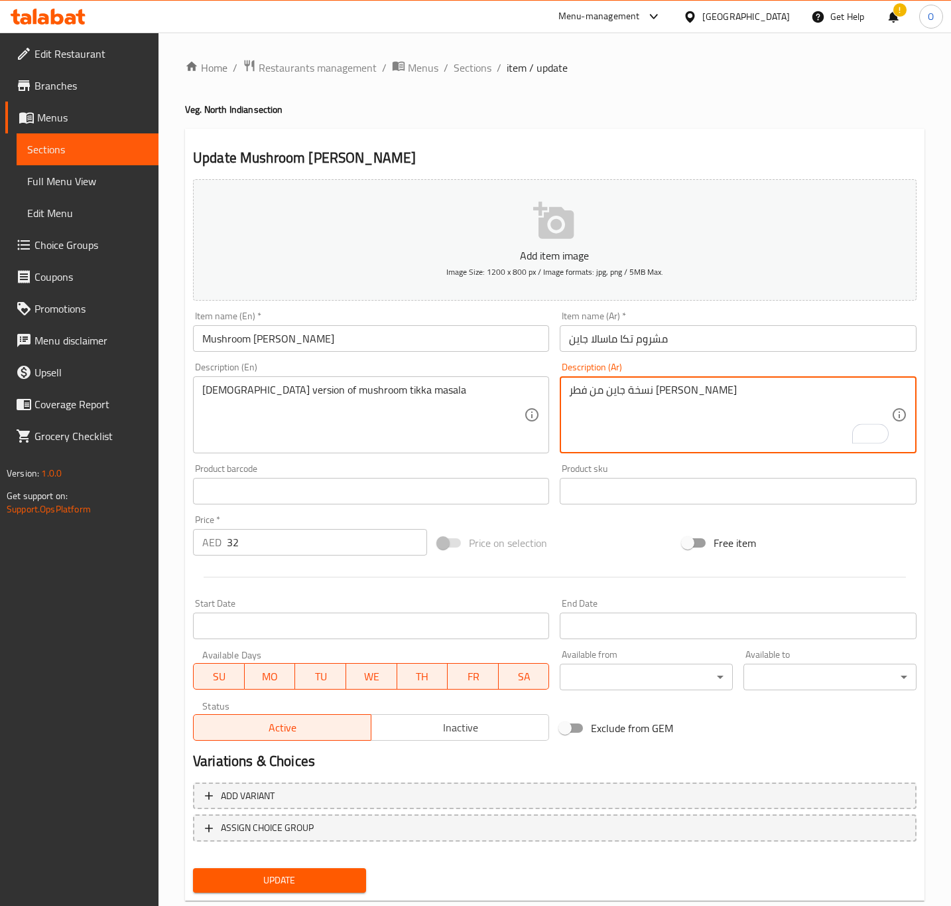
click at [629, 390] on textarea "نسخة جاين من فطر تيكا ماسالا" at bounding box center [730, 414] width 322 height 63
paste textarea "شروم"
click at [610, 396] on textarea "نسخة جاين من مشروم تيكا ماسالا" at bounding box center [730, 414] width 322 height 63
type textarea "نسخة جاين من مشروم تكا ماسالا"
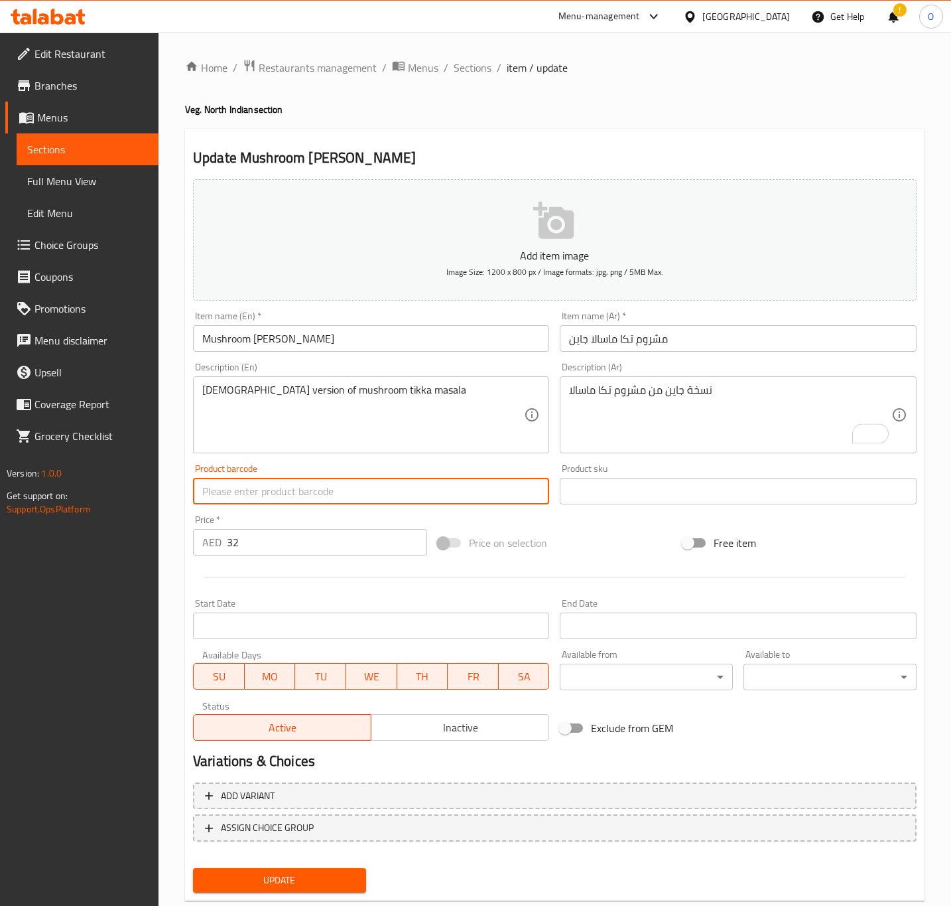
click at [193, 868] on button "Update" at bounding box center [279, 880] width 173 height 25
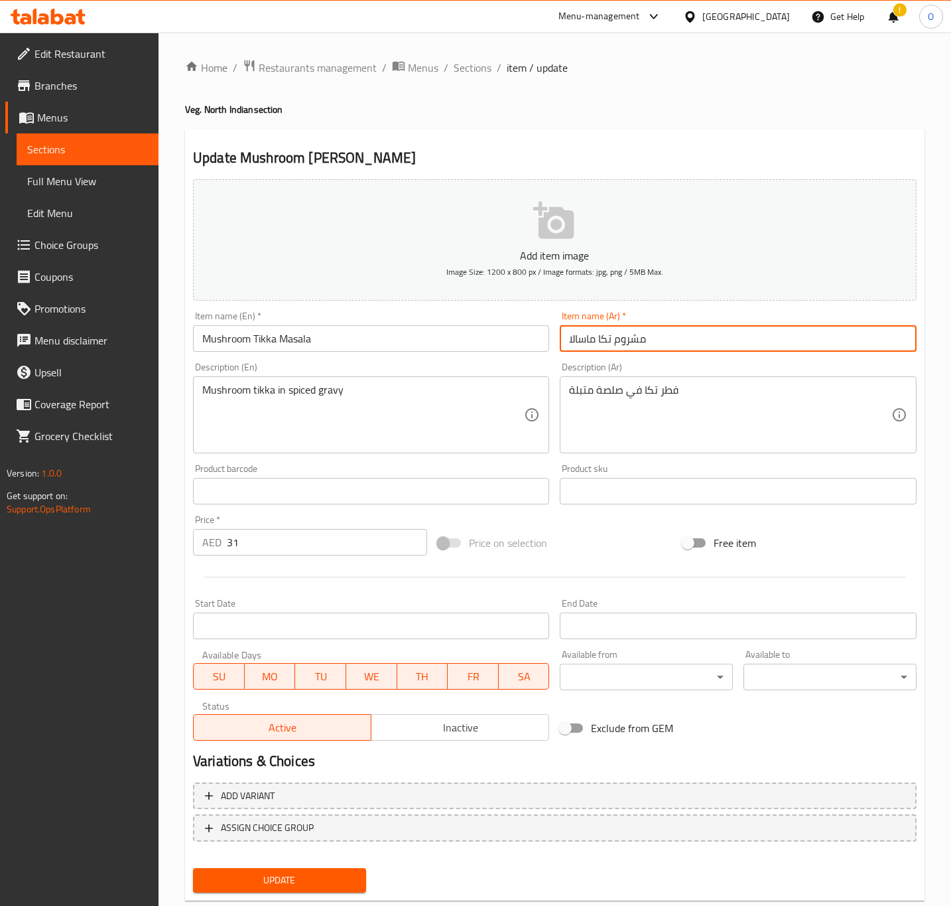
click at [622, 348] on input "مشروم تكا ماسالا" at bounding box center [738, 338] width 356 height 27
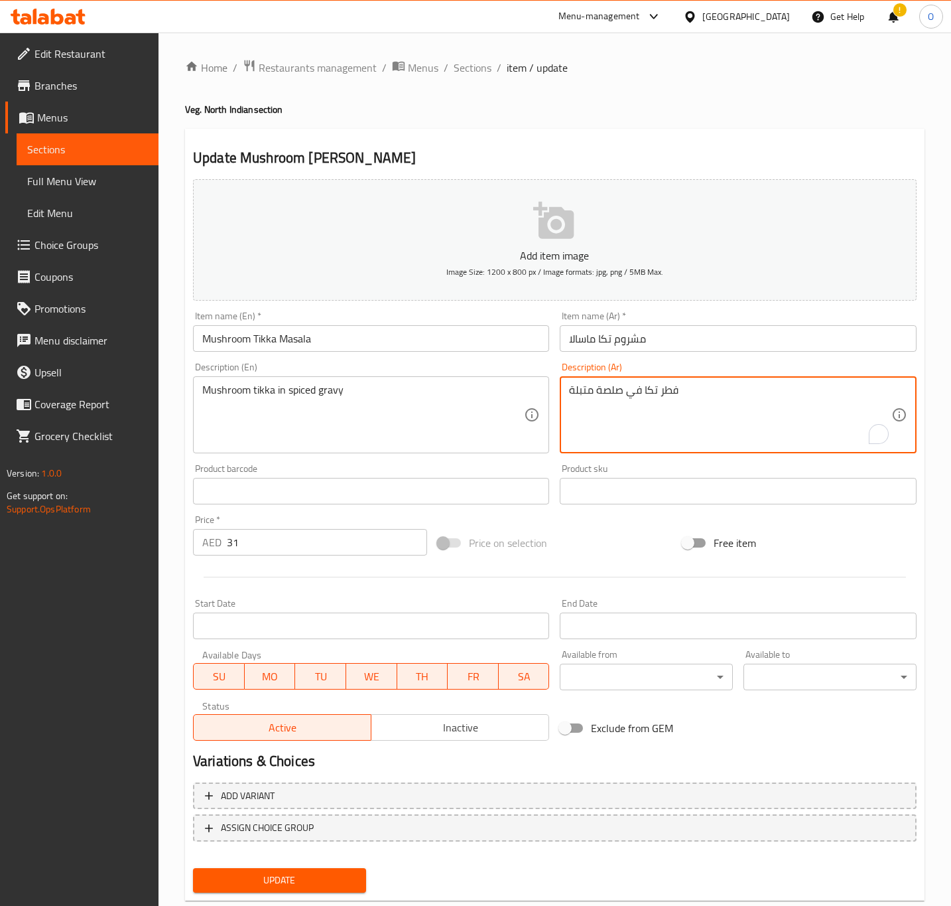
click at [671, 395] on textarea "فطر تكا في صلصة متبلة" at bounding box center [730, 414] width 322 height 63
paste textarea "شروم"
click at [606, 390] on textarea "مشروم تكا في صلصة متبلة" at bounding box center [730, 414] width 322 height 63
type textarea "مشروم تكا في جريفي متبل"
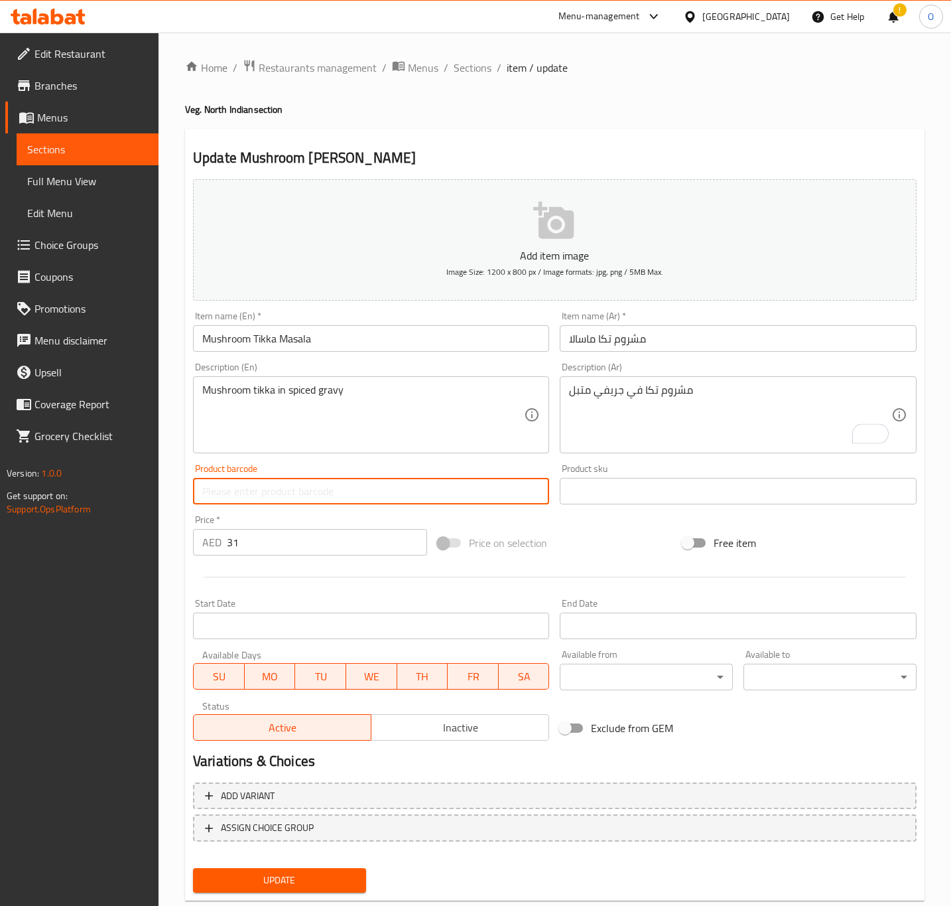
click at [193, 868] on button "Update" at bounding box center [279, 880] width 173 height 25
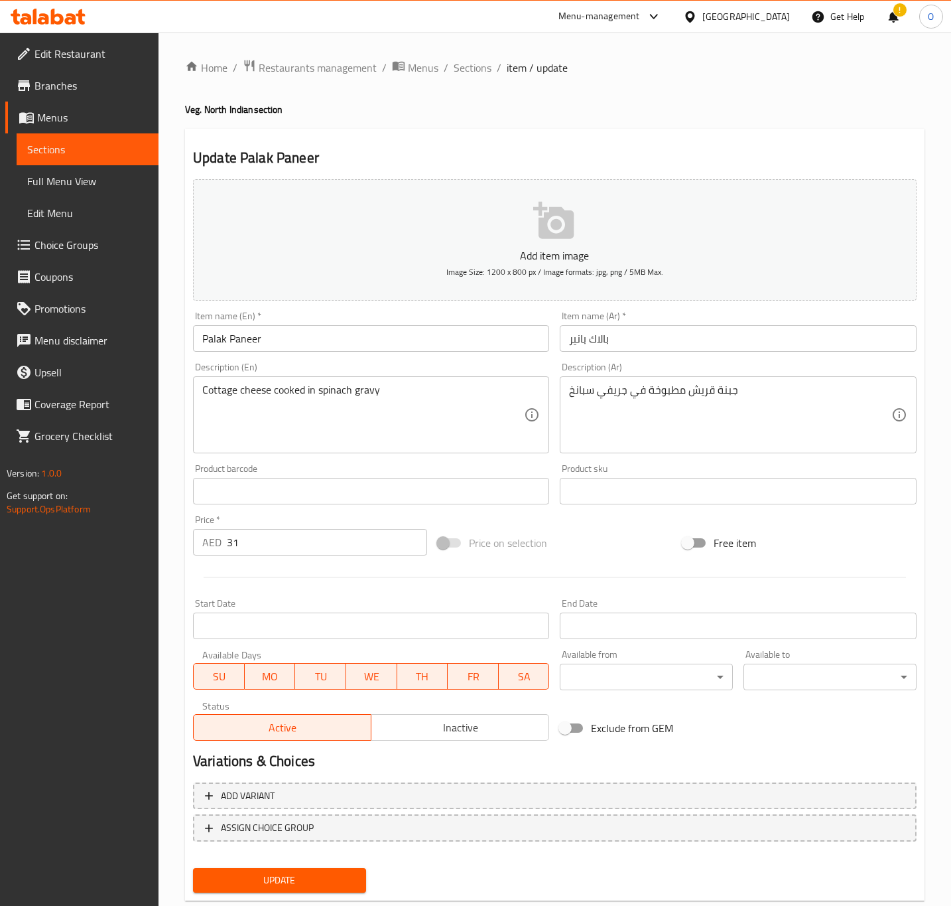
click at [327, 876] on span "Update" at bounding box center [280, 880] width 152 height 17
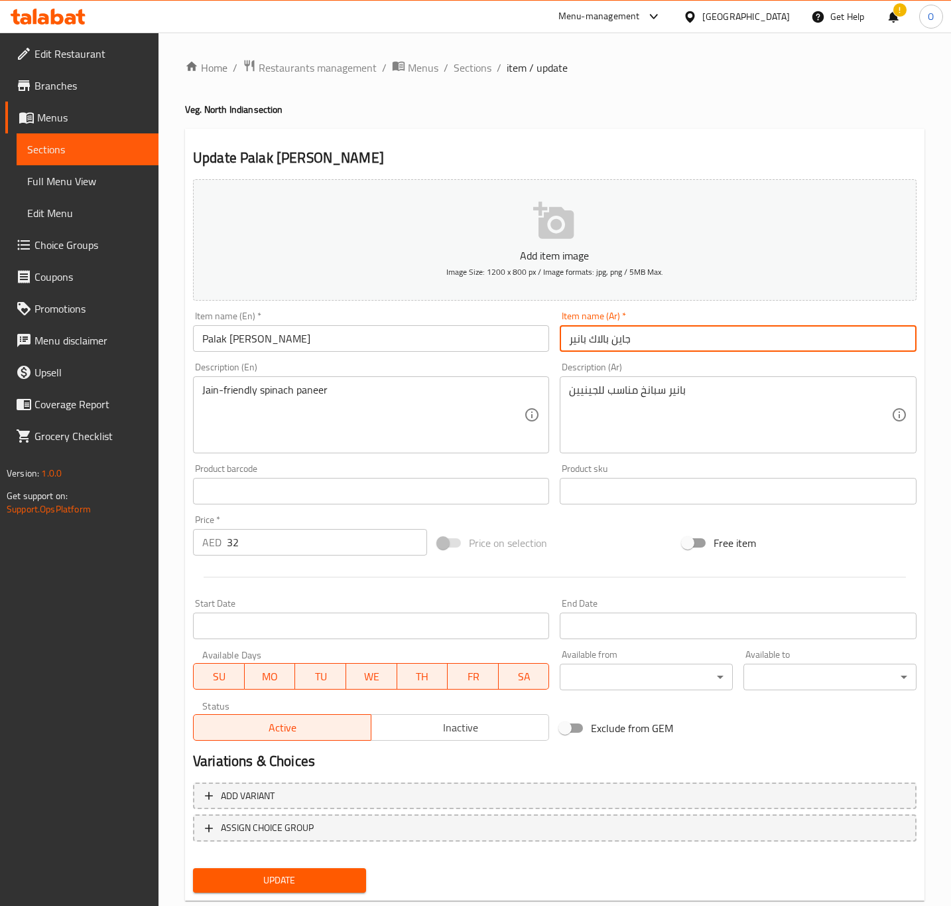
click at [632, 351] on input "جاين بالاك بانير" at bounding box center [738, 338] width 356 height 27
click at [615, 350] on input "جاين بالاك بانير" at bounding box center [738, 338] width 356 height 27
click at [617, 350] on input "جاين بالاك بانير" at bounding box center [738, 338] width 356 height 27
click at [636, 342] on input "بالاك بانير" at bounding box center [738, 338] width 356 height 27
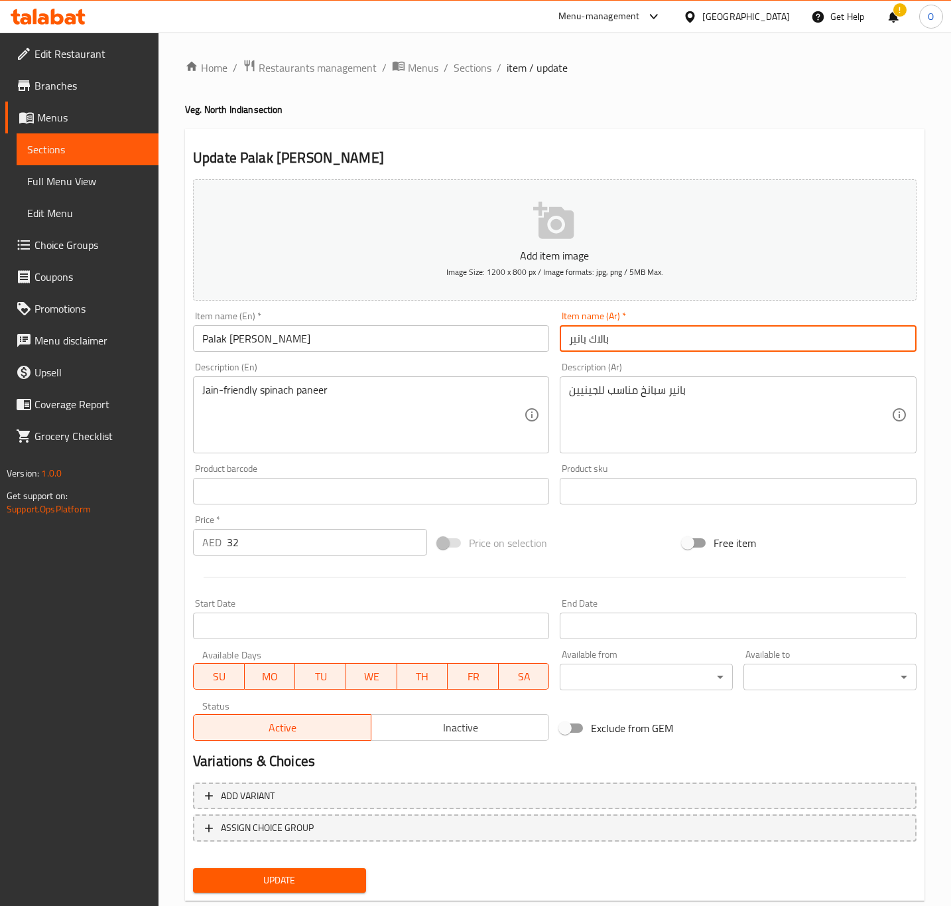
paste input "جاين"
type input "بالاك بانير جاين"
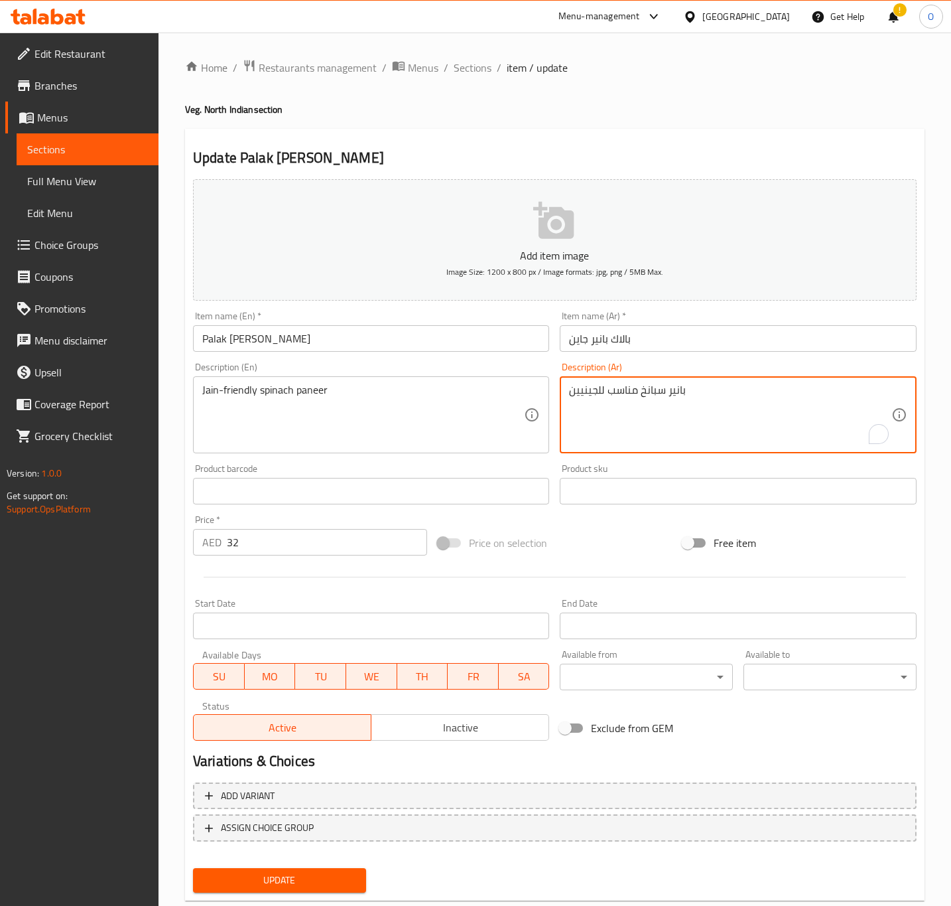
drag, startPoint x: 640, startPoint y: 397, endPoint x: 534, endPoint y: 405, distance: 105.8
type textarea "بانير سبانخ جاين فريندلي"
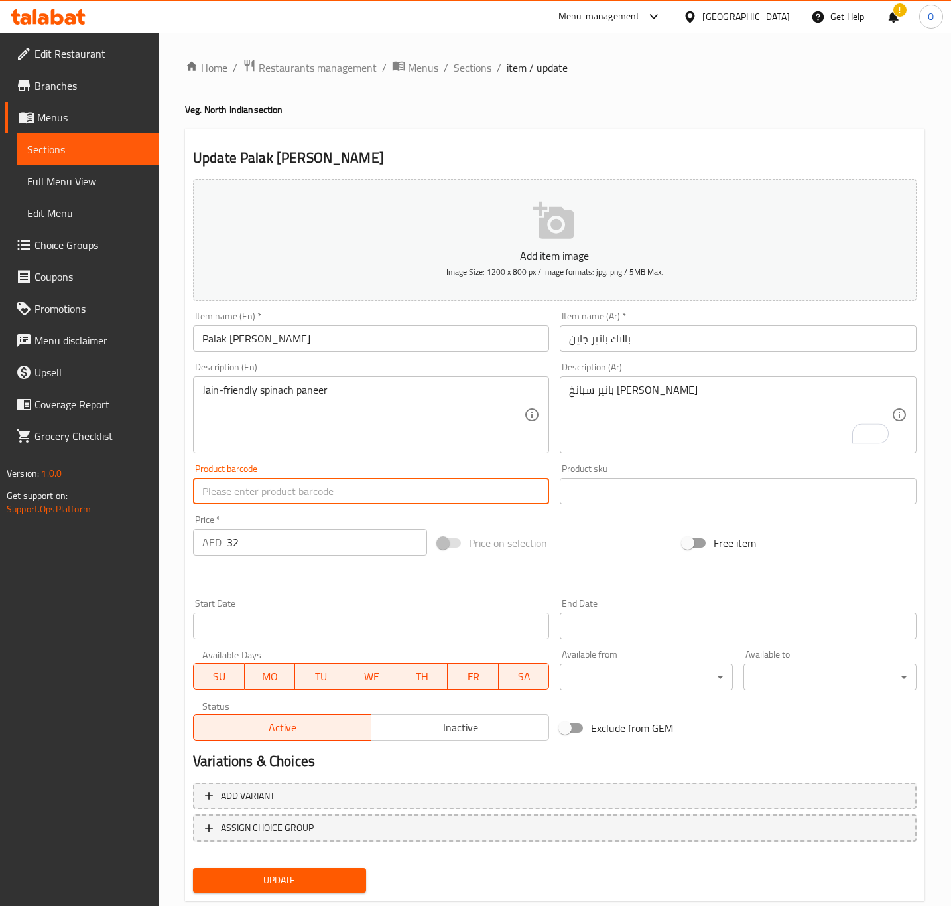
click at [193, 868] on button "Update" at bounding box center [279, 880] width 173 height 25
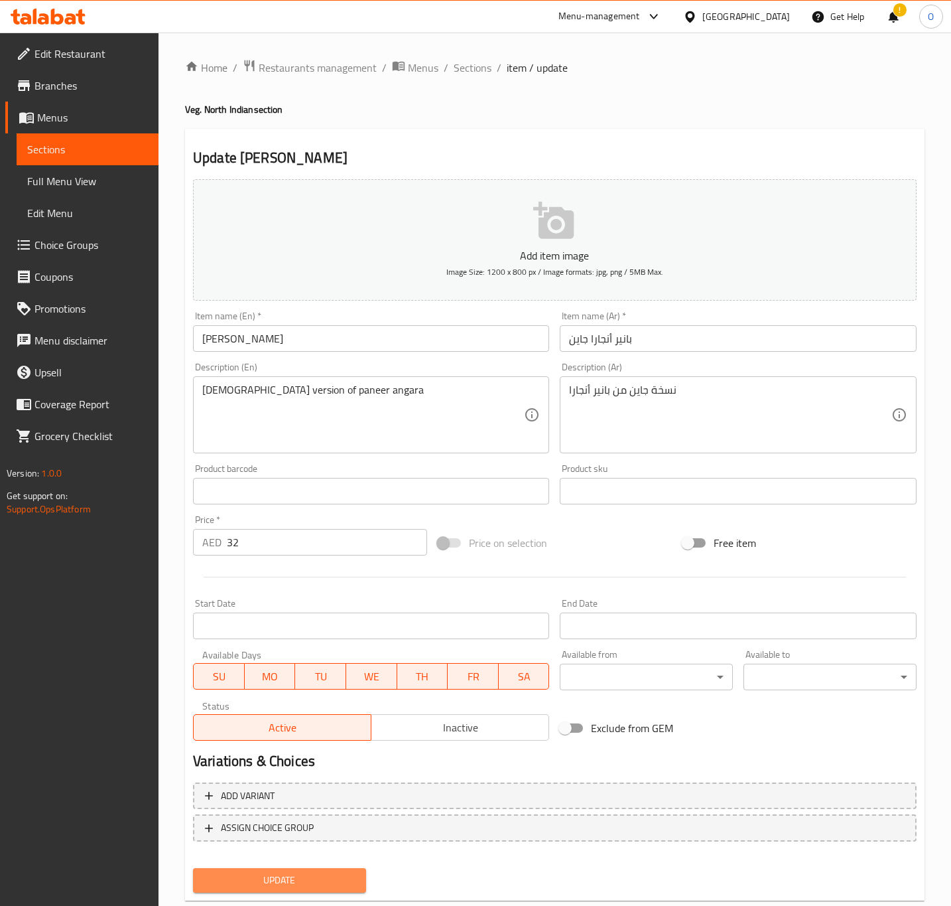
click at [257, 886] on span "Update" at bounding box center [280, 880] width 152 height 17
click at [251, 347] on input "[PERSON_NAME]" at bounding box center [371, 338] width 356 height 27
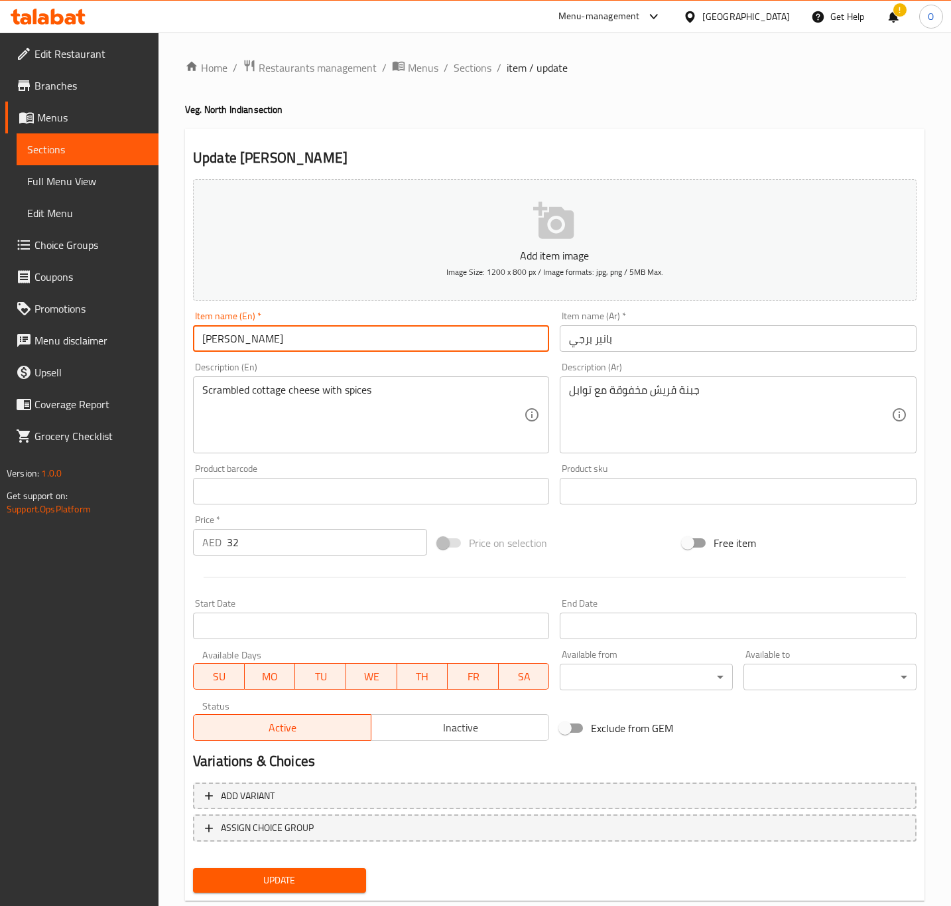
click at [251, 347] on input "[PERSON_NAME]" at bounding box center [371, 338] width 356 height 27
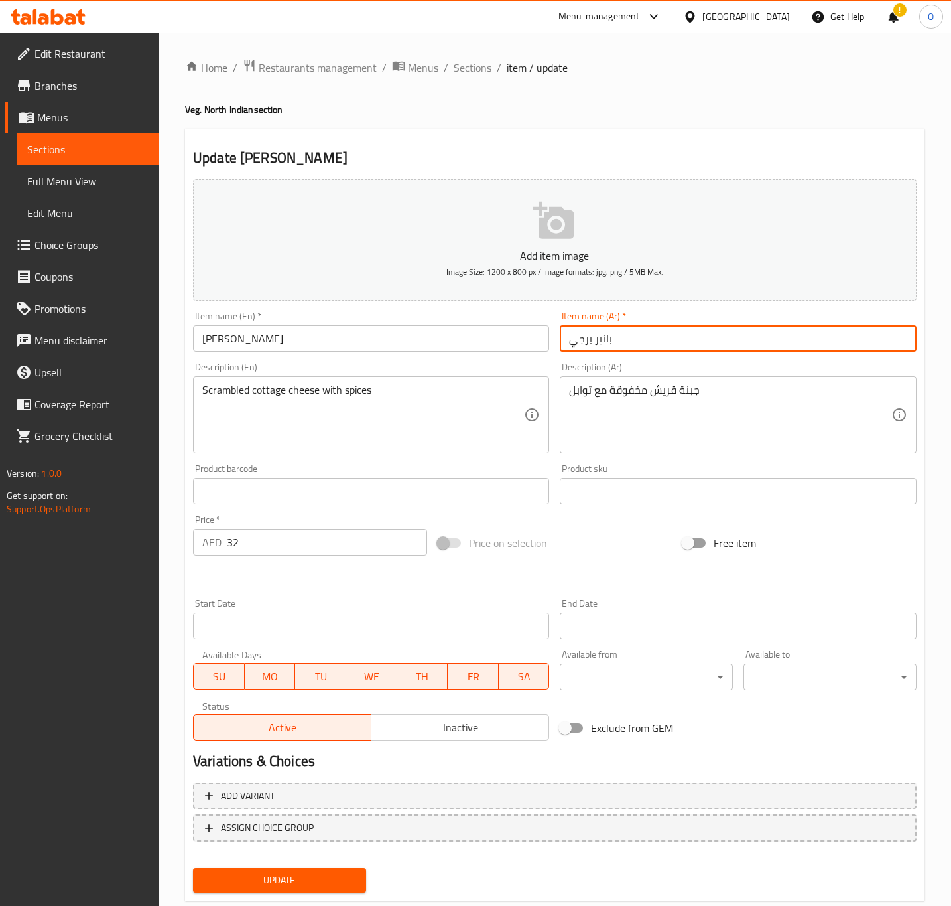
click at [591, 345] on input "بانير برجي" at bounding box center [738, 338] width 356 height 27
type input "[PERSON_NAME]"
click at [311, 886] on span "Update" at bounding box center [280, 880] width 152 height 17
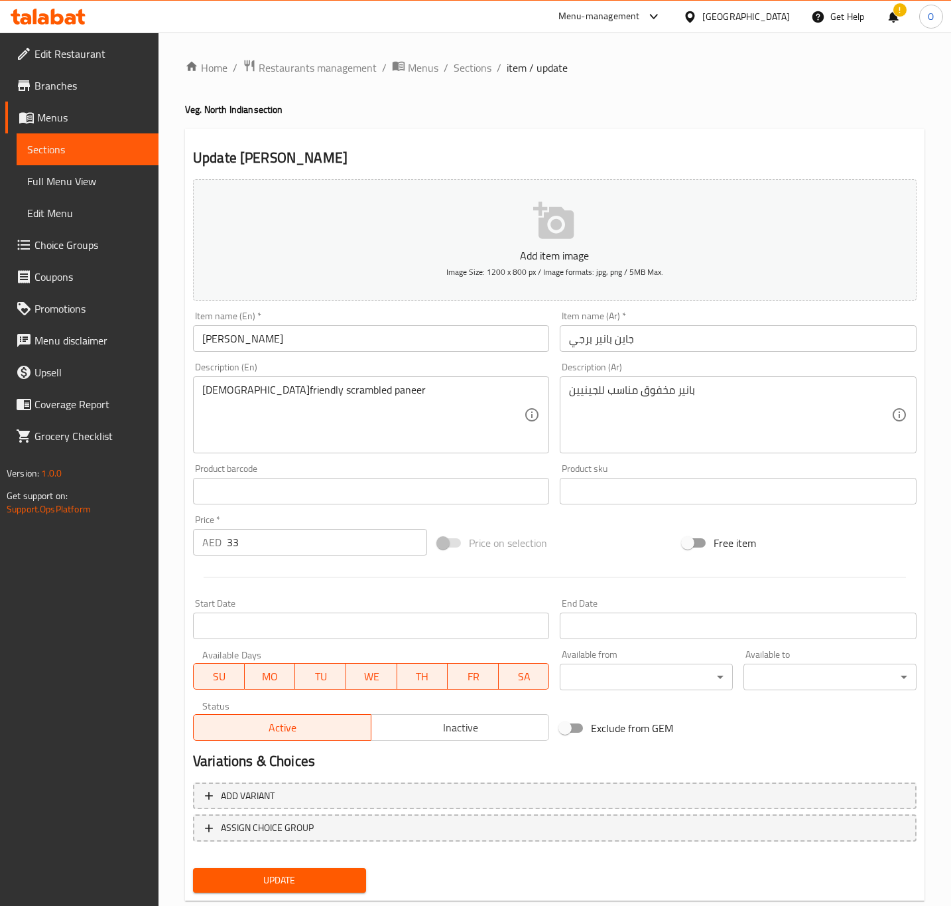
click at [626, 341] on input "جاين بانير برجي" at bounding box center [738, 338] width 356 height 27
click at [677, 336] on input "بانير برجي" at bounding box center [738, 338] width 356 height 27
click at [586, 341] on input "بانير برجي" at bounding box center [738, 338] width 356 height 27
click at [587, 340] on input "بانير برجي" at bounding box center [738, 338] width 356 height 27
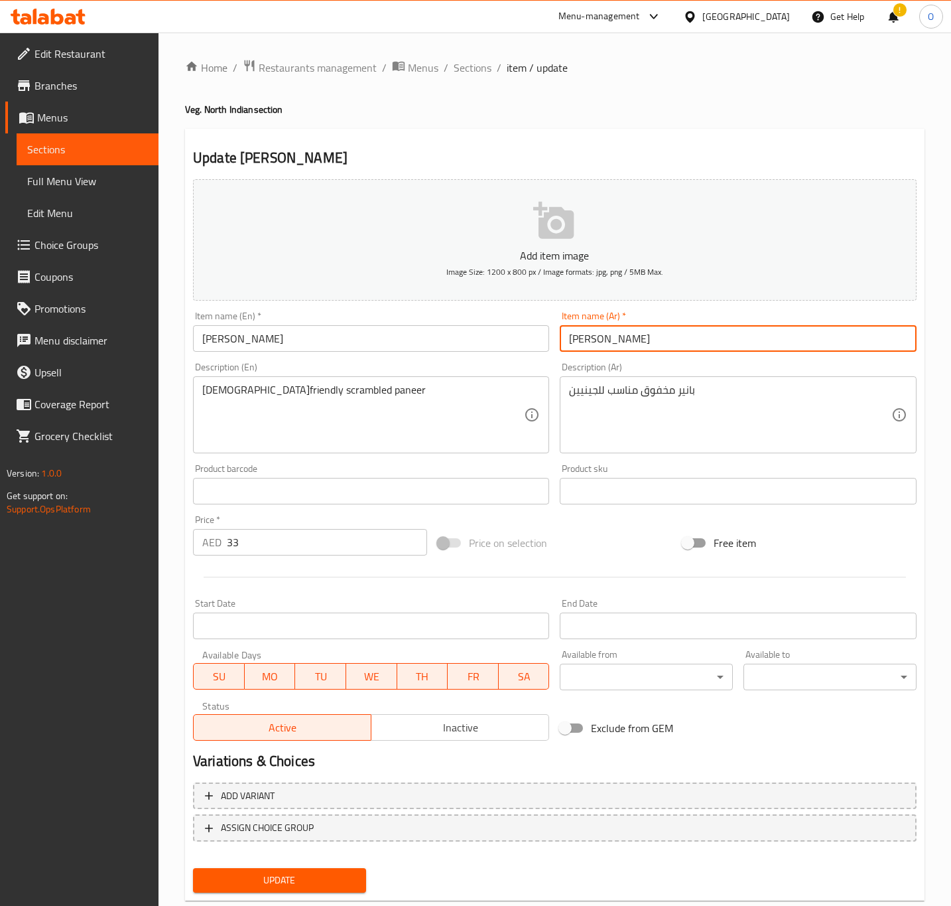
click at [681, 333] on input "بانير بورجي" at bounding box center [738, 338] width 356 height 27
paste input "جاين"
type input "بانير بورجي جاين"
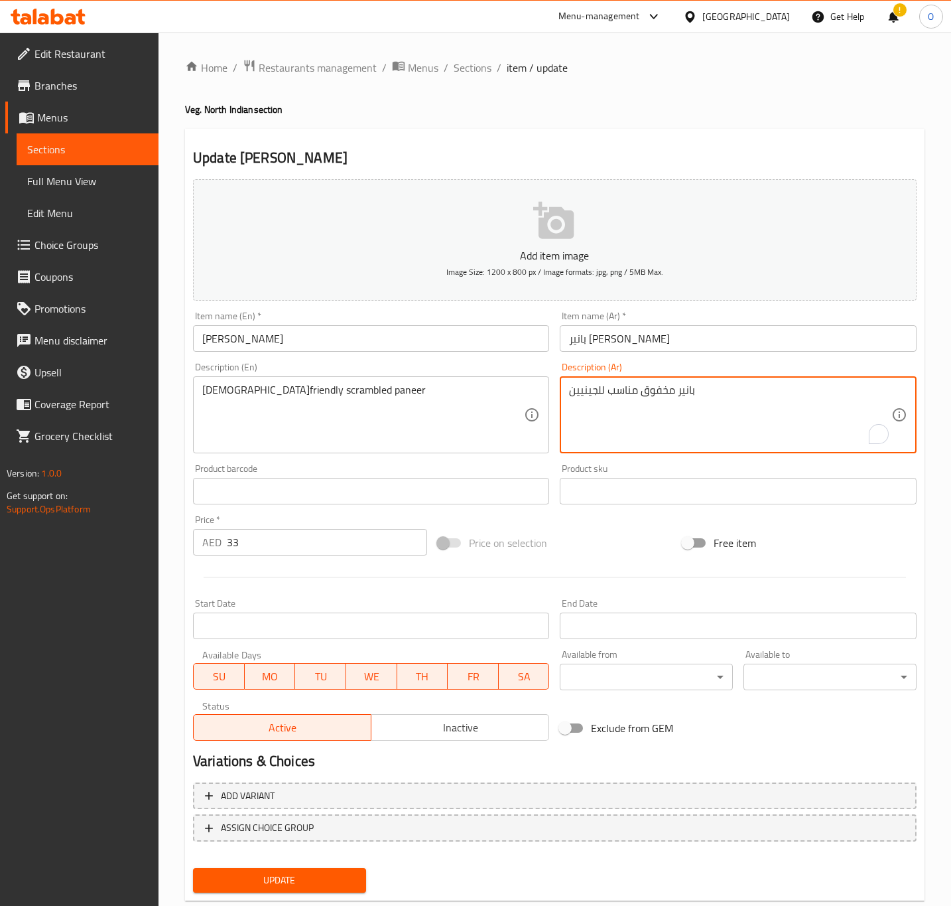
drag, startPoint x: 637, startPoint y: 392, endPoint x: 458, endPoint y: 373, distance: 180.2
type textarea "بانير مخفوق جاين فريندلي"
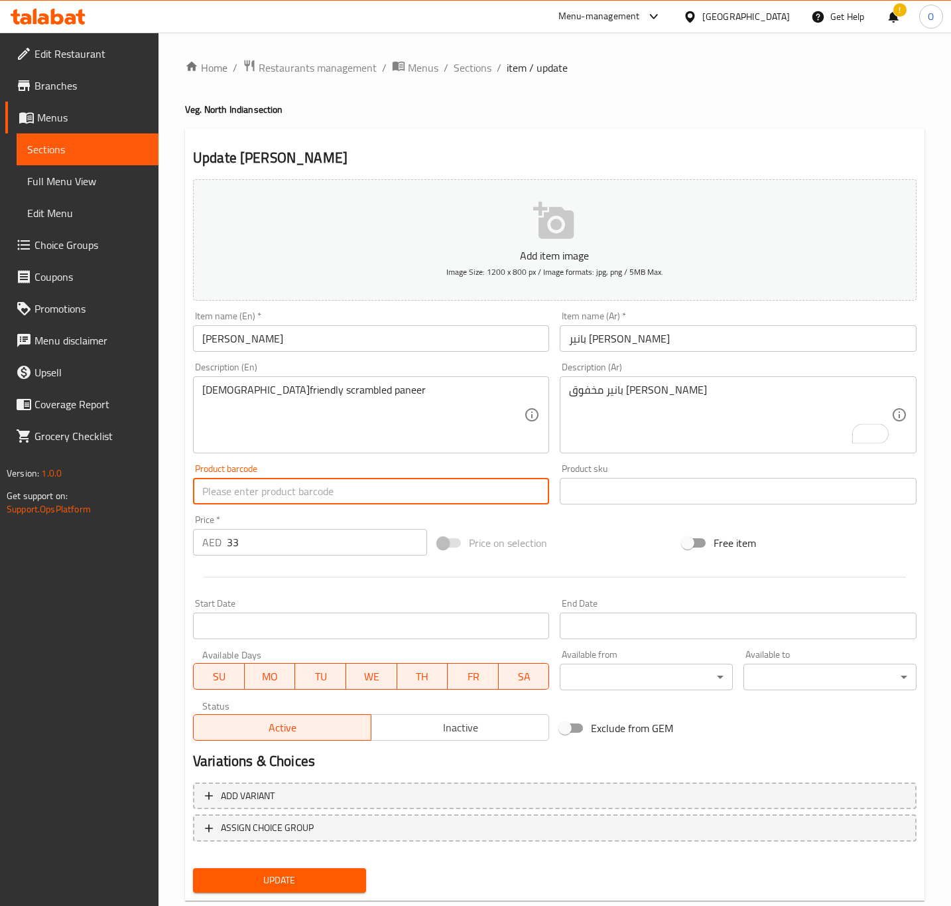
click at [193, 868] on button "Update" at bounding box center [279, 880] width 173 height 25
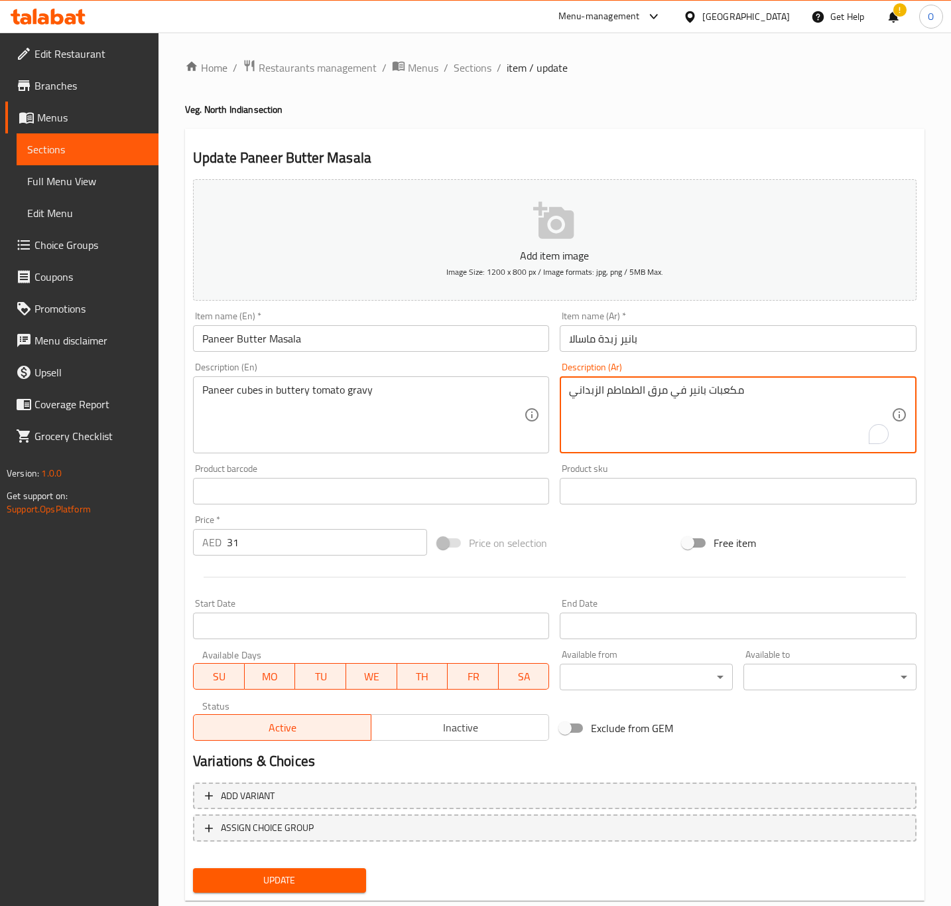
click at [655, 399] on textarea "مكعبات بانير في مرق الطماطم الزبداني" at bounding box center [730, 414] width 322 height 63
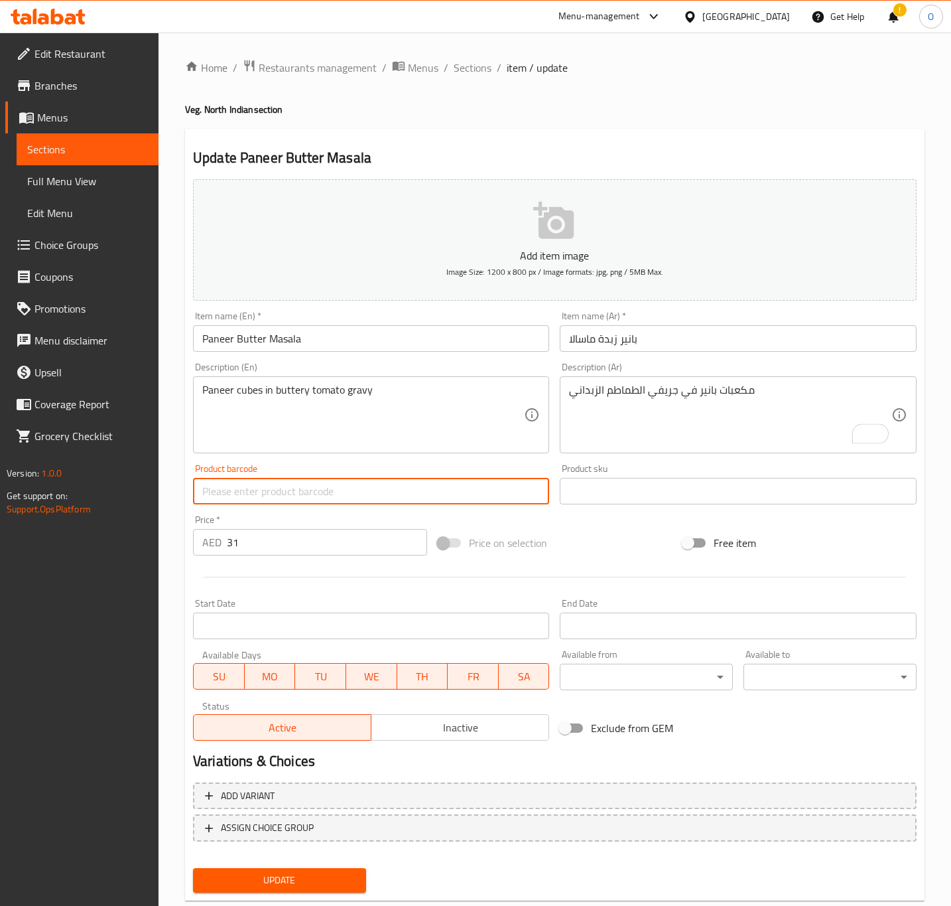
click at [193, 868] on button "Update" at bounding box center [279, 880] width 173 height 25
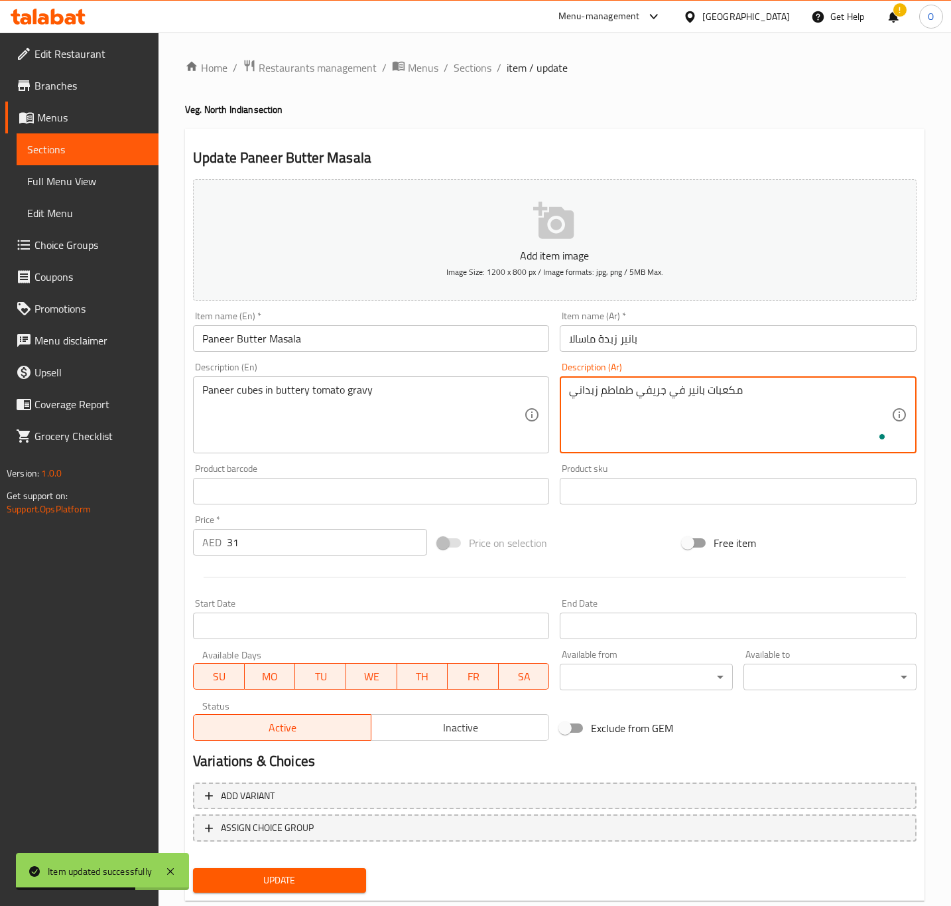
type textarea "مكعبات بانير في جريفي طماطم زبداني"
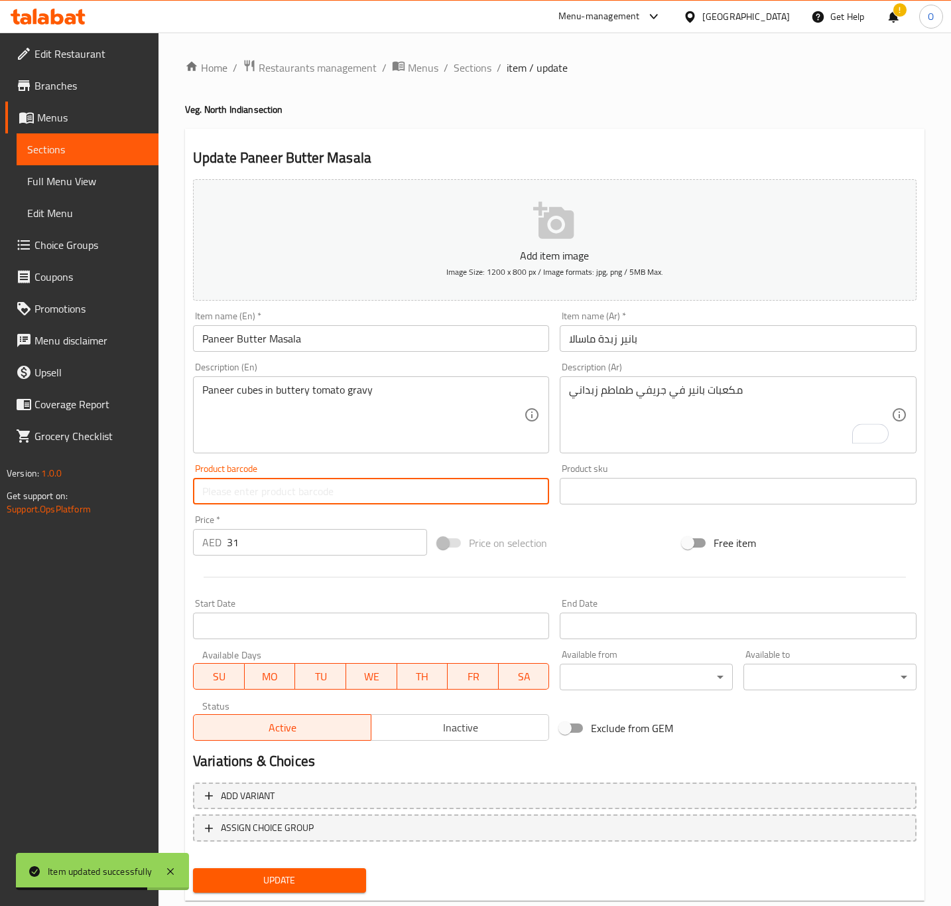
click at [193, 868] on button "Update" at bounding box center [279, 880] width 173 height 25
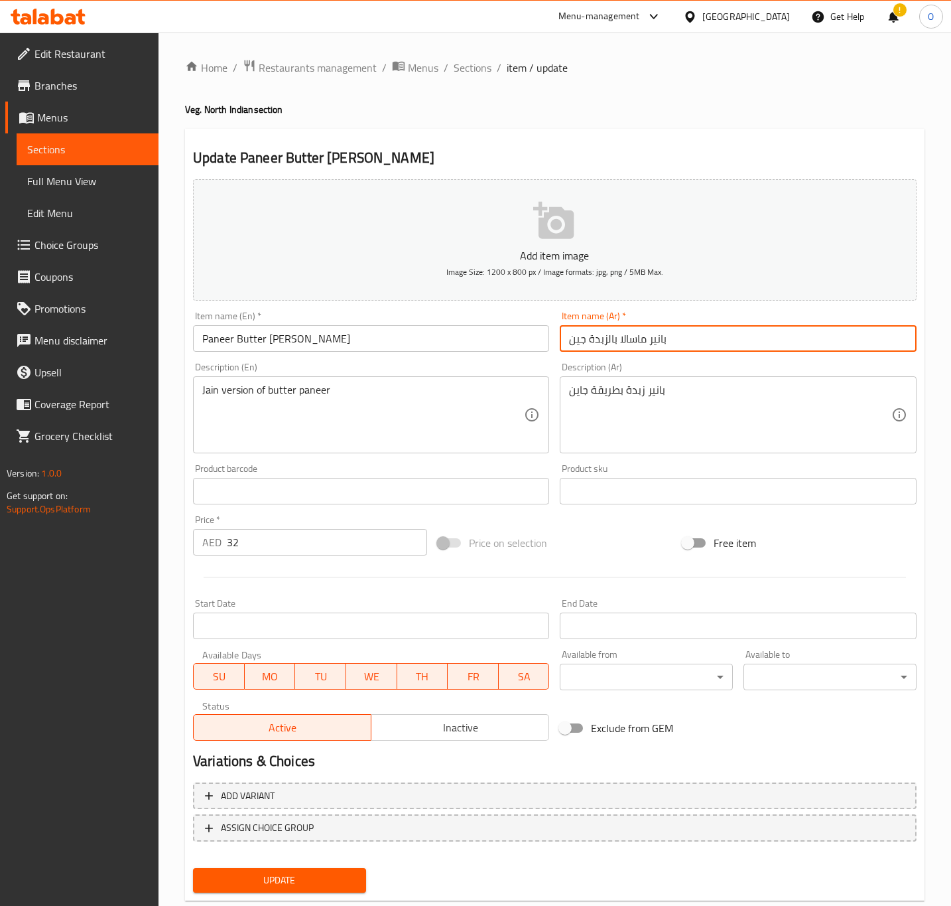
click at [582, 339] on input "بانير ماسالا بالزبدة جين" at bounding box center [738, 338] width 356 height 27
type input "بانير ماسالا بالزبدة جاين"
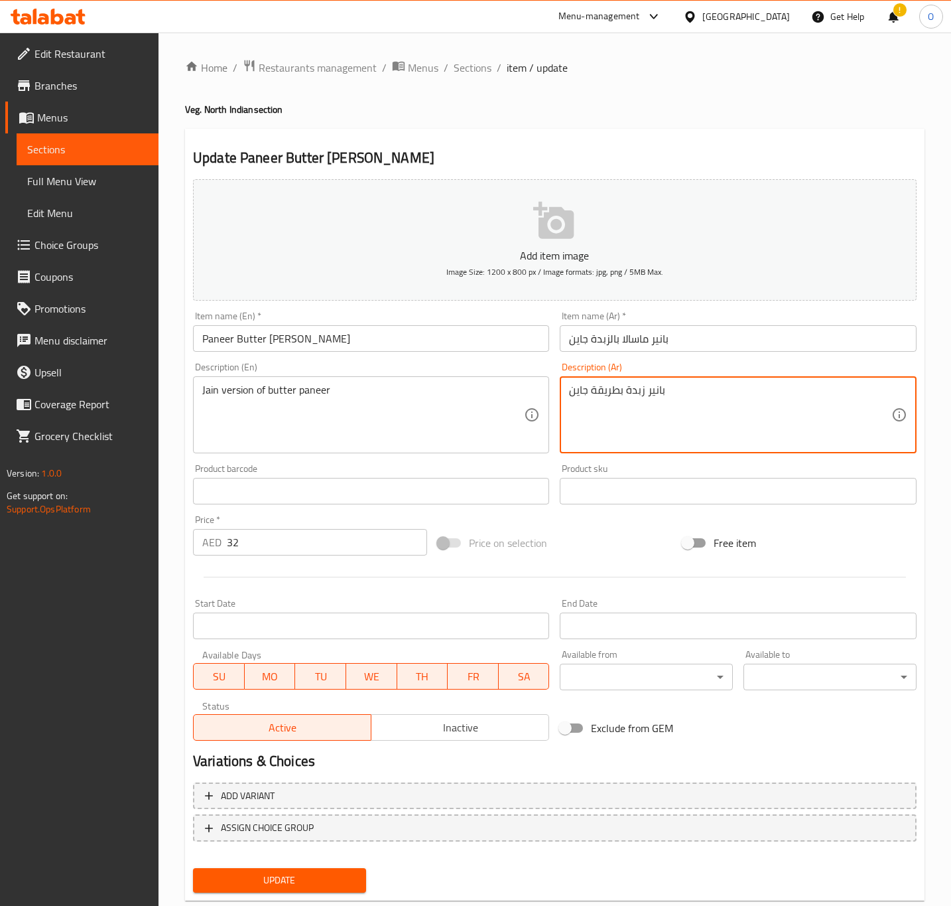
click at [609, 391] on textarea "بانير زبدة بطريقة جاين" at bounding box center [730, 414] width 322 height 63
click at [589, 397] on textarea "نسخة جاين من بانير زبدة" at bounding box center [730, 414] width 322 height 63
type textarea "نسخة جاين من بانير بالزبدة"
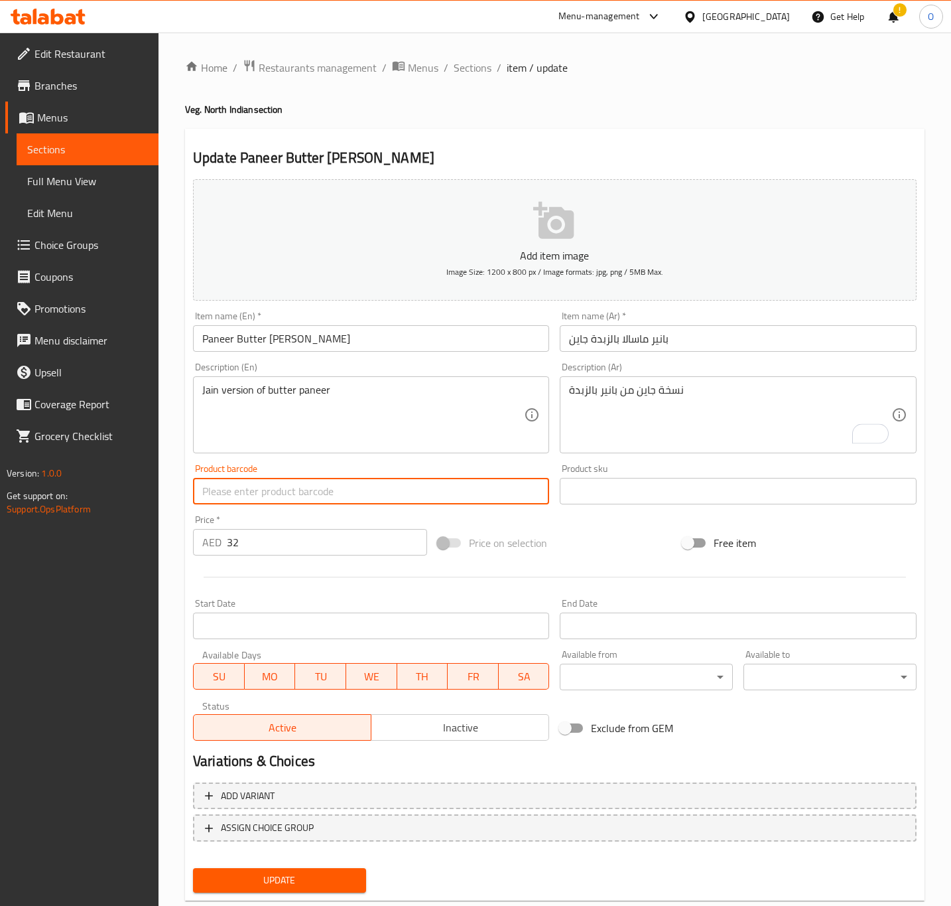
click at [193, 868] on button "Update" at bounding box center [279, 880] width 173 height 25
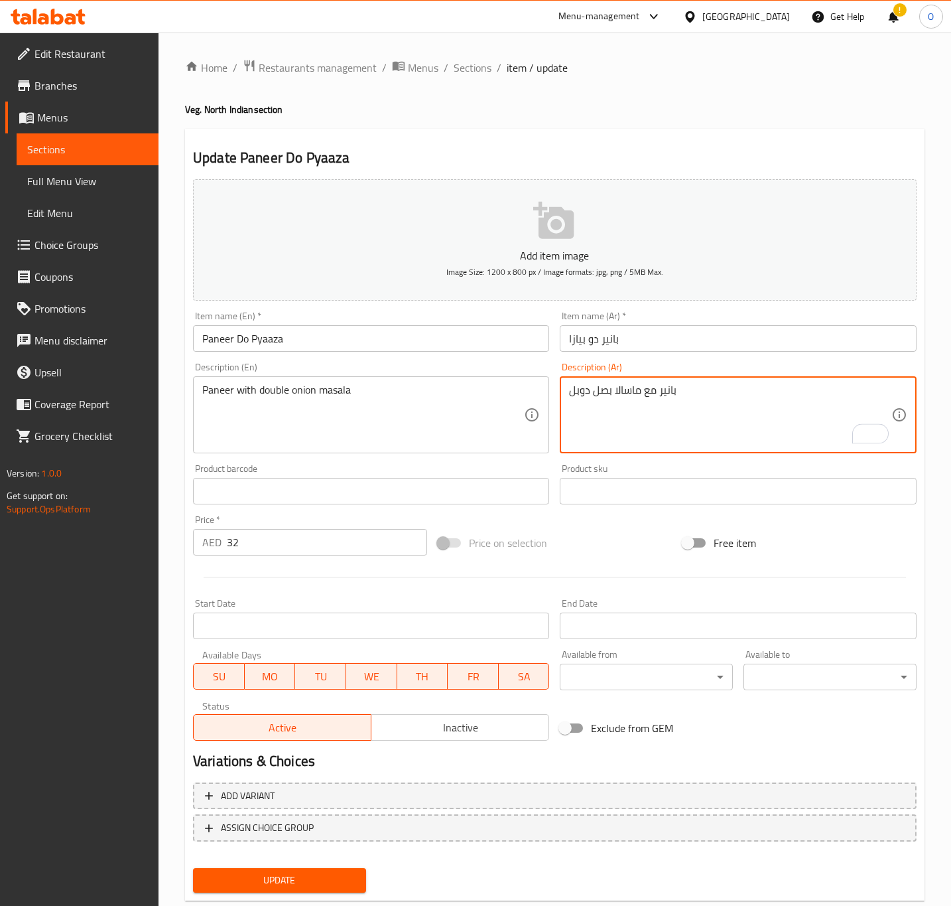
type textarea "بانير مع ماسالا بصل دوبل"
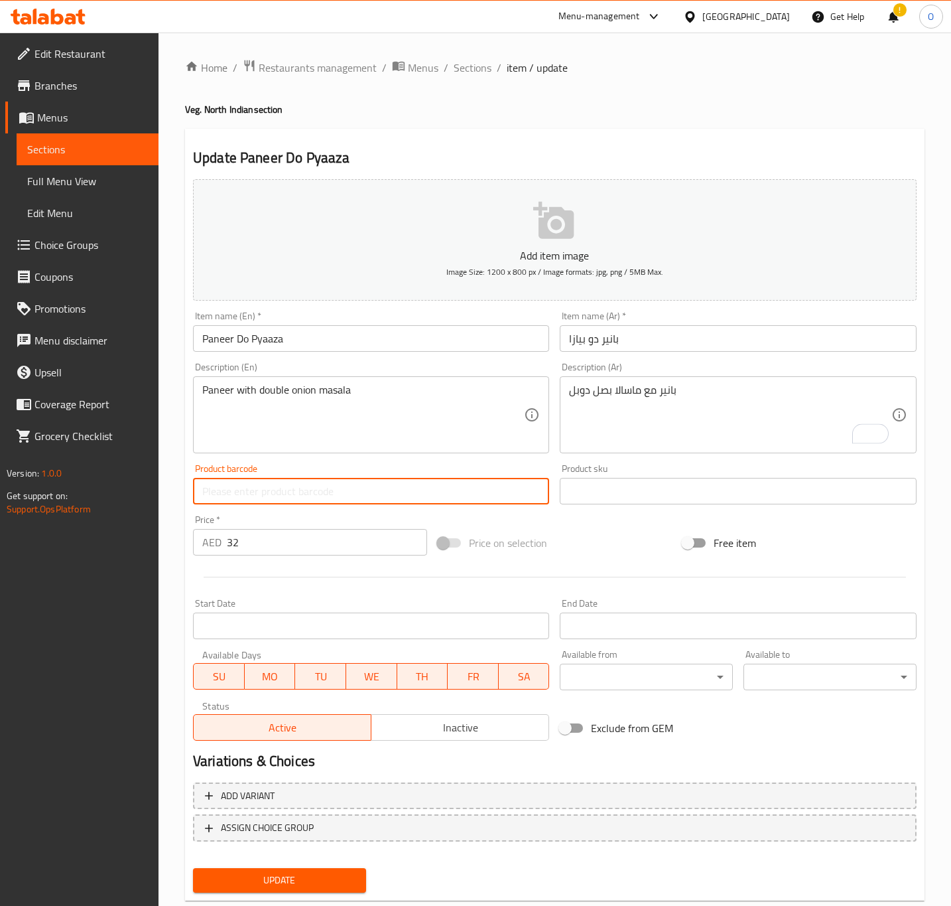
click at [193, 868] on button "Update" at bounding box center [279, 880] width 173 height 25
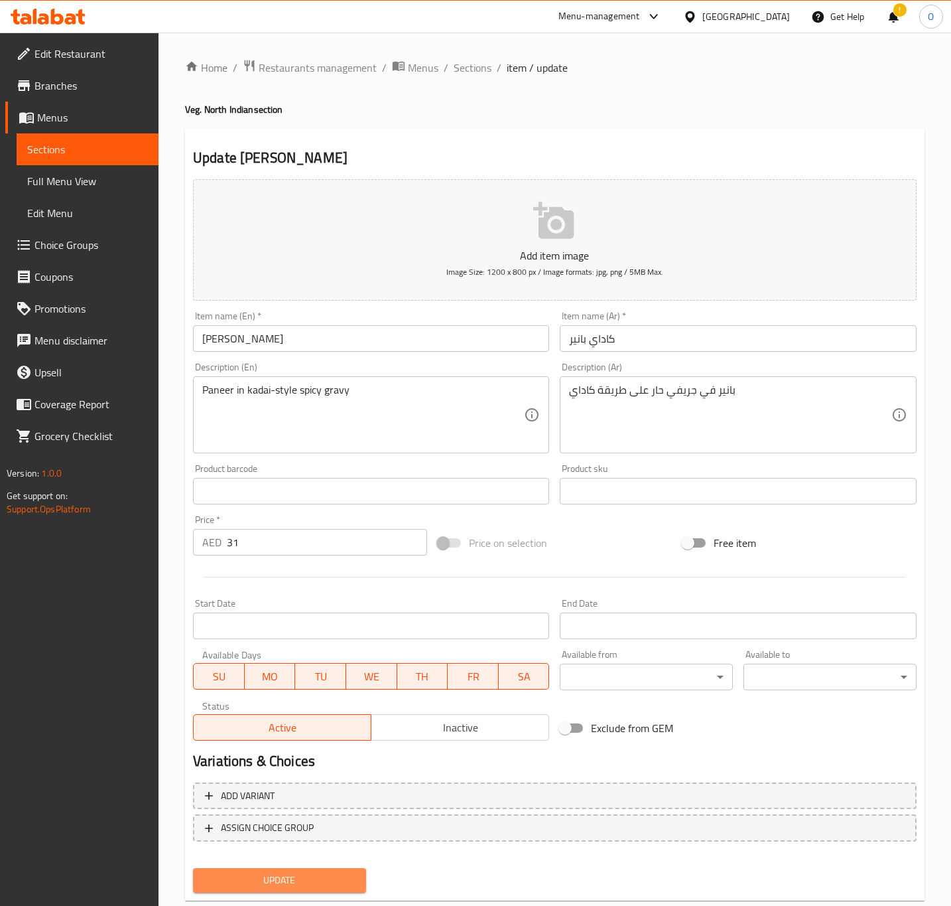
click at [289, 878] on span "Update" at bounding box center [280, 880] width 152 height 17
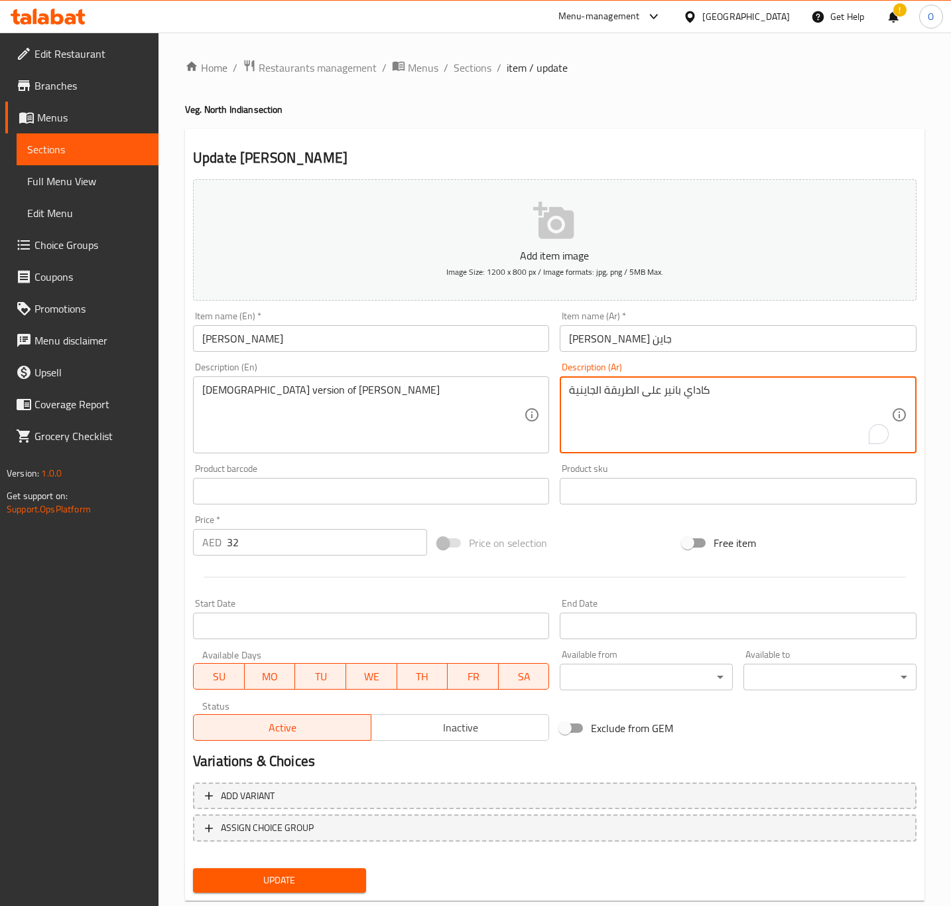
click at [669, 408] on textarea "كاداي بانير على الطريقة الجاينية" at bounding box center [730, 414] width 322 height 63
type textarea "نسخة جاين من [PERSON_NAME]"
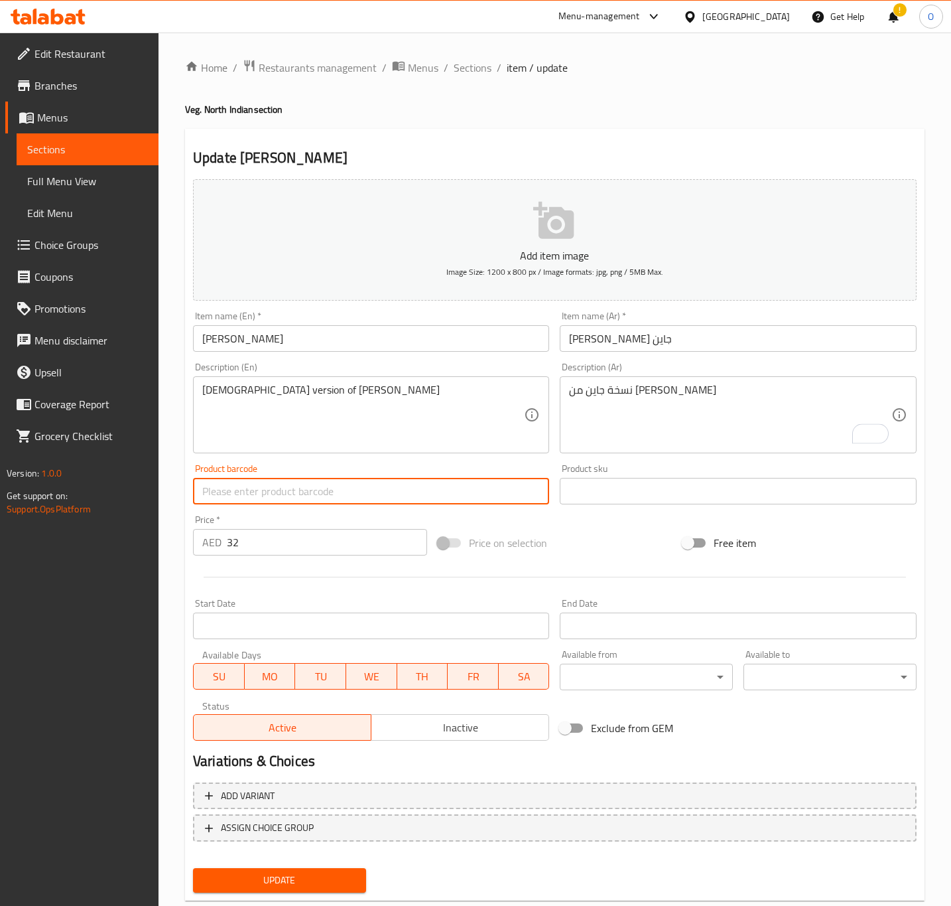
click at [193, 868] on button "Update" at bounding box center [279, 880] width 173 height 25
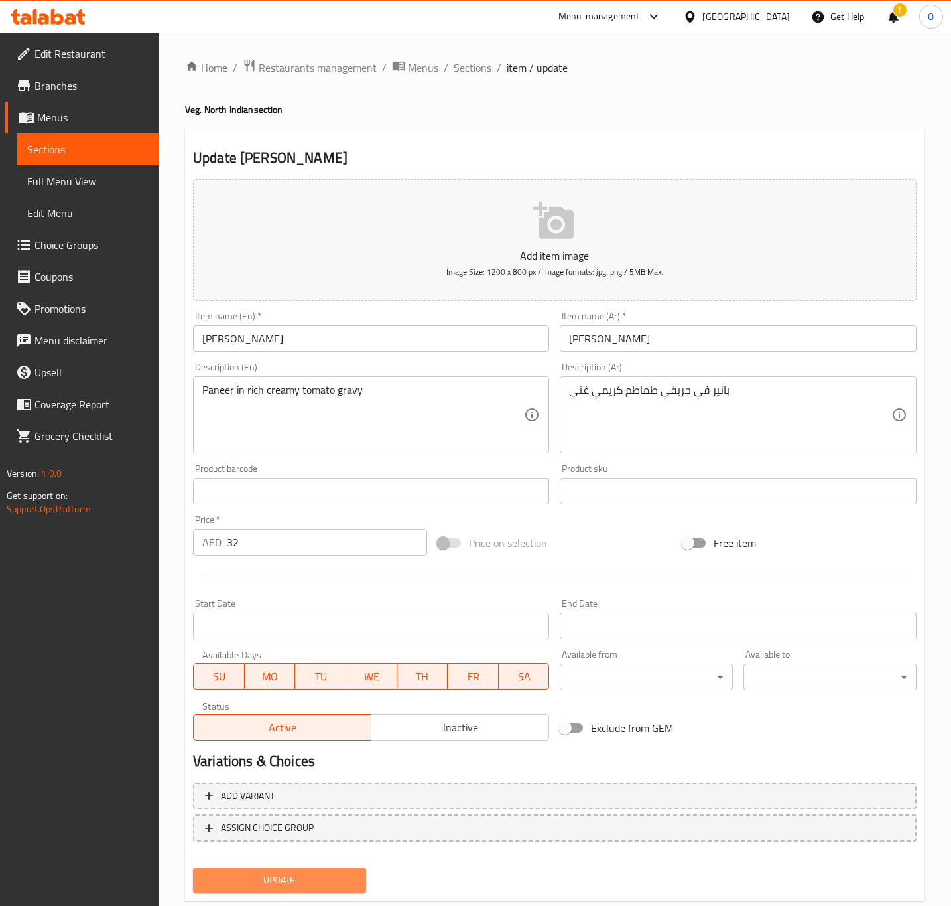
click at [326, 869] on button "Update" at bounding box center [279, 880] width 173 height 25
click at [621, 331] on input "جاين بانير مخاني" at bounding box center [738, 338] width 356 height 27
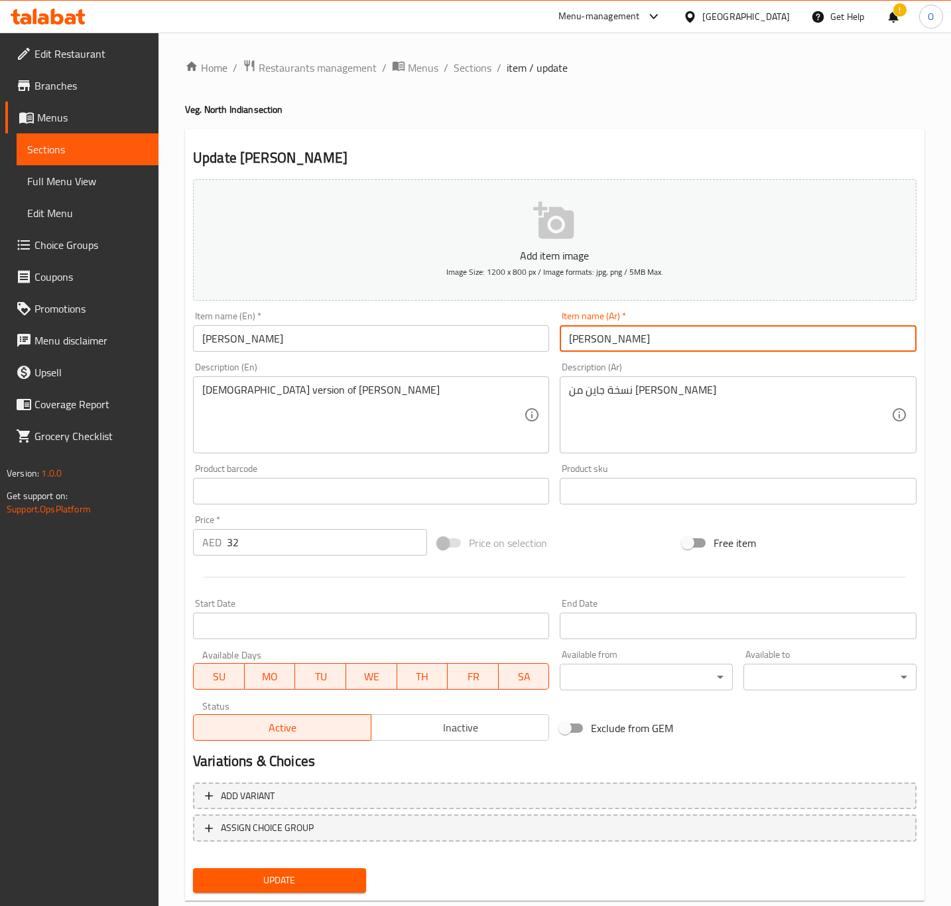
click at [621, 331] on input "جاين بانير مخاني" at bounding box center [738, 338] width 356 height 27
click at [604, 342] on input "بانير ماخاني جاين" at bounding box center [738, 338] width 356 height 27
type input "بانير ماخاني جاين"
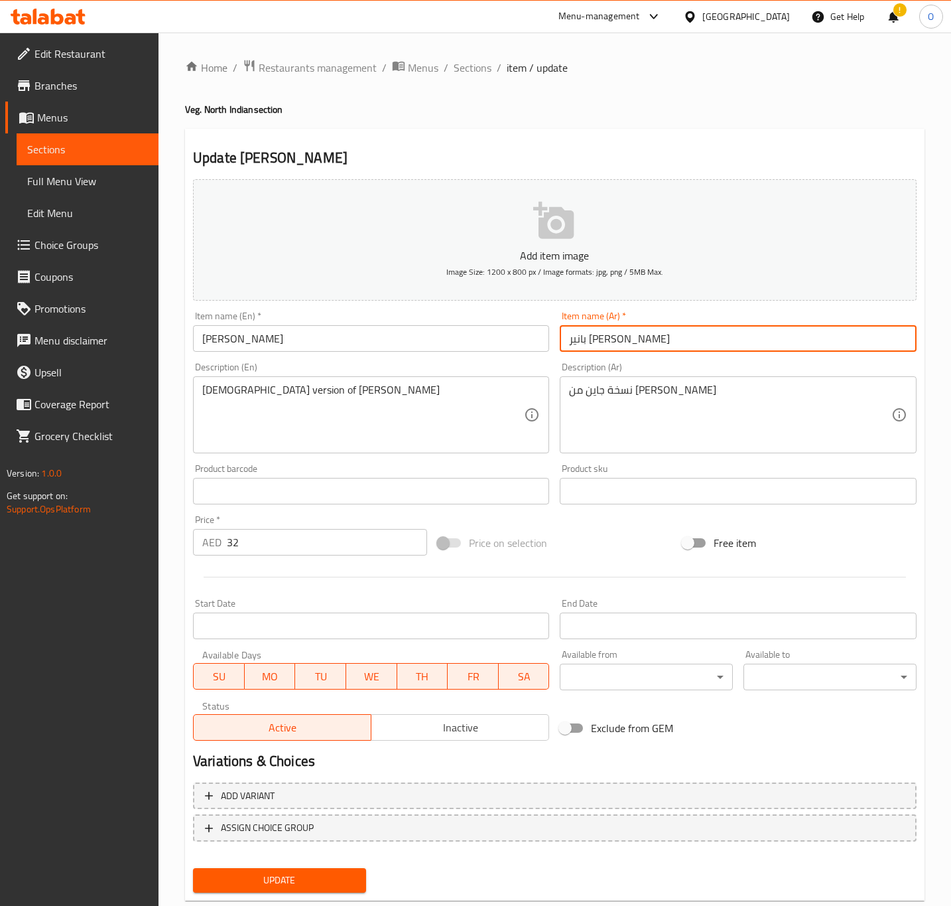
click at [590, 377] on div "نسخة جاين من بانير مخاني Description (Ar)" at bounding box center [738, 414] width 356 height 77
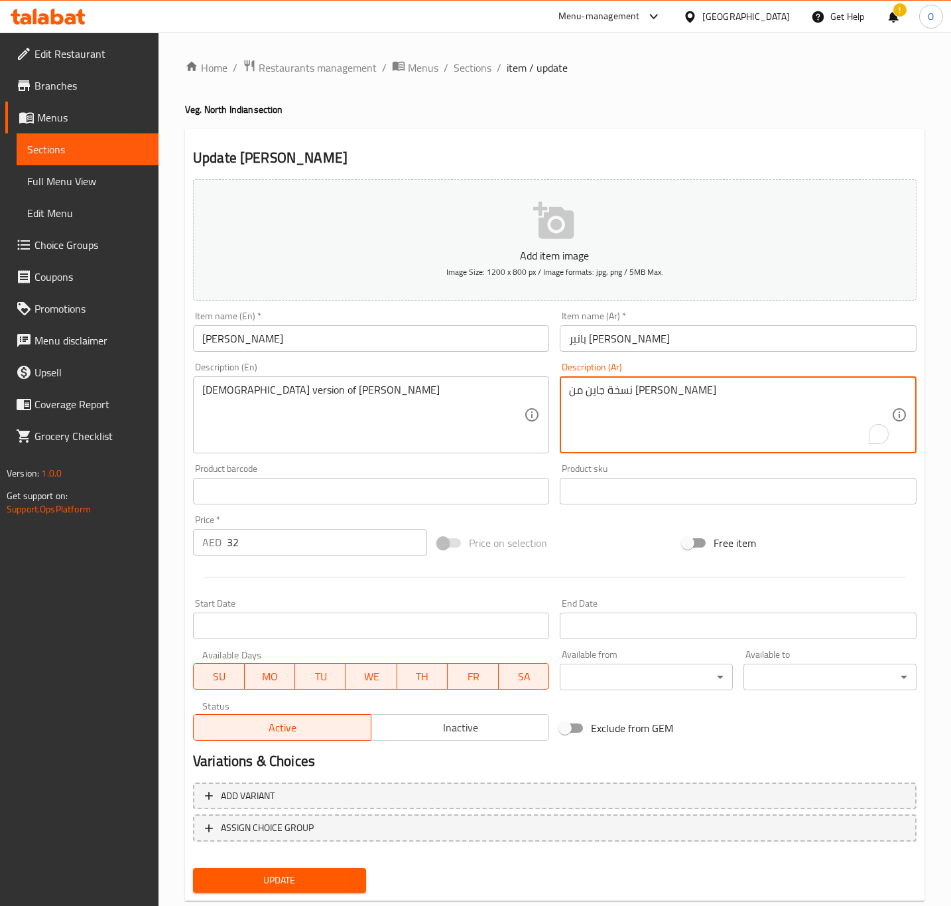
click at [589, 393] on textarea "نسخة جاين من بانير مخاني" at bounding box center [730, 414] width 322 height 63
paste textarea "خاني"
type textarea "نسخة جاين من بانير ماخاني"
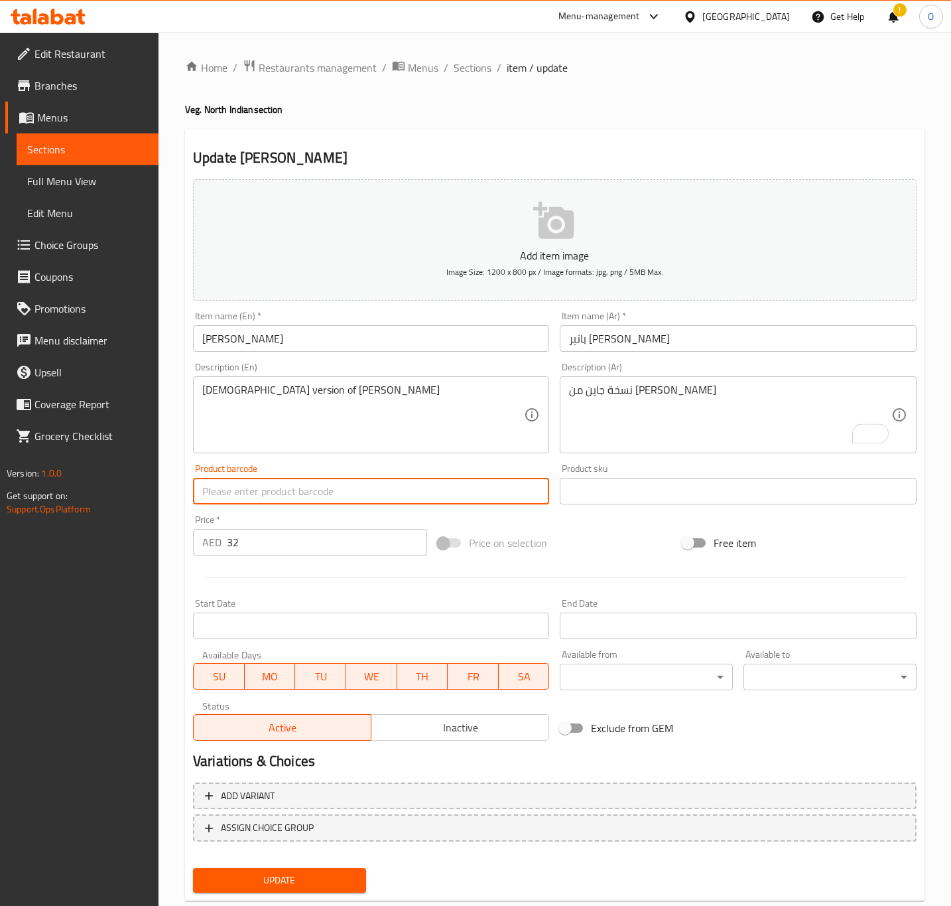
click at [193, 868] on button "Update" at bounding box center [279, 880] width 173 height 25
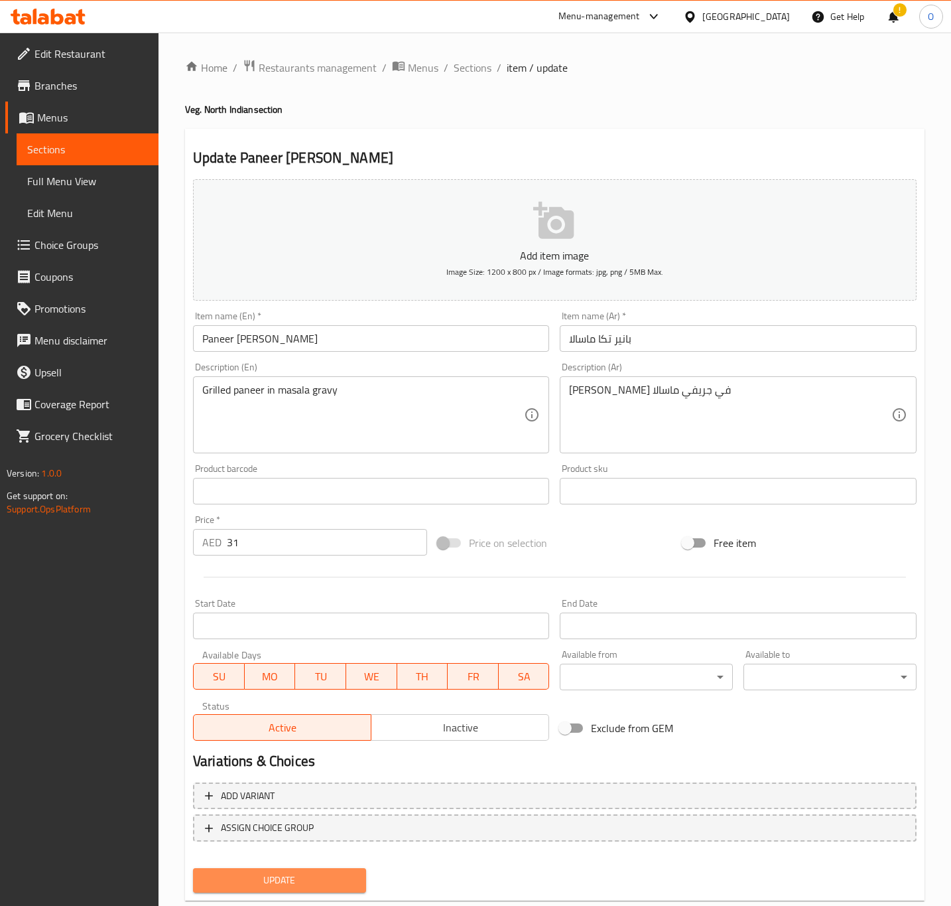
click at [261, 878] on span "Update" at bounding box center [280, 880] width 152 height 17
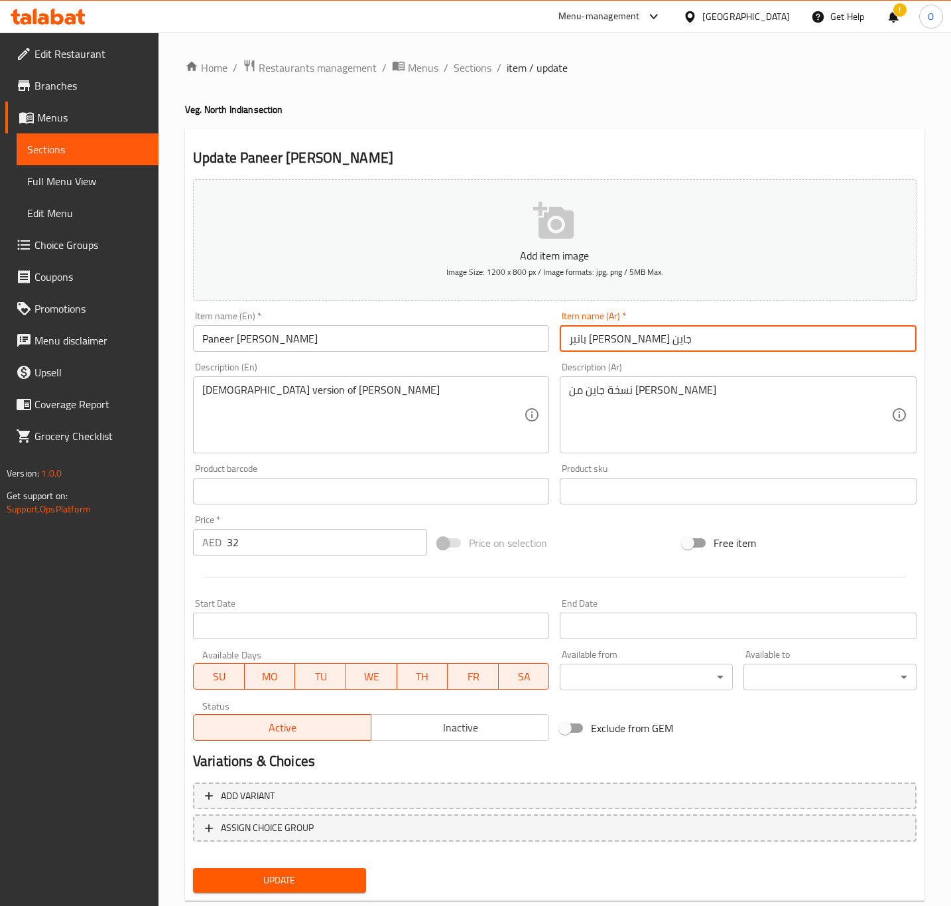
click at [630, 341] on input "بانير [PERSON_NAME] جاين" at bounding box center [738, 338] width 356 height 27
type input "بانير تكا ماسالا جاين"
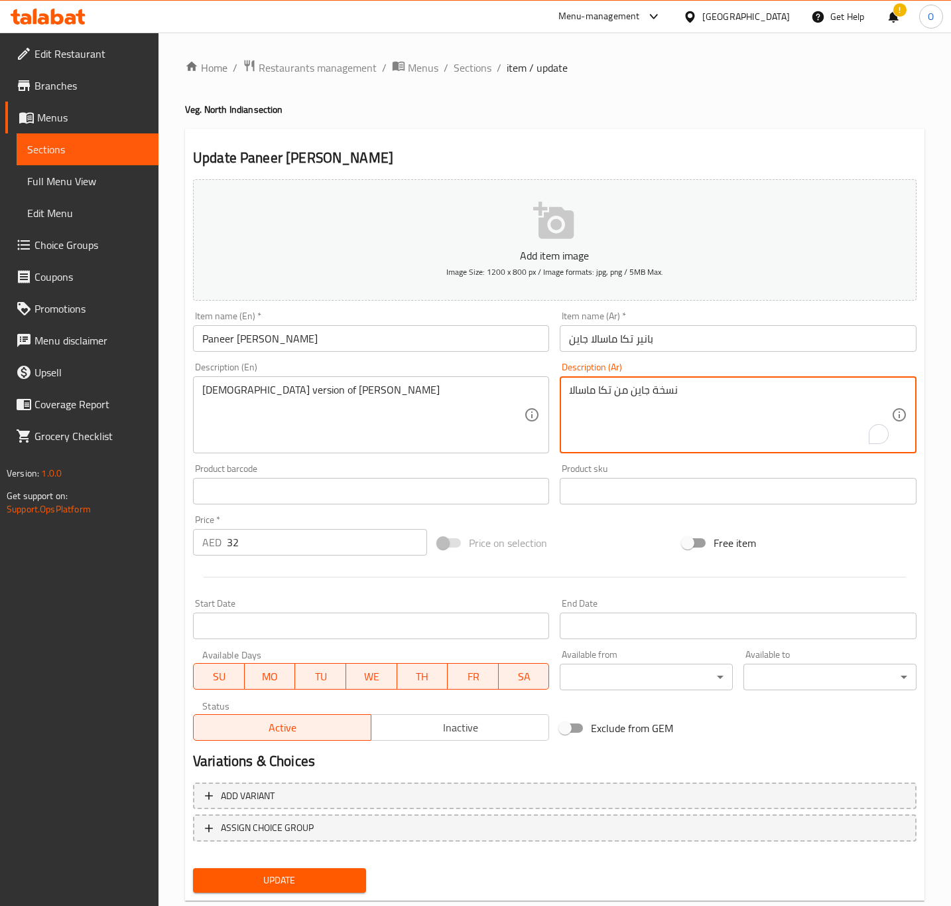
type textarea "نسخة جاين من تكا ماسالا"
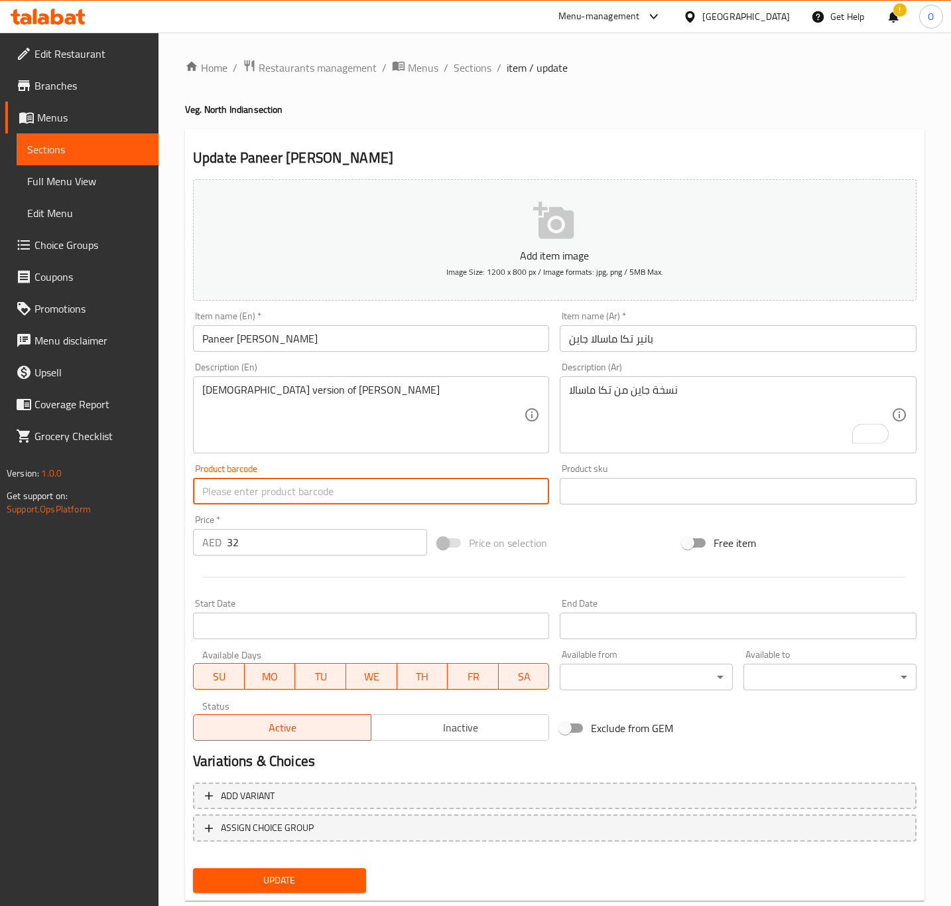
click at [193, 868] on button "Update" at bounding box center [279, 880] width 173 height 25
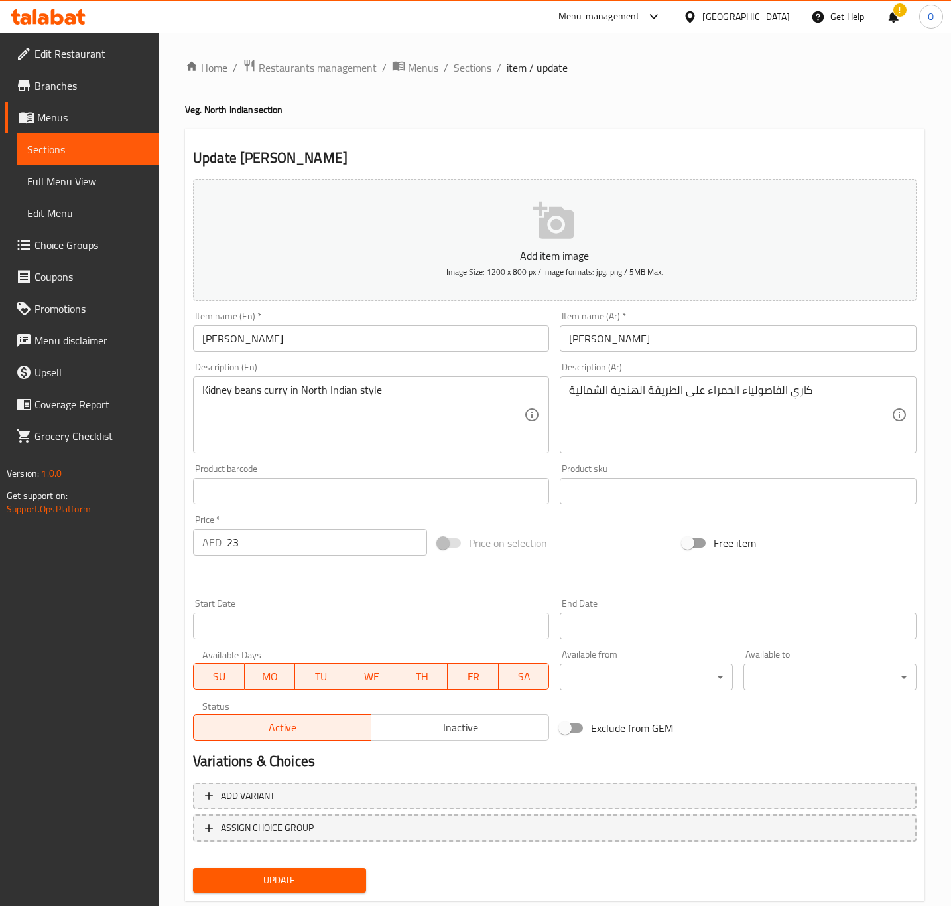
click at [210, 391] on textarea "Kidney beans curry in North Indian style" at bounding box center [363, 414] width 322 height 63
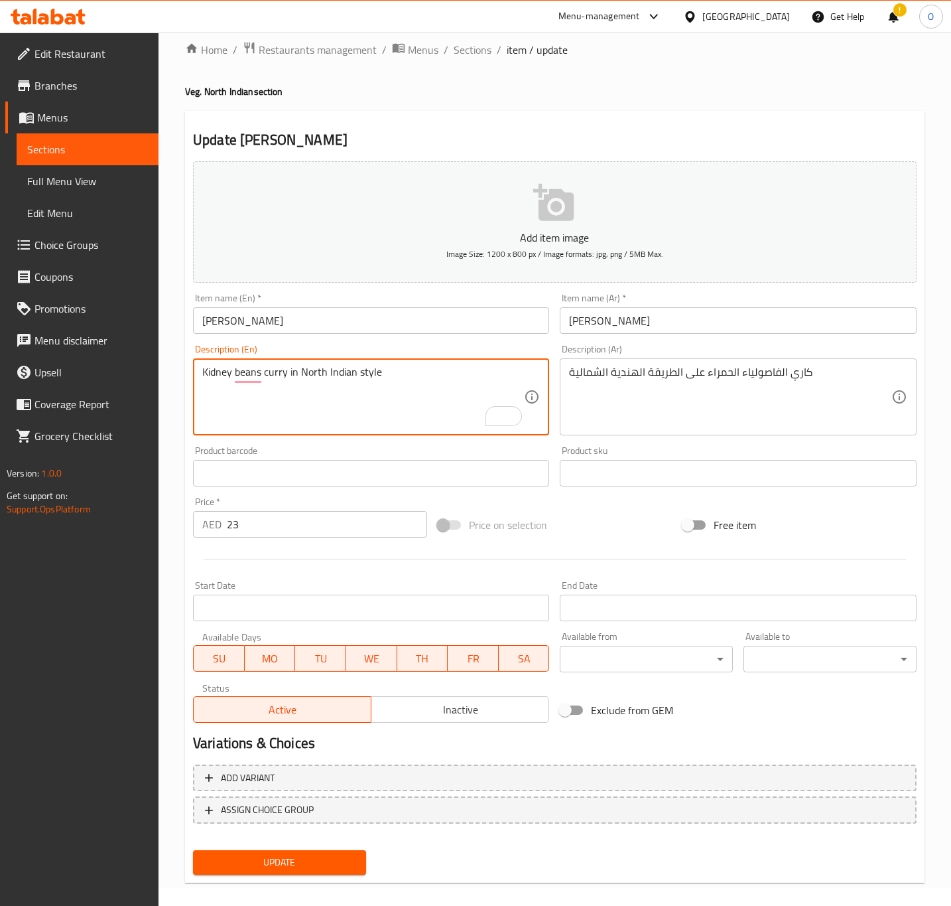
scroll to position [31, 0]
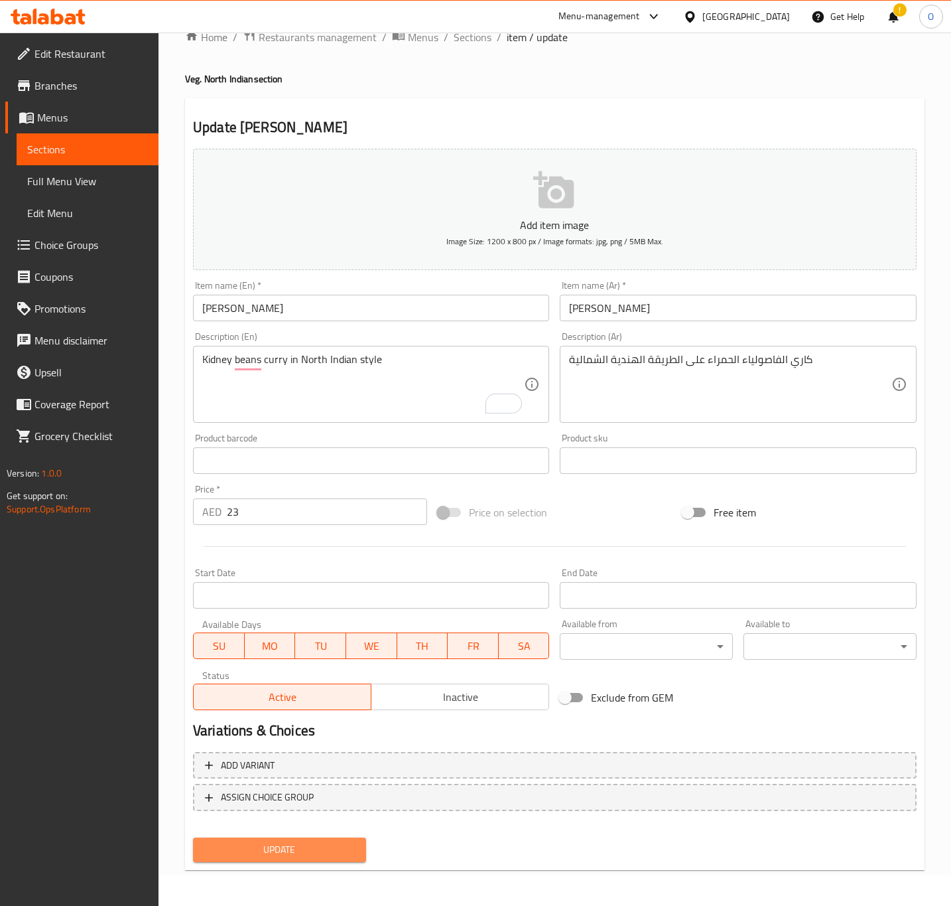
click at [285, 841] on span "Update" at bounding box center [280, 849] width 152 height 17
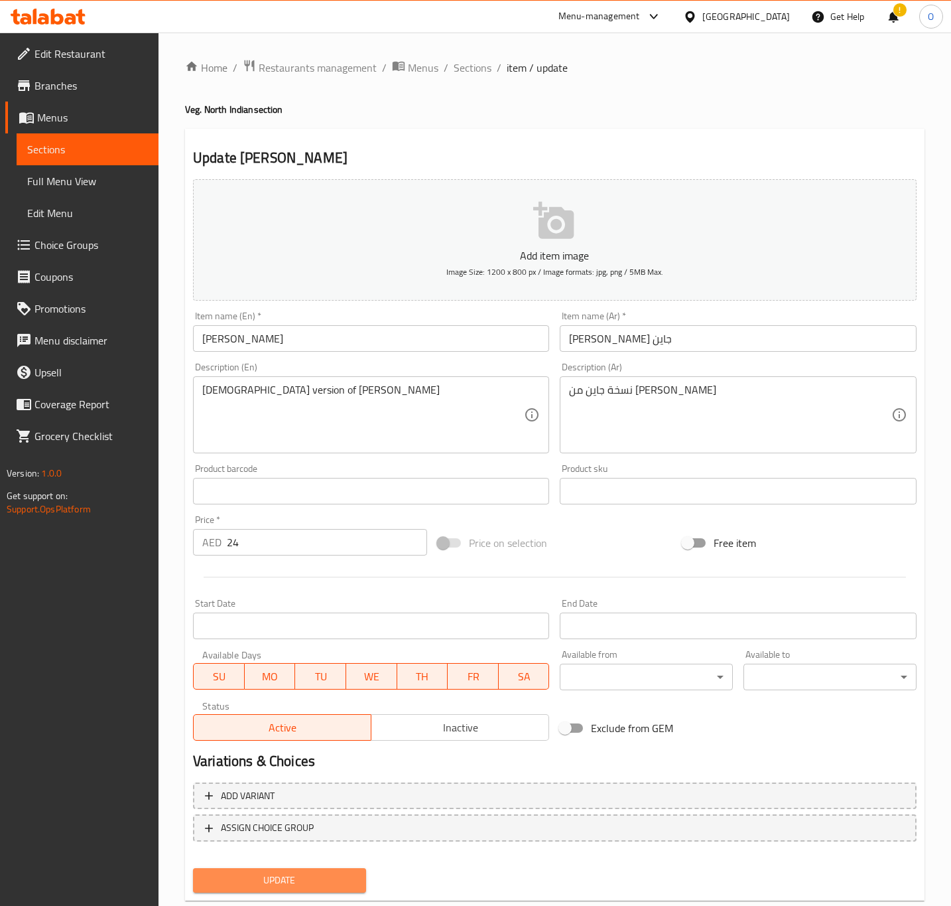
click at [315, 874] on span "Update" at bounding box center [280, 880] width 152 height 17
click at [261, 874] on span "Update" at bounding box center [280, 880] width 152 height 17
click at [580, 344] on input "هاندي نباتي جين" at bounding box center [738, 338] width 356 height 27
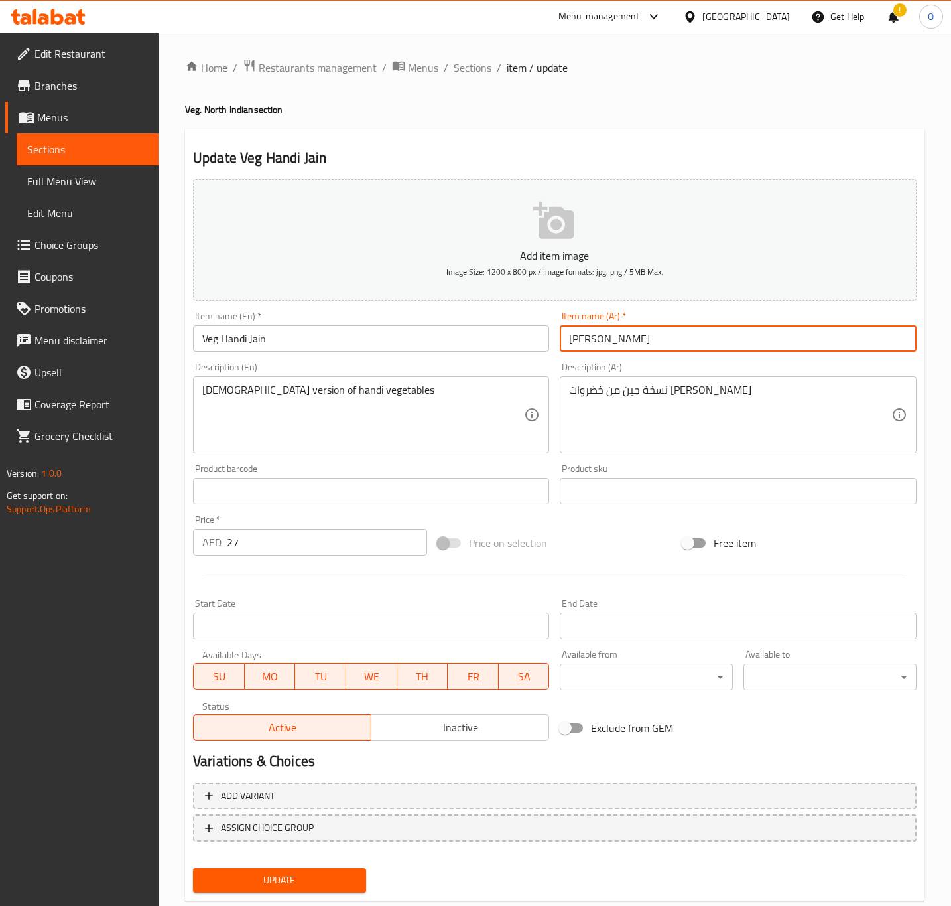
click at [580, 344] on input "هاندي نباتي جين" at bounding box center [738, 338] width 356 height 27
click at [577, 340] on input "هاندي نباتي جاين" at bounding box center [738, 338] width 356 height 27
type input "هاندي نباتي جاين"
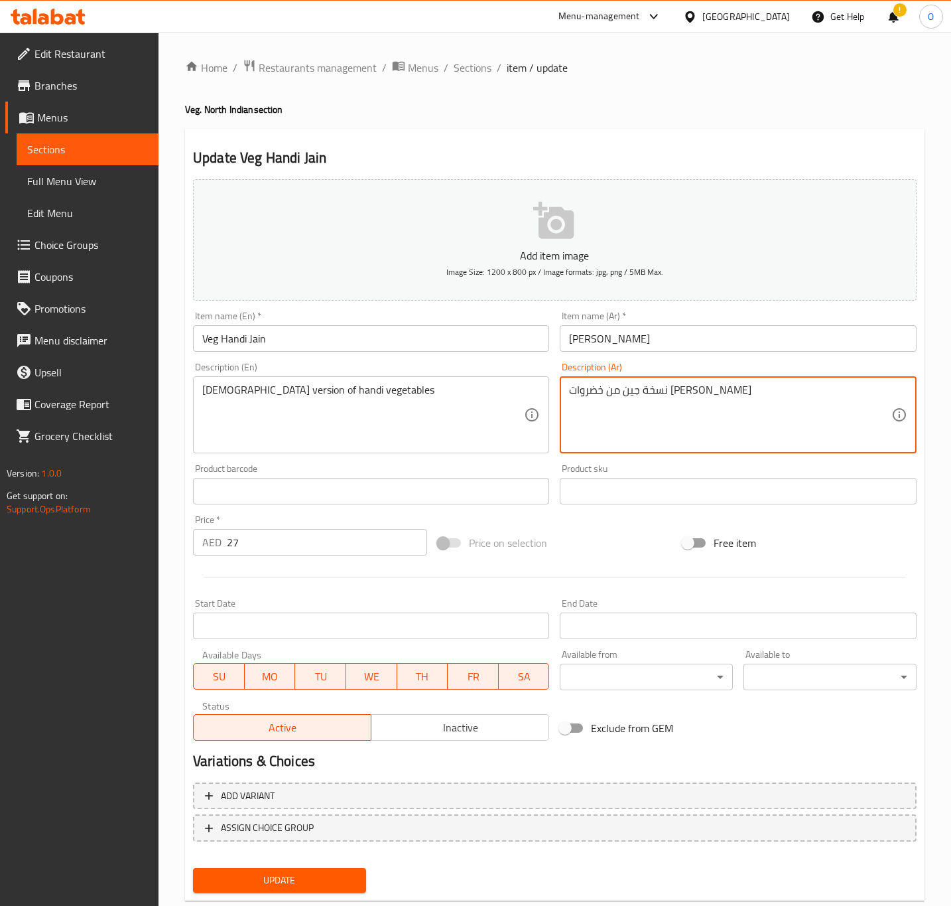
click at [669, 387] on textarea "نسخة جين من خضروات هاندي" at bounding box center [730, 414] width 322 height 63
click at [663, 404] on textarea "نسخة جين من خضروات هاندي" at bounding box center [730, 414] width 322 height 63
paste textarea "اين"
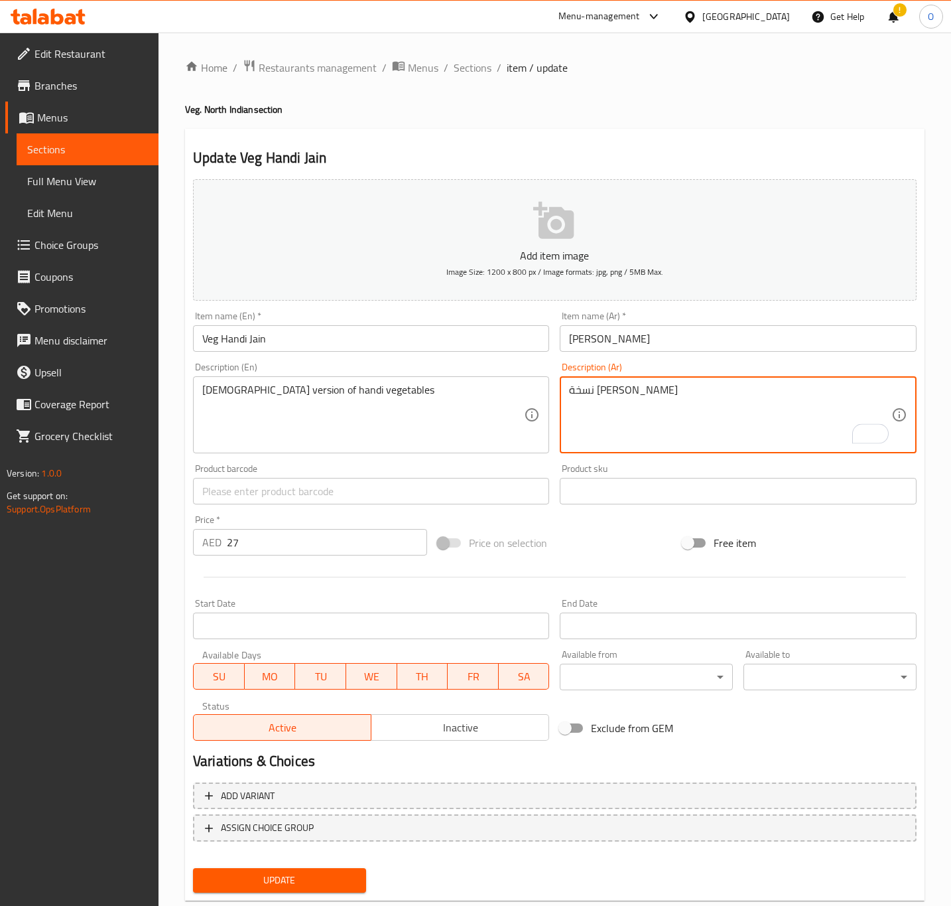
drag, startPoint x: 655, startPoint y: 391, endPoint x: 647, endPoint y: 390, distance: 8.0
type textarea "نسخة جاين من خضروات هاندي"
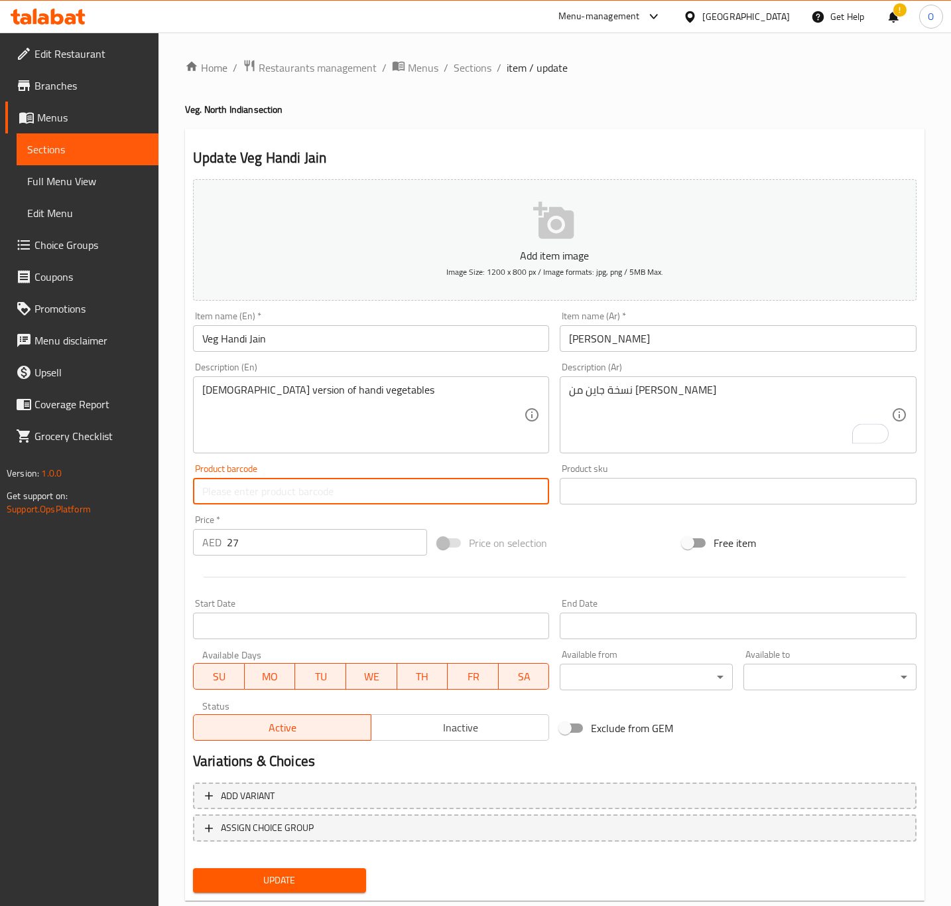
click at [193, 868] on button "Update" at bounding box center [279, 880] width 173 height 25
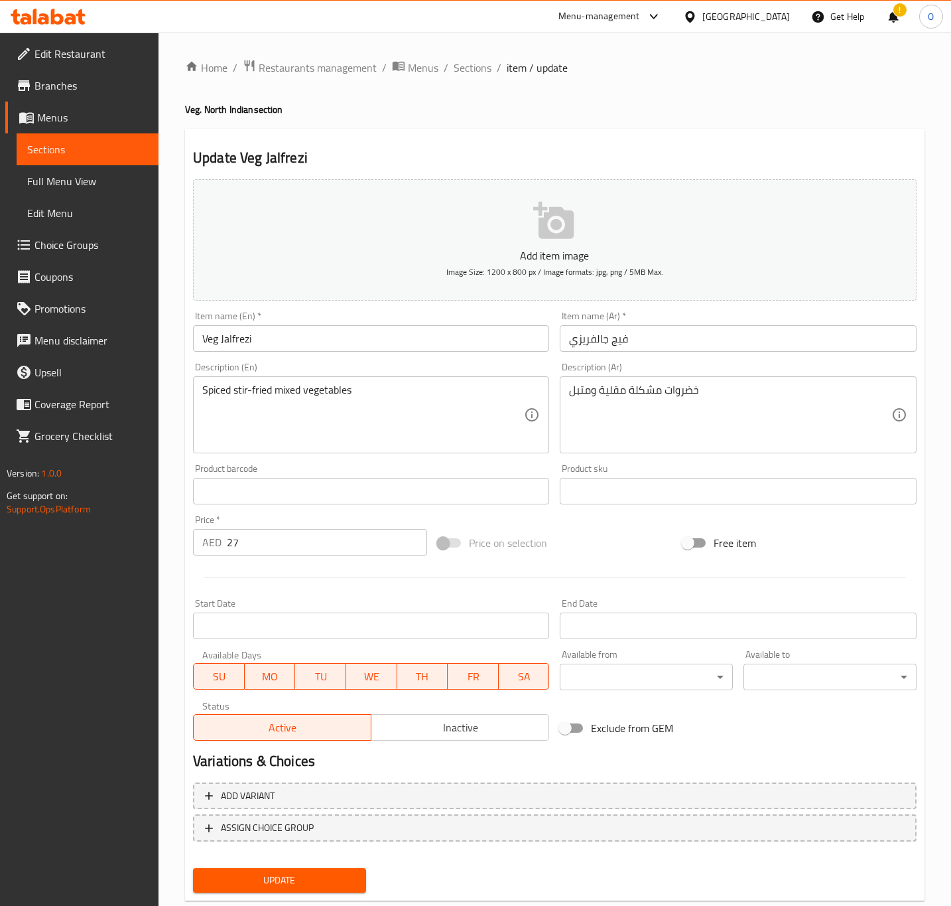
click at [665, 340] on input "فيج جالفريزي" at bounding box center [738, 338] width 356 height 27
click at [640, 342] on input "فيج جالفريزي" at bounding box center [738, 338] width 356 height 27
type input "[PERSON_NAME] نباتي"
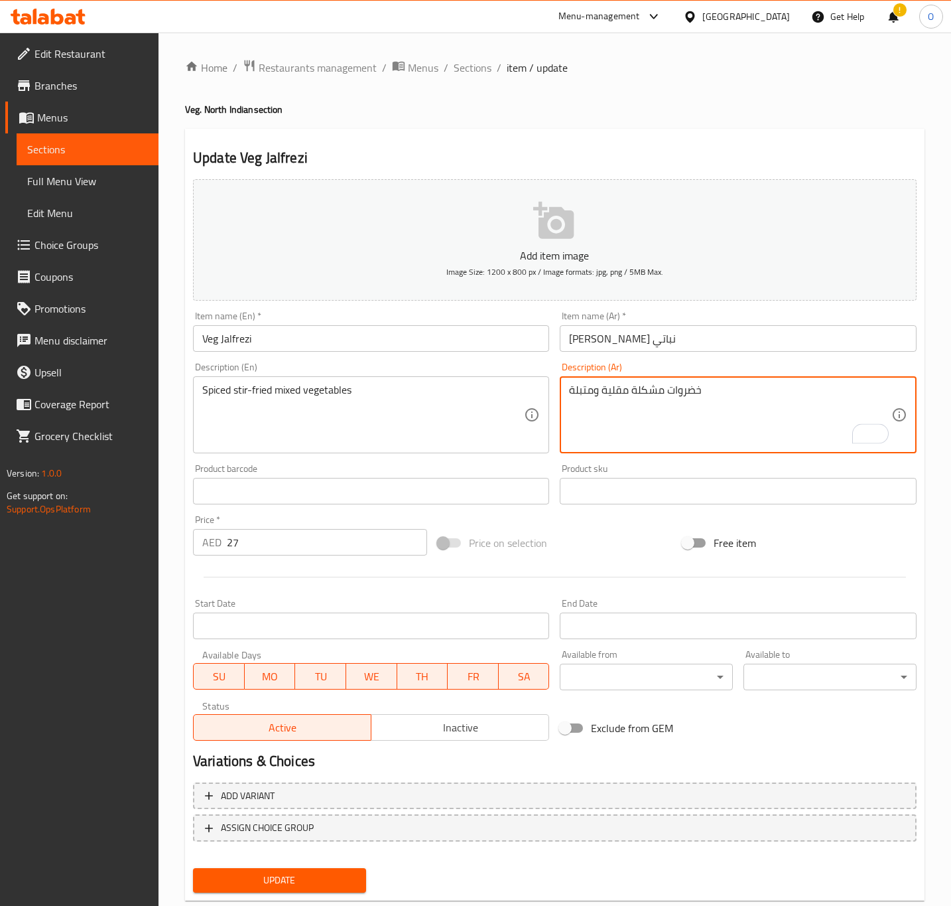
type textarea "خضروات مشكلة مقلية ومتبلة"
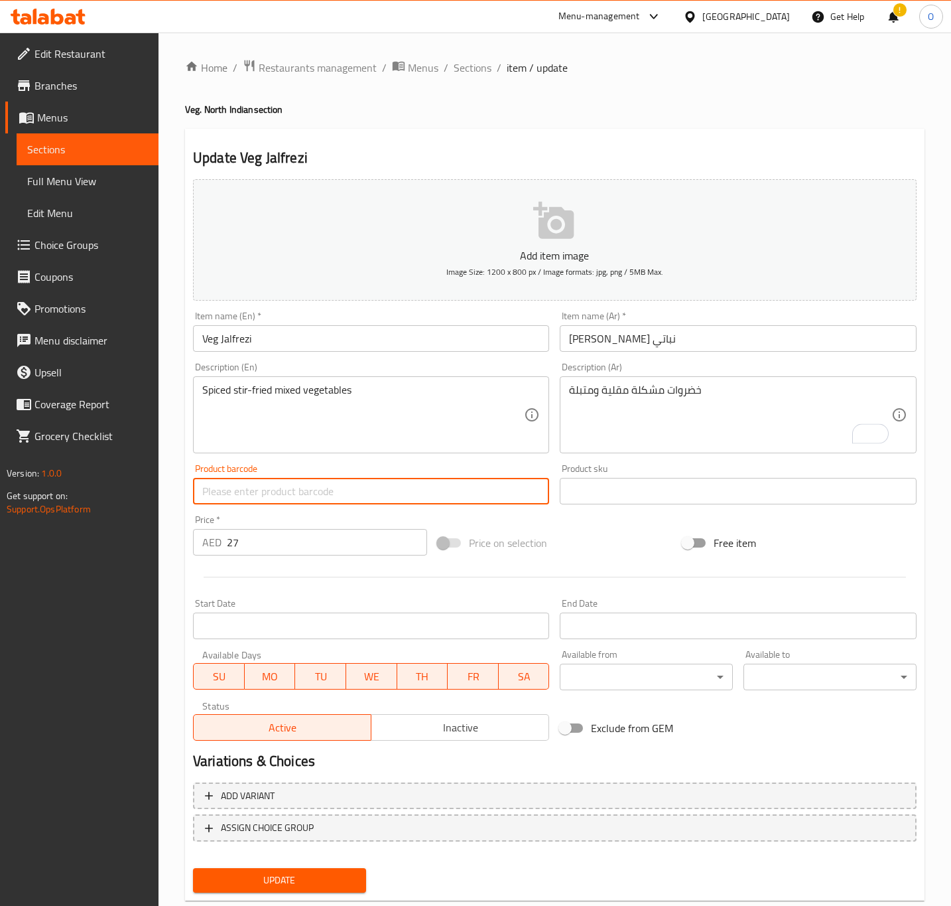
click at [193, 868] on button "Update" at bounding box center [279, 880] width 173 height 25
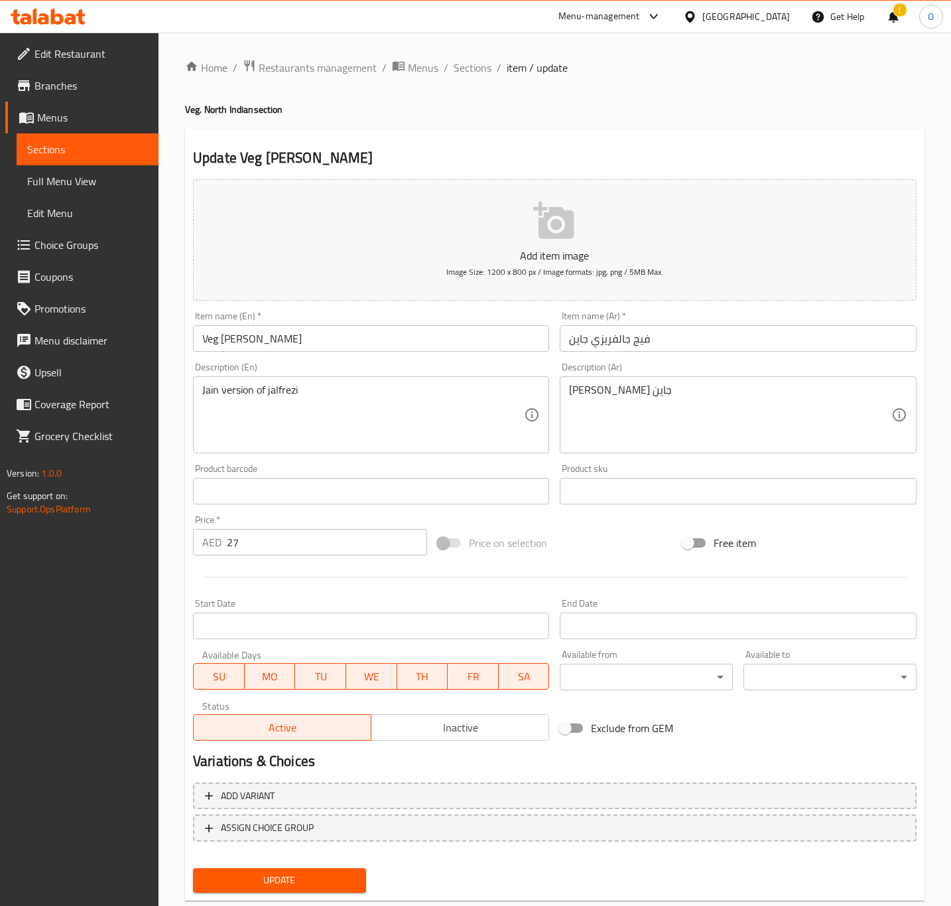
click at [685, 344] on input "فيج جالفريزي جاين" at bounding box center [738, 338] width 356 height 27
type input "[PERSON_NAME] نباتي جاين"
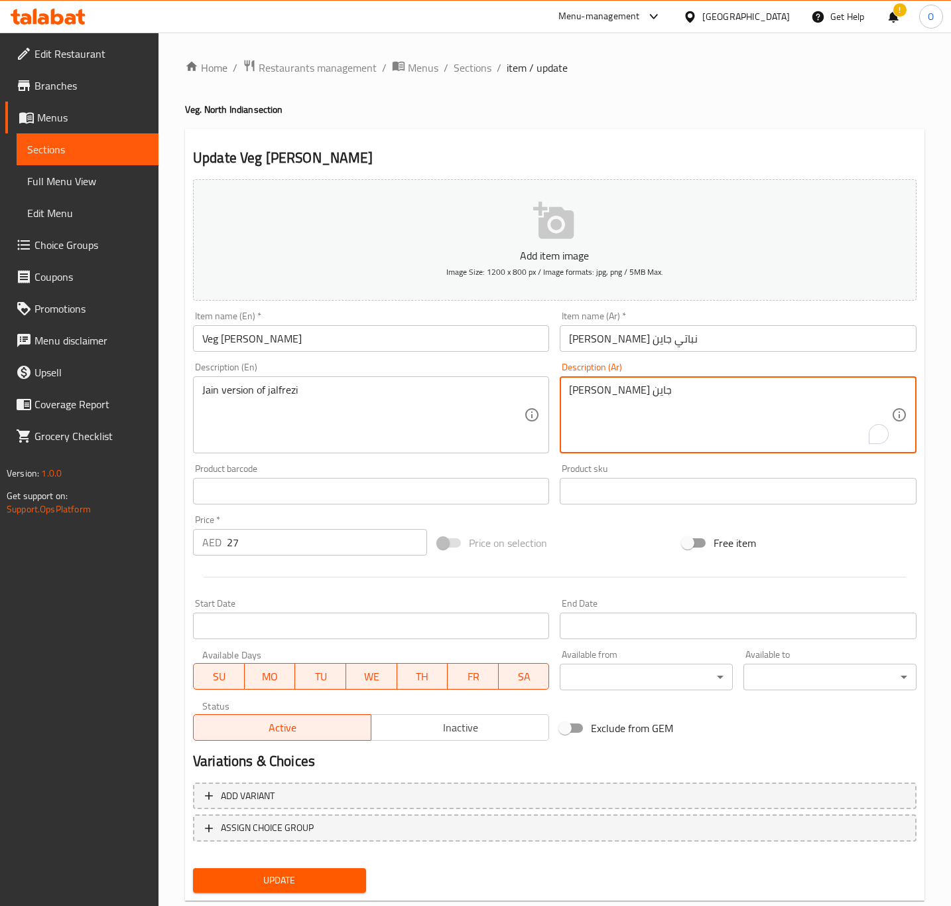
click at [687, 423] on textarea "[PERSON_NAME] جاين" at bounding box center [730, 414] width 322 height 63
type textarea "نسخة جاين من [PERSON_NAME]"
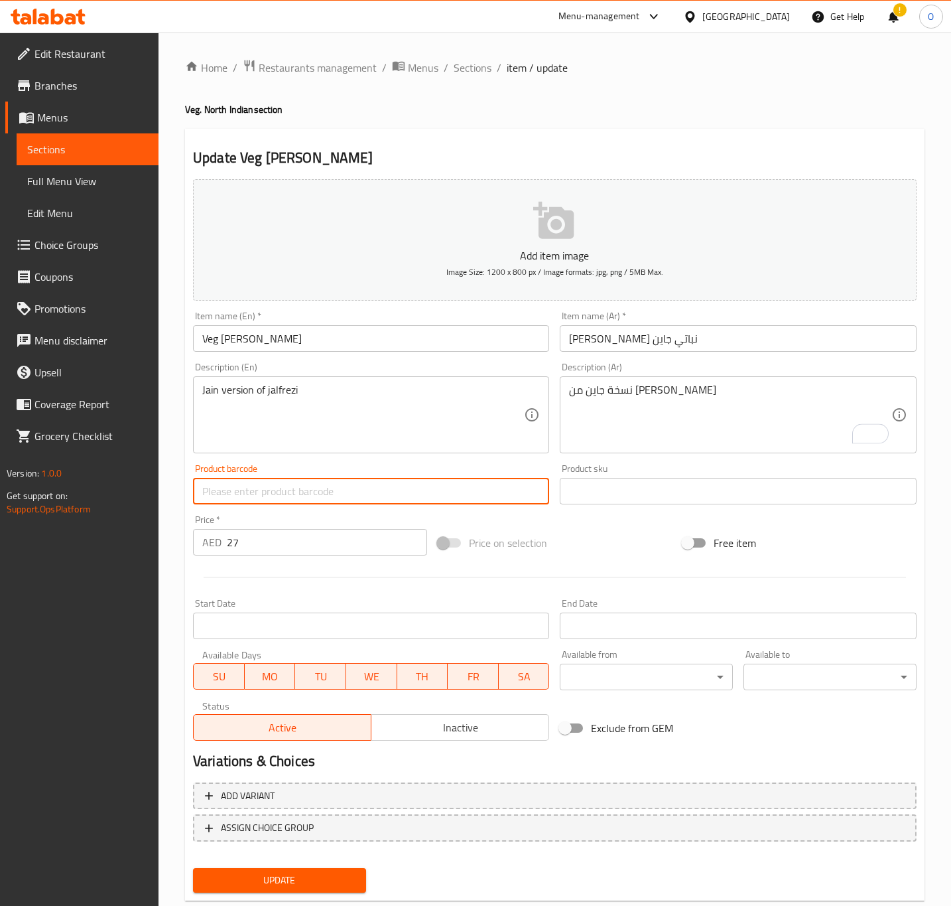
click at [193, 868] on button "Update" at bounding box center [279, 880] width 173 height 25
